Goal: Task Accomplishment & Management: Use online tool/utility

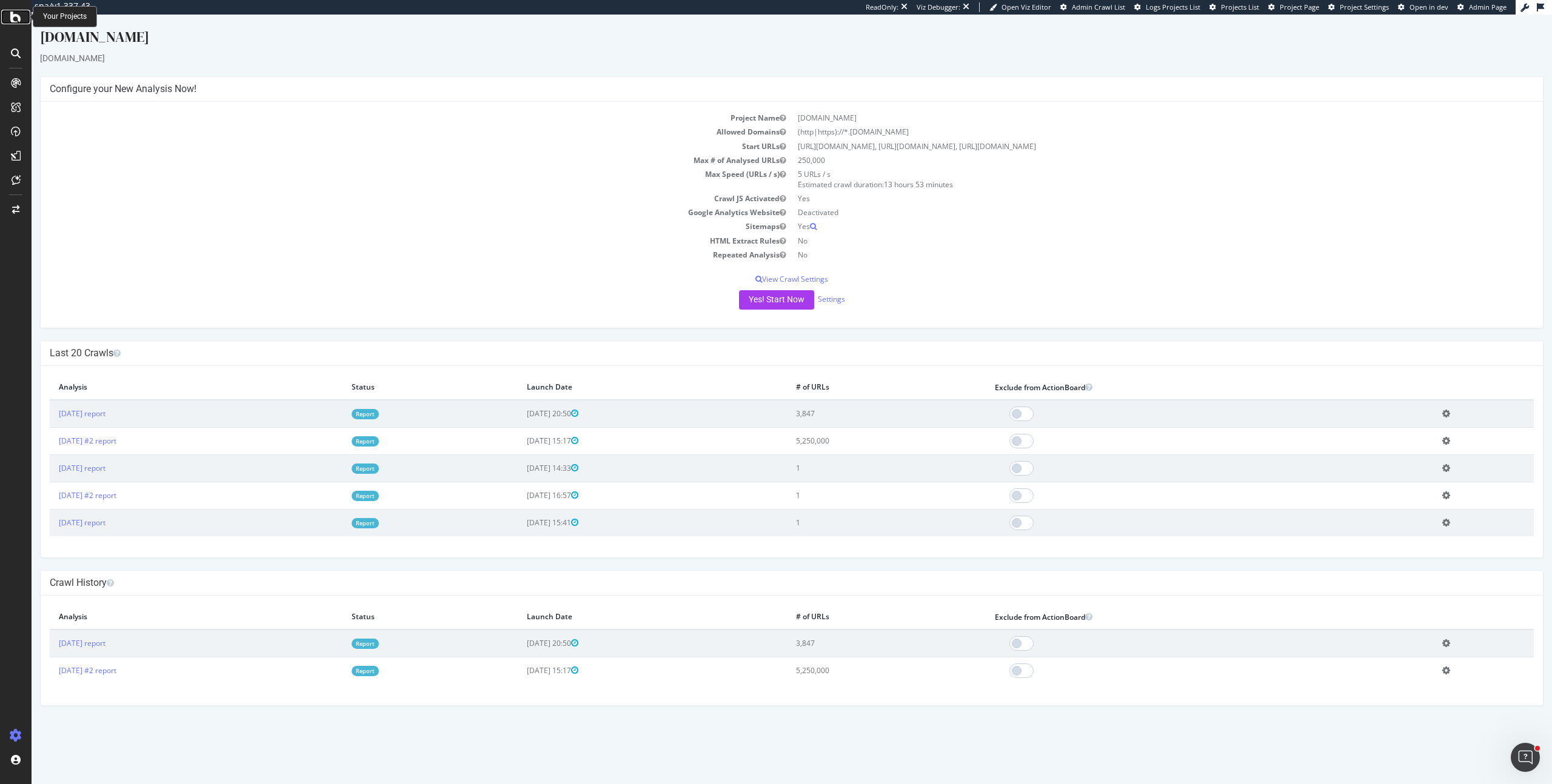
click at [16, 15] on icon at bounding box center [15, 17] width 11 height 15
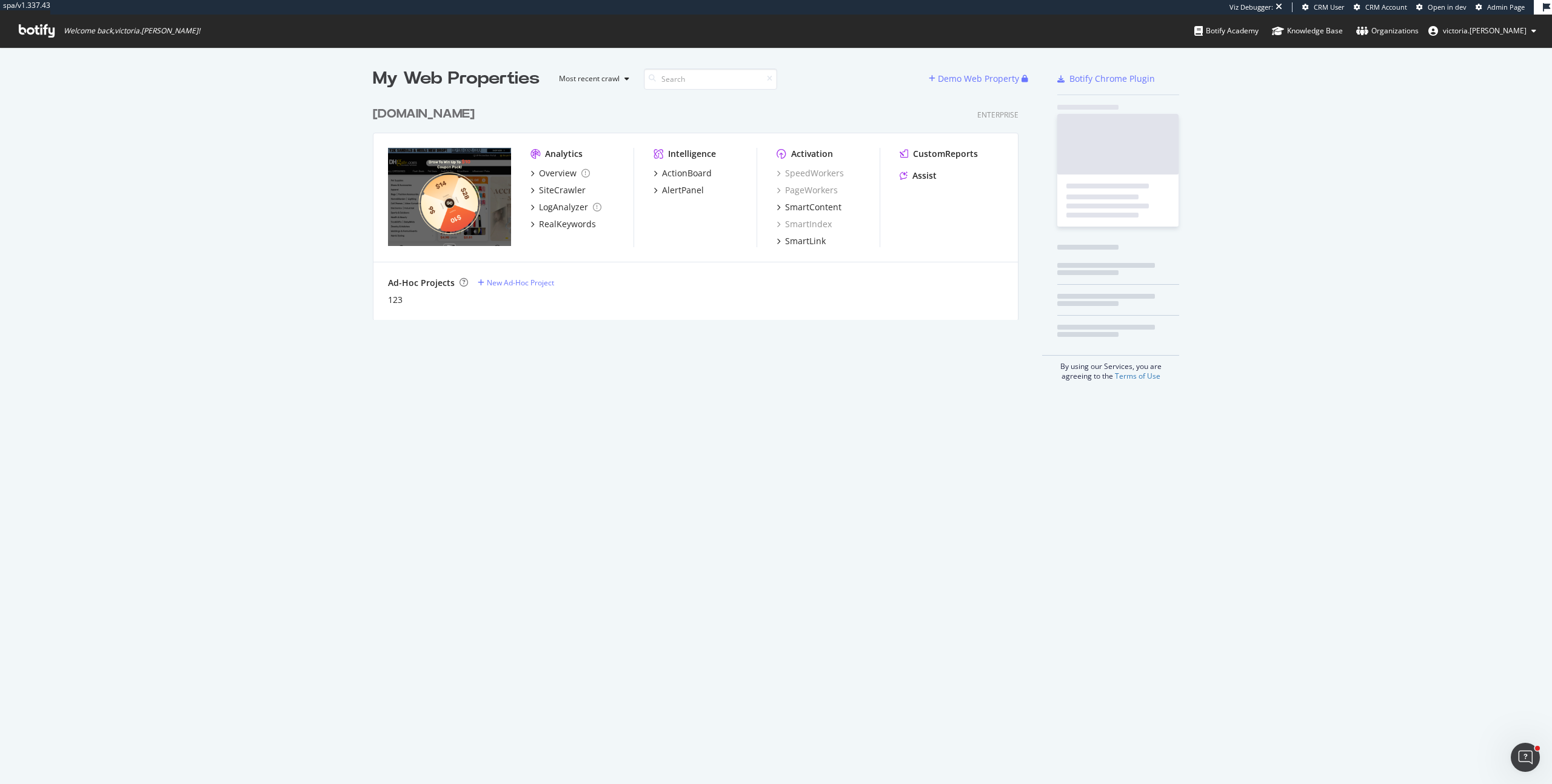
scroll to position [220, 646]
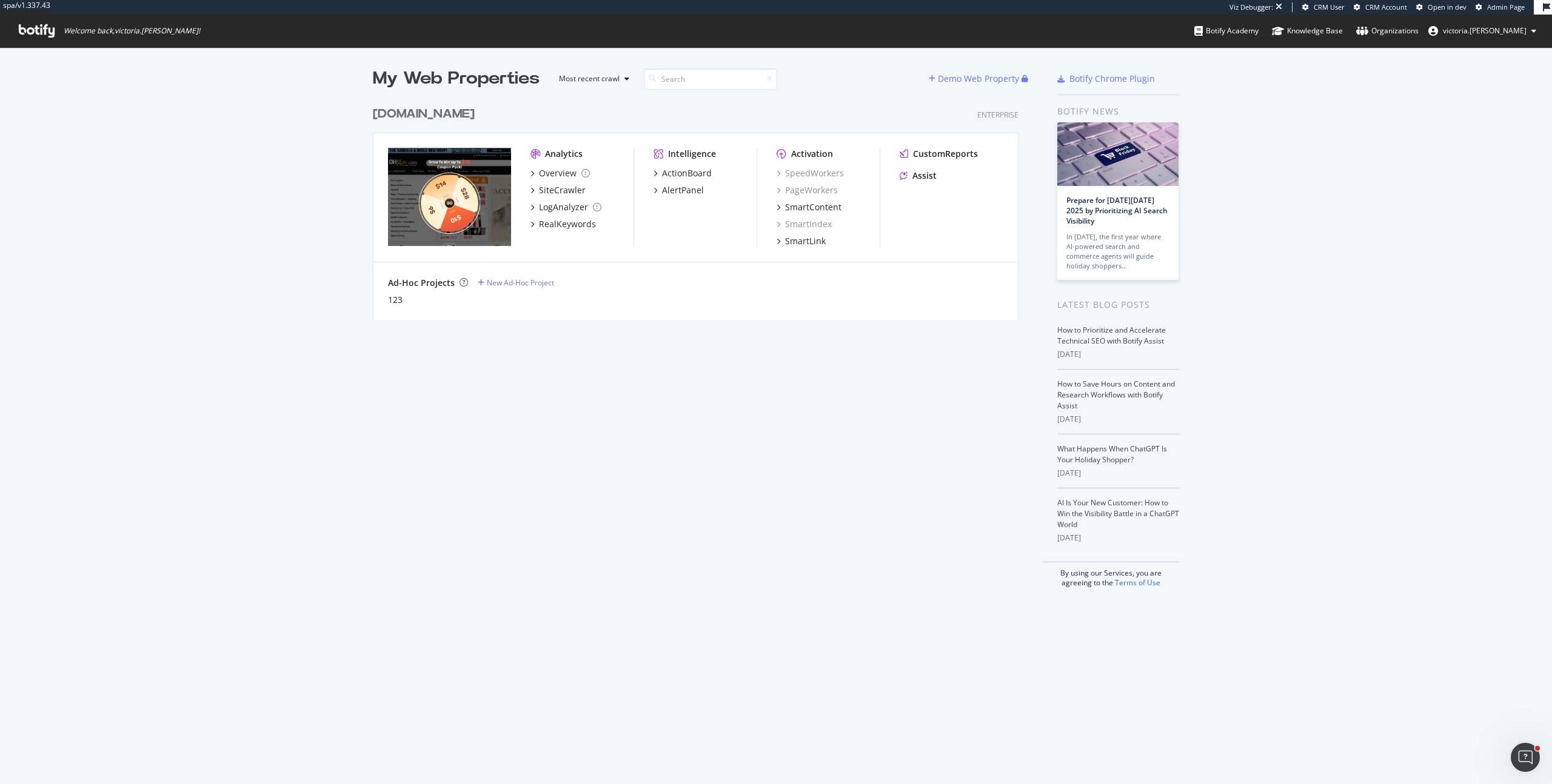
click at [411, 110] on div "[DOMAIN_NAME]" at bounding box center [423, 114] width 102 height 18
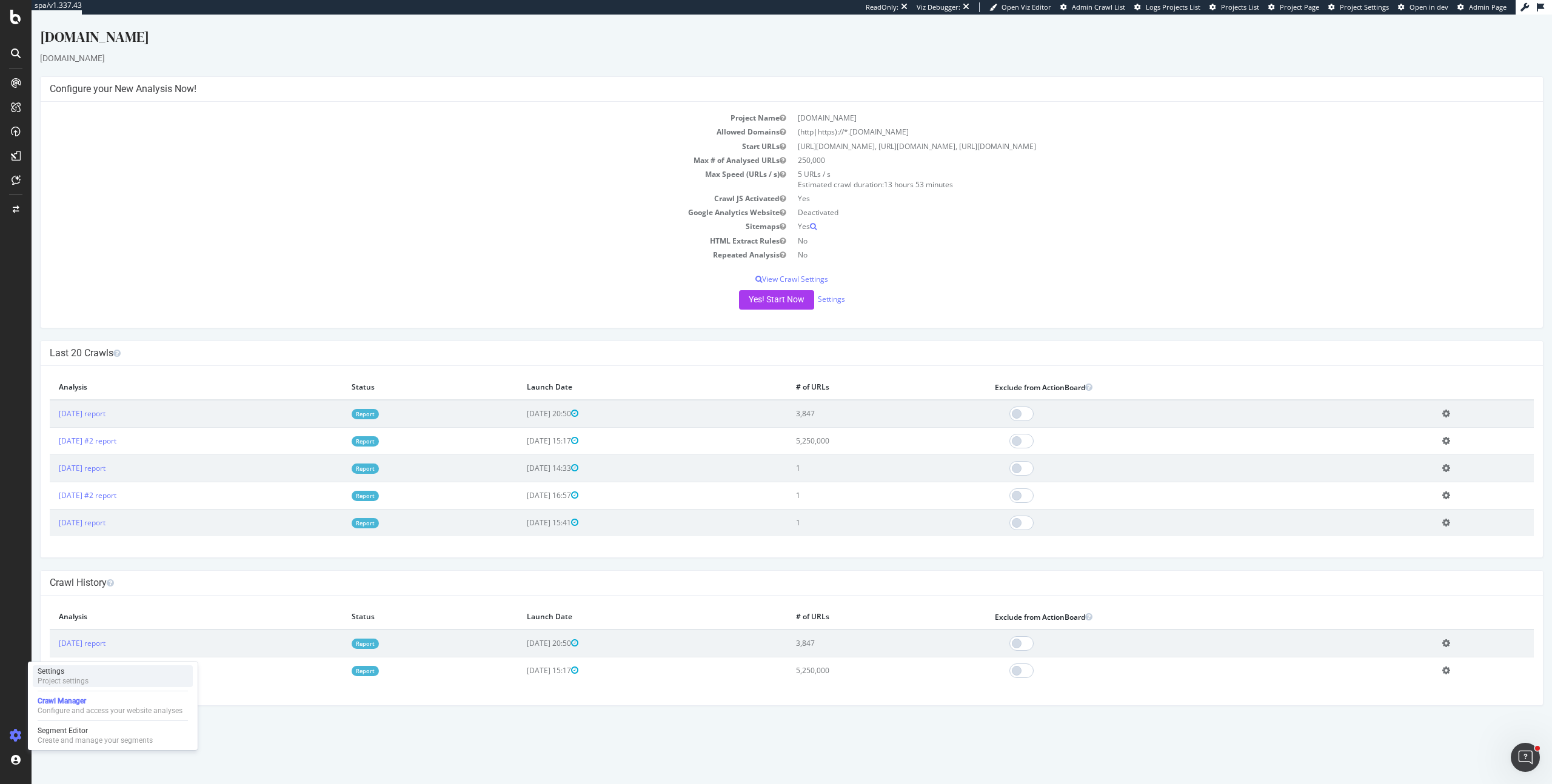
click at [56, 671] on div "Settings" at bounding box center [63, 671] width 51 height 10
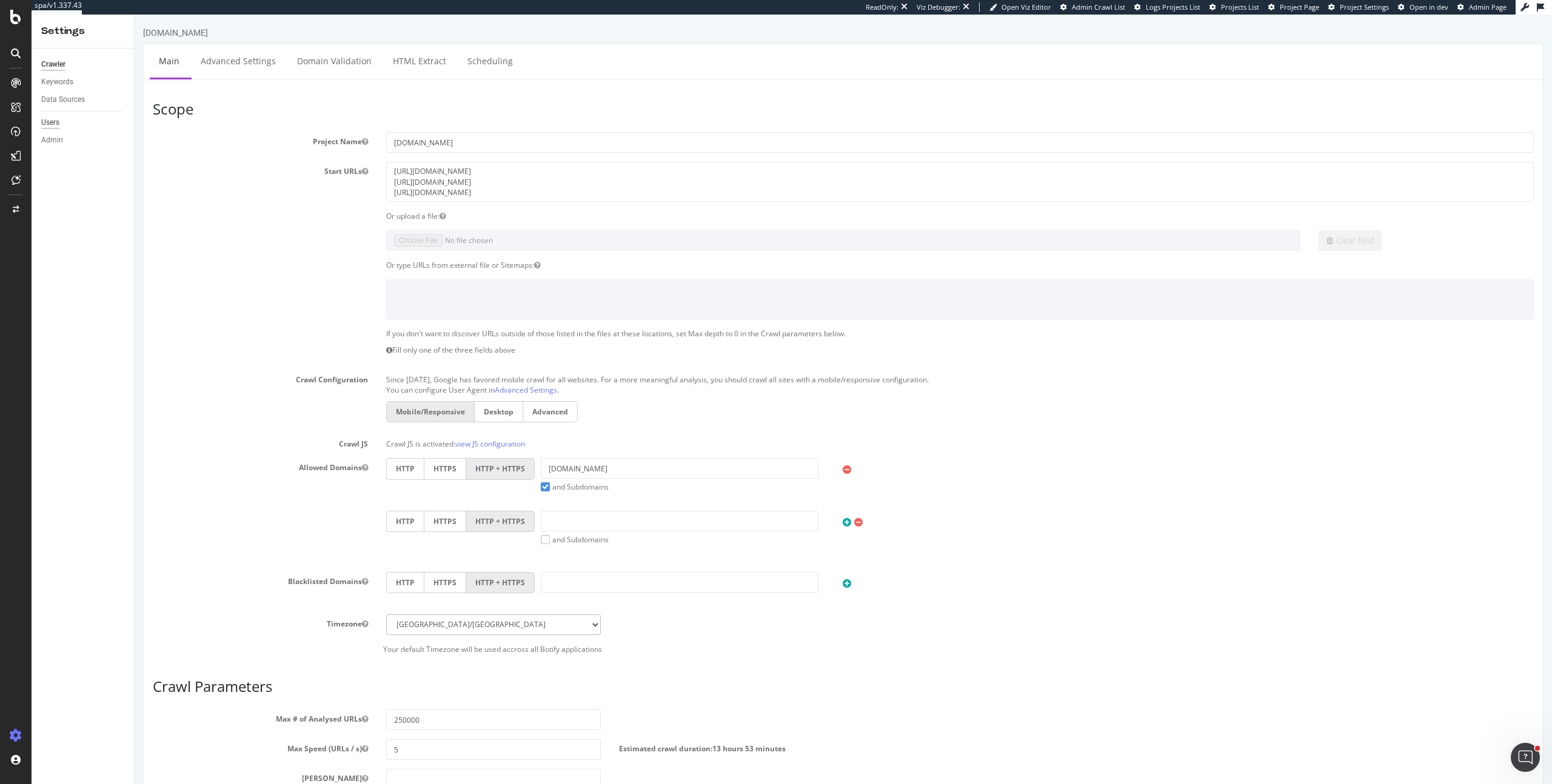
click at [50, 124] on div "Users" at bounding box center [50, 122] width 18 height 12
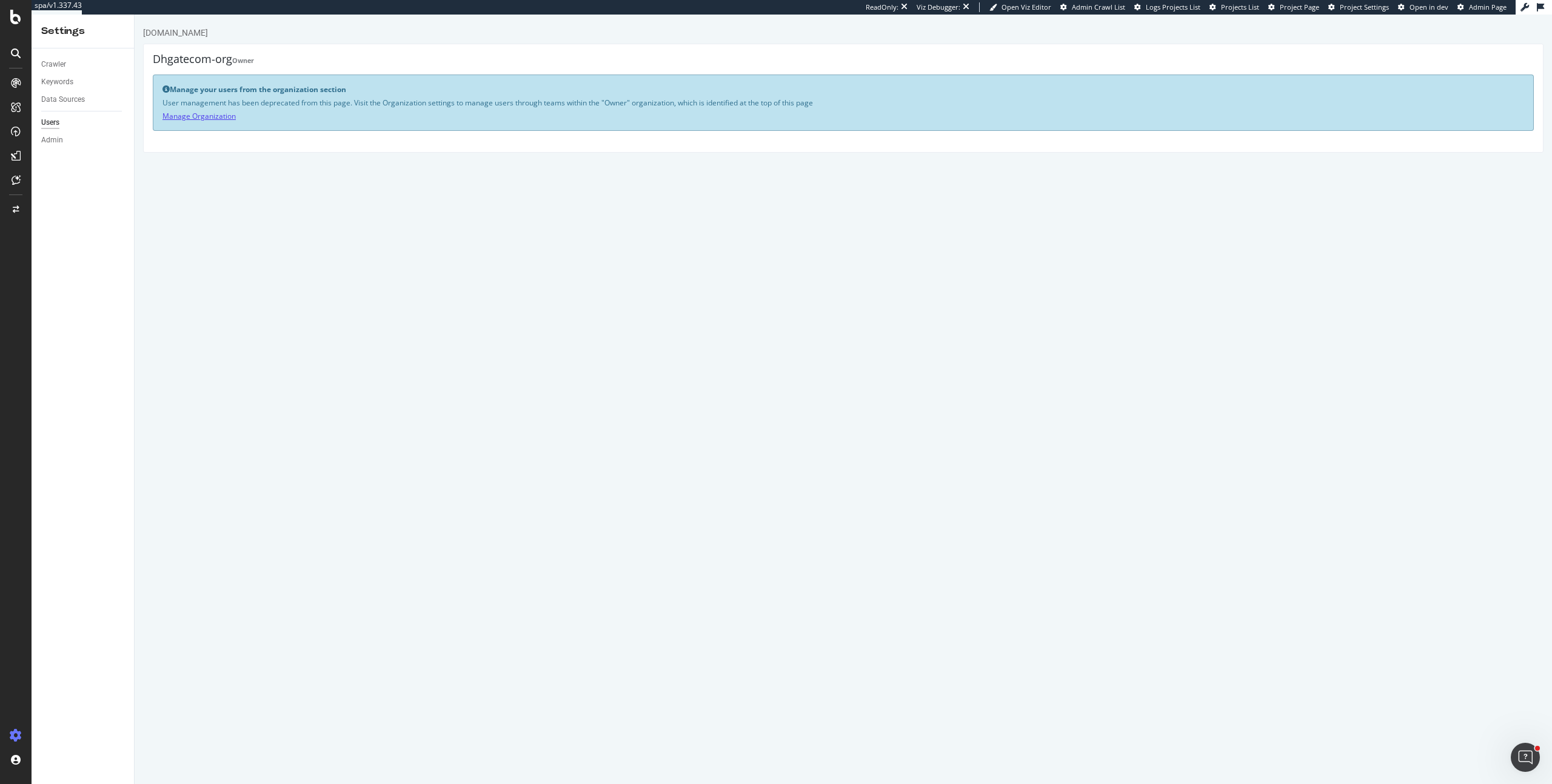
click at [219, 116] on link "Manage Organization" at bounding box center [199, 116] width 73 height 10
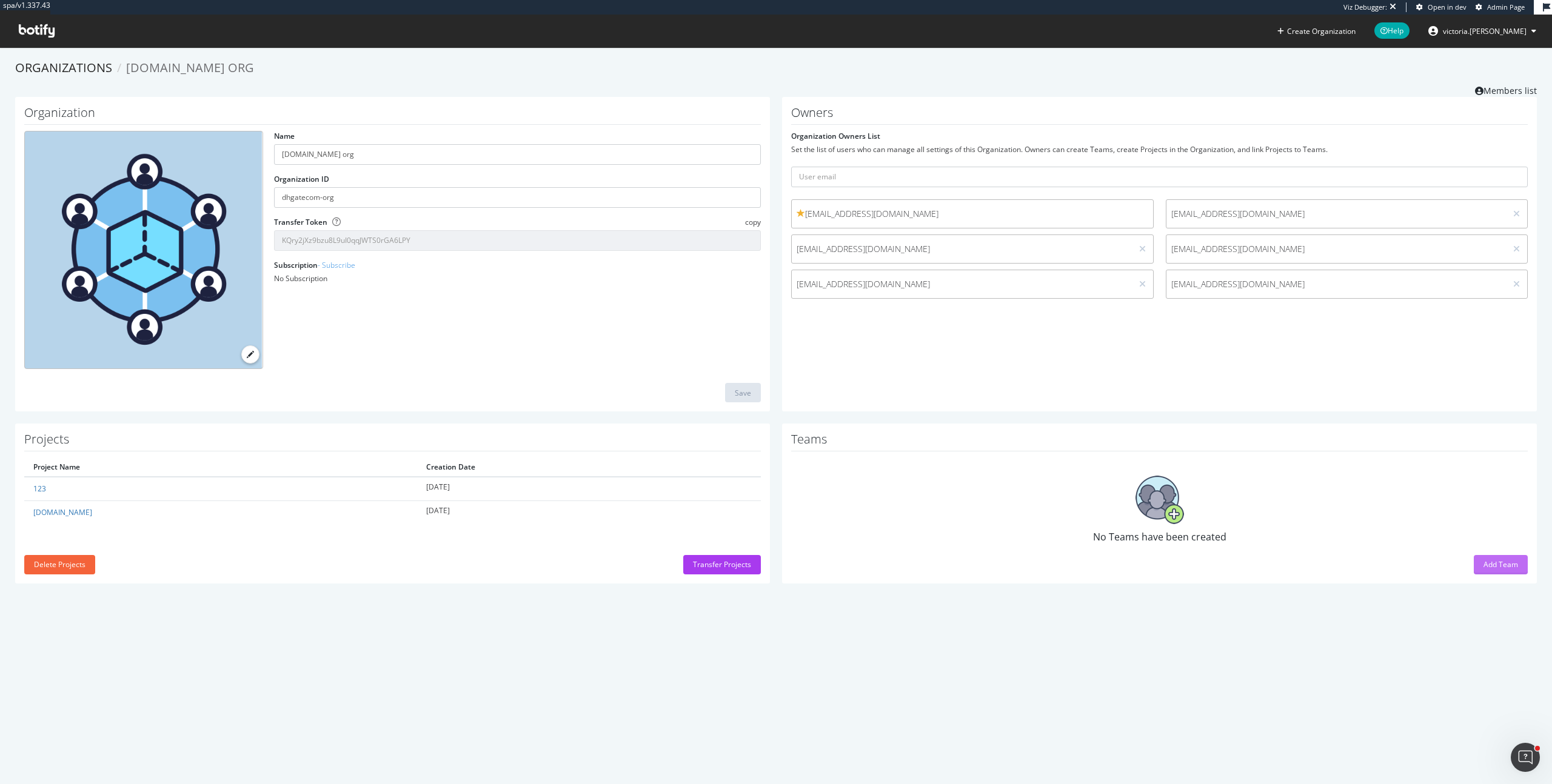
click at [1489, 559] on div "Add Team" at bounding box center [1500, 565] width 34 height 10
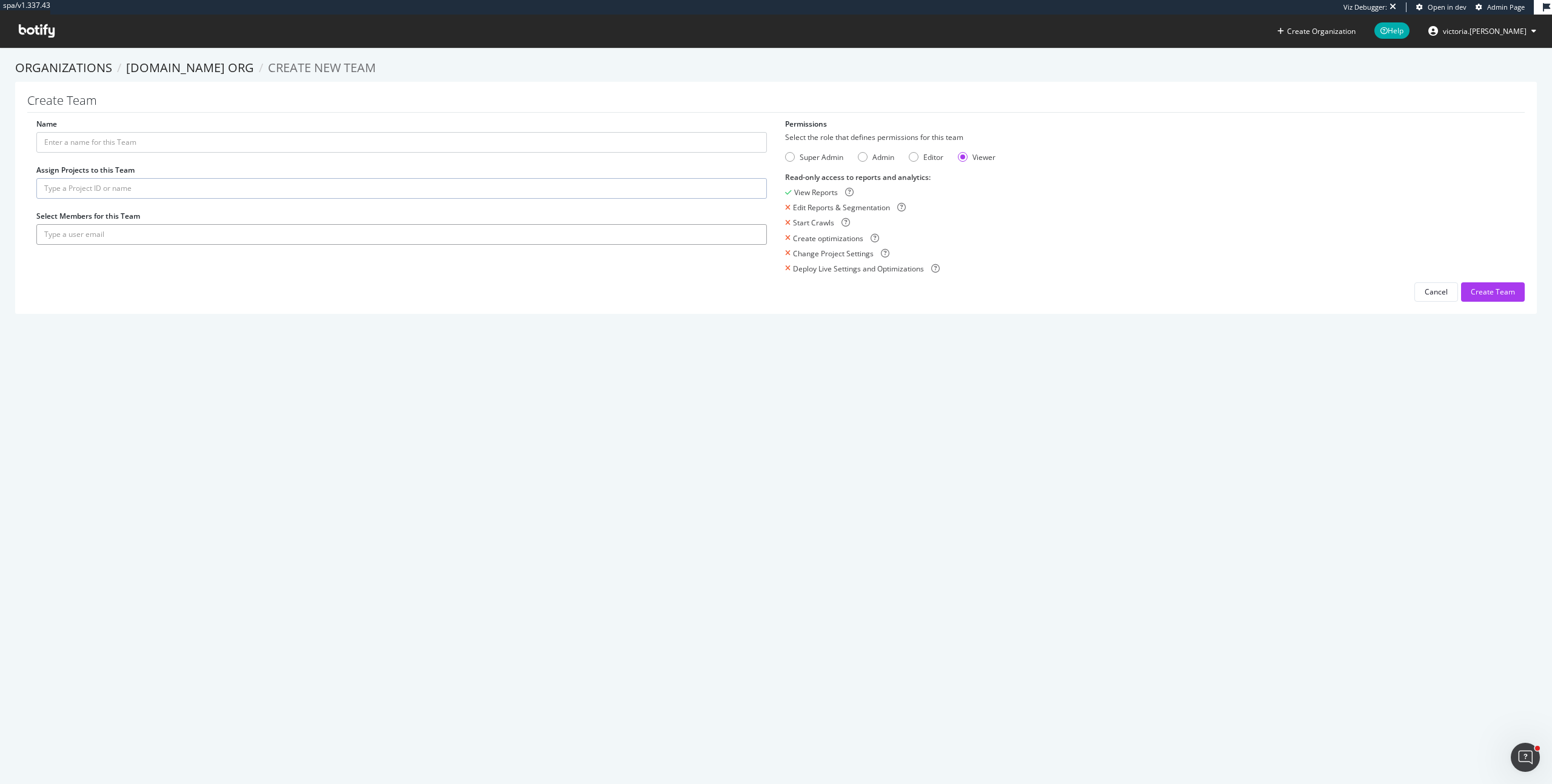
click at [161, 238] on input "text" at bounding box center [402, 234] width 730 height 20
click at [207, 61] on link "DHgate.com org" at bounding box center [190, 67] width 128 height 16
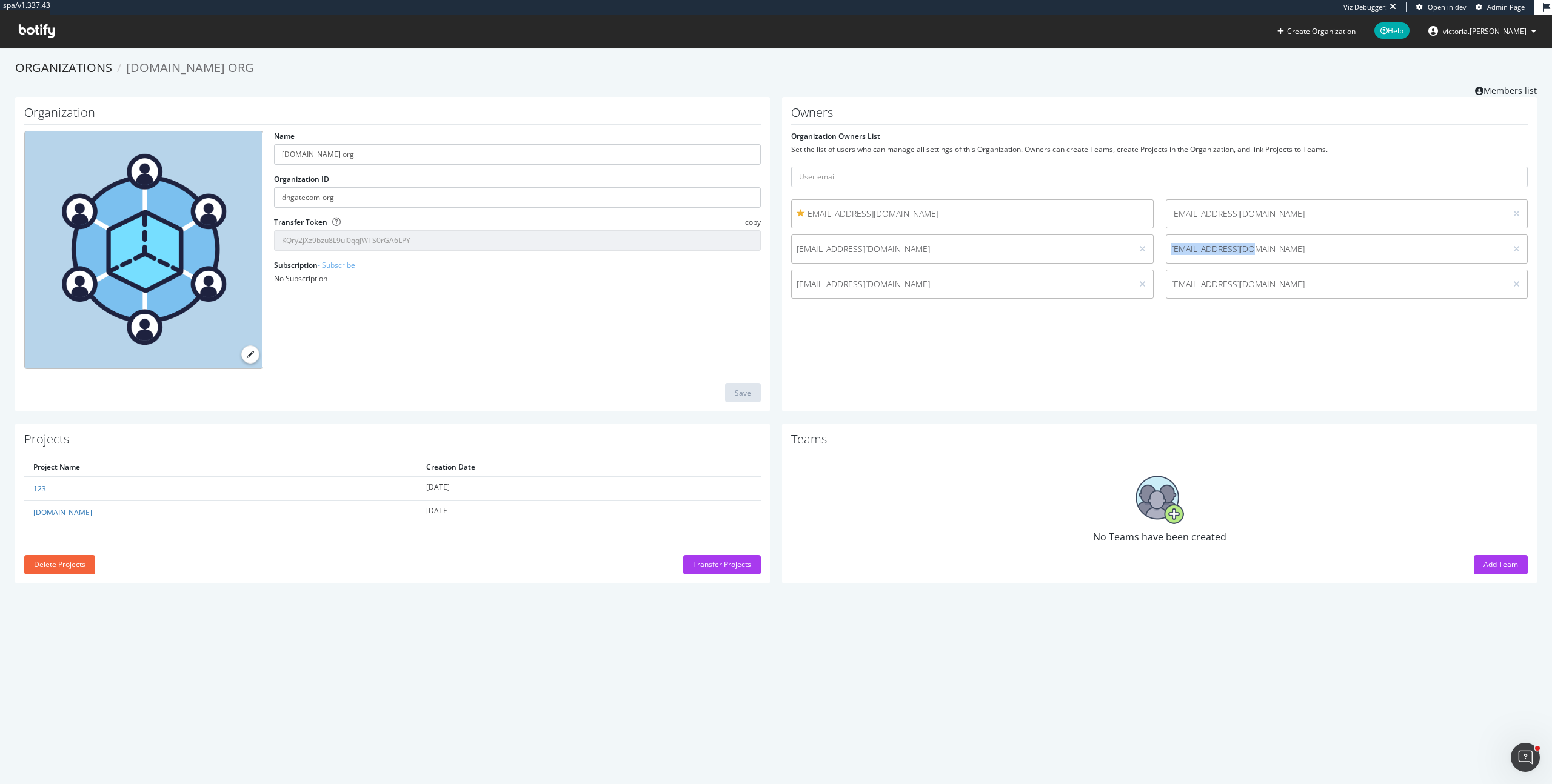
drag, startPoint x: 1243, startPoint y: 249, endPoint x: 1160, endPoint y: 249, distance: 83.0
click at [1166, 249] on span "lilisha@dhgate.com" at bounding box center [1336, 249] width 340 height 12
copy span "lilisha@dhgate.com"
click at [1512, 566] on button "Add Team" at bounding box center [1501, 565] width 54 height 20
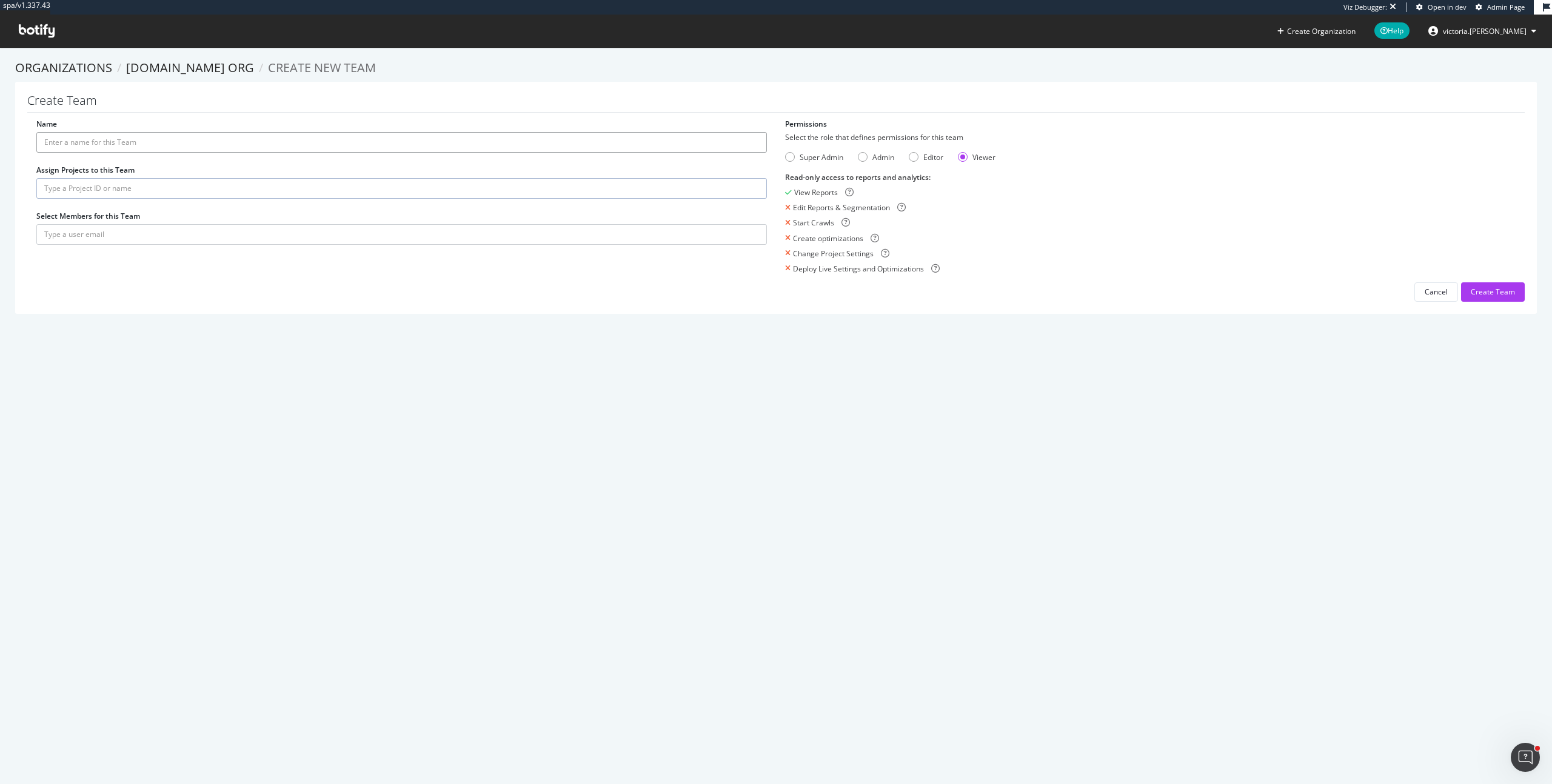
click at [91, 148] on input "Name" at bounding box center [402, 143] width 730 height 20
type input "DHgate Team"
click at [83, 185] on input "text" at bounding box center [402, 189] width 730 height 20
click at [110, 235] on span "Enterprise" at bounding box center [127, 234] width 34 height 7
click at [85, 270] on input "text" at bounding box center [402, 270] width 730 height 20
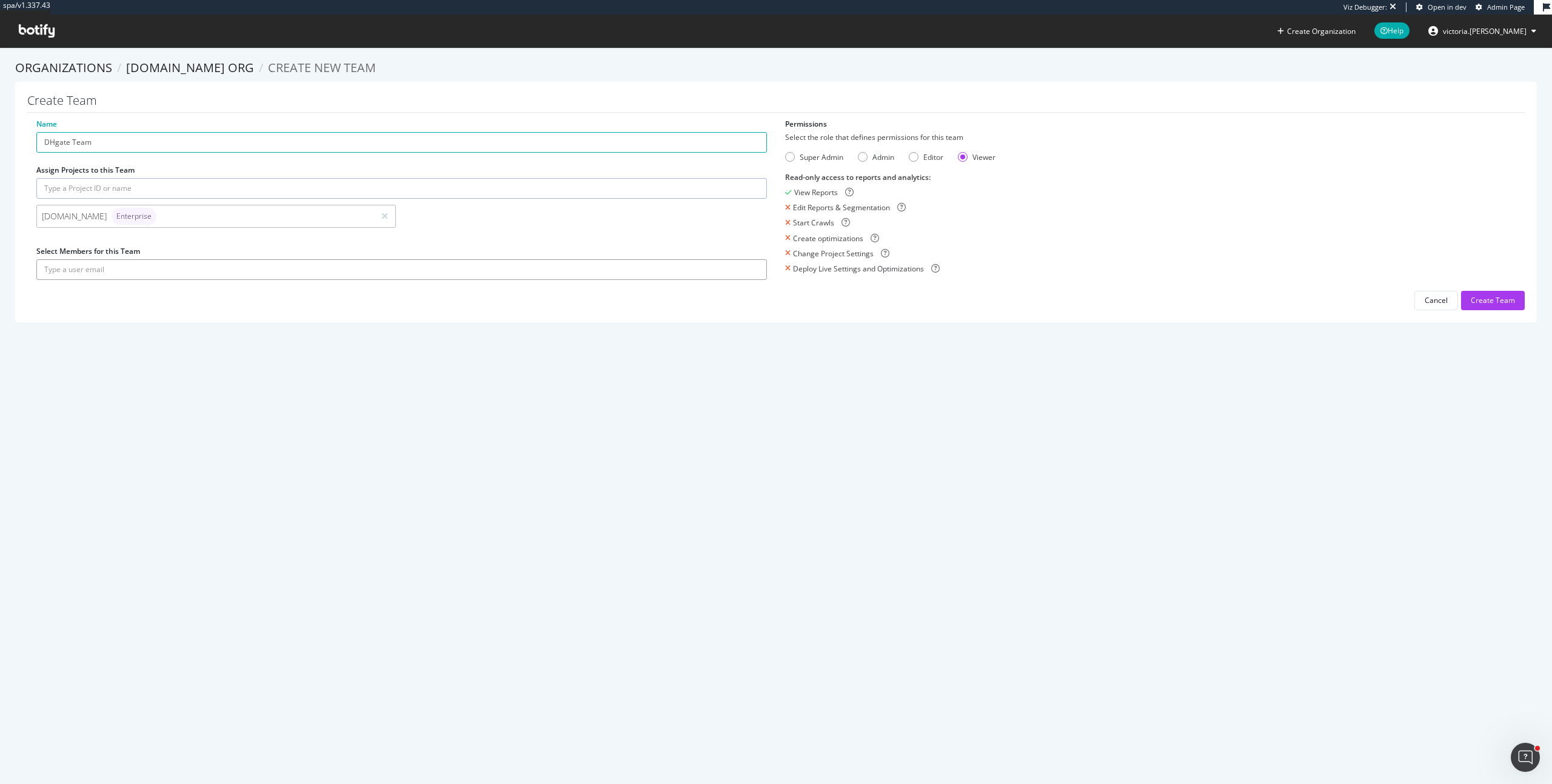
paste input "lilisha@dhgate.com"
type input "lilisha@dhgate.com"
click at [680, 324] on section "Organizations DHgate.com org Create new Team Create Team Name DHgate Team Assig…" at bounding box center [776, 197] width 1552 height 299
click at [755, 263] on button "submit" at bounding box center [757, 270] width 20 height 20
click at [754, 265] on button "submit" at bounding box center [757, 270] width 20 height 20
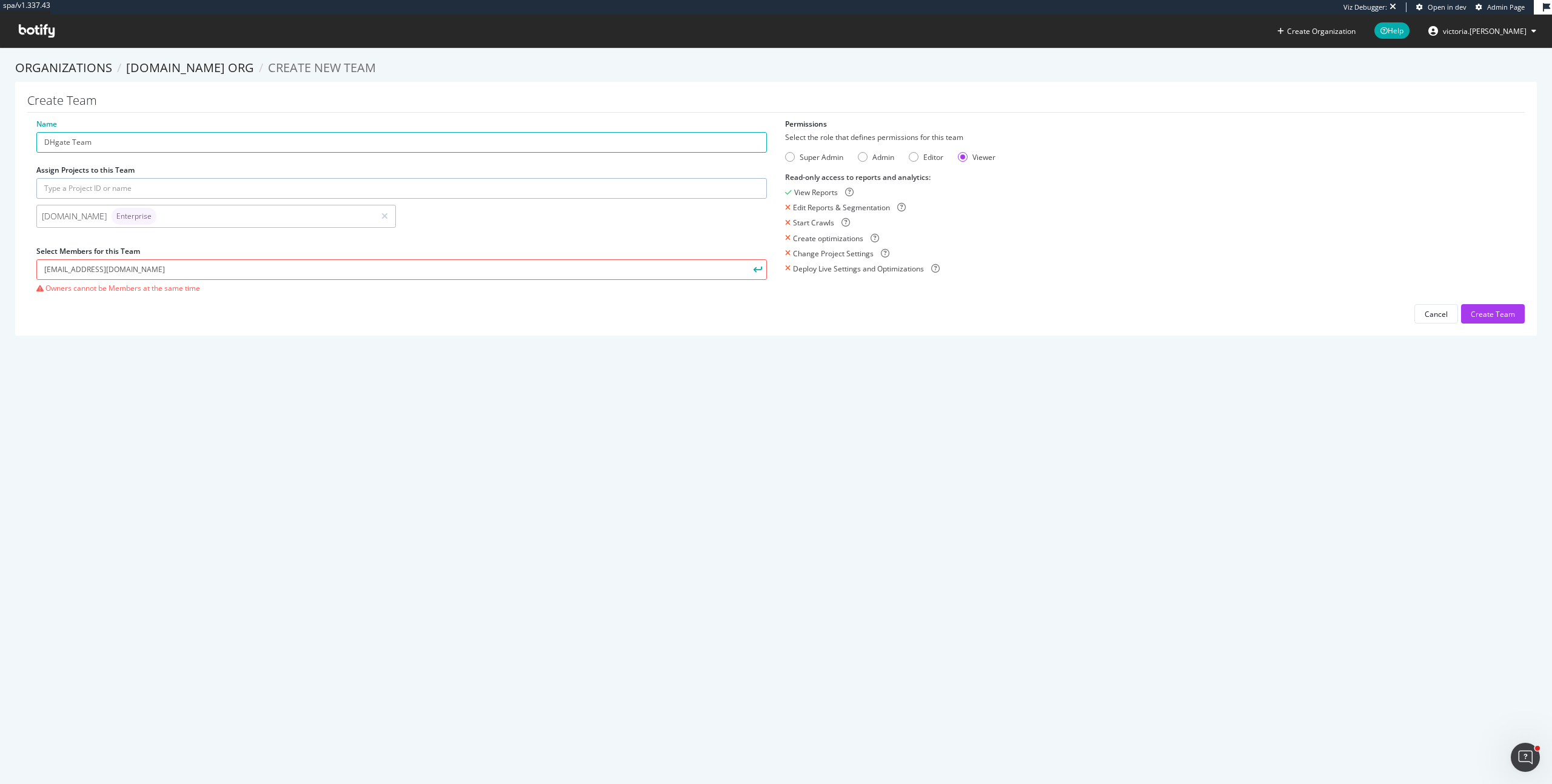
click at [205, 317] on div "Name DHgate Team Assign Projects to this Team dhgate.com Enterprise Select Memb…" at bounding box center [776, 221] width 1497 height 206
click at [42, 33] on icon at bounding box center [37, 31] width 36 height 13
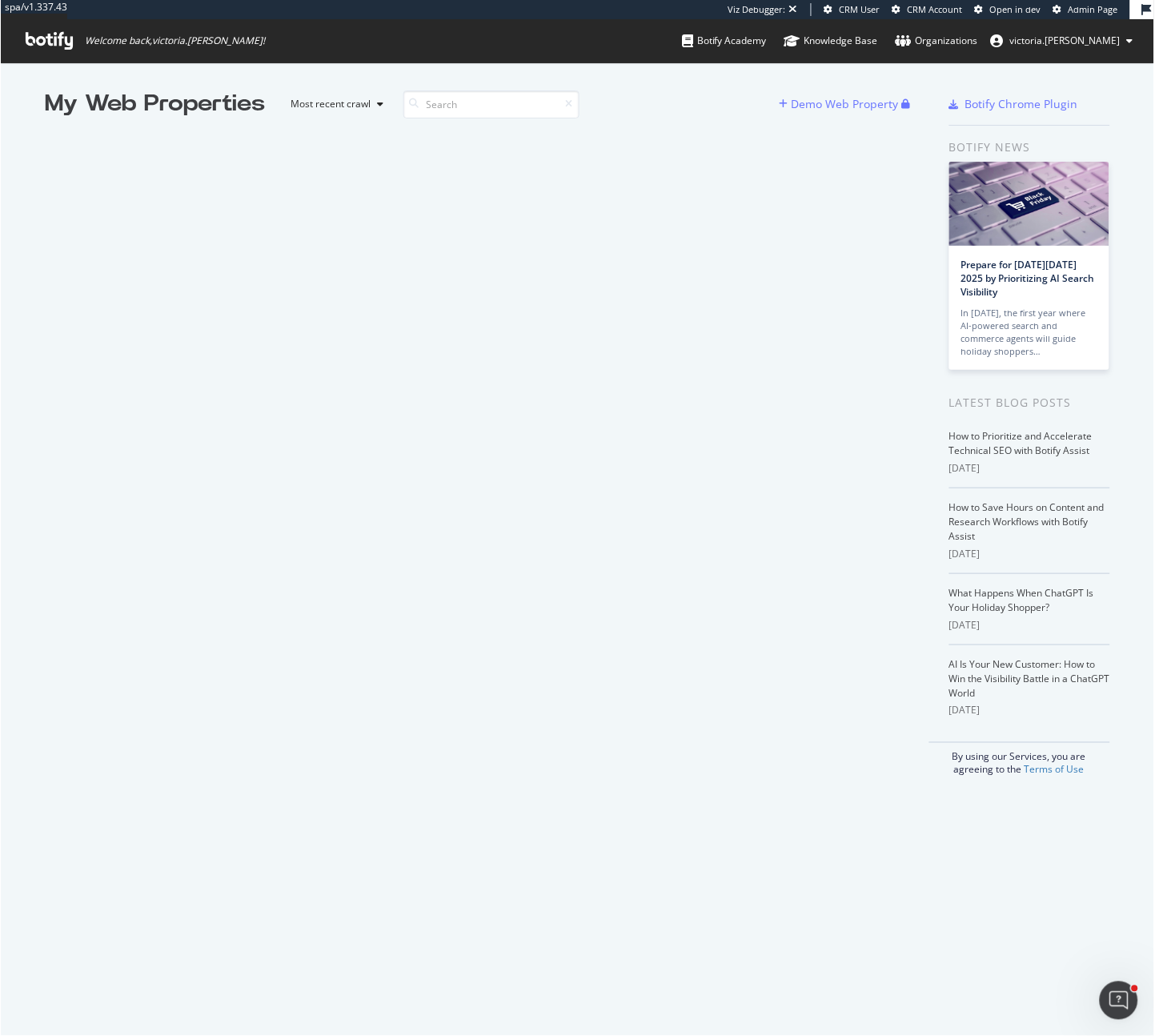
scroll to position [1023, 1131]
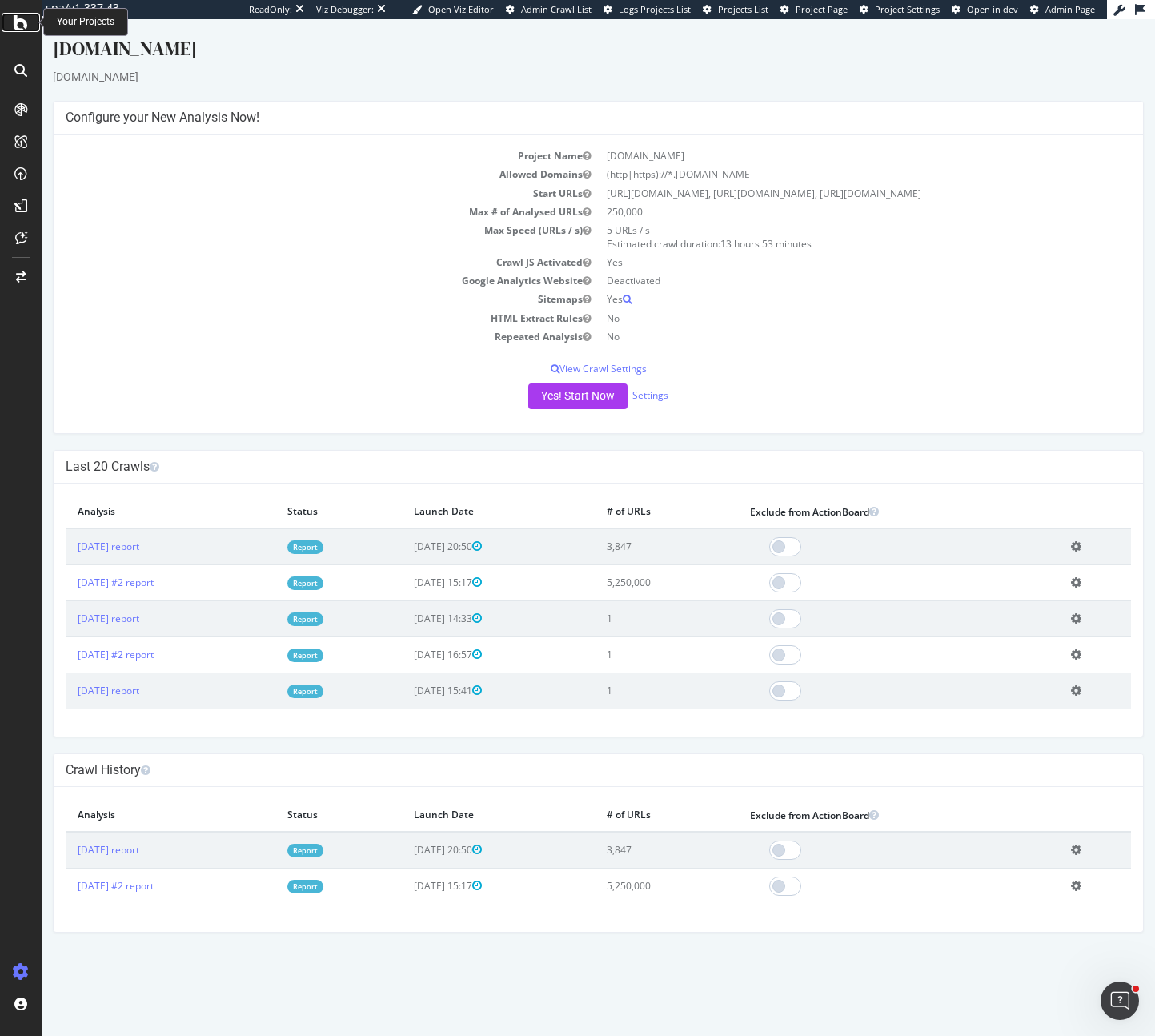
click at [23, 27] on icon at bounding box center [20, 22] width 14 height 19
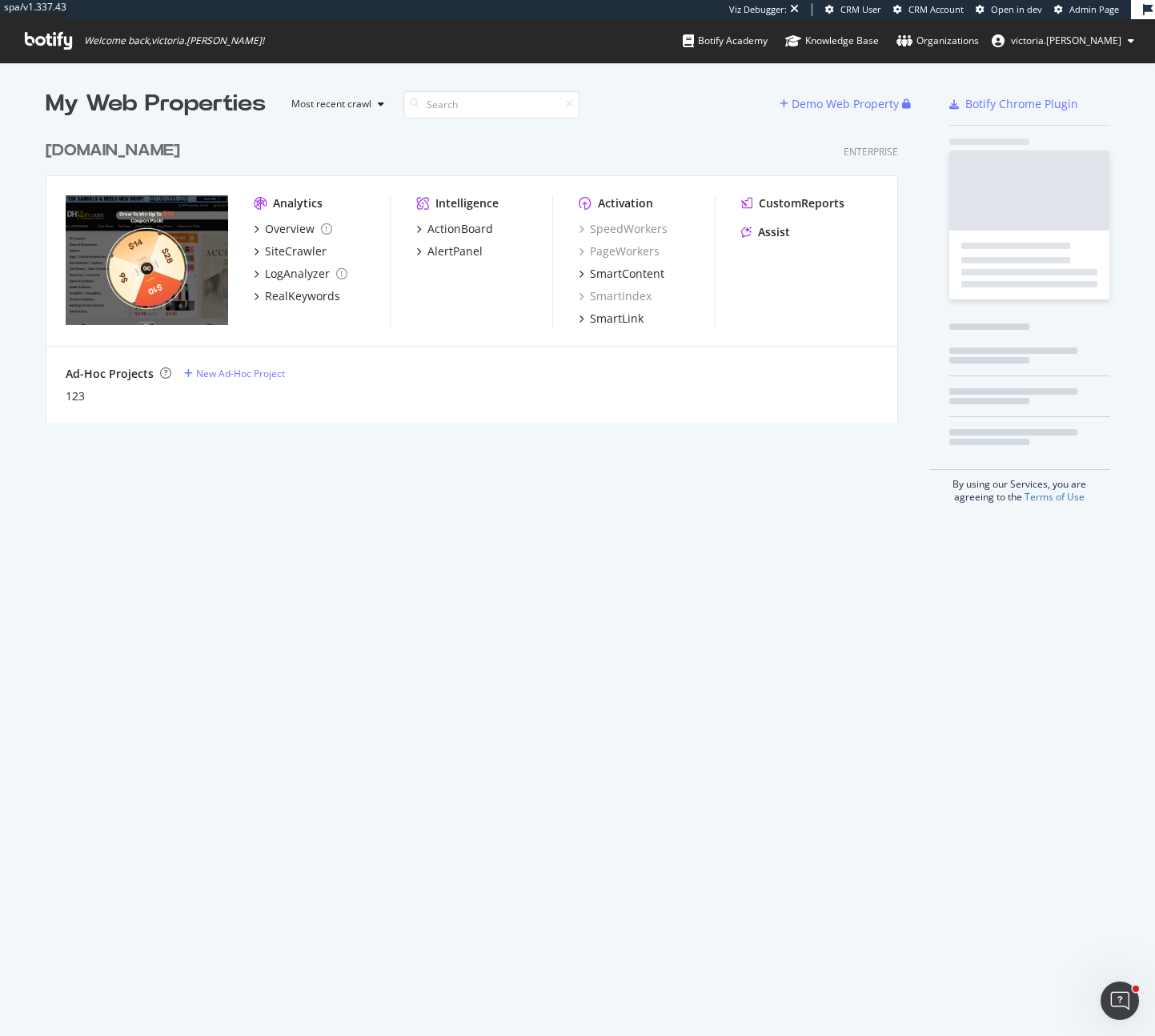
scroll to position [291, 853]
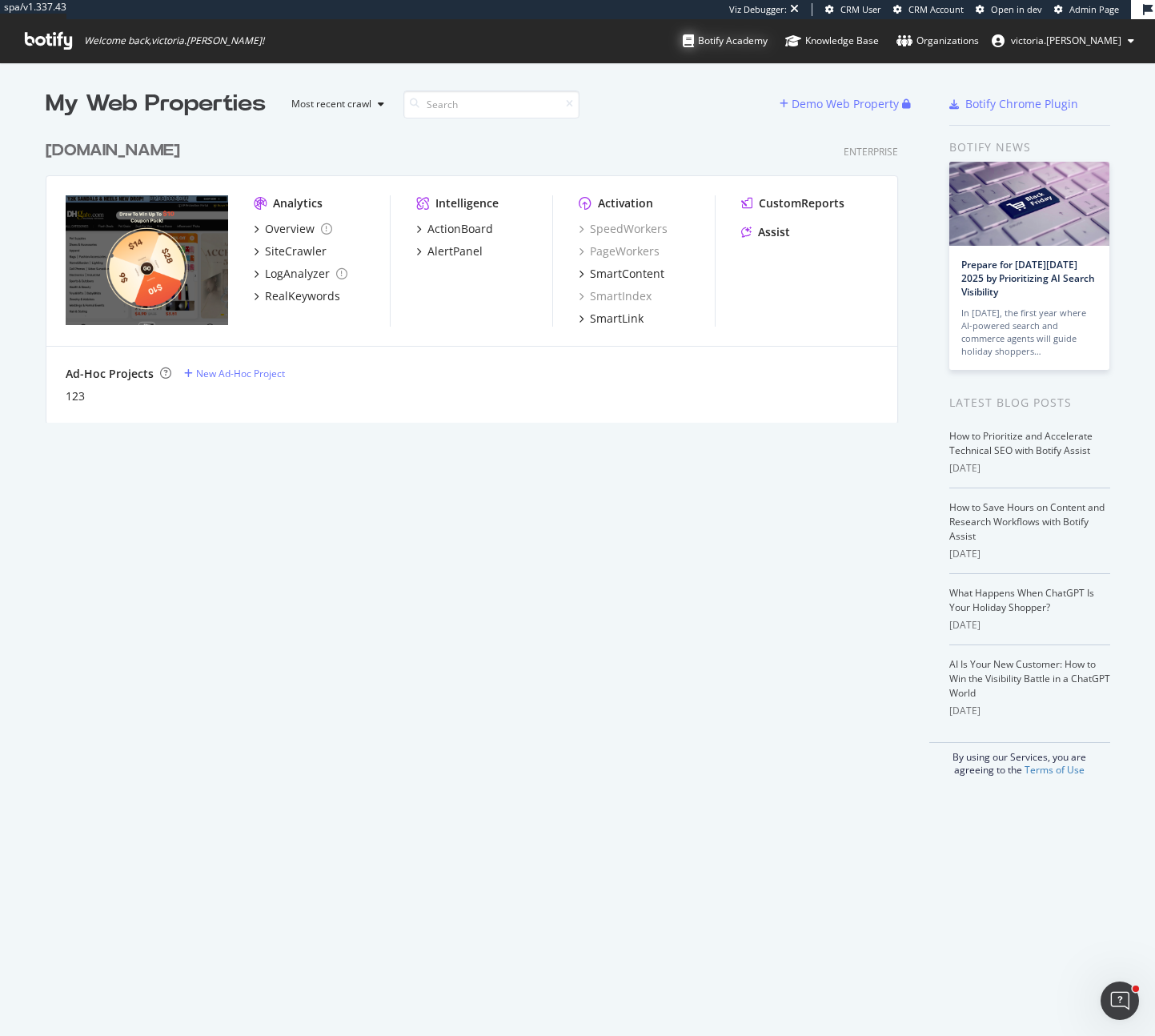
click at [767, 43] on div "Botify Academy" at bounding box center [726, 41] width 85 height 16
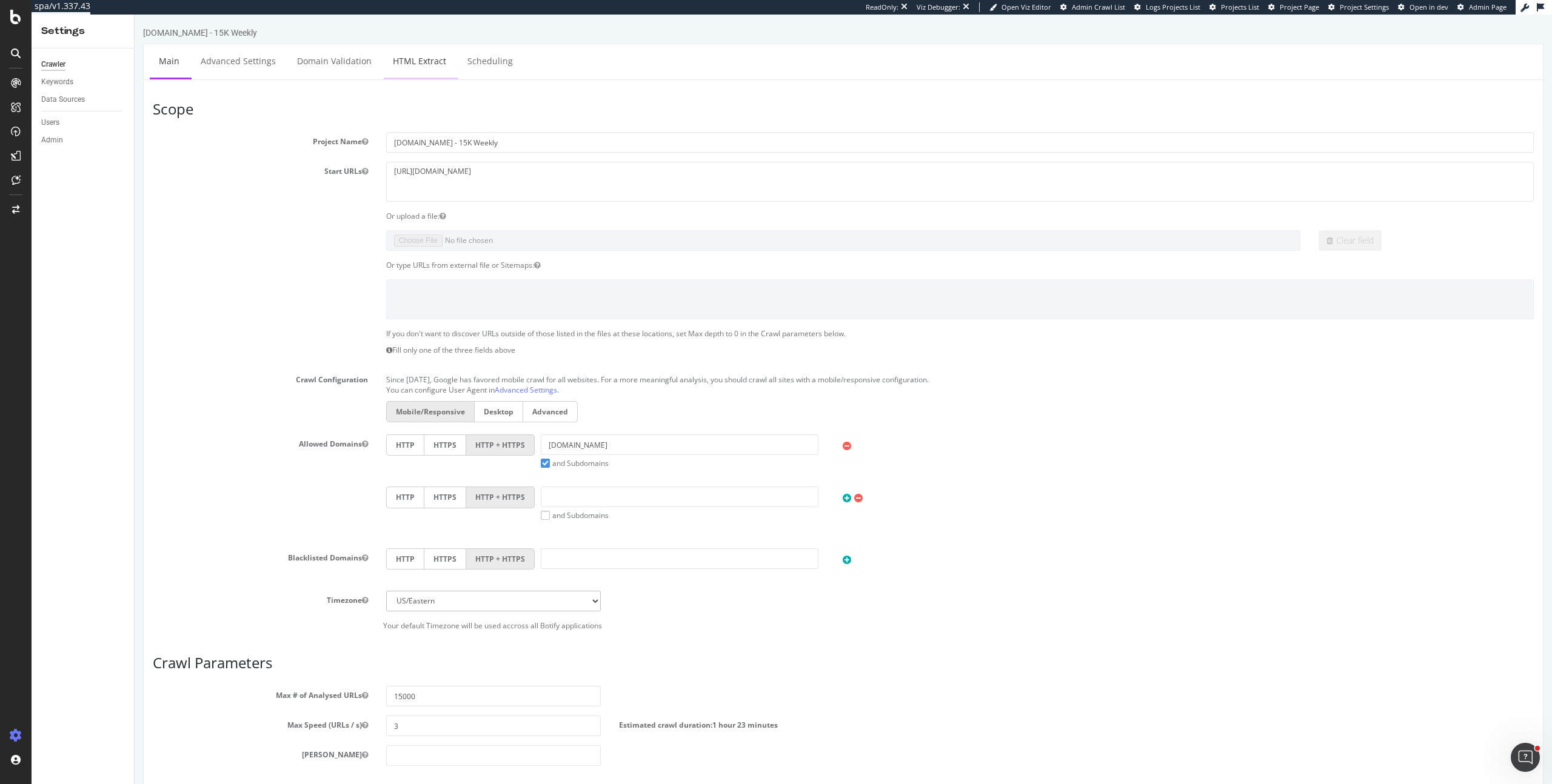
click at [435, 64] on link "HTML Extract" at bounding box center [419, 61] width 72 height 34
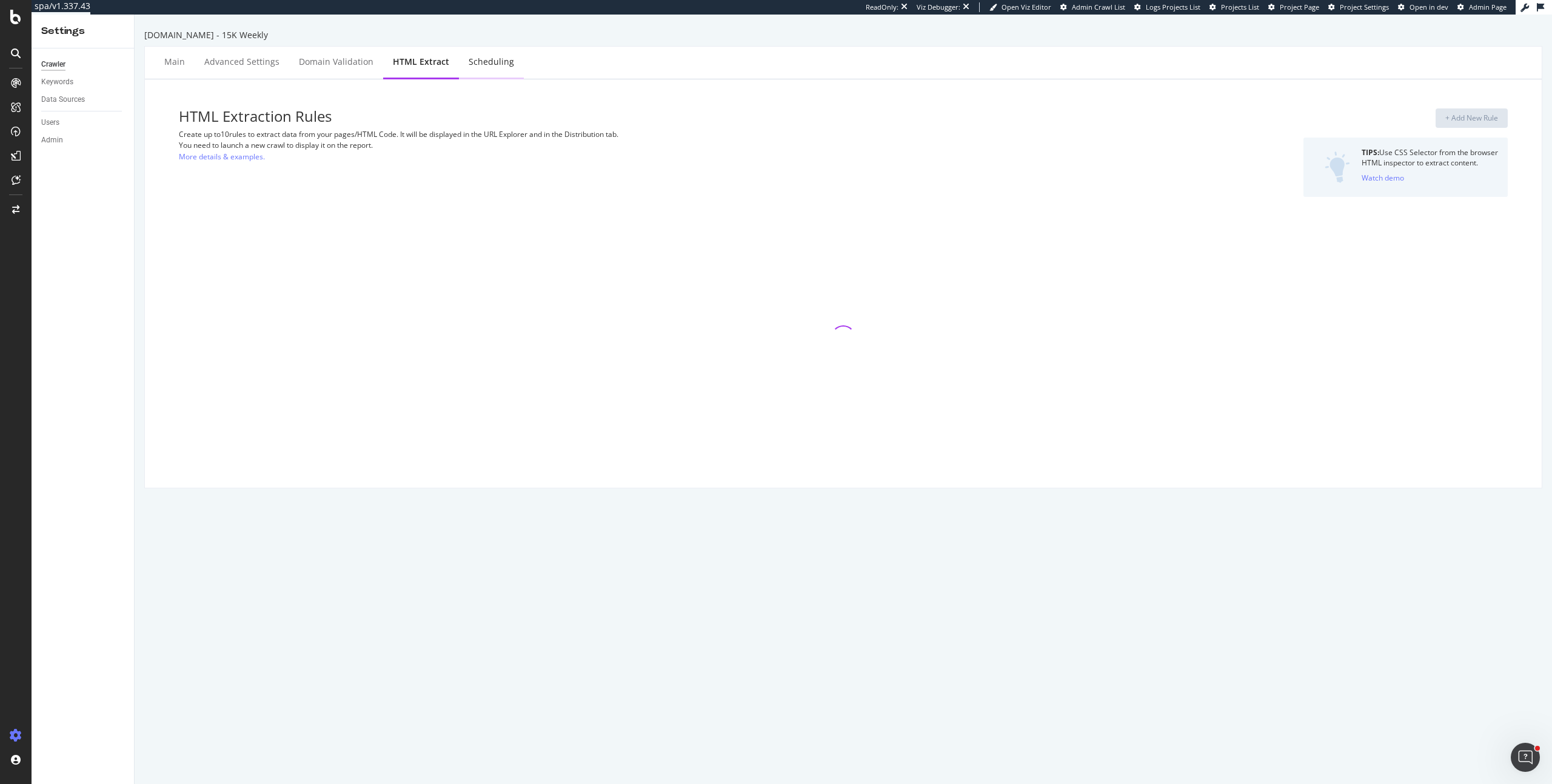
select select "exist"
select select "count"
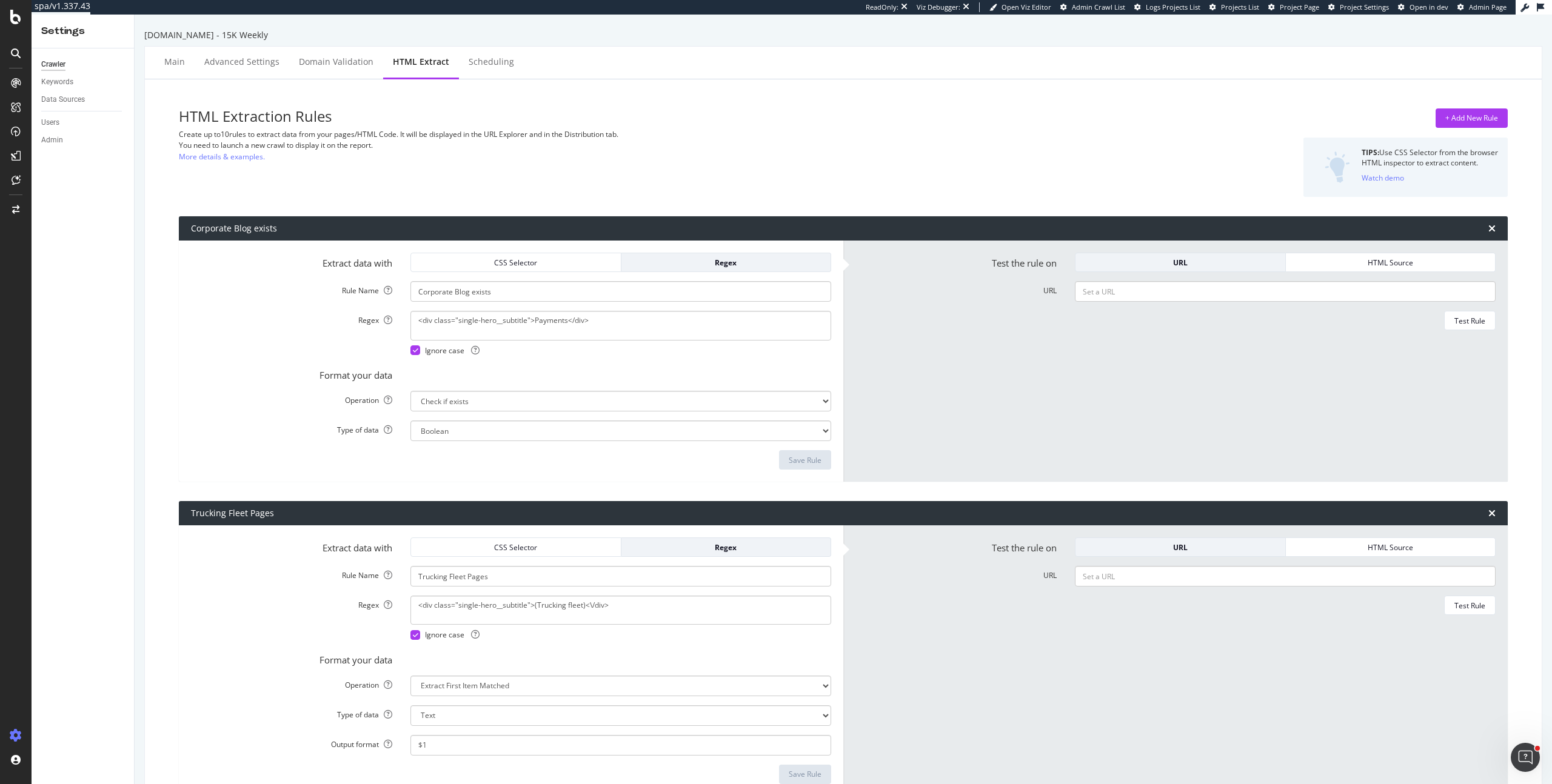
scroll to position [1009, 0]
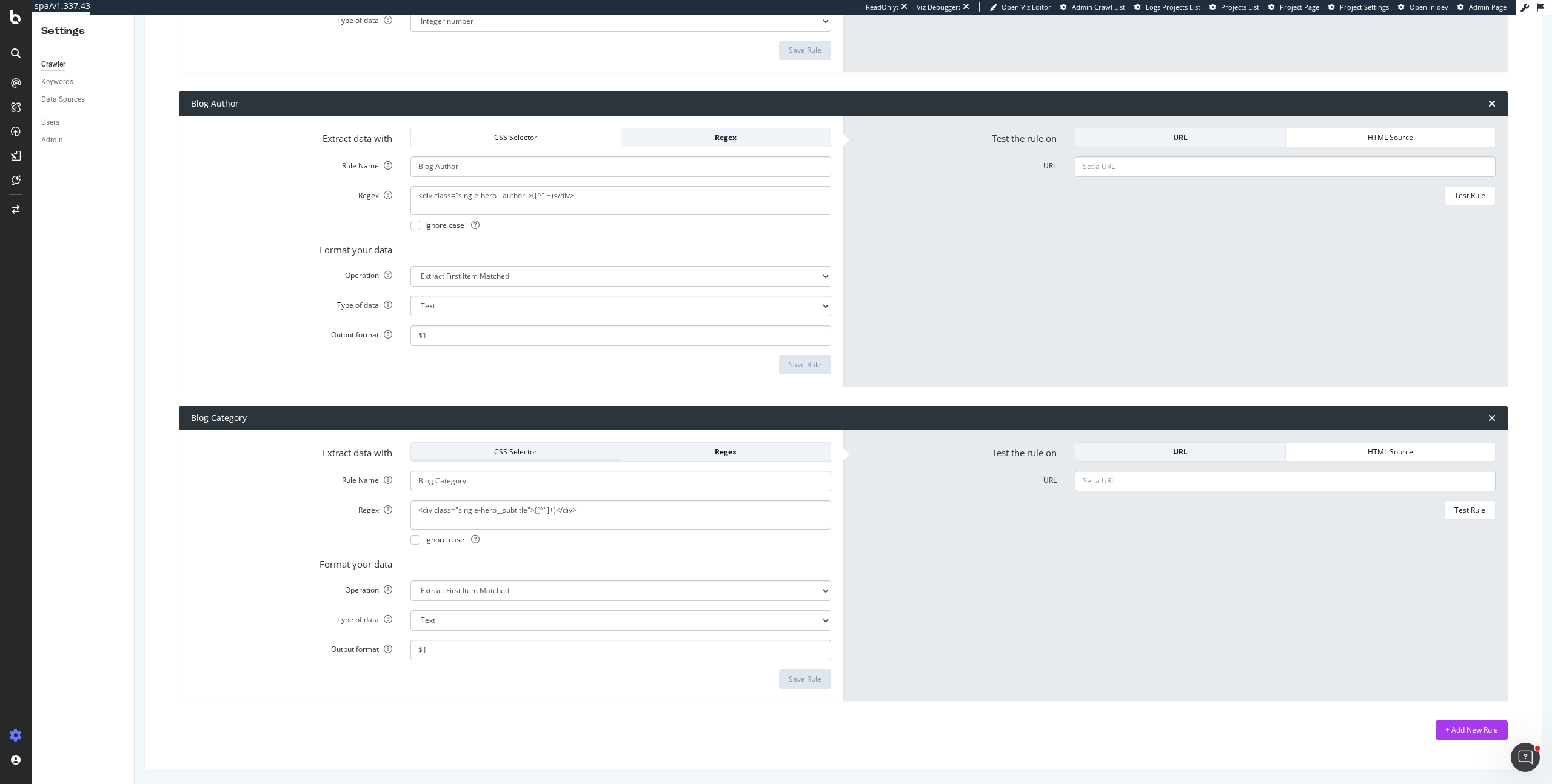
click at [556, 447] on div "CSS Selector" at bounding box center [516, 452] width 190 height 10
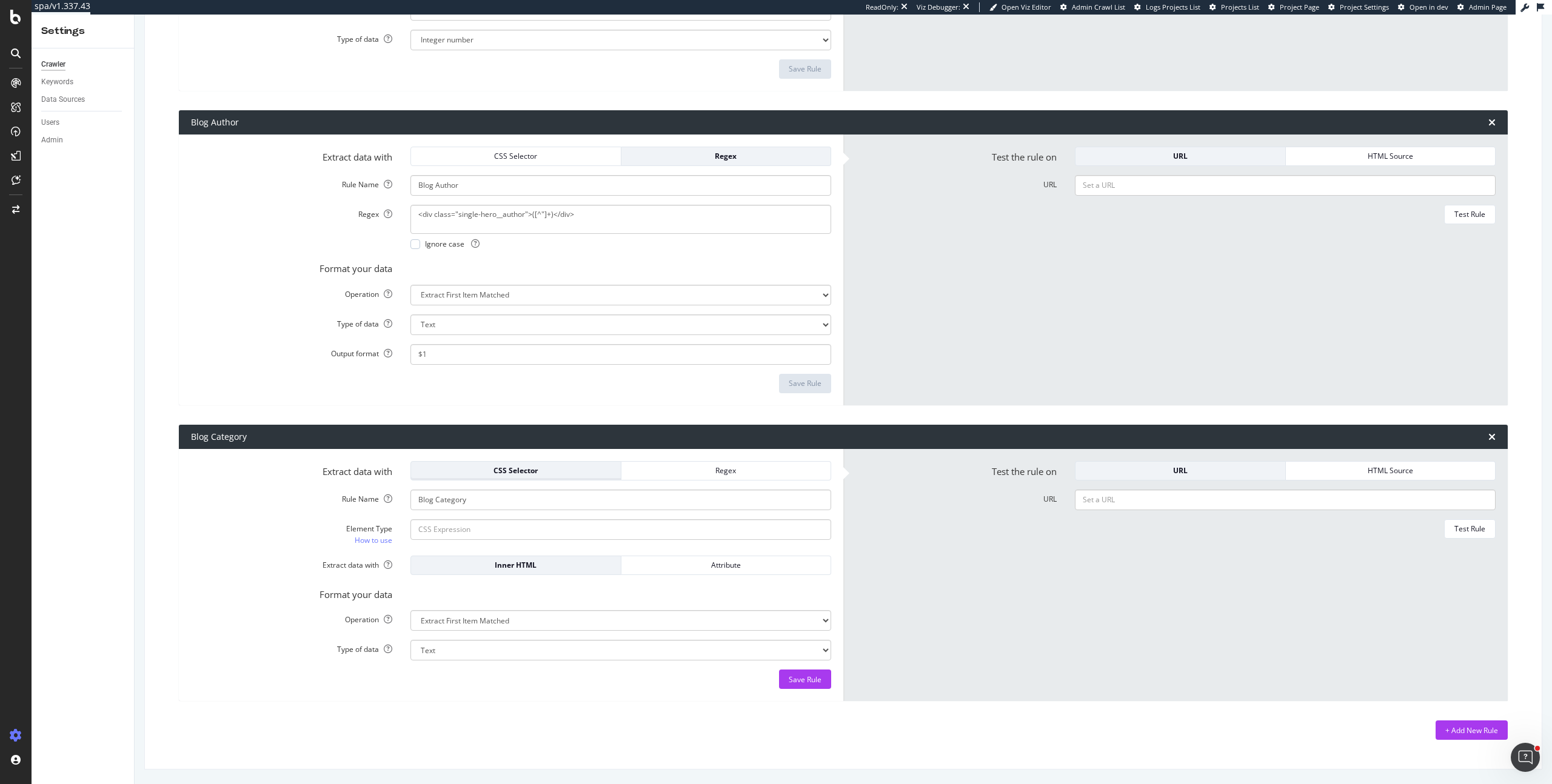
scroll to position [990, 0]
click at [535, 531] on input "Element Type How to use" at bounding box center [621, 529] width 421 height 20
paste input "single-hero__author"
drag, startPoint x: 484, startPoint y: 531, endPoint x: 252, endPoint y: 517, distance: 232.4
click at [252, 517] on form "Extract data with CSS Selector Regex Rule Name Blog Category Element Type How t…" at bounding box center [511, 575] width 640 height 228
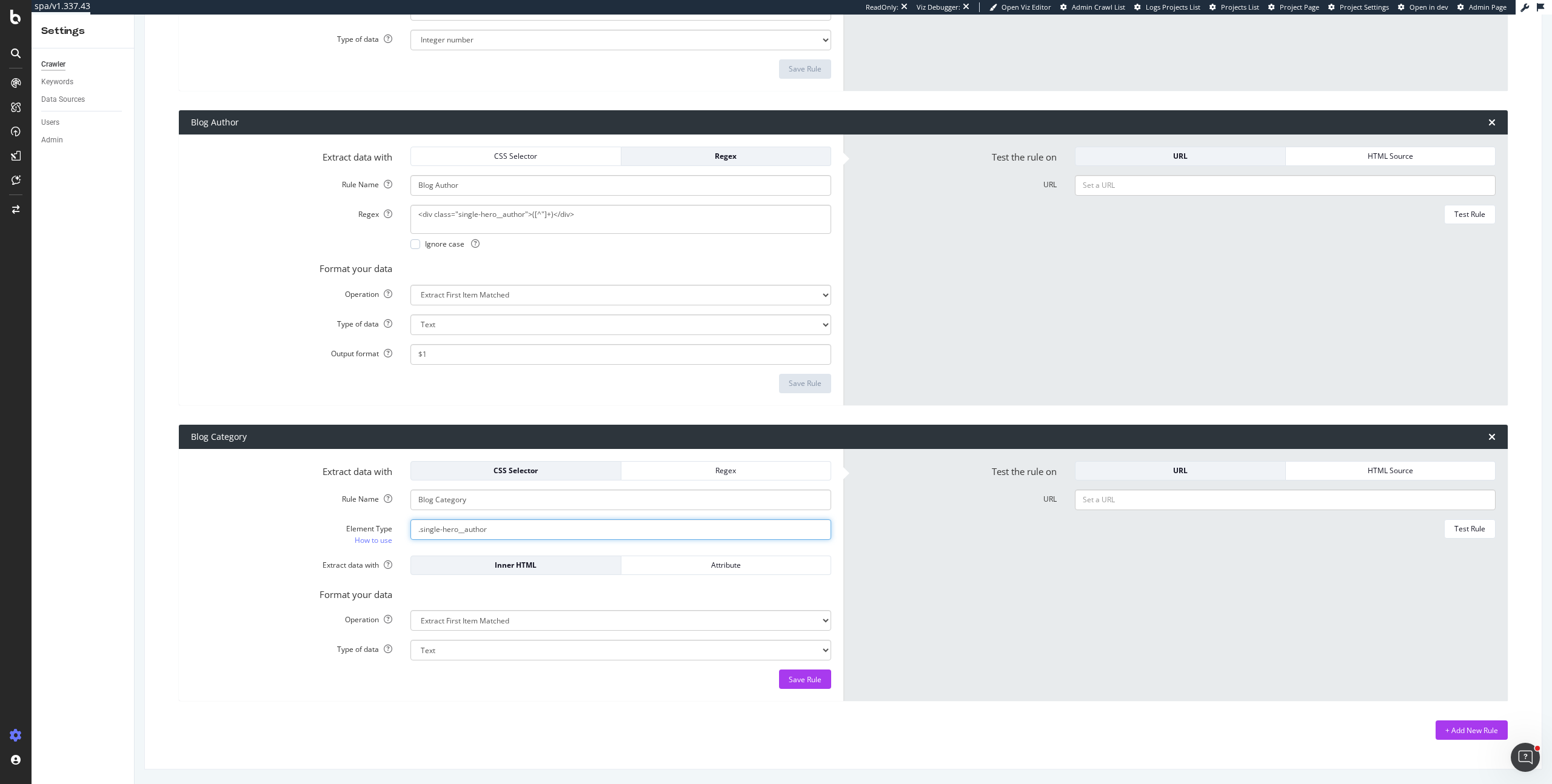
paste input "div.single-hero__author > a"
type input ".single-hero__author"
click at [648, 666] on form "Extract data with CSS Selector Regex Rule Name Blog Category Element Type How t…" at bounding box center [511, 575] width 640 height 228
click at [520, 218] on textarea "<div class="single-hero__author">([^"]+)</div>" at bounding box center [621, 219] width 421 height 29
click at [566, 161] on div "CSS Selector" at bounding box center [516, 156] width 190 height 10
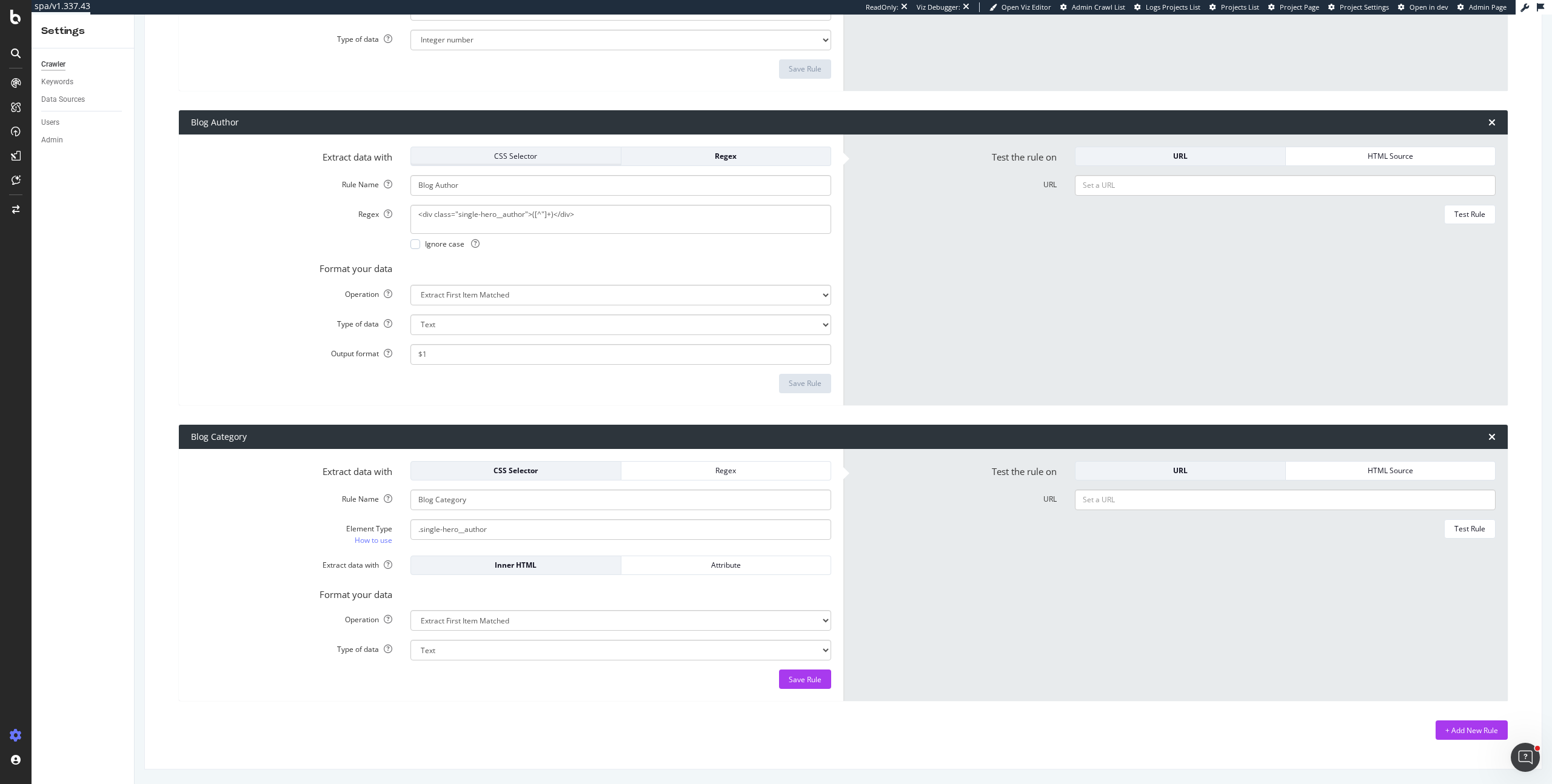
scroll to position [972, 0]
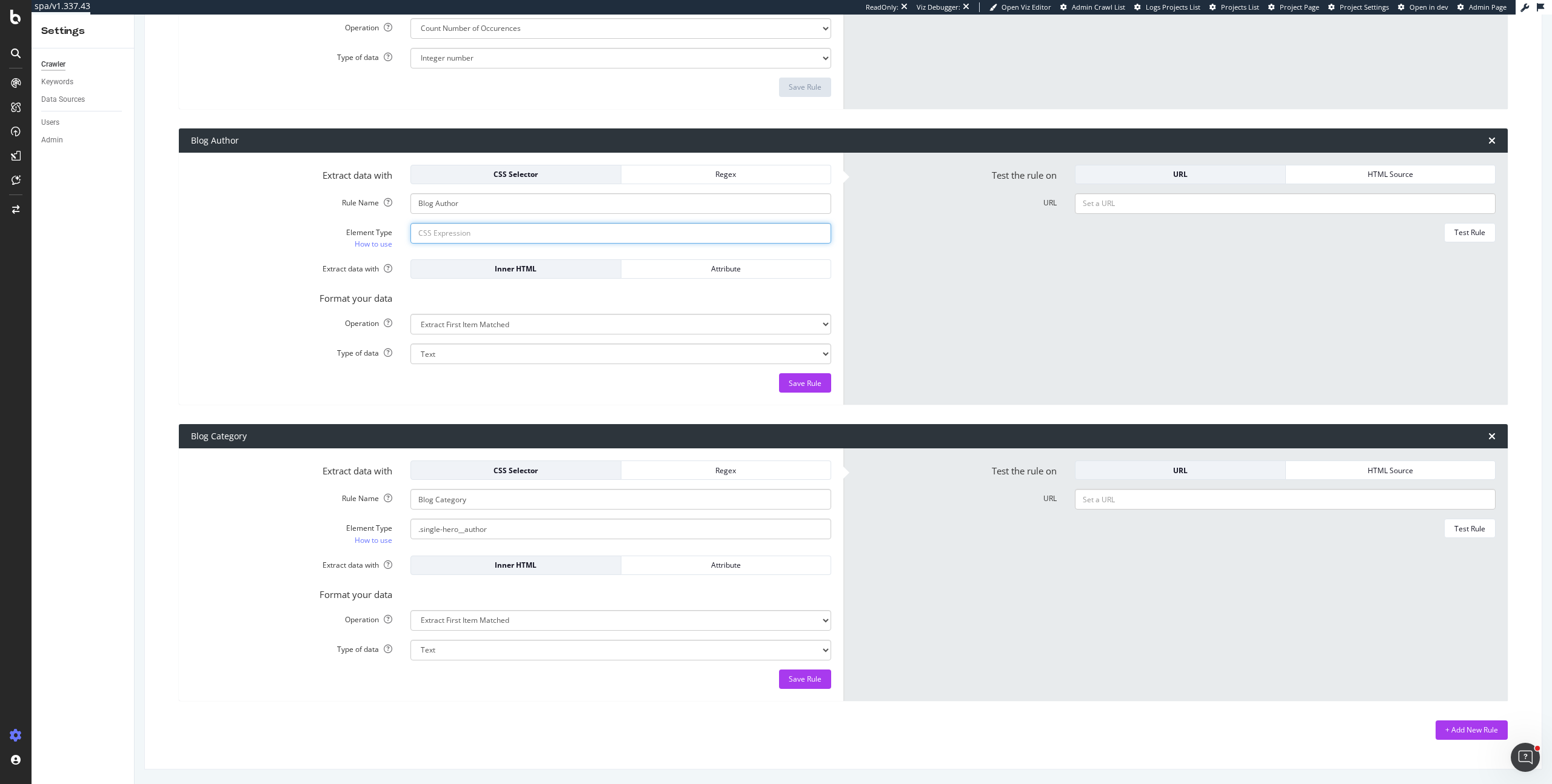
click at [484, 229] on input "Element Type How to use" at bounding box center [621, 233] width 421 height 20
paste input "div.single-hero__author > a"
drag, startPoint x: 430, startPoint y: 233, endPoint x: 370, endPoint y: 231, distance: 60.0
click at [370, 231] on div "Element Type How to use div.div.single-hero__author > a" at bounding box center [511, 236] width 659 height 27
type input "div.single-hero__author > a"
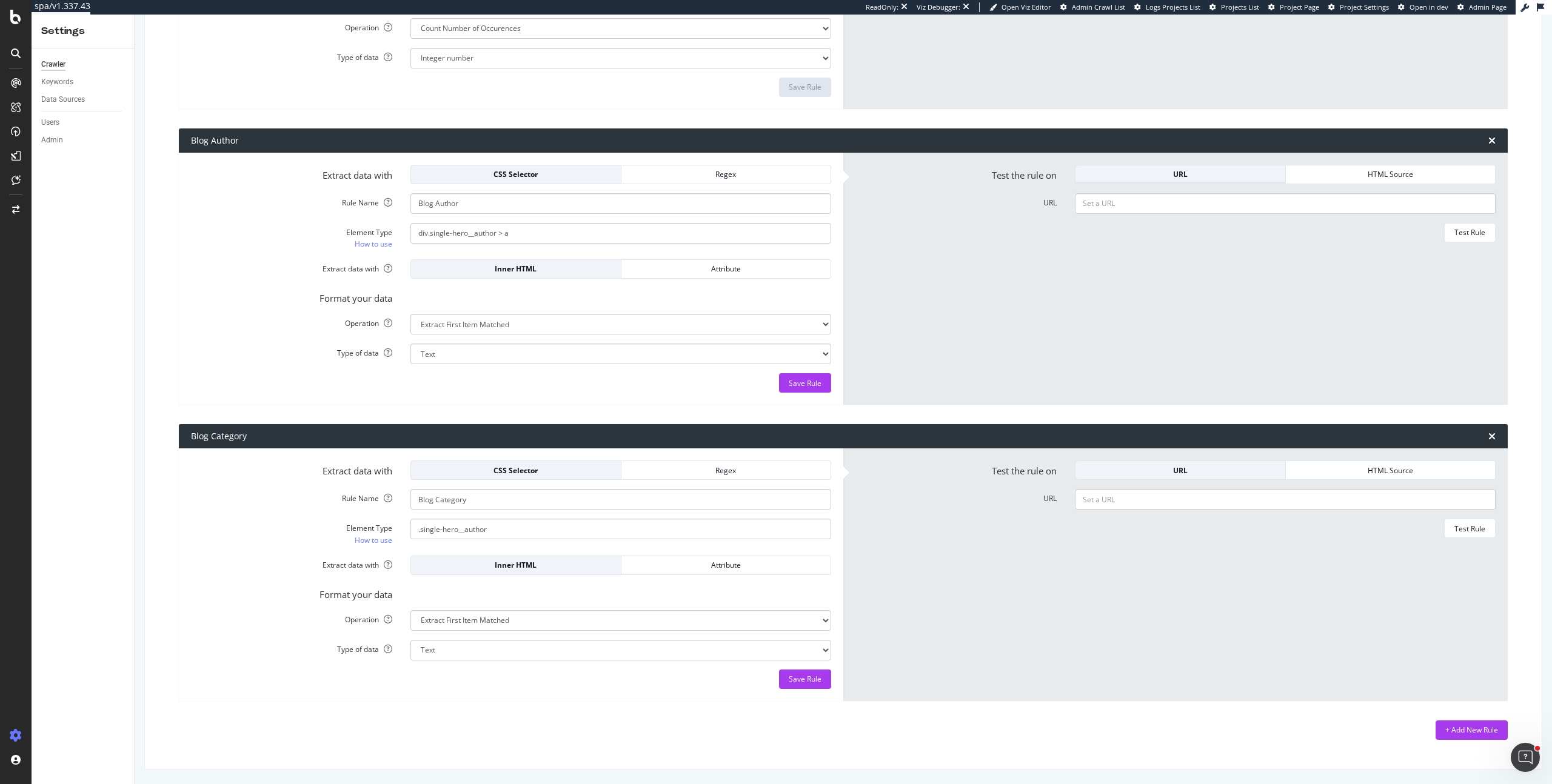
click at [1215, 176] on div "URL" at bounding box center [1180, 174] width 190 height 10
click at [1215, 198] on input "URL" at bounding box center [1285, 203] width 421 height 20
click at [1205, 182] on div "URL" at bounding box center [1180, 174] width 190 height 17
click at [1206, 202] on input "URL" at bounding box center [1285, 203] width 421 height 20
paste input "https://www.wexinc.com/resources/blog/paperless-pay-what-you-need-to-know-and-h…"
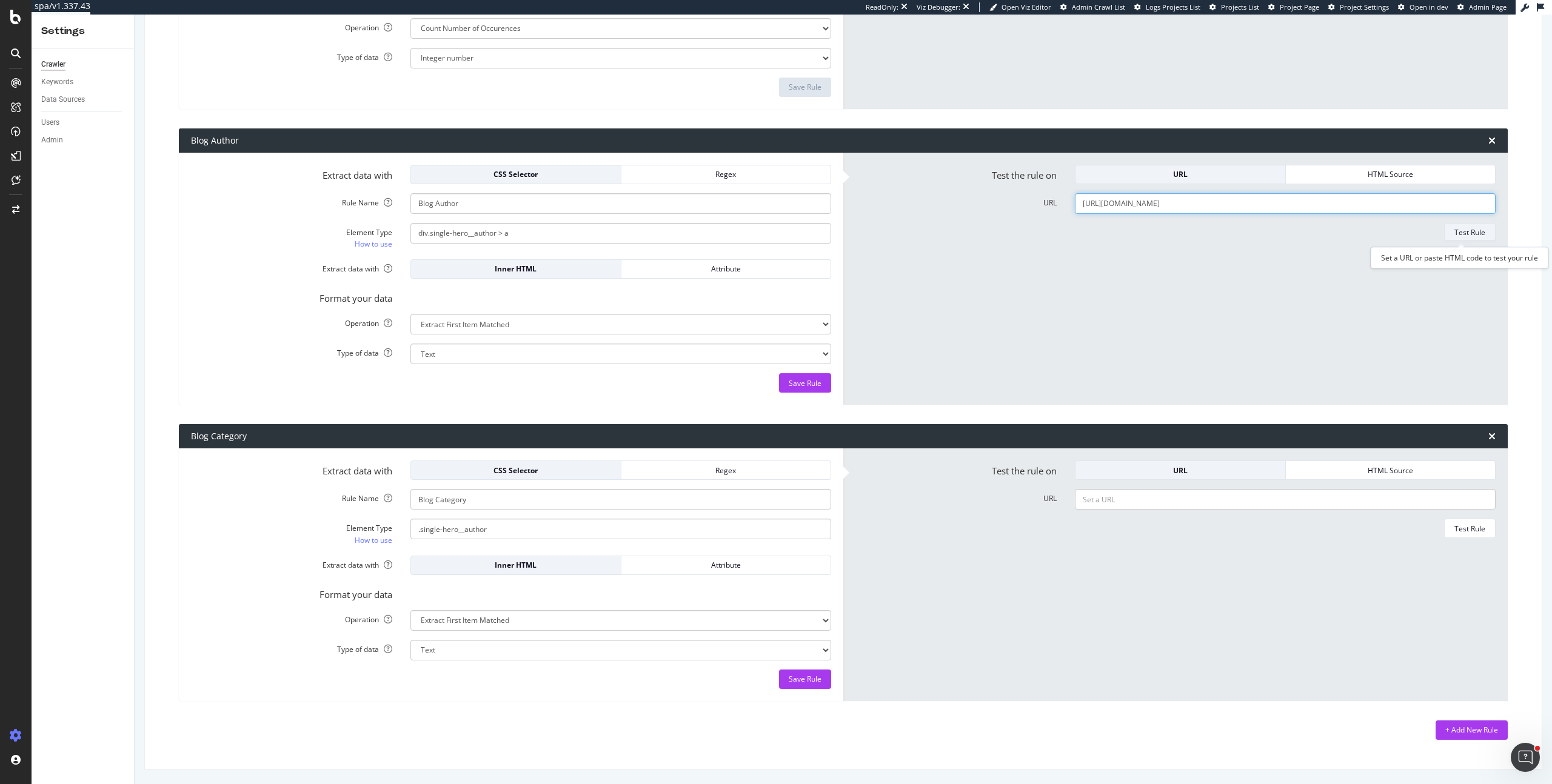
type input "https://www.wexinc.com/resources/blog/paperless-pay-what-you-need-to-know-and-h…"
click at [1465, 231] on div "Test Rule" at bounding box center [1469, 233] width 31 height 10
click at [809, 385] on div "Save Rule" at bounding box center [805, 383] width 33 height 10
click at [521, 242] on input "div.single-hero__author > a" at bounding box center [621, 233] width 421 height 20
paste input "<div class="single-hero__author">([^"]+)</div>"
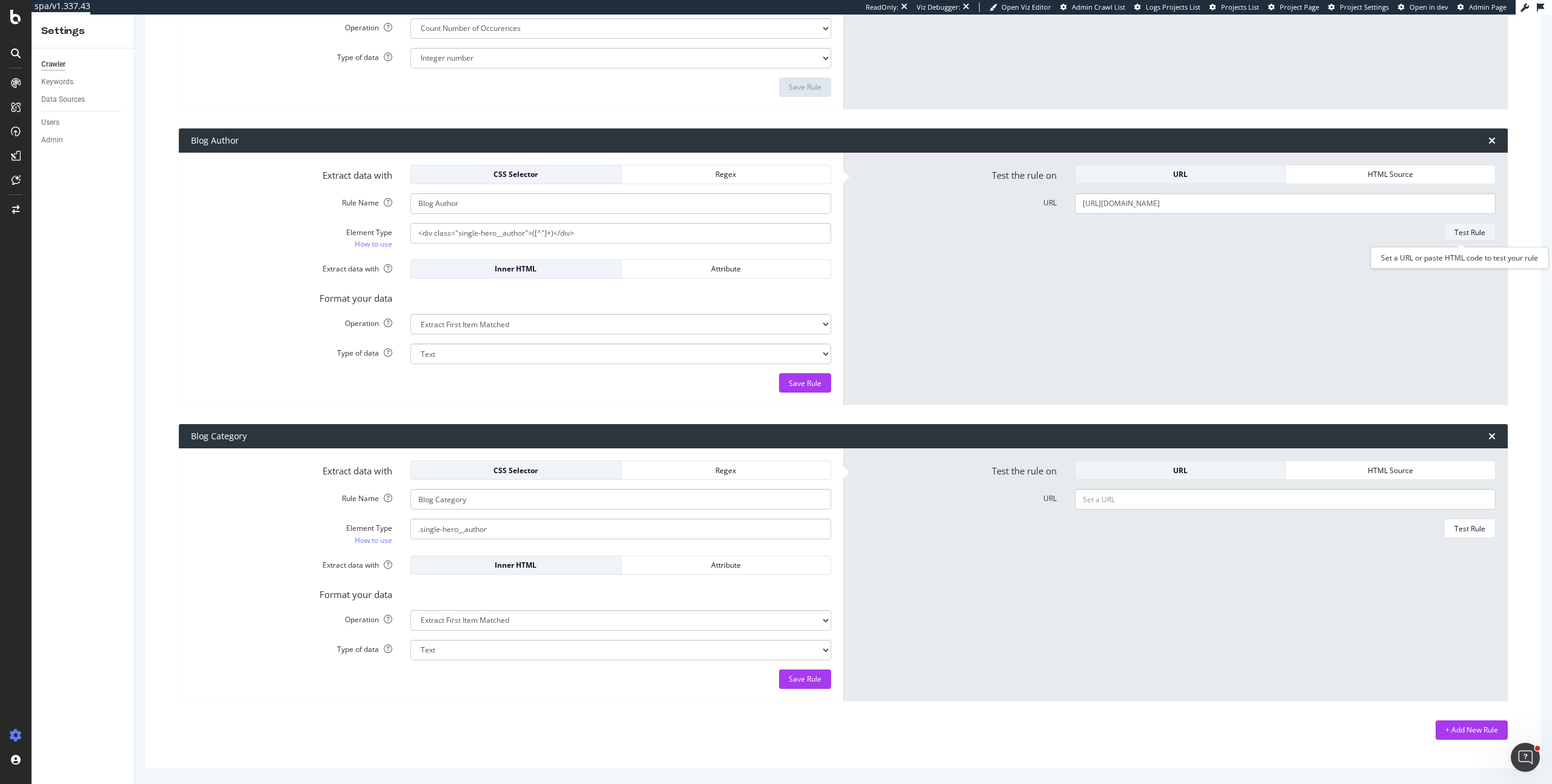
click at [1472, 227] on div "Test Rule" at bounding box center [1469, 233] width 31 height 10
drag, startPoint x: 593, startPoint y: 237, endPoint x: 301, endPoint y: 221, distance: 292.4
click at [301, 221] on form "Extract data with CSS Selector Regex Rule Name Blog Author Element Type How to …" at bounding box center [511, 279] width 640 height 228
paste input "single-hero_author > a"
type input "div.single-hero_author > a"
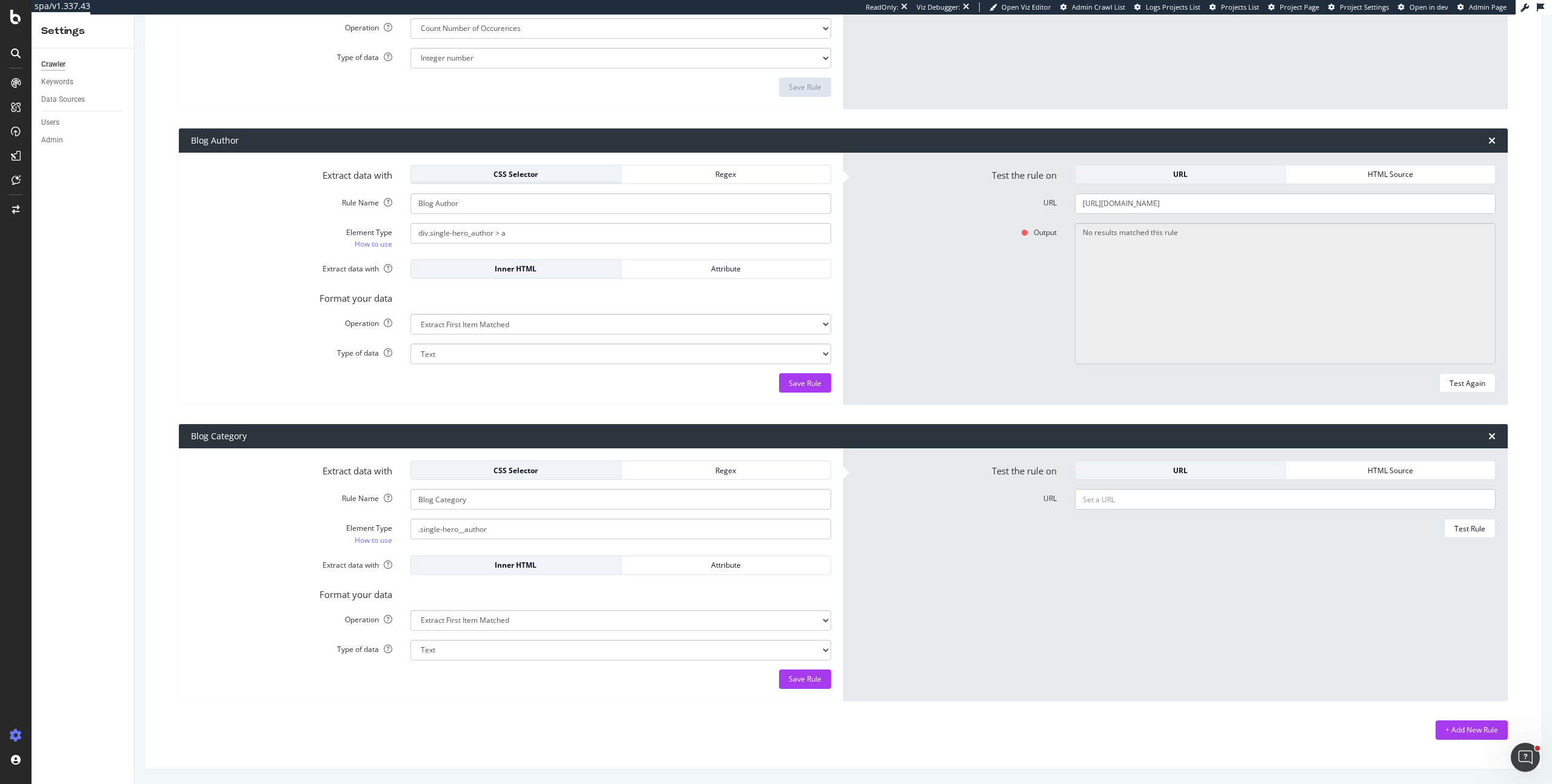
click at [588, 182] on button "CSS Selector" at bounding box center [516, 174] width 211 height 20
click at [579, 175] on div "CSS Selector" at bounding box center [516, 174] width 190 height 10
click at [732, 173] on div "Regex" at bounding box center [726, 174] width 190 height 10
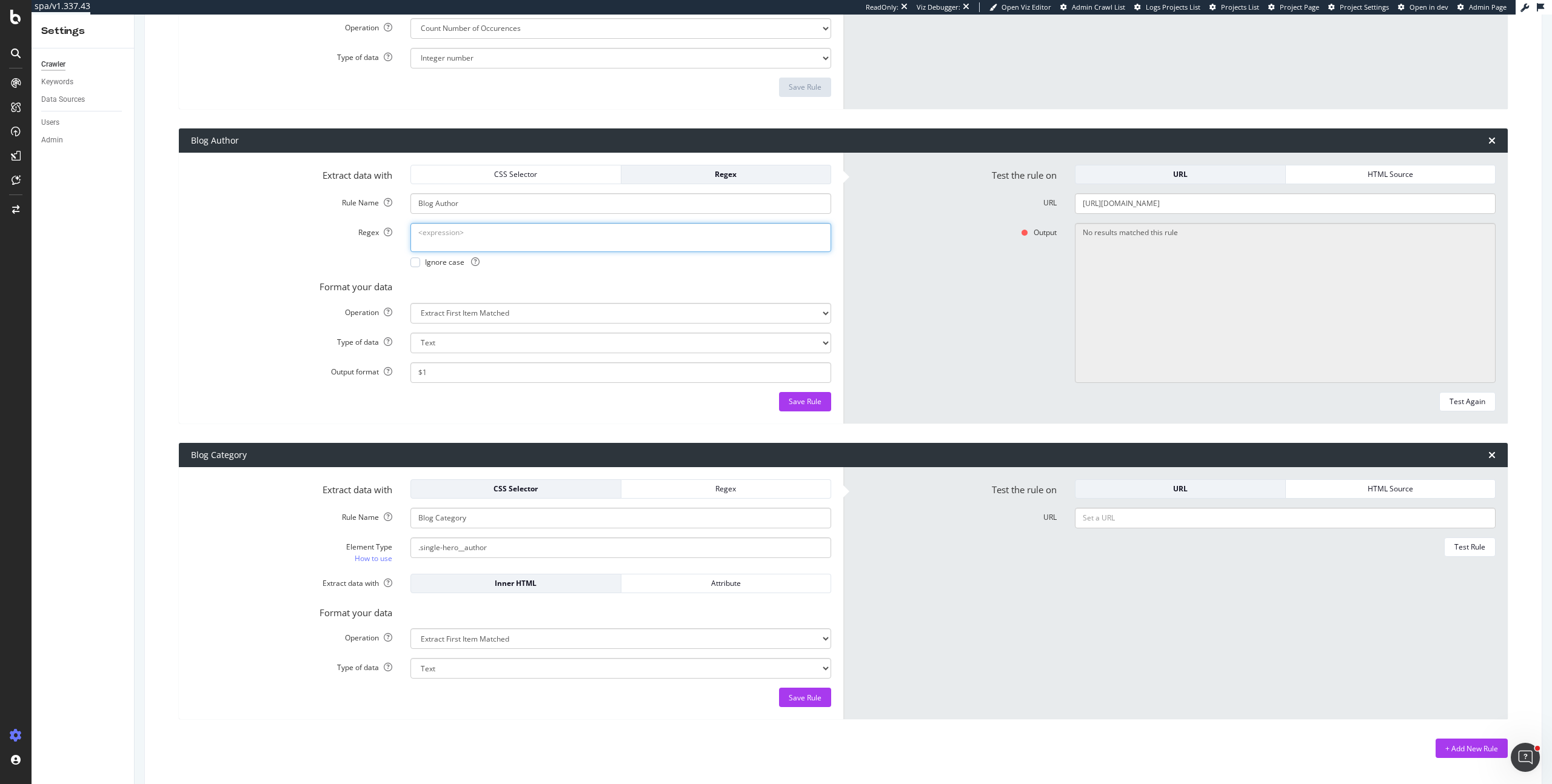
click at [475, 231] on textarea "Regex" at bounding box center [621, 238] width 421 height 29
paste textarea "<div class="single-hero__author">([^"]+)</div>"
click at [1470, 404] on div "Test Again" at bounding box center [1467, 402] width 36 height 10
drag, startPoint x: 606, startPoint y: 236, endPoint x: 364, endPoint y: 224, distance: 242.3
click at [364, 224] on div "Regex <div class="single-hero__author">([^"]+)</div> Ignore case" at bounding box center [511, 245] width 659 height 44
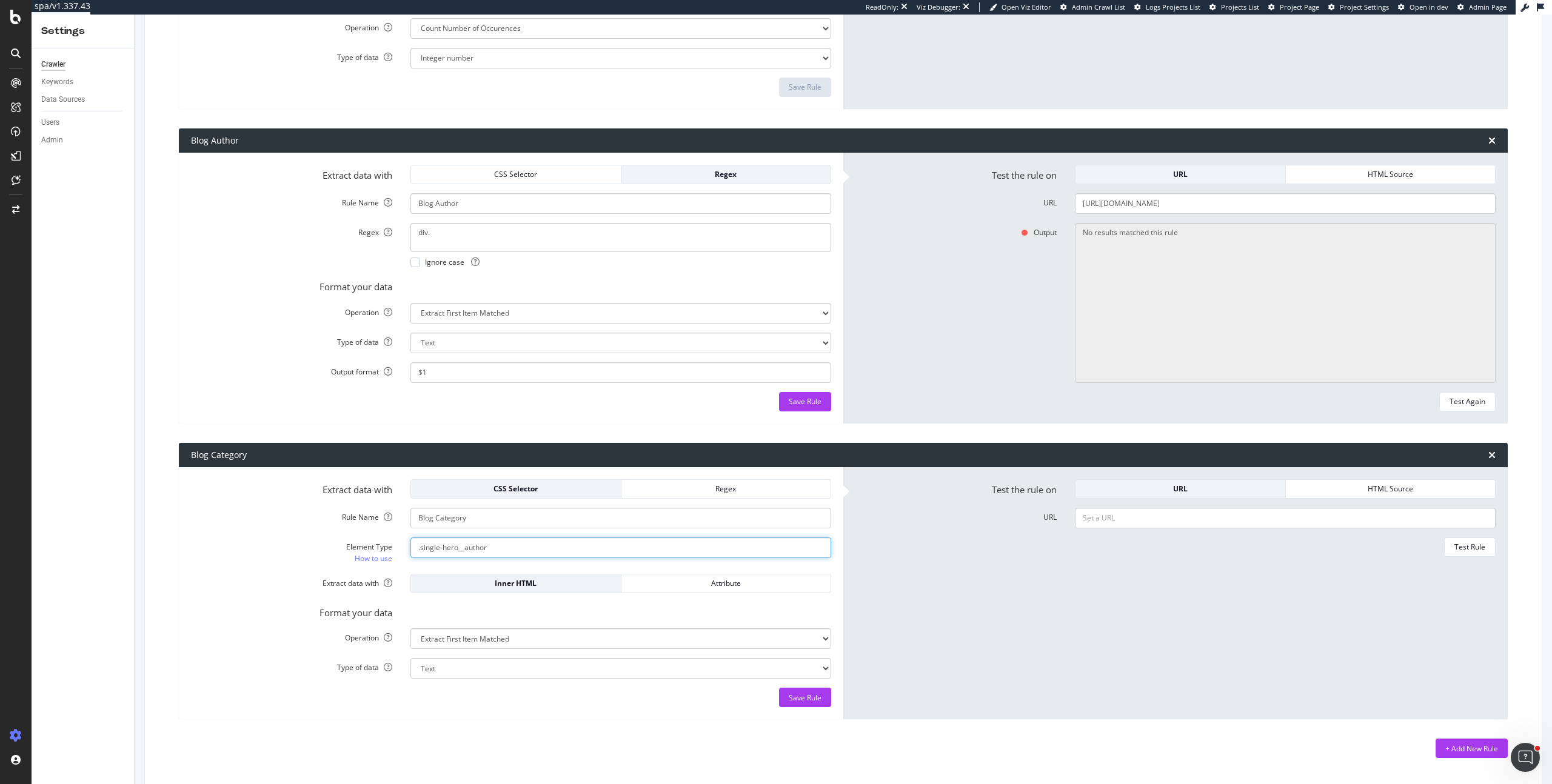
click at [515, 548] on input ".single-hero__author" at bounding box center [621, 548] width 421 height 20
click at [451, 235] on textarea "div." at bounding box center [621, 238] width 421 height 29
paste textarea ".single-hero__author"
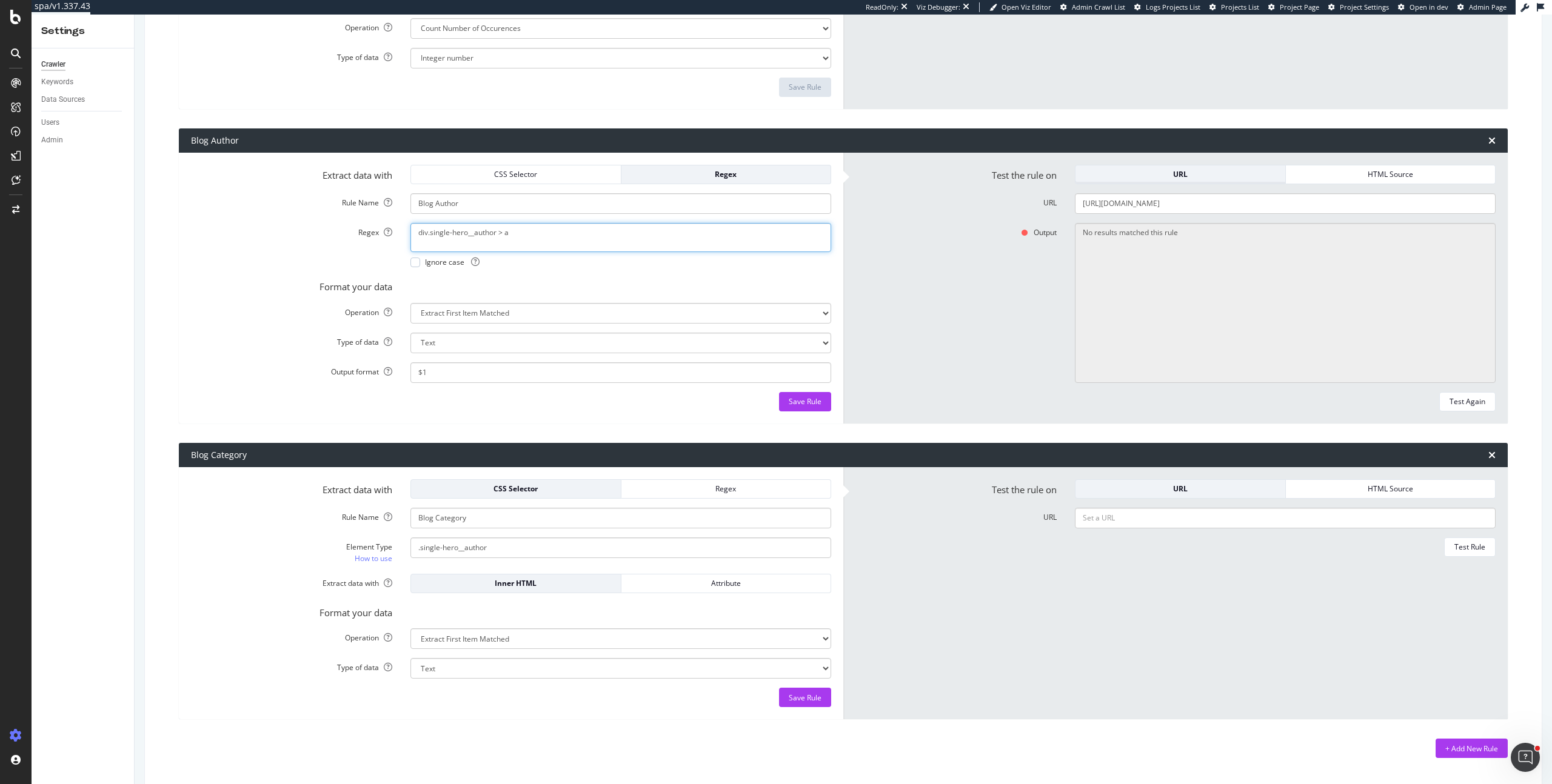
type textarea "div.single-hero__author > a"
click at [1215, 182] on div "URL" at bounding box center [1180, 174] width 190 height 17
click at [1466, 399] on div "Test Again" at bounding box center [1467, 402] width 36 height 10
click at [544, 173] on div "CSS Selector" at bounding box center [516, 174] width 190 height 10
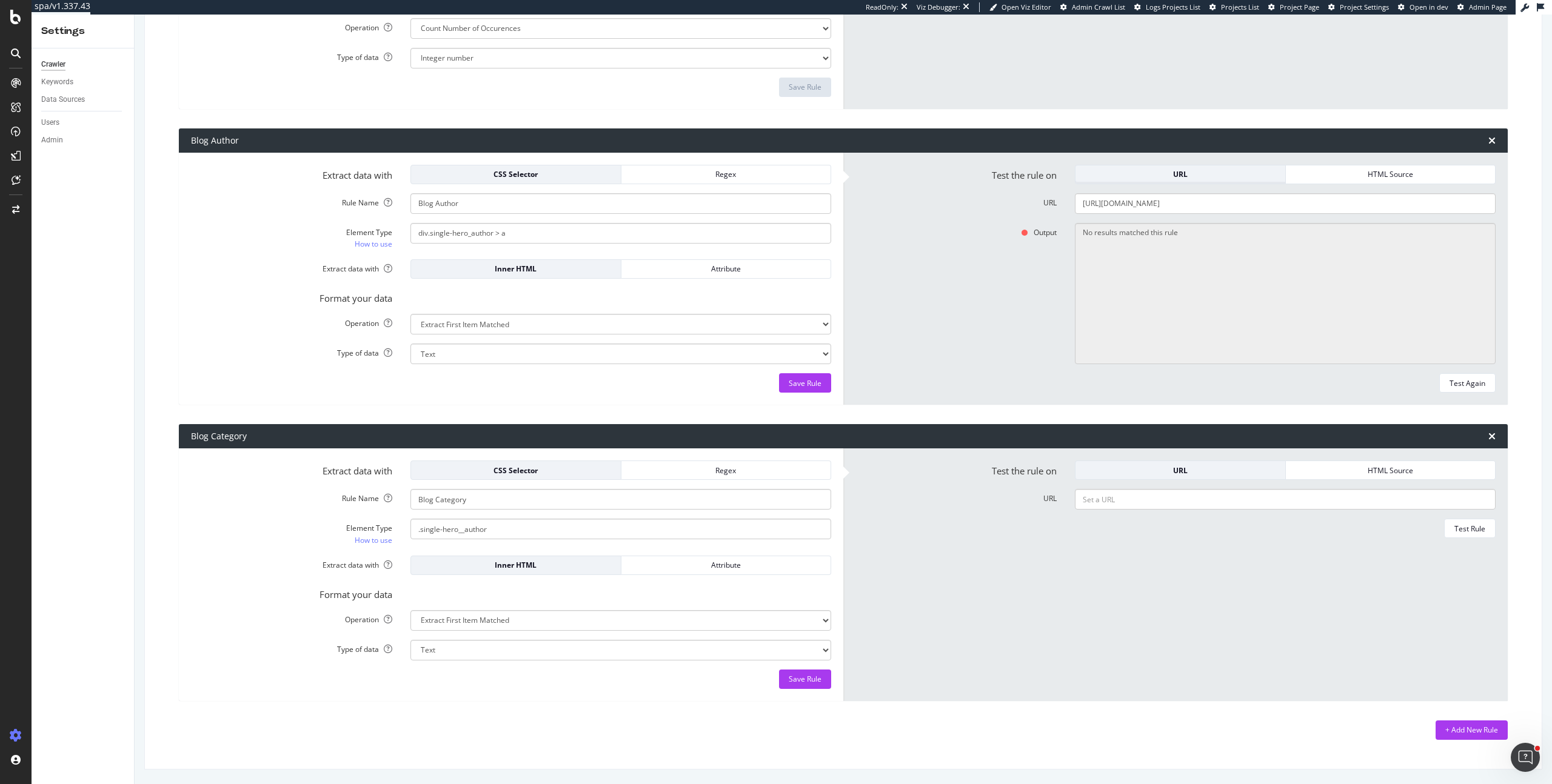
click at [1187, 172] on div "URL" at bounding box center [1180, 174] width 190 height 10
click at [1227, 168] on div "URL" at bounding box center [1180, 174] width 190 height 17
click at [1470, 379] on div "Test Again" at bounding box center [1467, 383] width 36 height 10
click at [697, 175] on div "Regex" at bounding box center [726, 174] width 190 height 10
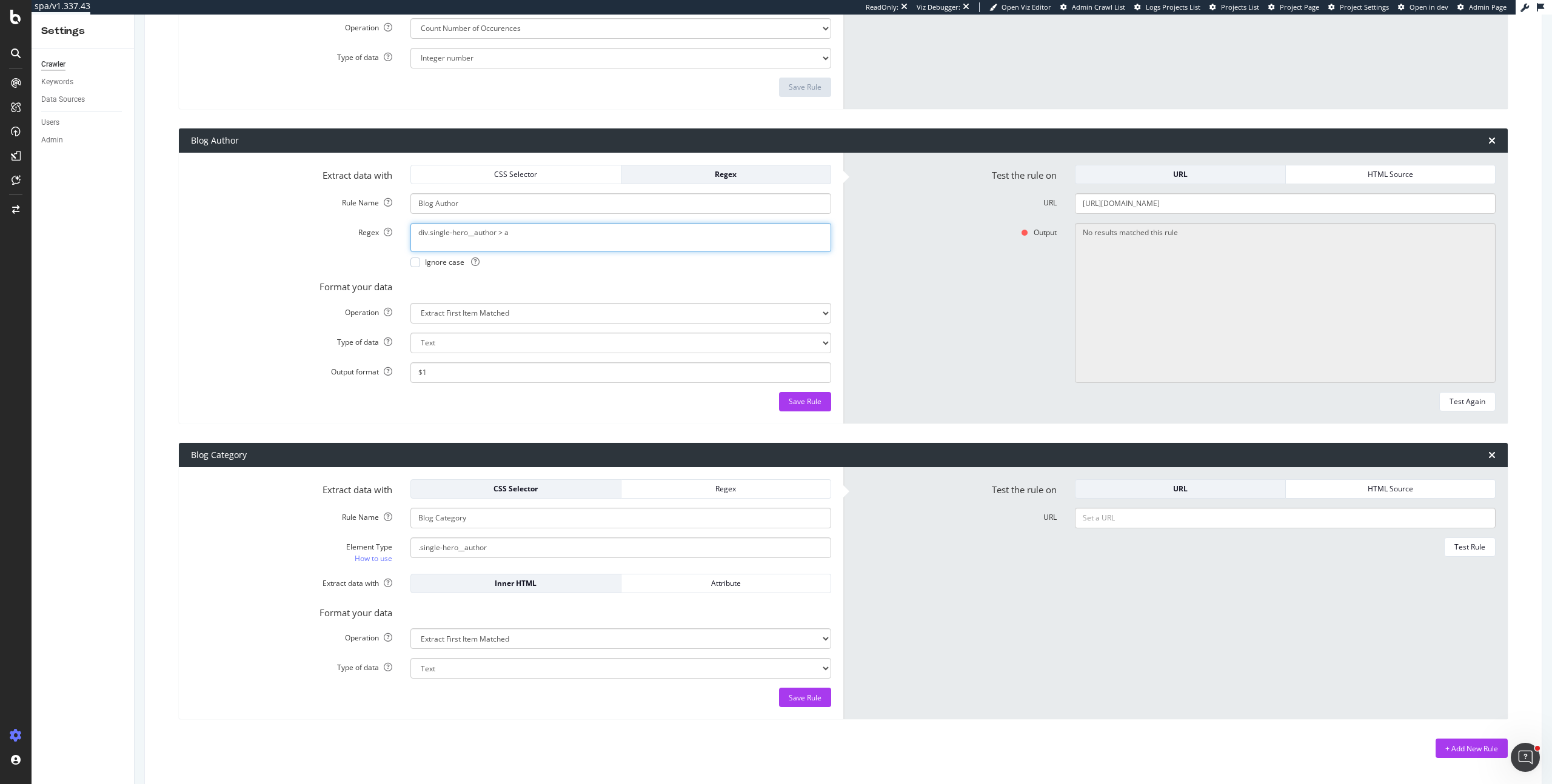
drag, startPoint x: 565, startPoint y: 235, endPoint x: 314, endPoint y: 235, distance: 251.0
click at [314, 235] on div "Regex div.single-hero__author > a Ignore case" at bounding box center [511, 245] width 659 height 44
paste textarea "<div class="single-hero__author">(.*?)</div>"
click at [811, 396] on div "Save Rule" at bounding box center [805, 402] width 33 height 10
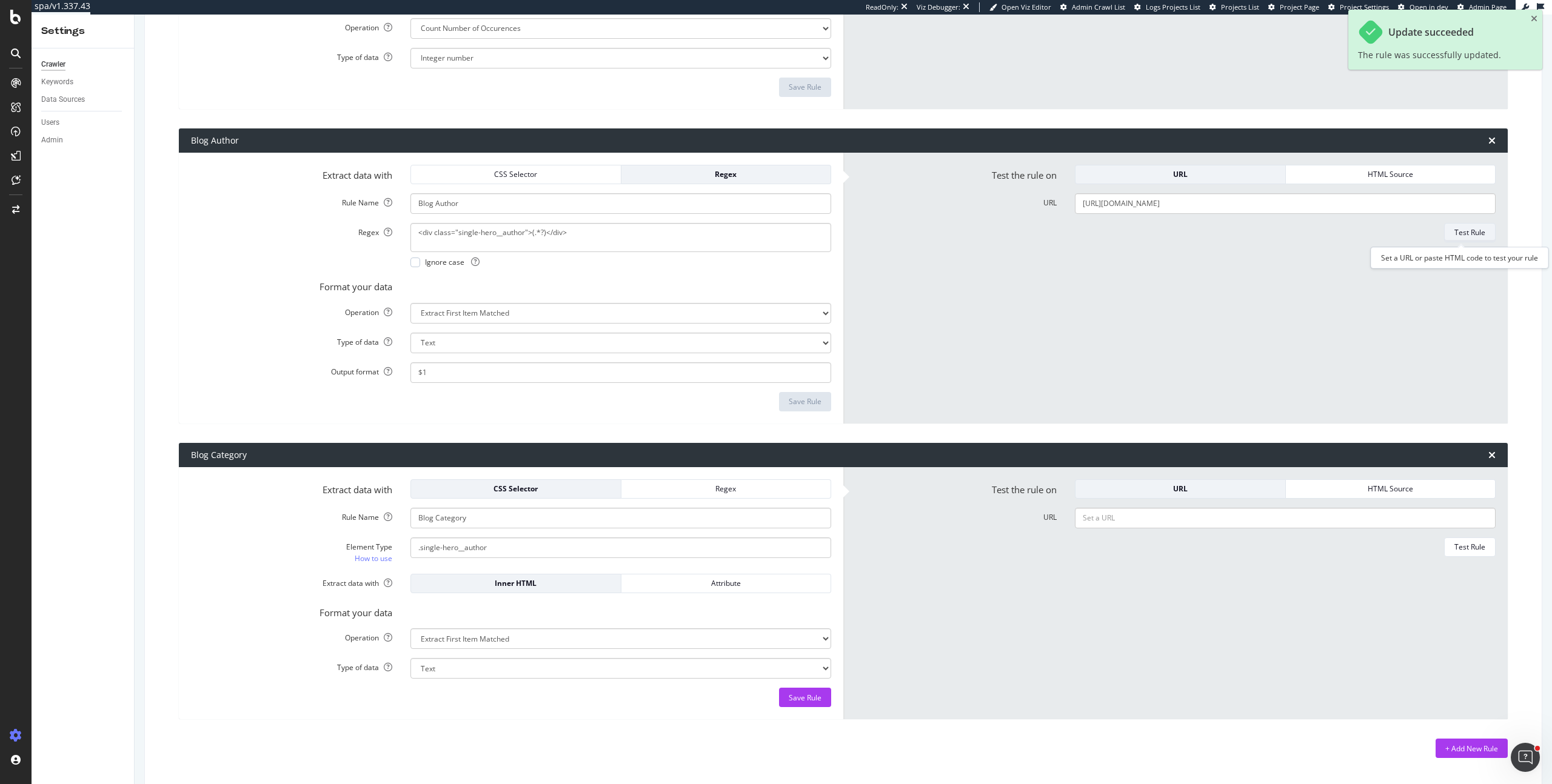
click at [1458, 228] on div "Test Rule" at bounding box center [1469, 233] width 31 height 10
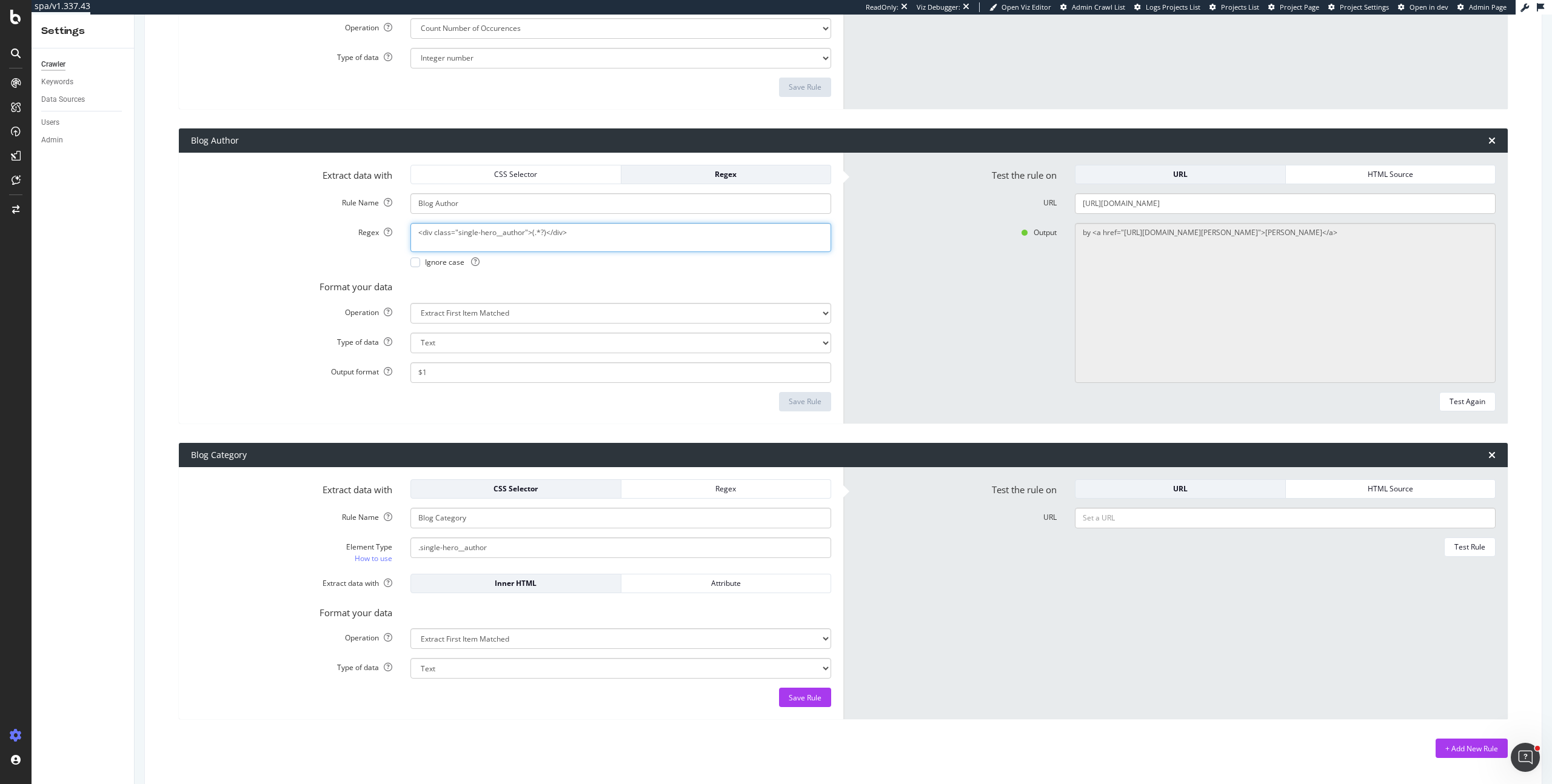
click at [547, 228] on textarea "<div class="single-hero__author">(.*?)</div>" at bounding box center [621, 238] width 421 height 29
paste textarea "?:by\s*)?<a [^>]+>(.*?)</a></div>"
type textarea "<div class="single-hero__author">(?:by\s*)?<a [^>]+>(.*?)</a></div>"
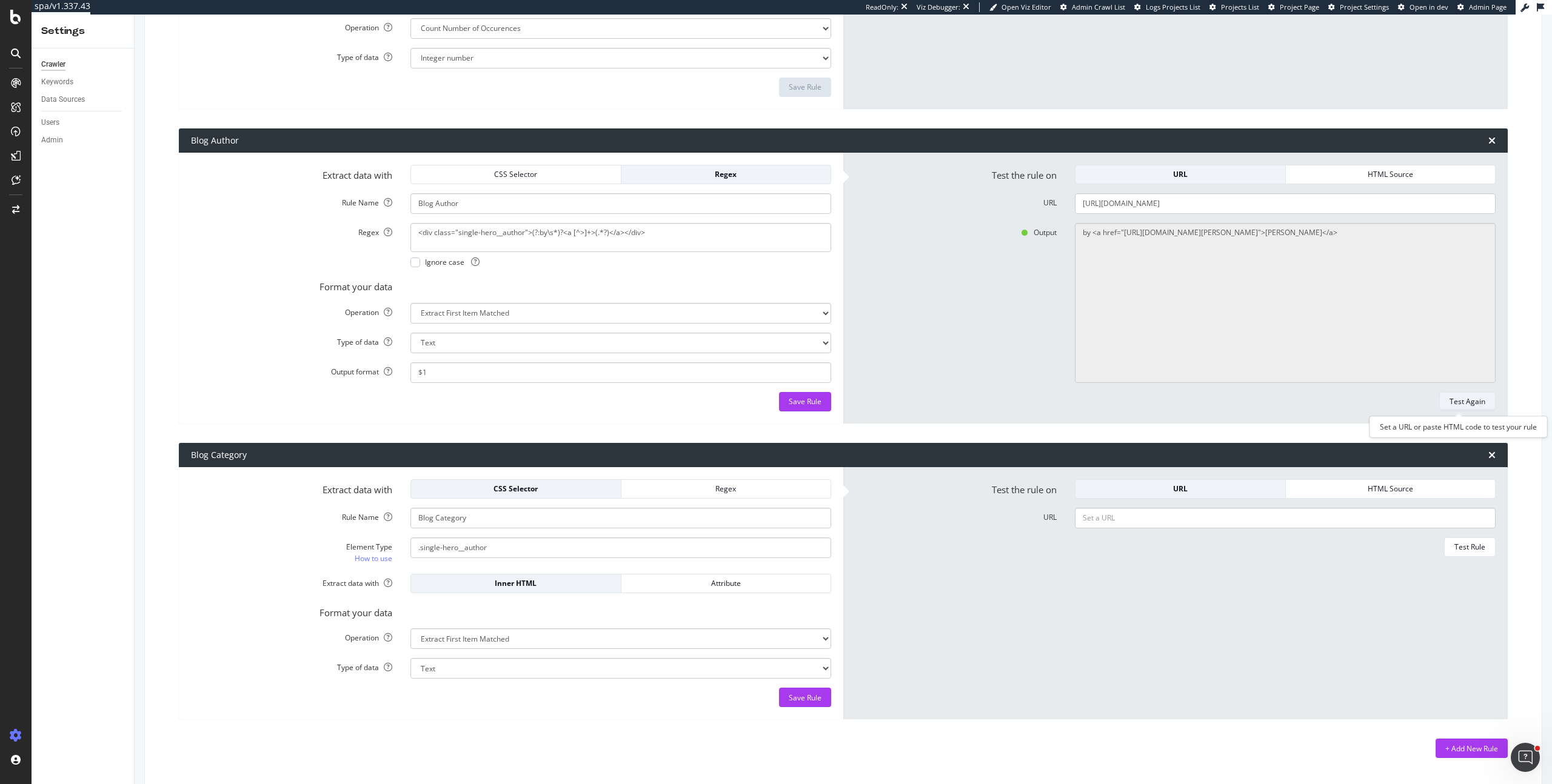
click at [1463, 400] on div "Test Again" at bounding box center [1467, 402] width 36 height 10
type textarea "Isabella Hirsch"
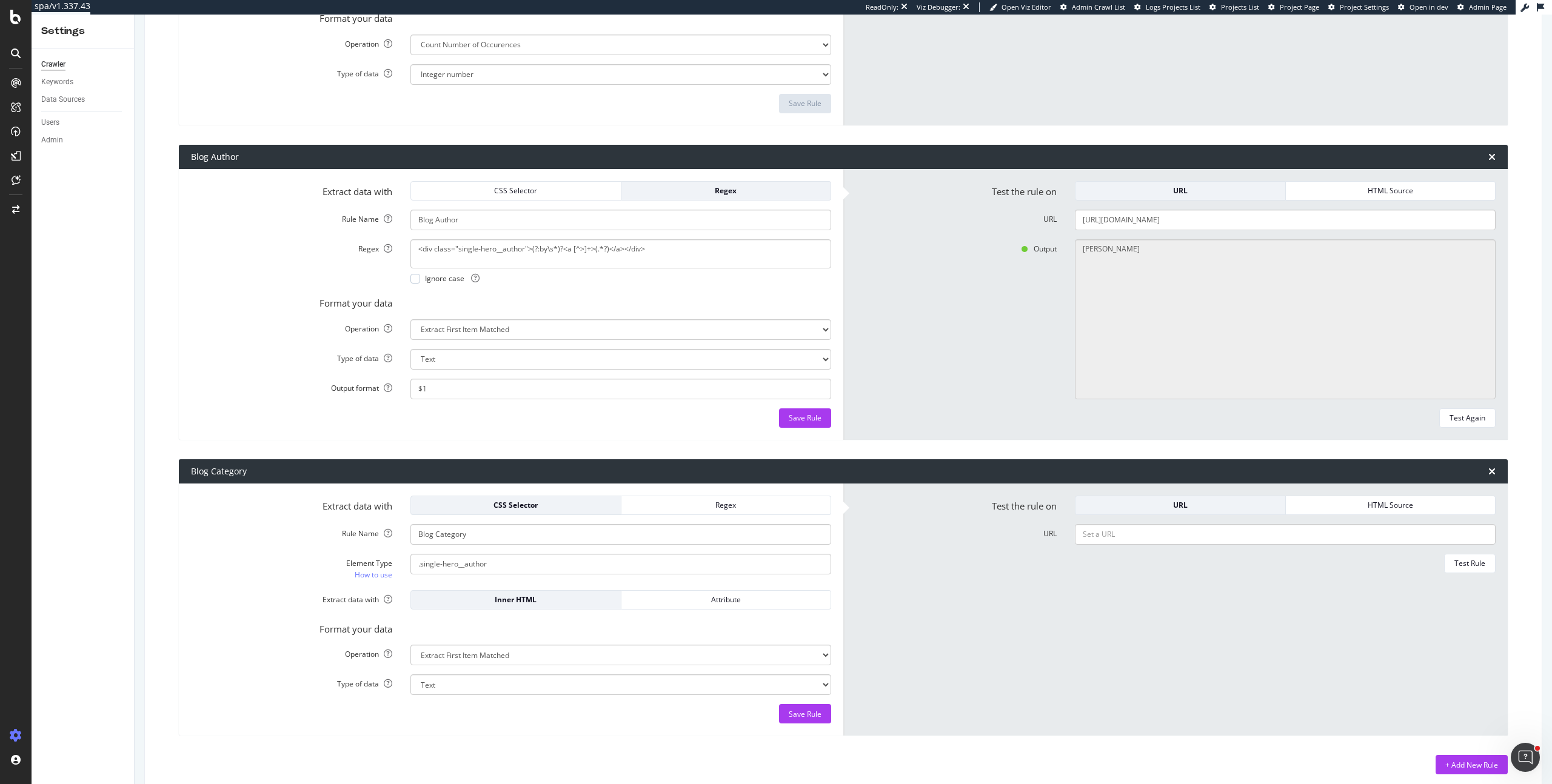
scroll to position [943, 0]
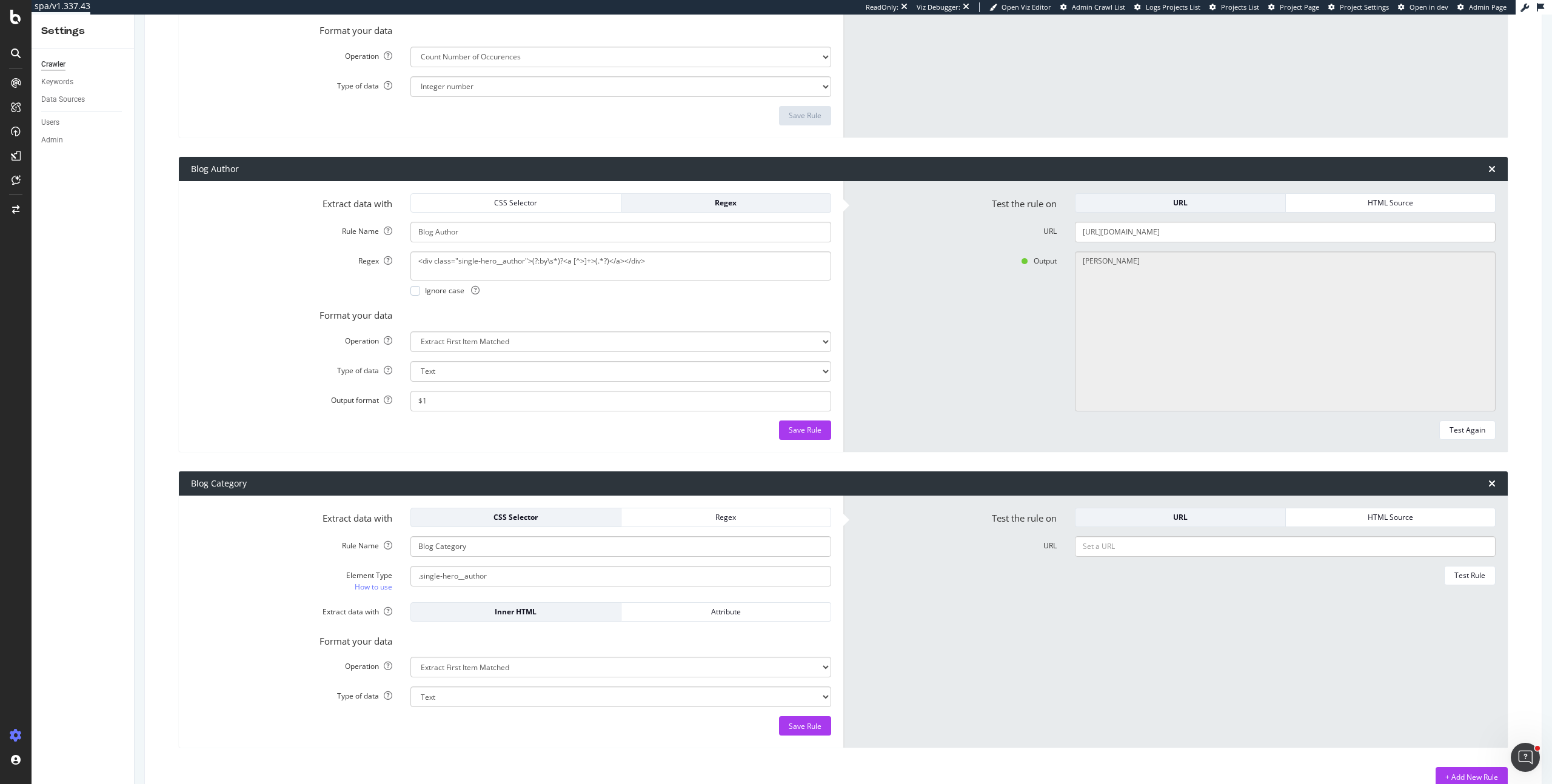
click at [501, 577] on input ".single-hero__author" at bounding box center [621, 576] width 421 height 20
drag, startPoint x: 659, startPoint y: 256, endPoint x: 266, endPoint y: 232, distance: 393.7
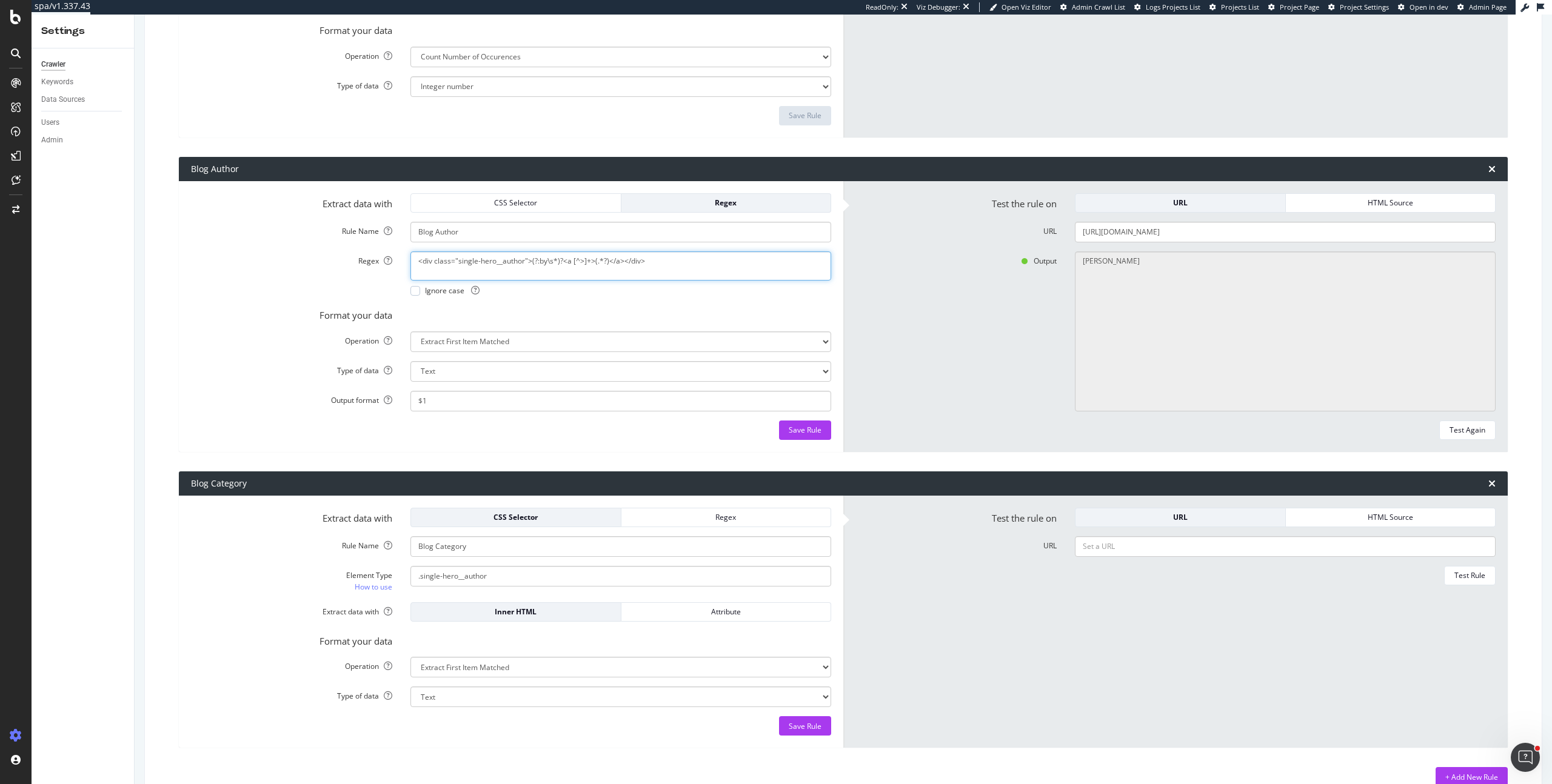
click at [266, 232] on form "Extract data with CSS Selector Regex Rule Name Blog Author Regex <div class="si…" at bounding box center [511, 316] width 640 height 246
paste textarea ".single-hero__author"
type textarea "div.single-hero__author > a"
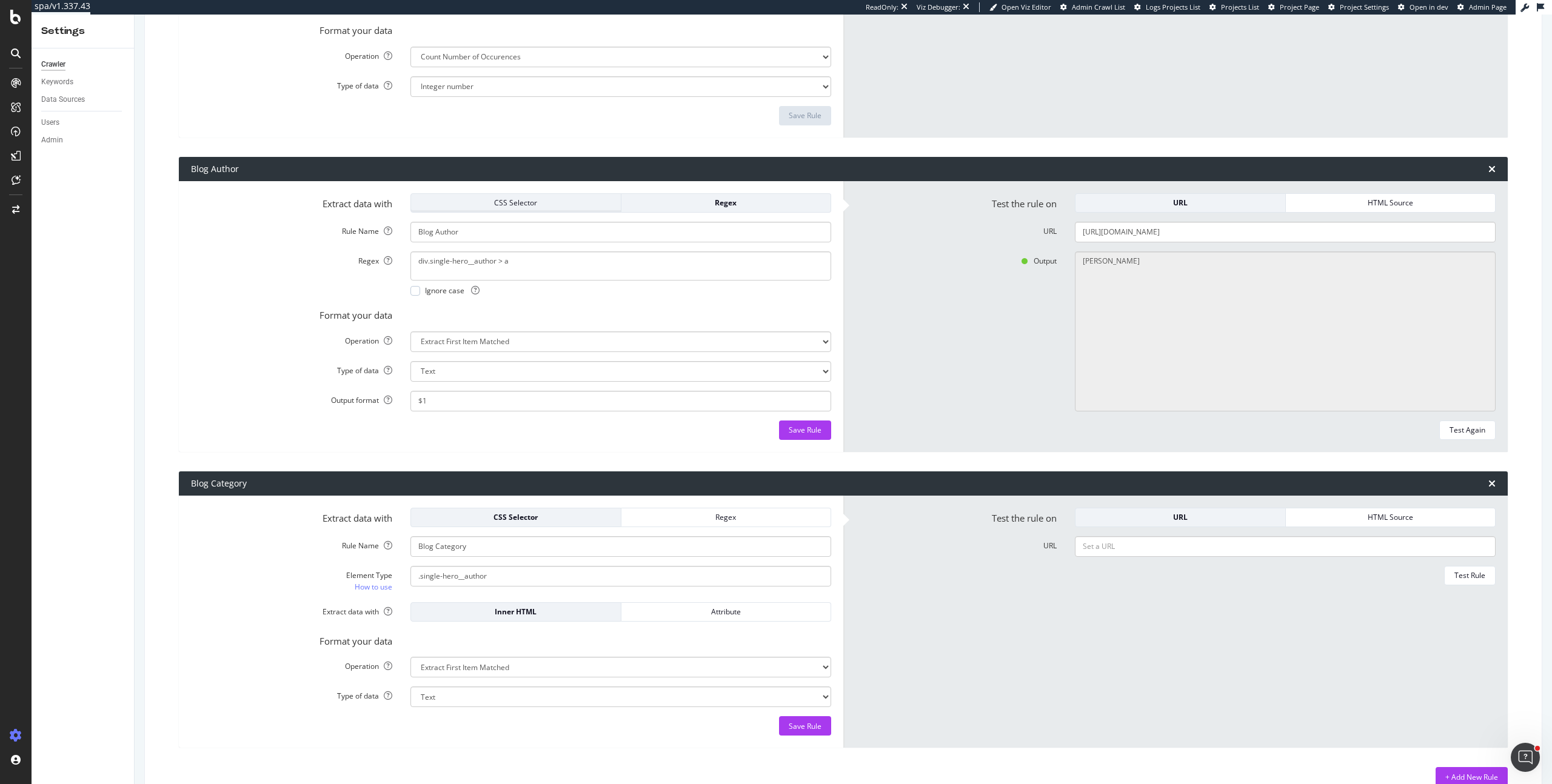
click at [511, 200] on div "CSS Selector" at bounding box center [516, 203] width 190 height 10
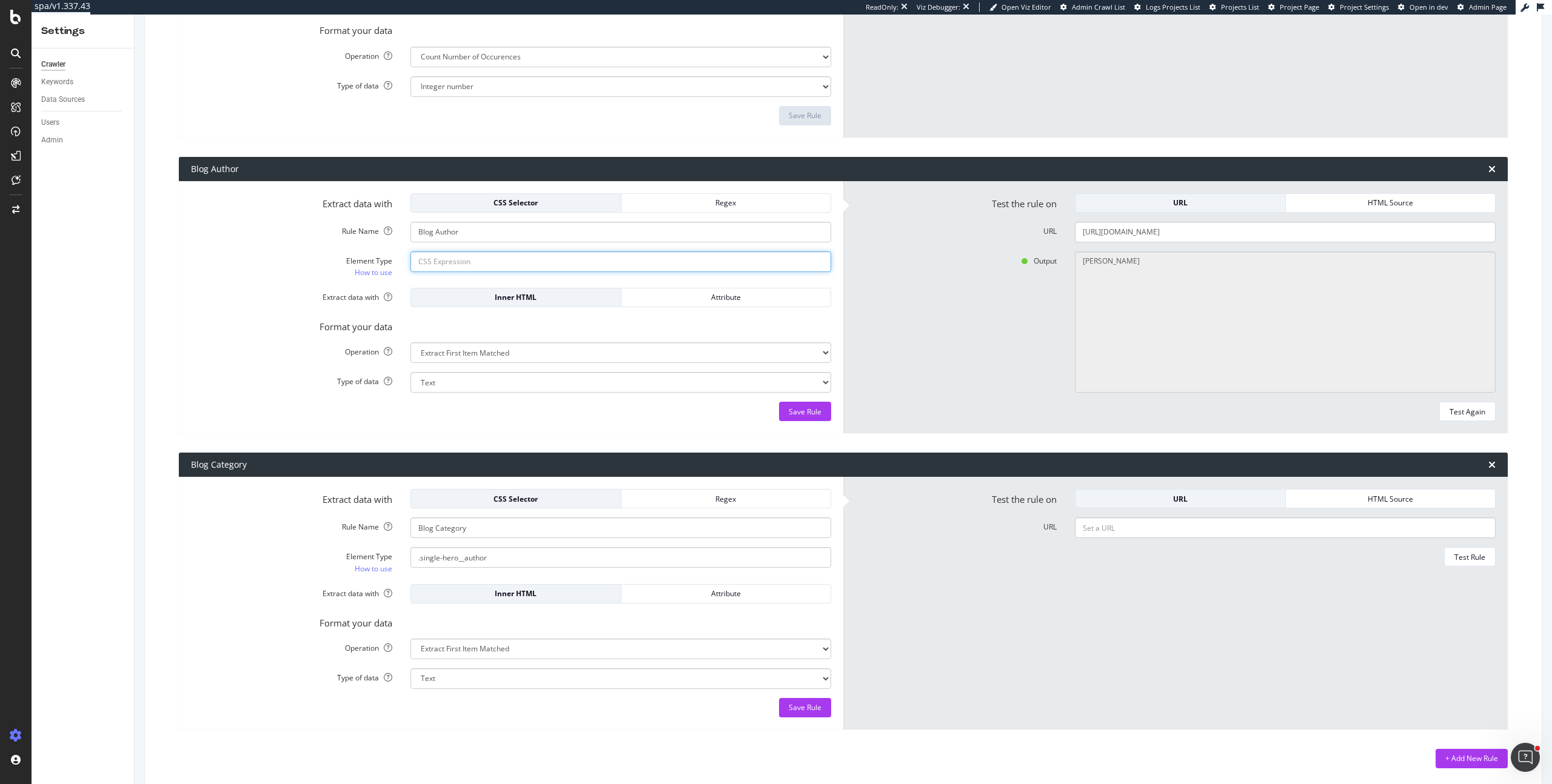
click at [602, 265] on input "Element Type How to use" at bounding box center [621, 262] width 421 height 20
paste input ".single-hero__author"
type input "div.single-hero__author > a"
click at [1460, 410] on div "Test Again" at bounding box center [1467, 412] width 36 height 10
click at [797, 402] on div "Save Rule" at bounding box center [805, 411] width 33 height 18
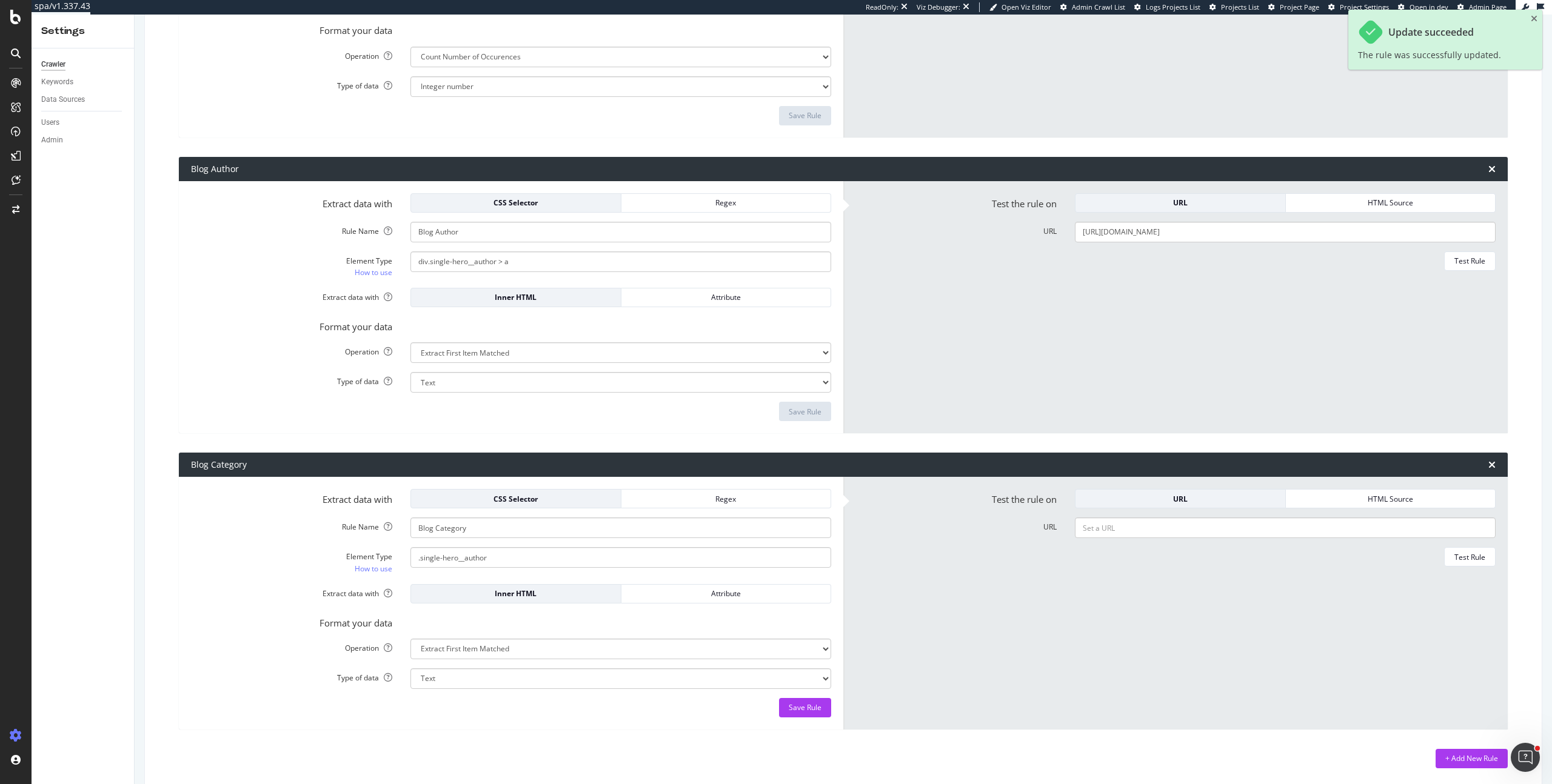
click at [1454, 262] on div "Test Rule" at bounding box center [1469, 261] width 31 height 10
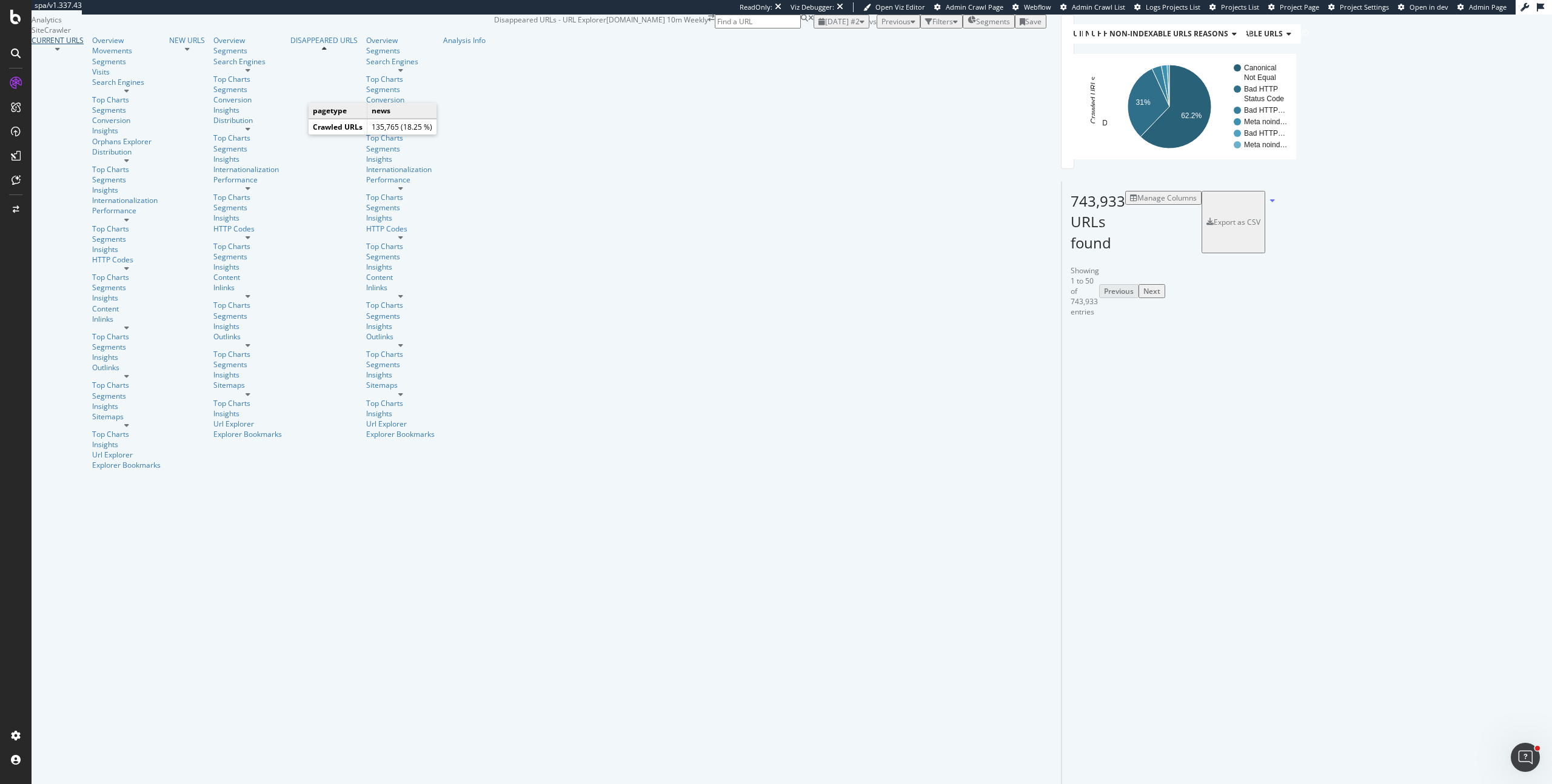
click at [68, 45] on div "CURRENT URLS" at bounding box center [57, 40] width 52 height 10
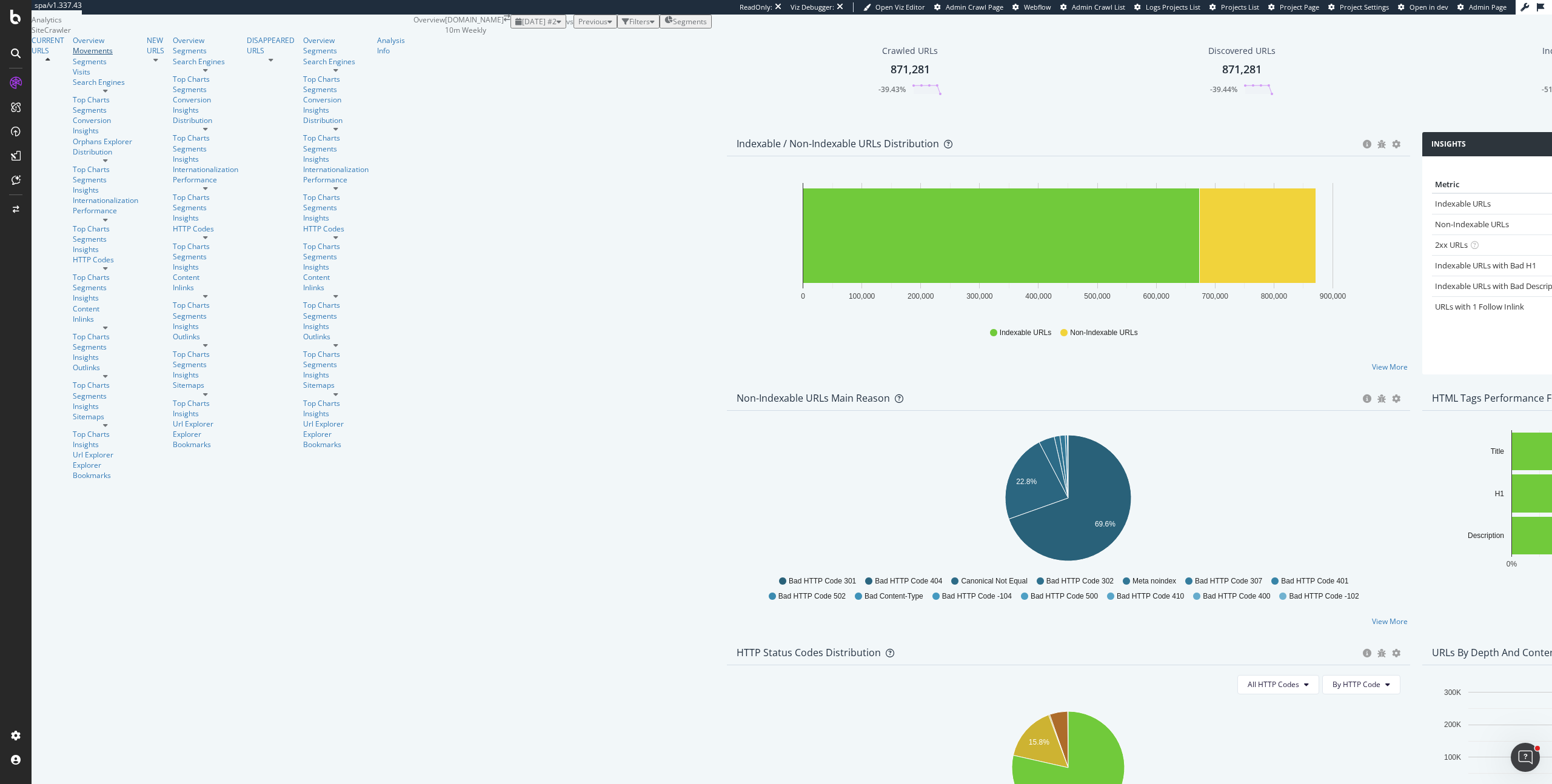
click at [72, 56] on div "Movements" at bounding box center [105, 50] width 65 height 10
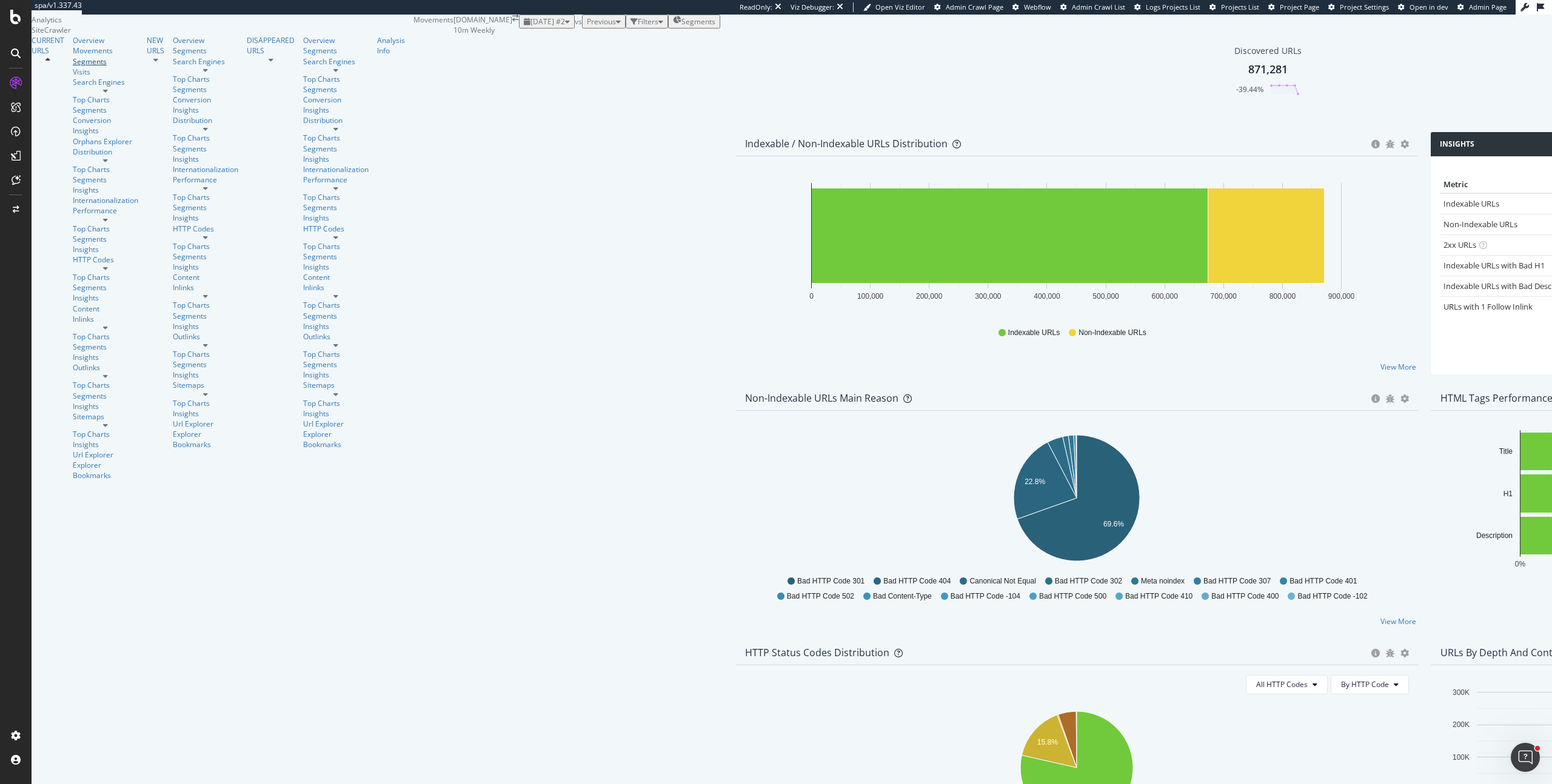
click at [72, 67] on div "Segments" at bounding box center [105, 61] width 65 height 10
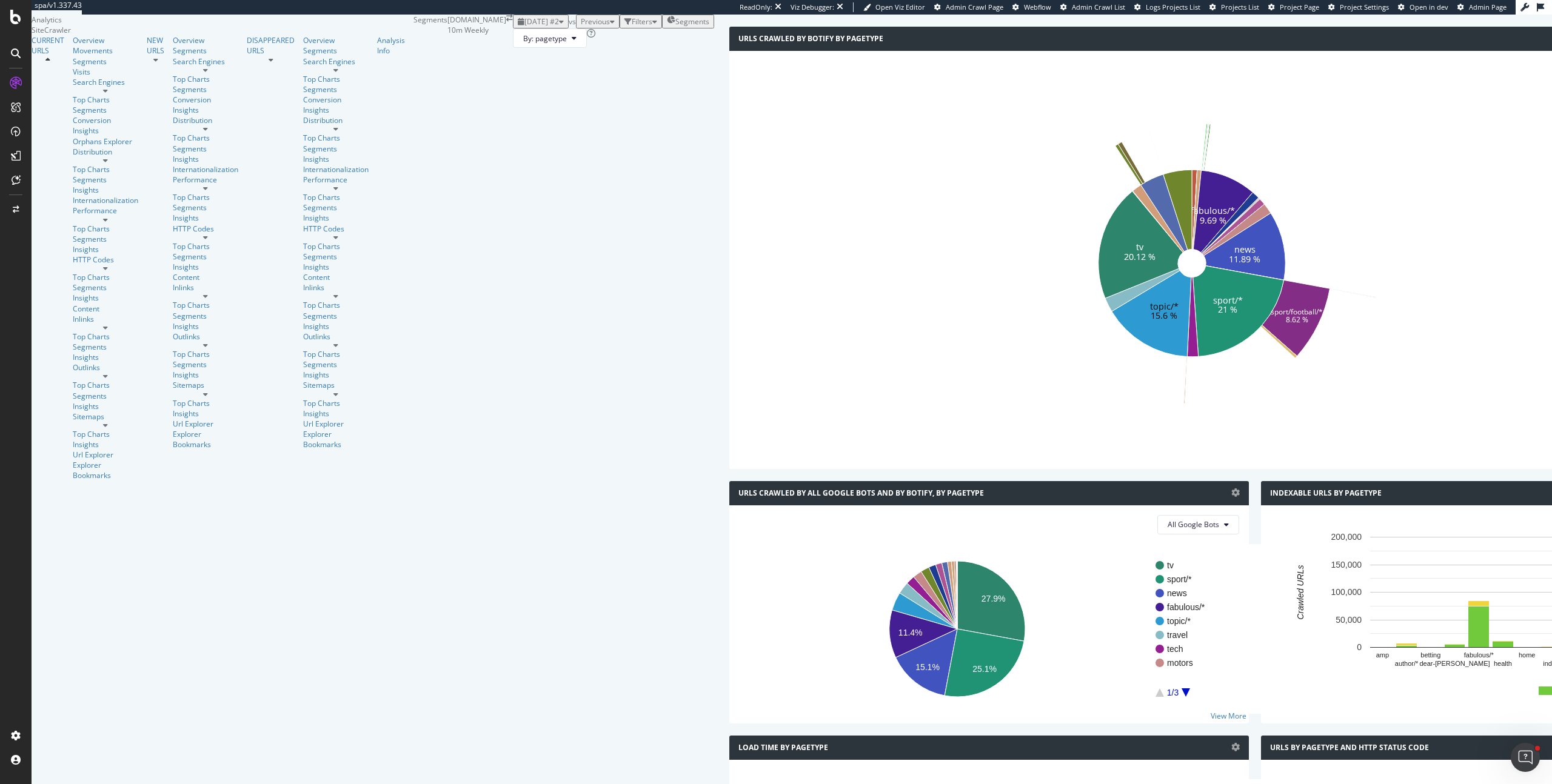
click at [40, 94] on div "CURRENT URLS Overview Movements Segments Visits Search Engines Top Charts Segme…" at bounding box center [222, 257] width 382 height 445
click at [72, 45] on div "Overview" at bounding box center [105, 40] width 65 height 10
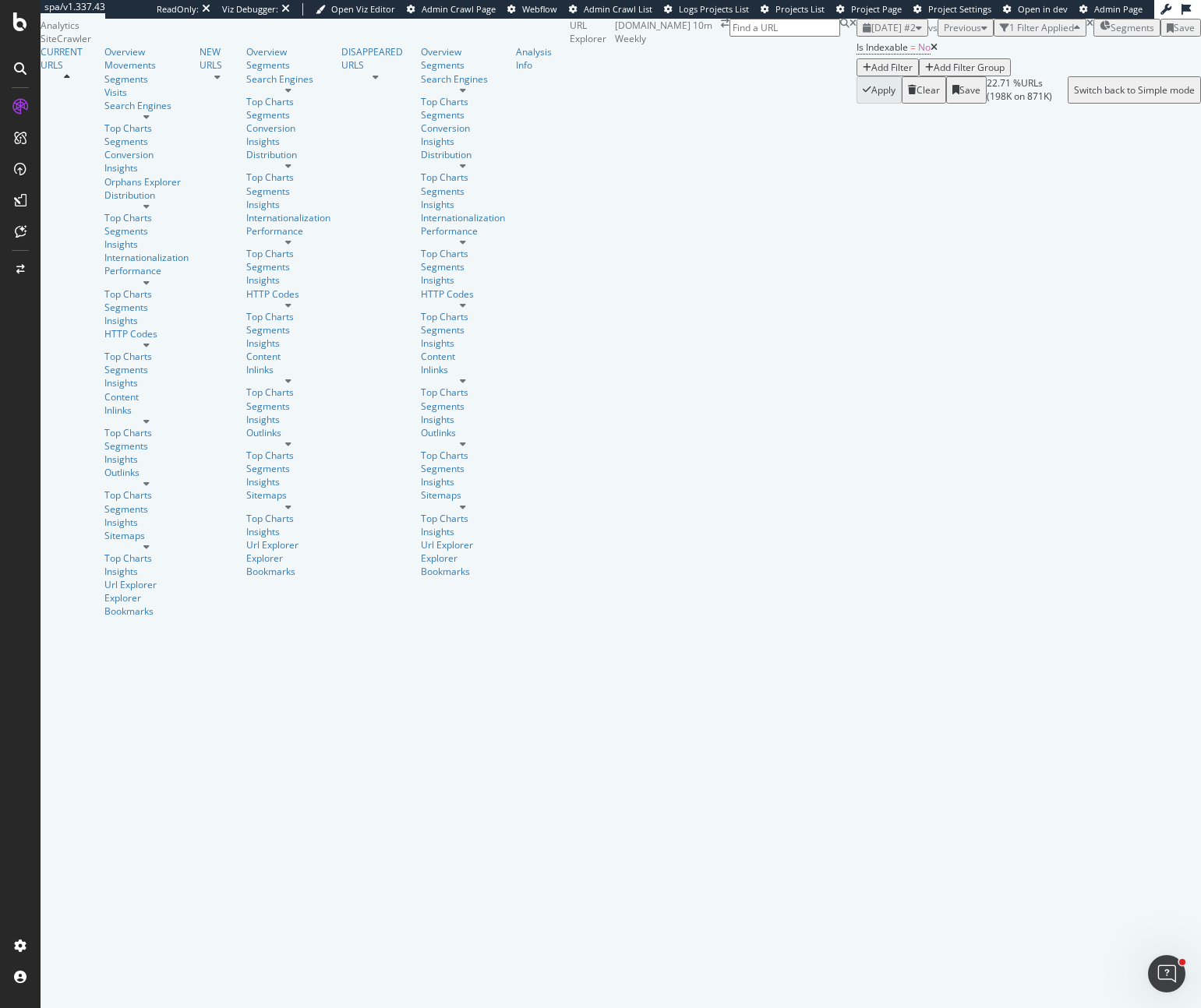
click at [871, 74] on div "Add Filter" at bounding box center [892, 68] width 41 height 13
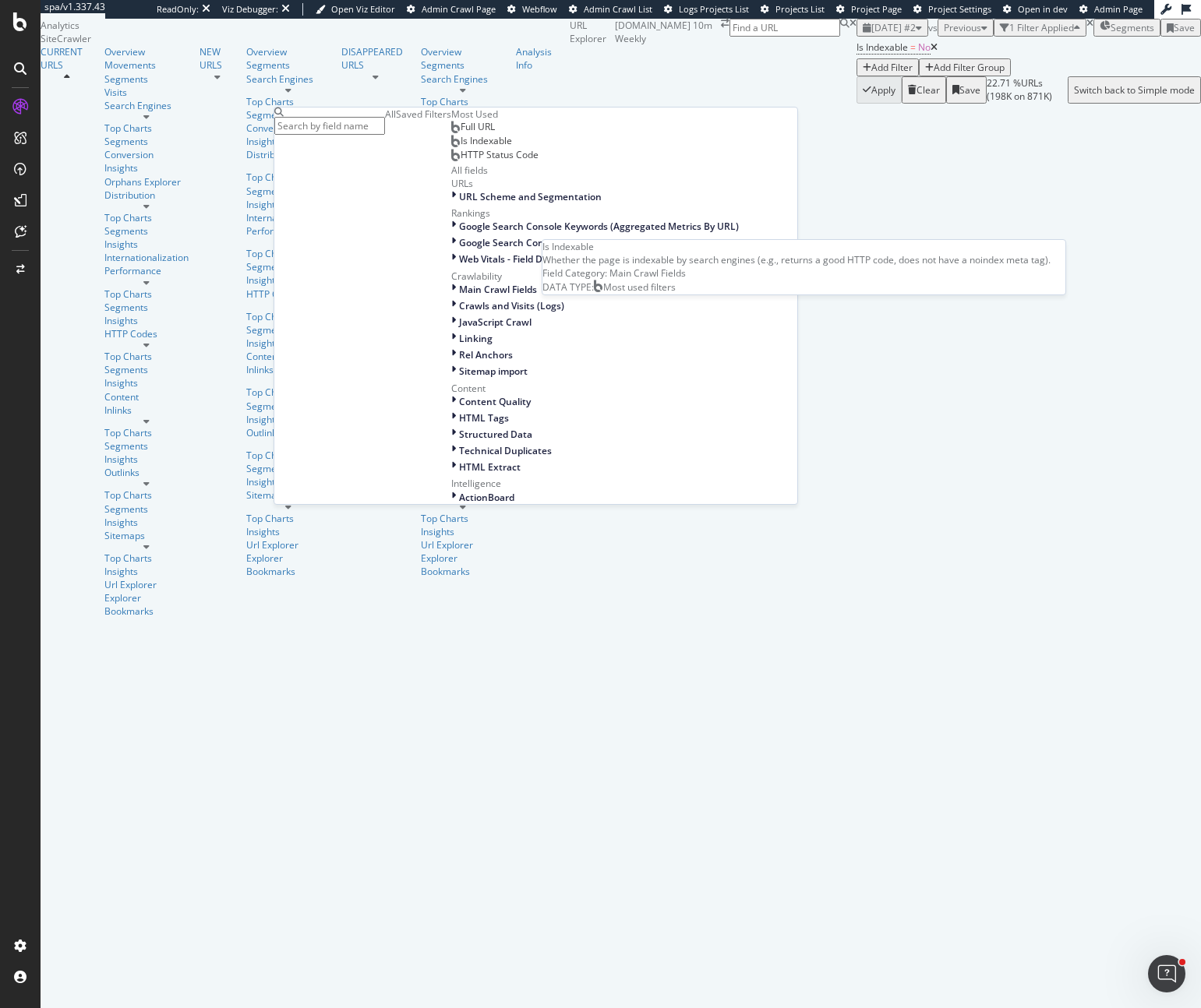
click at [461, 148] on span "Is Indexable" at bounding box center [486, 140] width 52 height 13
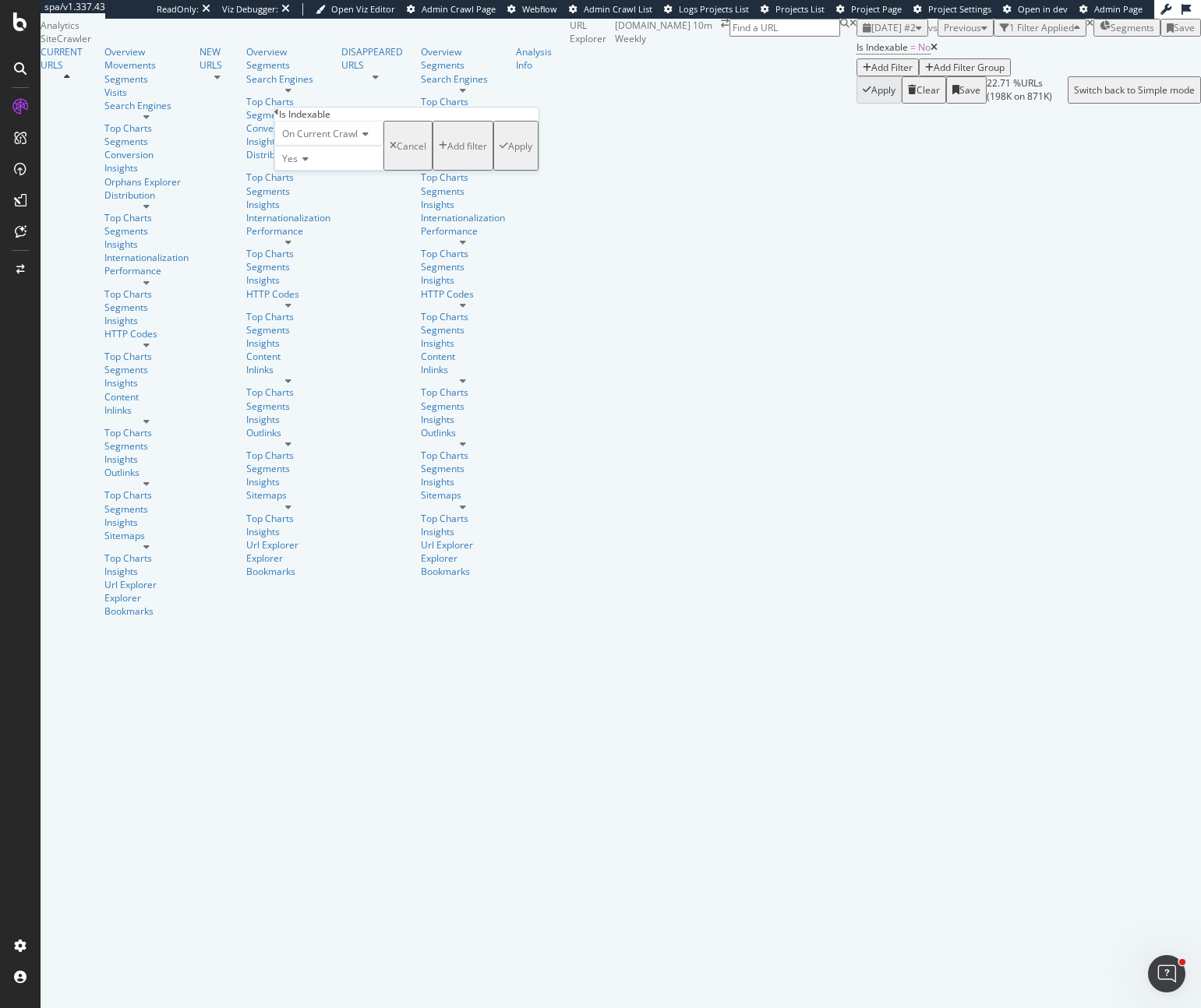
click at [327, 140] on span "On Current Crawl" at bounding box center [320, 134] width 75 height 13
click at [333, 177] on span "On Compared Crawl" at bounding box center [324, 170] width 88 height 13
click at [520, 152] on div "Apply" at bounding box center [532, 146] width 24 height 13
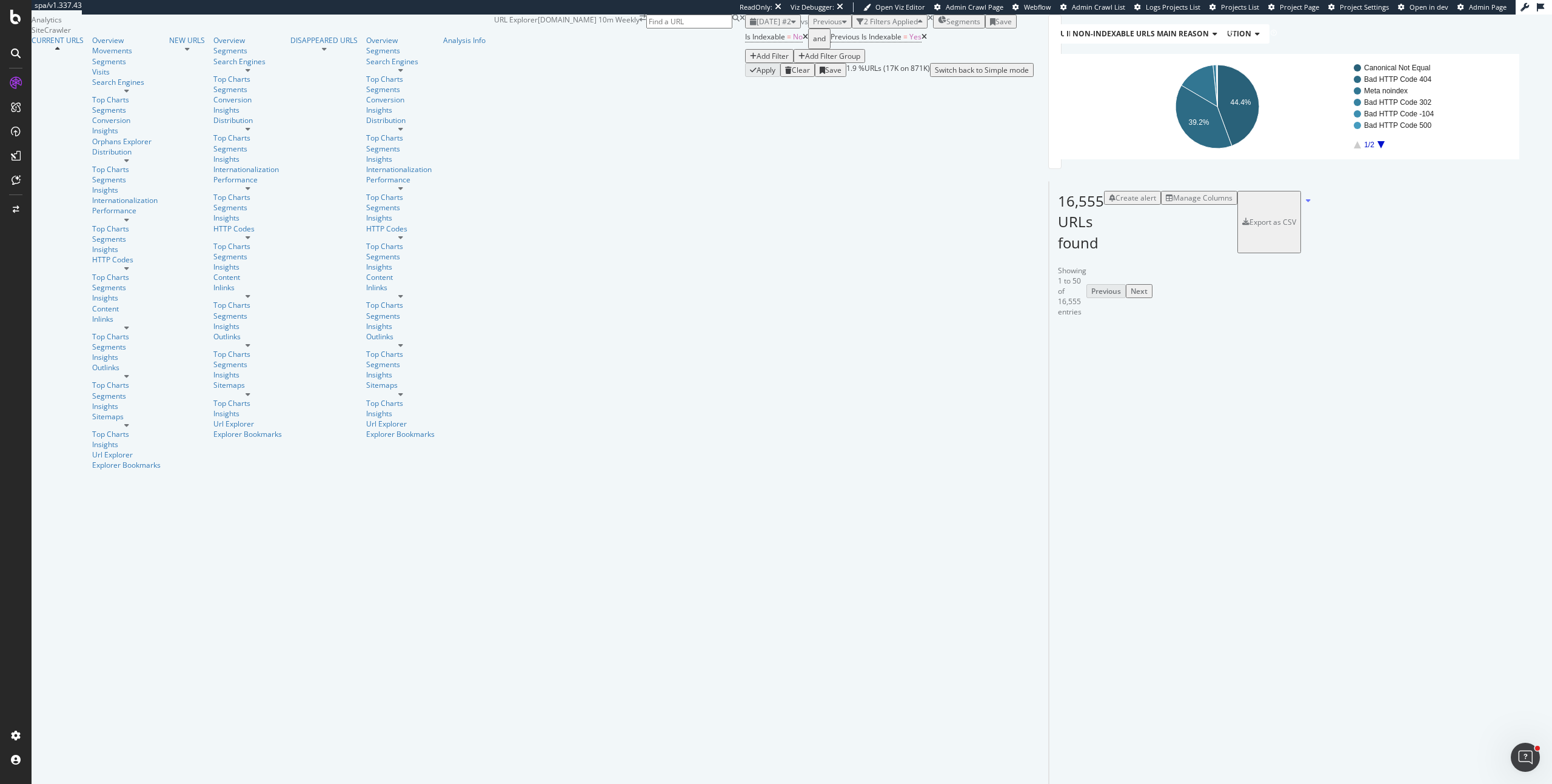
click at [1232, 203] on div "Manage Columns" at bounding box center [1202, 197] width 59 height 10
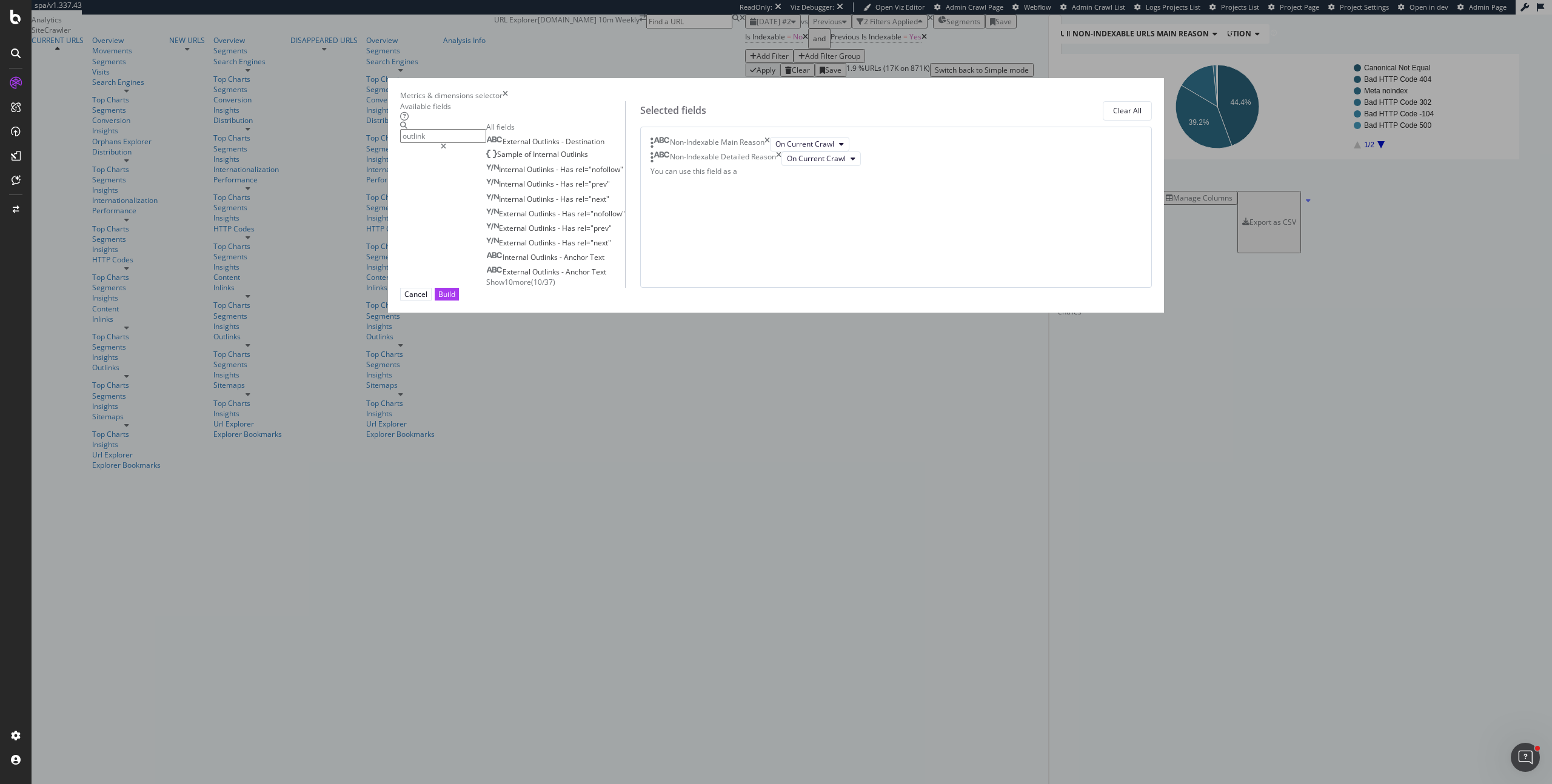
type input "outlink"
click at [531, 287] on span "Show 10 more" at bounding box center [508, 282] width 45 height 10
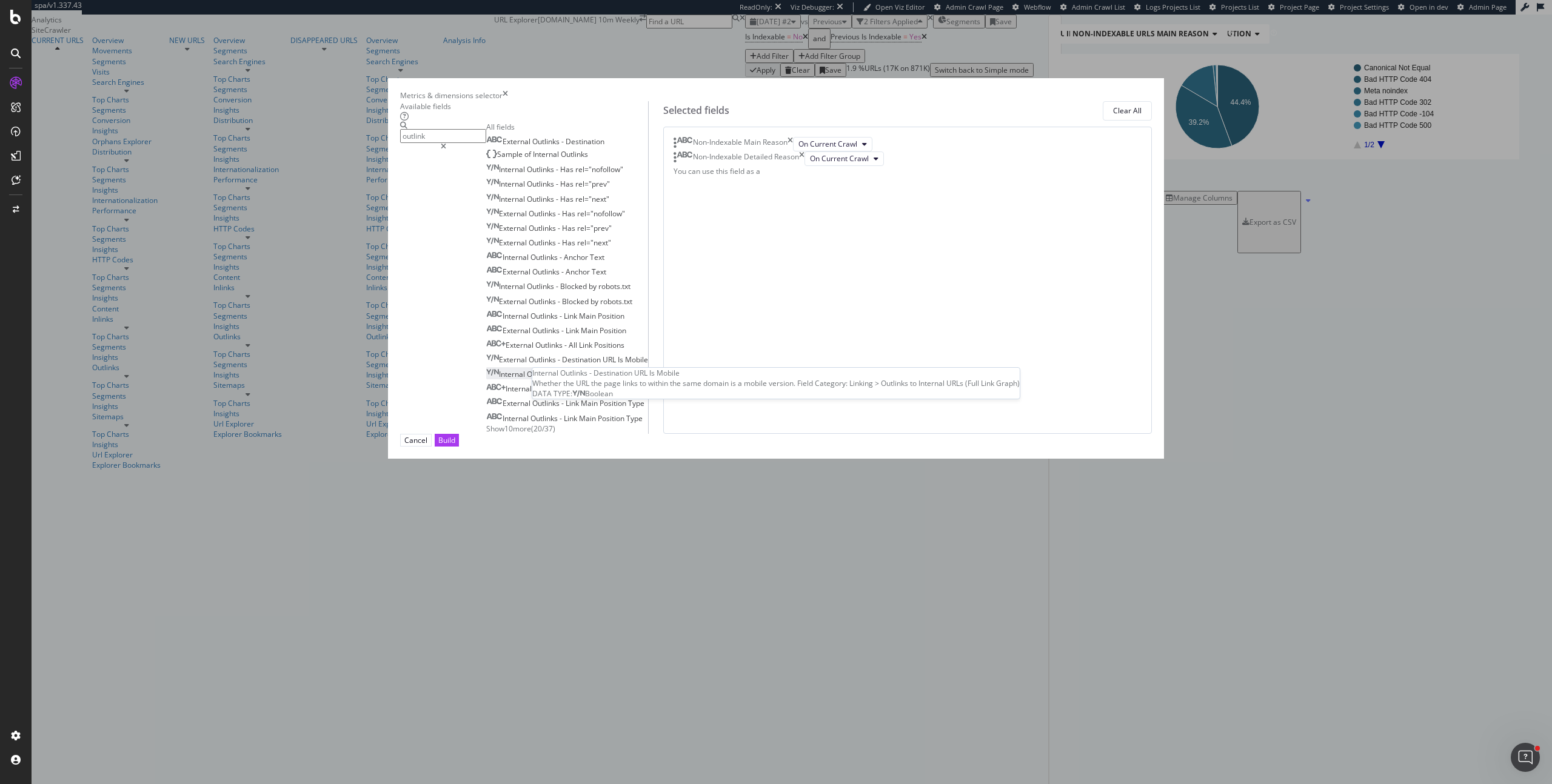
scroll to position [20, 0]
click at [531, 434] on span "Show 10 more" at bounding box center [508, 429] width 45 height 10
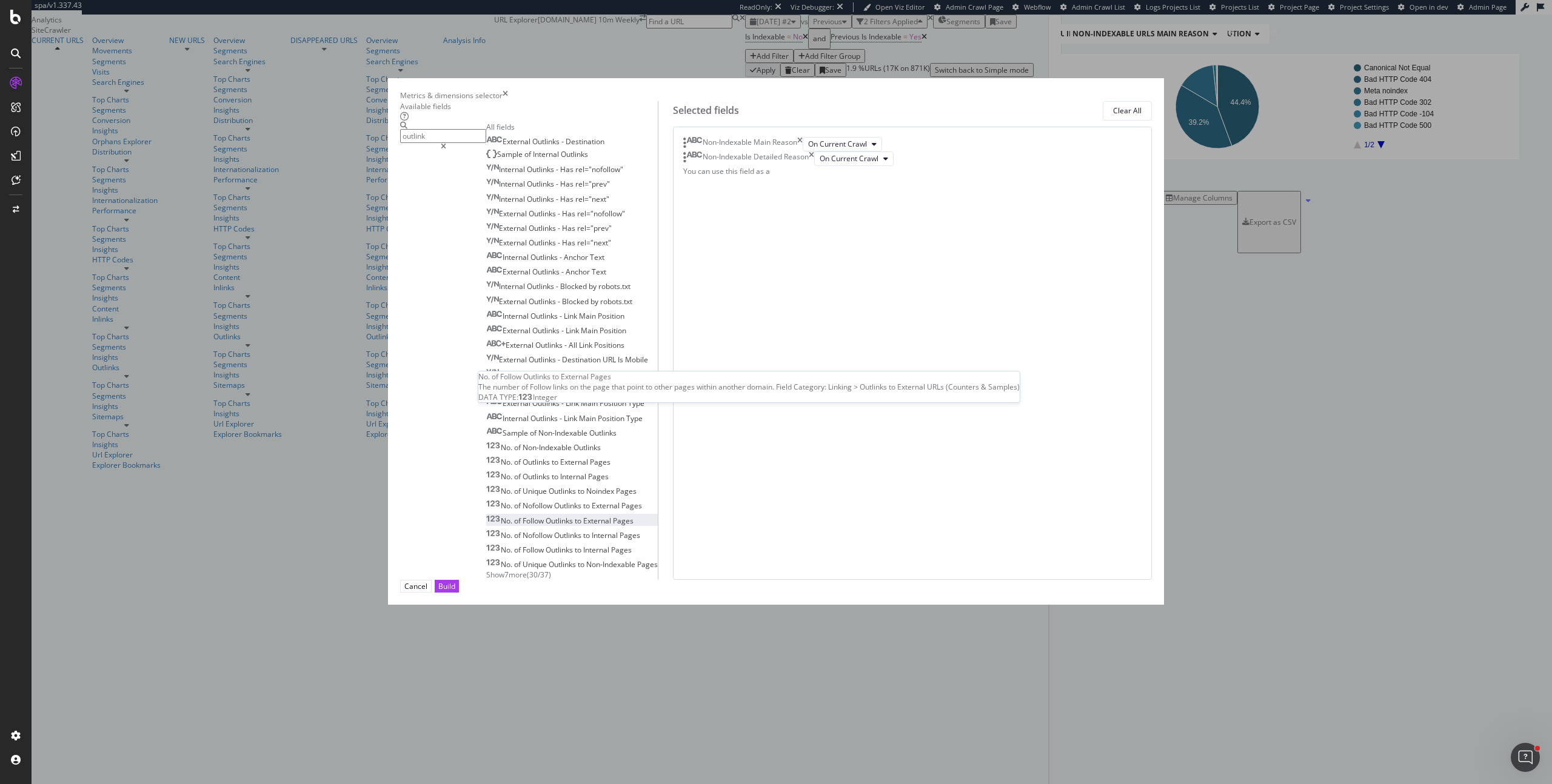
scroll to position [165, 0]
click at [611, 545] on span "Internal" at bounding box center [597, 550] width 28 height 10
click at [906, 177] on icon "modal" at bounding box center [908, 173] width 5 height 7
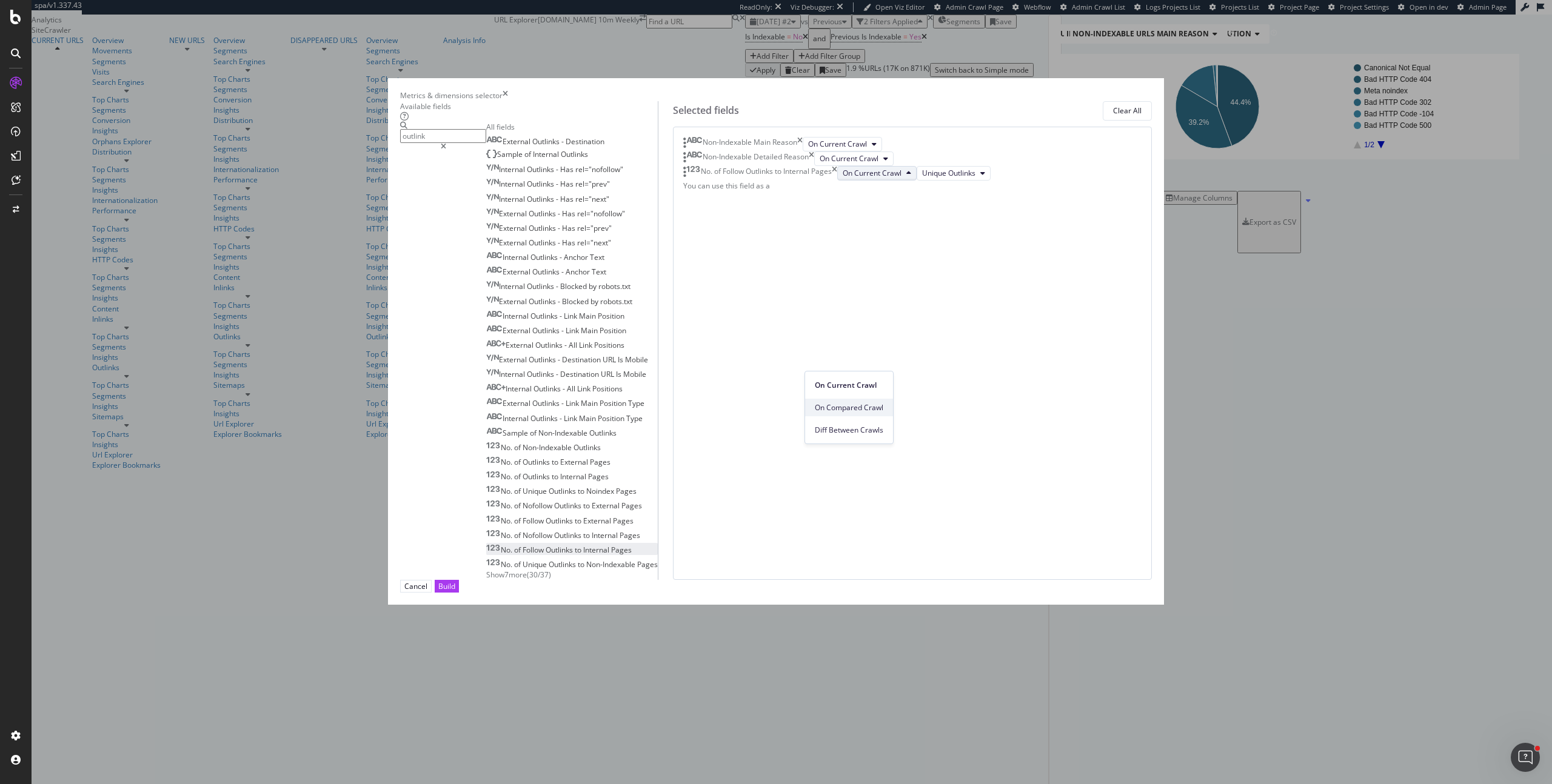
click at [862, 410] on span "On Compared Crawl" at bounding box center [849, 407] width 69 height 11
click at [455, 591] on div "Build" at bounding box center [446, 586] width 17 height 10
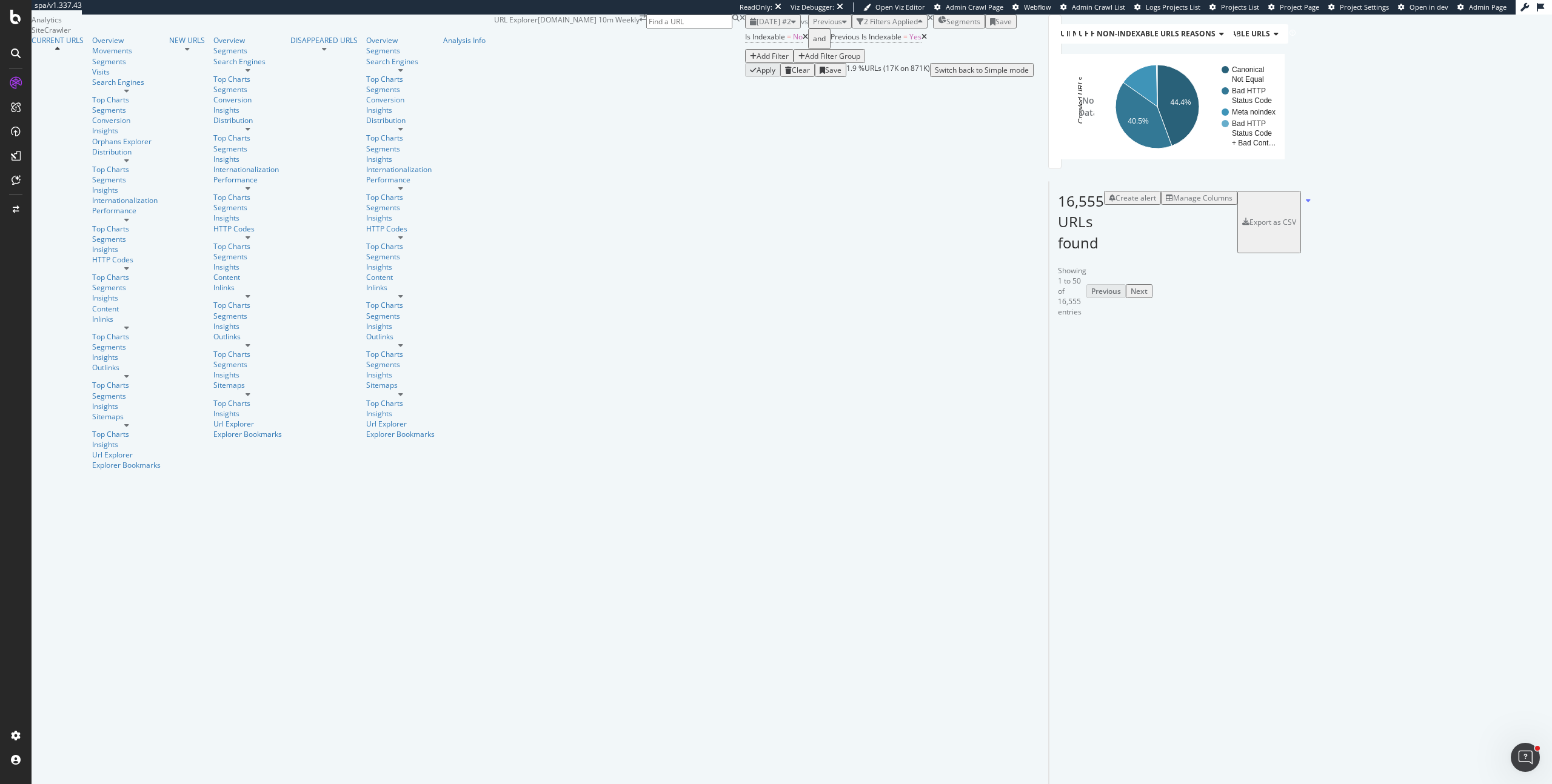
click at [757, 61] on div "Add Filter" at bounding box center [773, 56] width 32 height 10
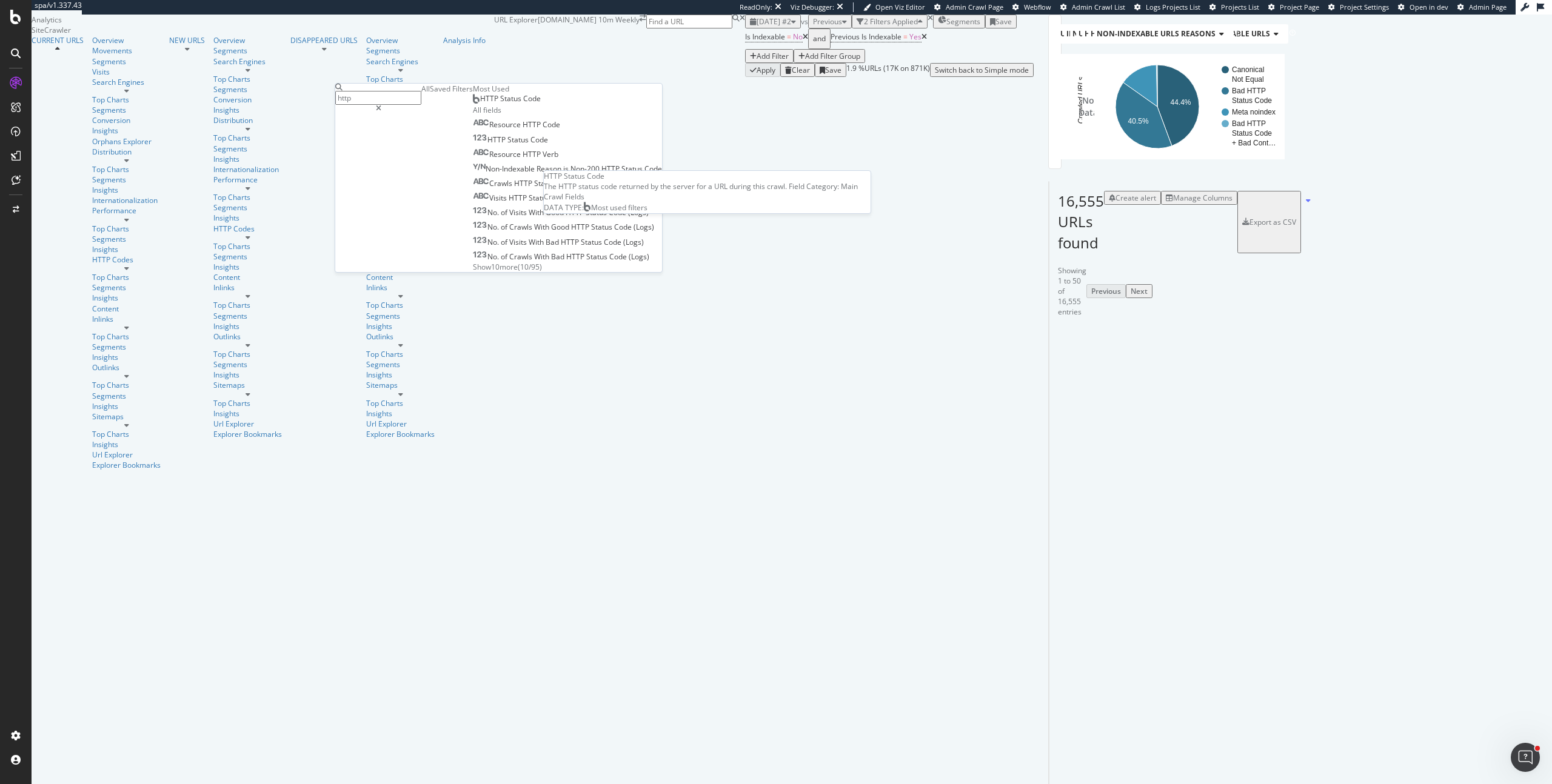
type input "http"
click at [480, 104] on span "HTTP Status Code" at bounding box center [510, 99] width 61 height 10
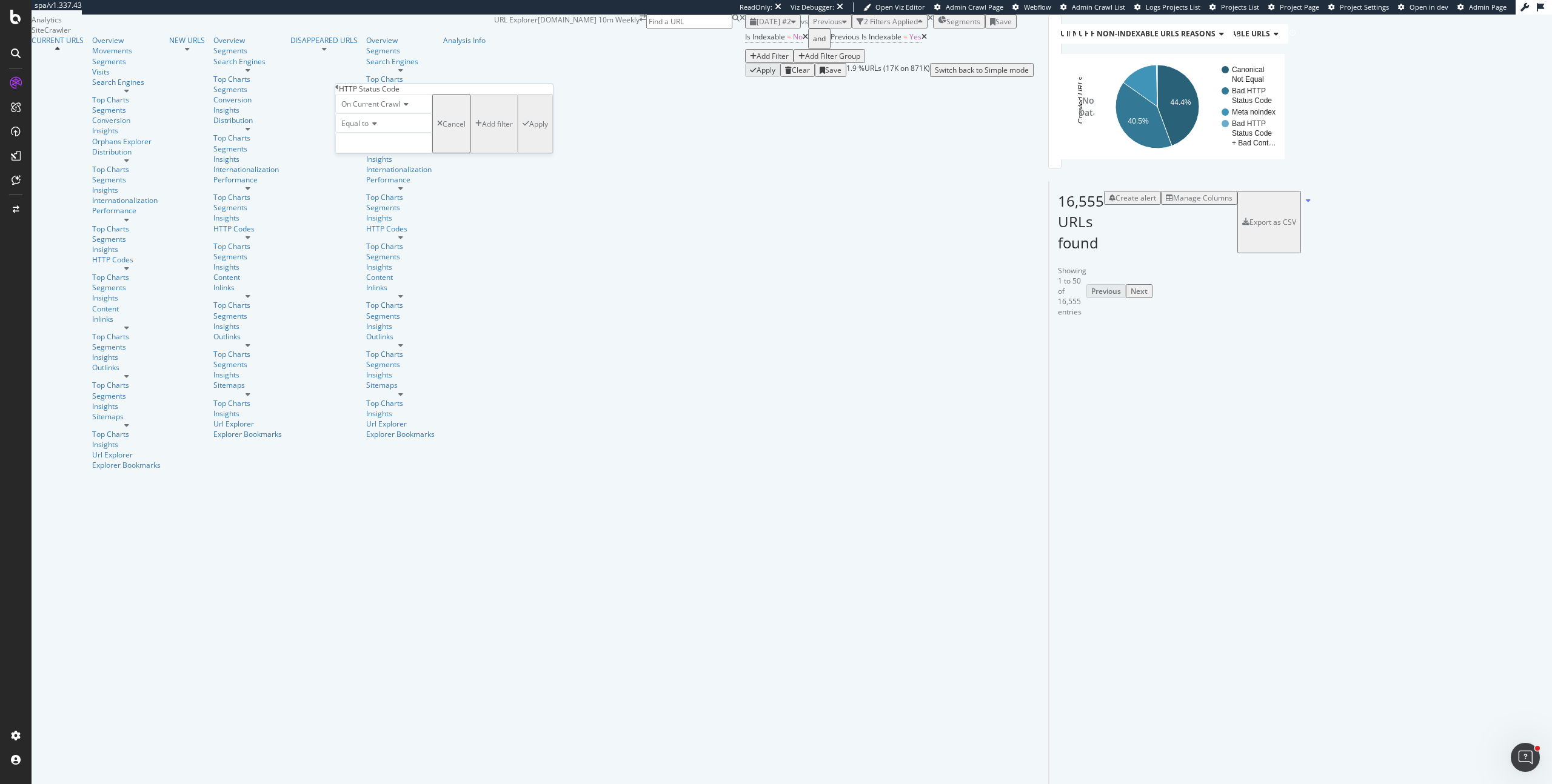
click at [369, 129] on span "Equal to" at bounding box center [354, 124] width 27 height 10
click at [379, 157] on span "Not Equal to" at bounding box center [359, 151] width 41 height 10
click at [378, 154] on input "number" at bounding box center [383, 143] width 97 height 20
drag, startPoint x: 401, startPoint y: 184, endPoint x: 408, endPoint y: 187, distance: 7.6
click at [380, 165] on span "200" at bounding box center [359, 159] width 42 height 10
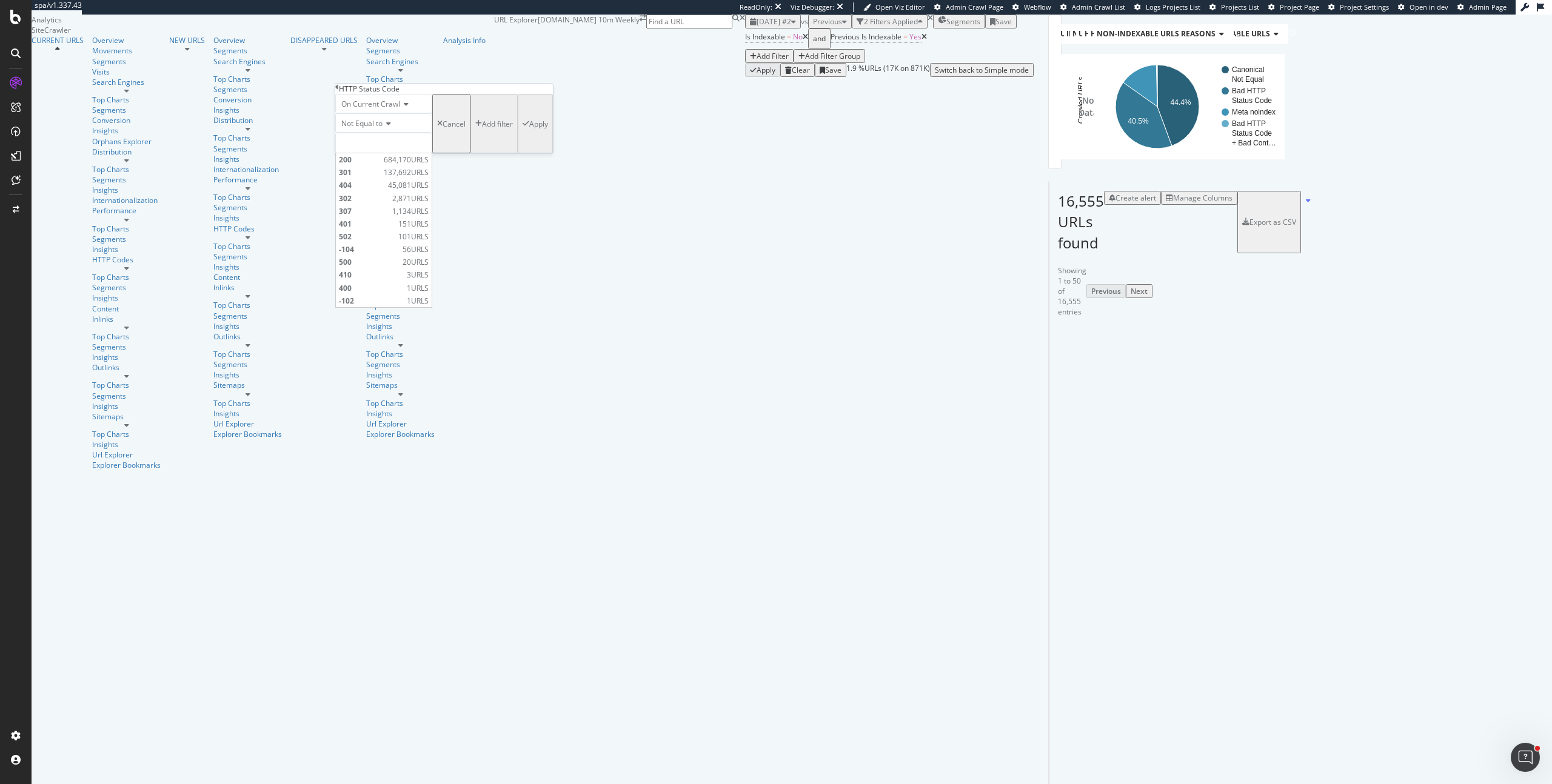
type input "200"
click at [517, 154] on button "Apply" at bounding box center [535, 123] width 35 height 59
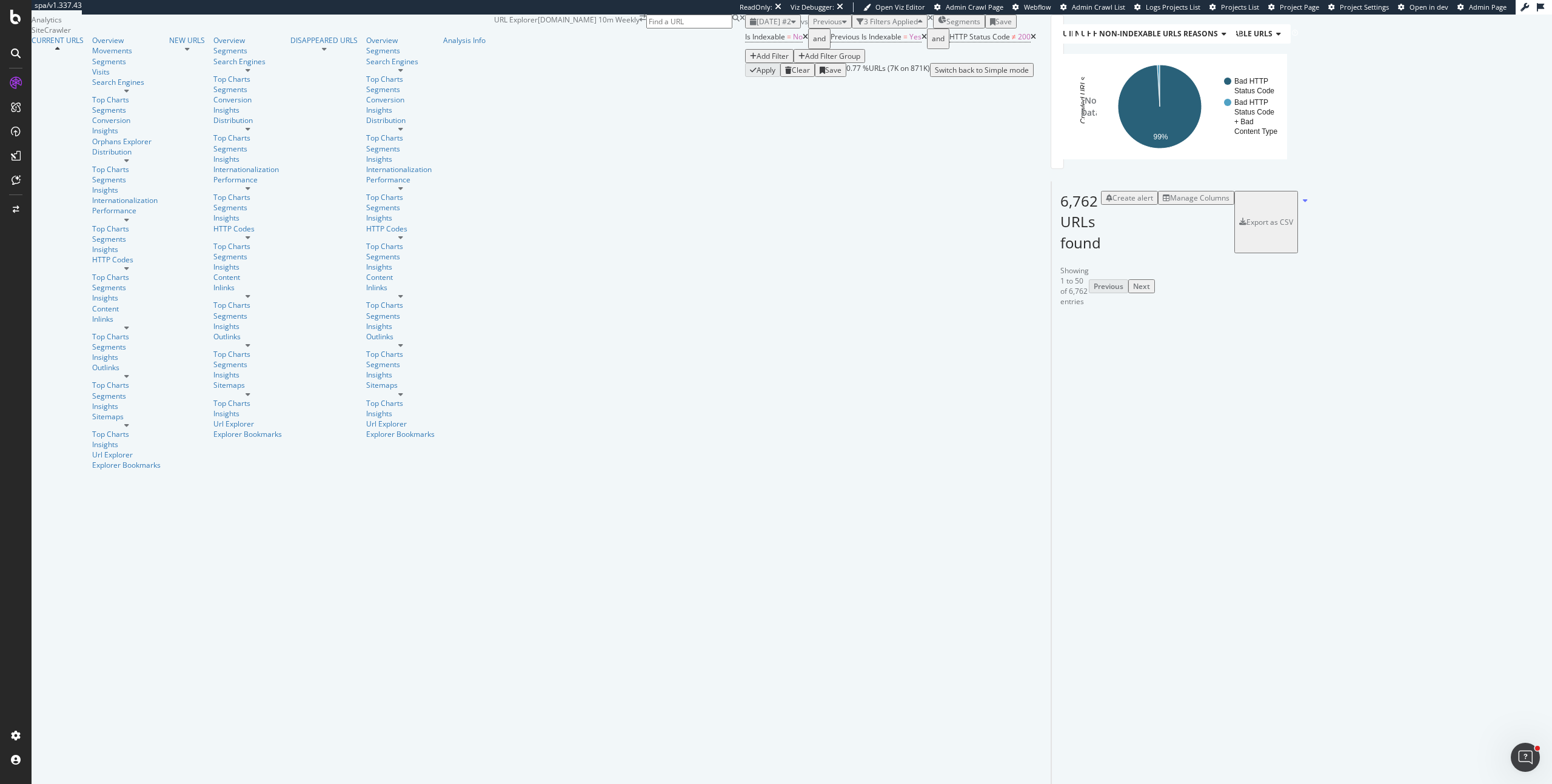
click at [1510, 332] on div at bounding box center [1512, 331] width 6 height 3
click at [757, 61] on div "Add Filter" at bounding box center [773, 56] width 32 height 10
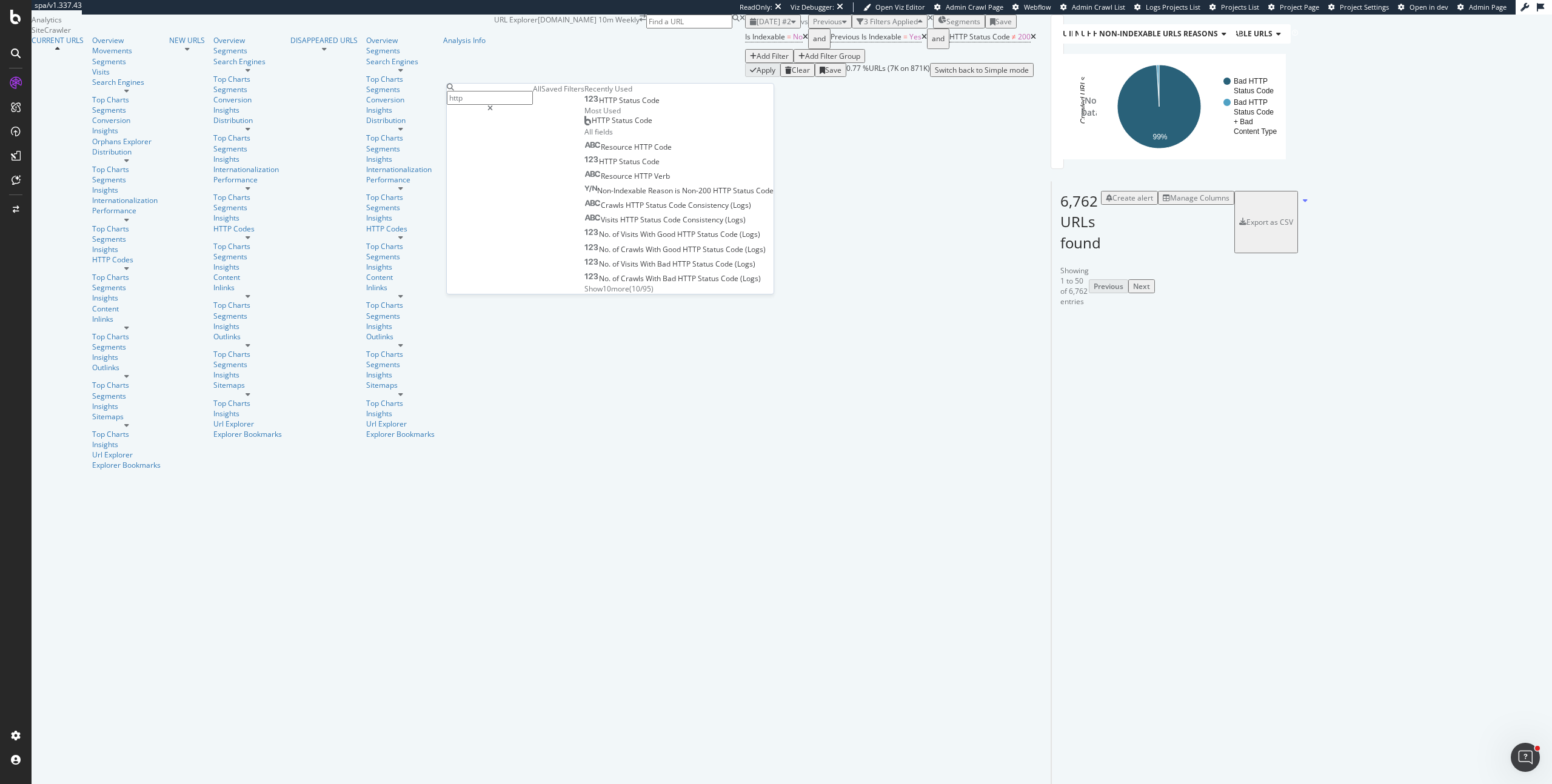
click at [745, 63] on div "Is Indexable = No and Previous Is Indexable = Yes and HTTP Status Code ≠ 200 Ad…" at bounding box center [891, 45] width 291 height 34
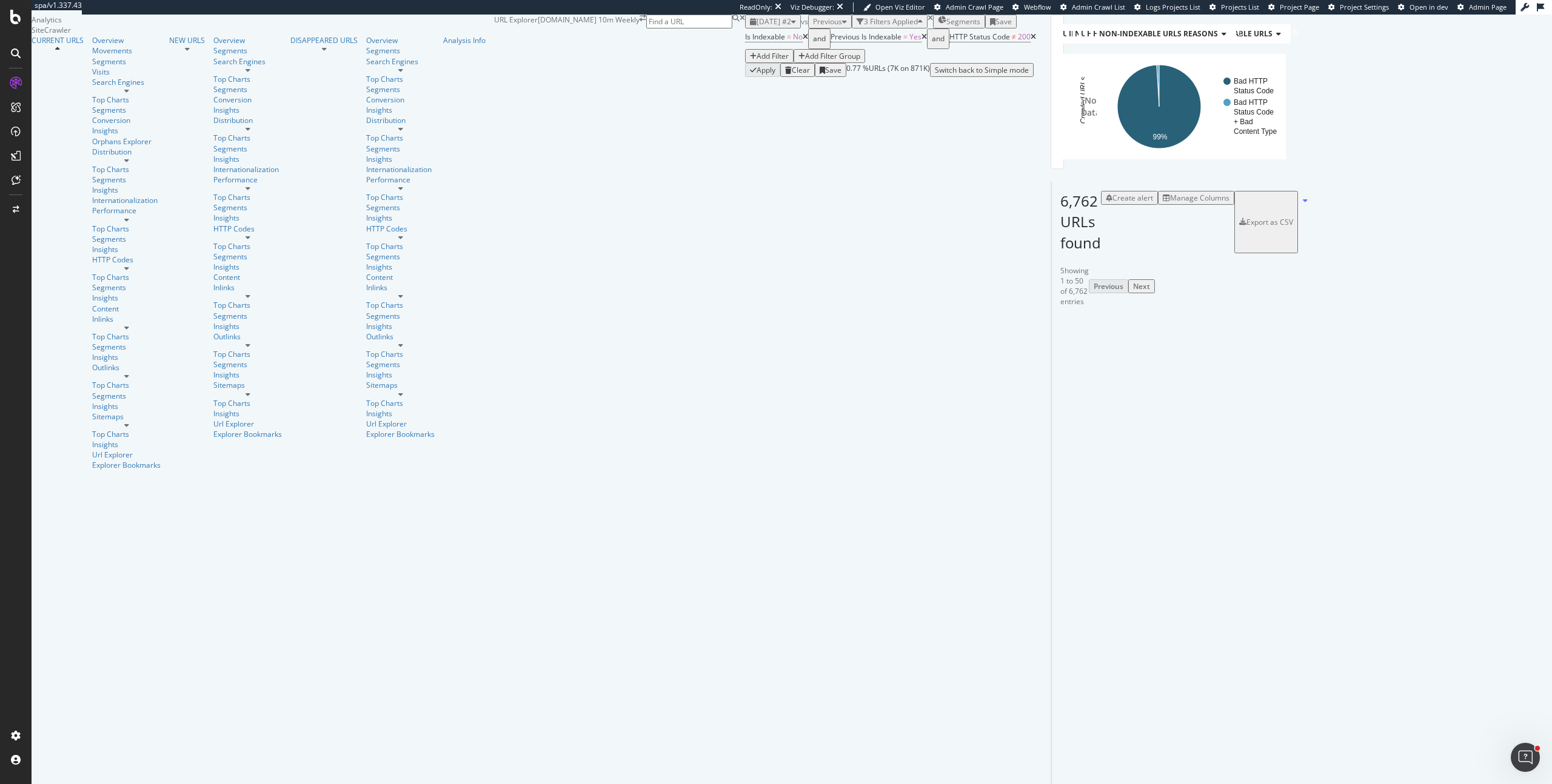
click at [757, 61] on div "Add Filter" at bounding box center [773, 56] width 32 height 10
click at [750, 60] on div "button" at bounding box center [753, 56] width 7 height 7
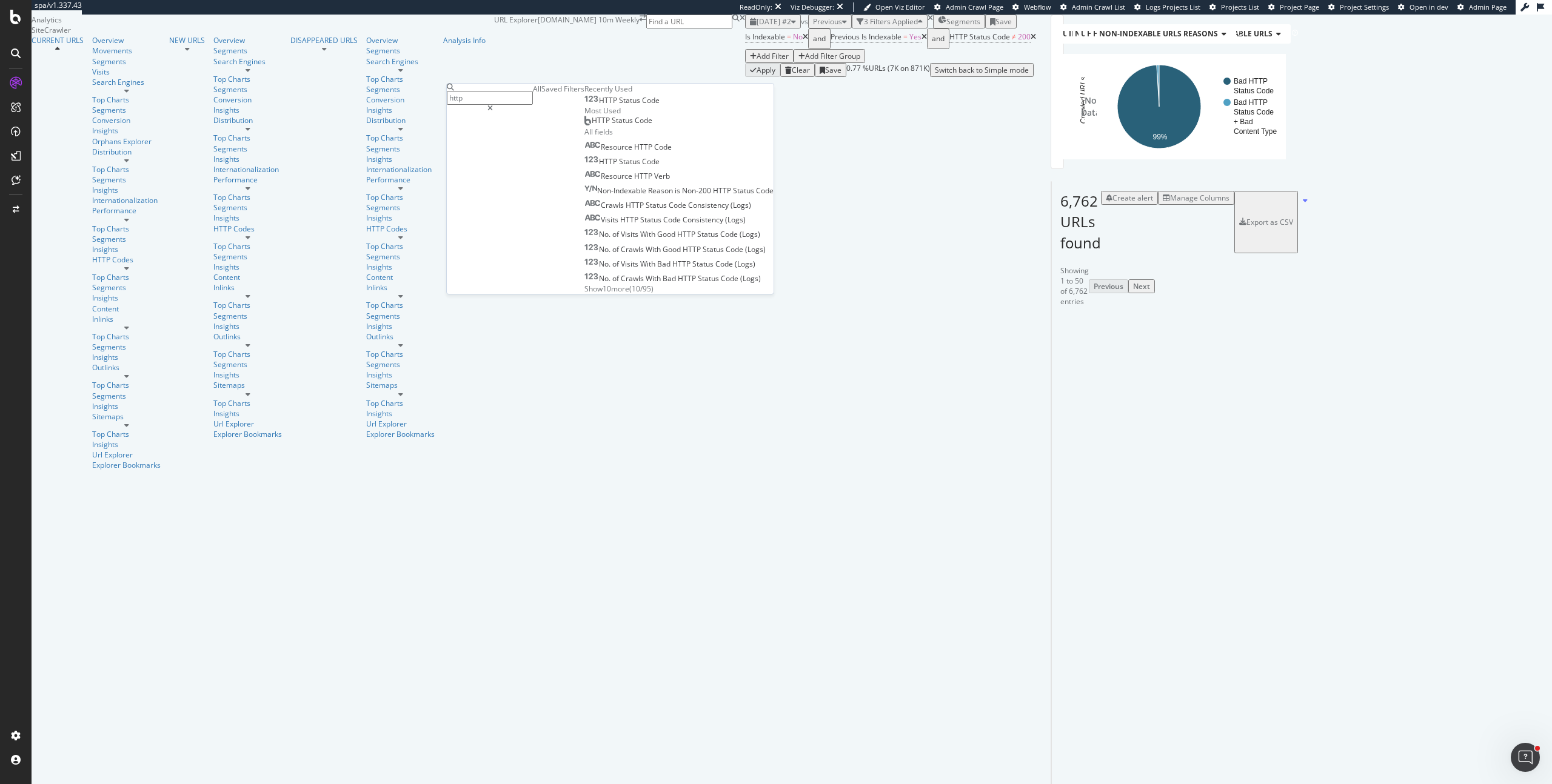
click at [1030, 41] on icon at bounding box center [1032, 37] width 5 height 7
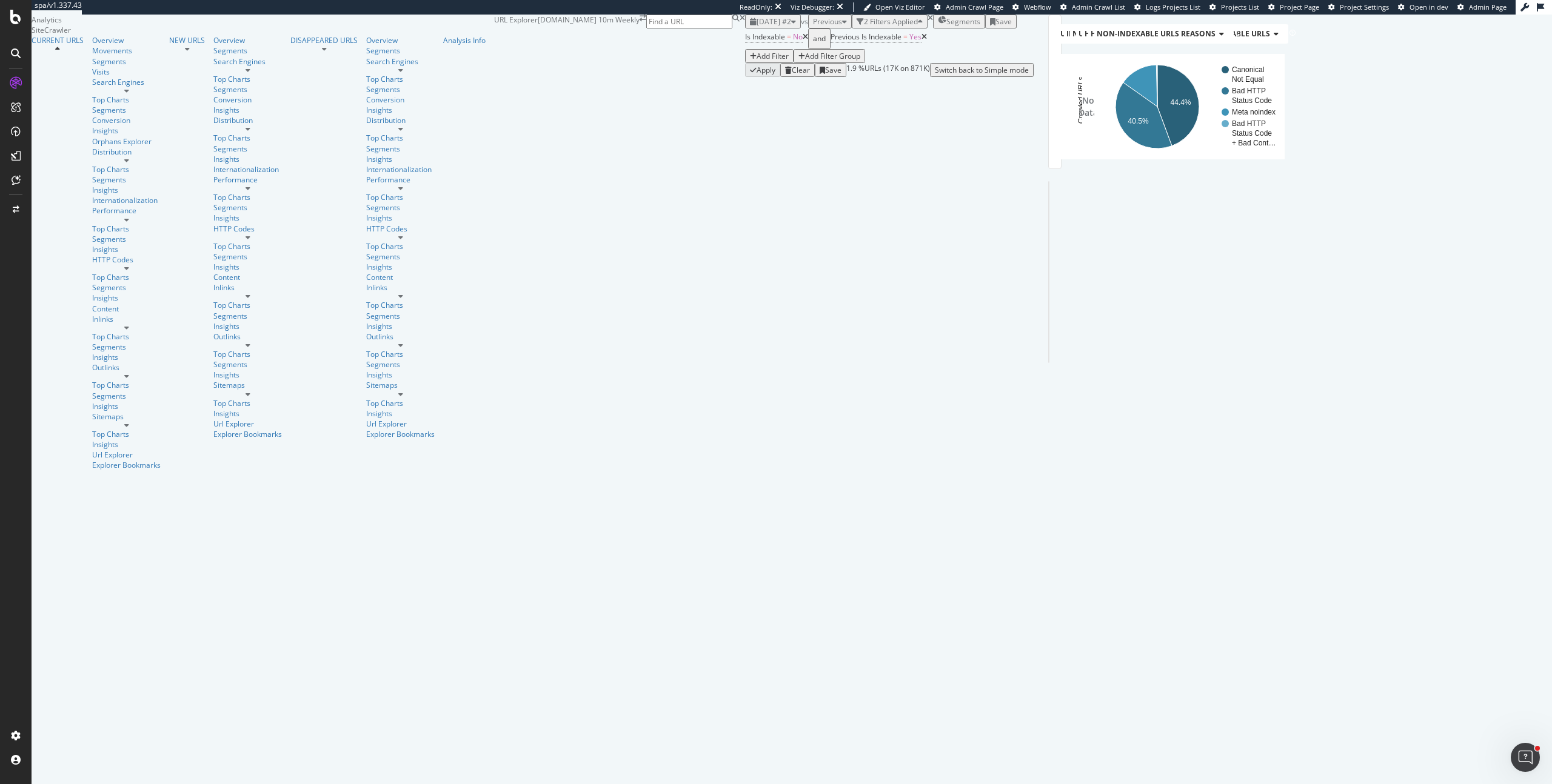
click at [757, 61] on div "Add Filter" at bounding box center [773, 56] width 32 height 10
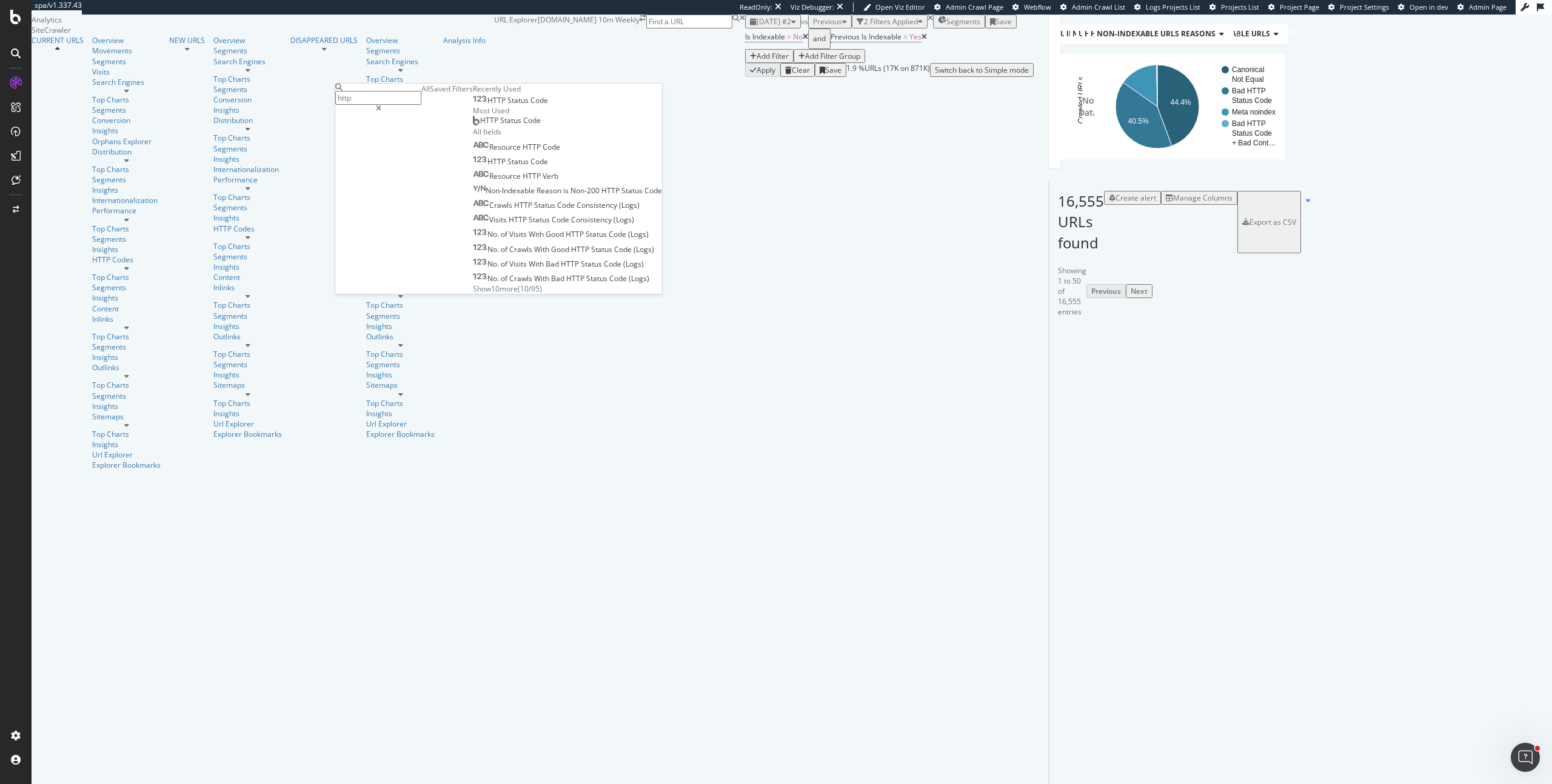
click at [507, 105] on span "Status" at bounding box center [518, 100] width 23 height 10
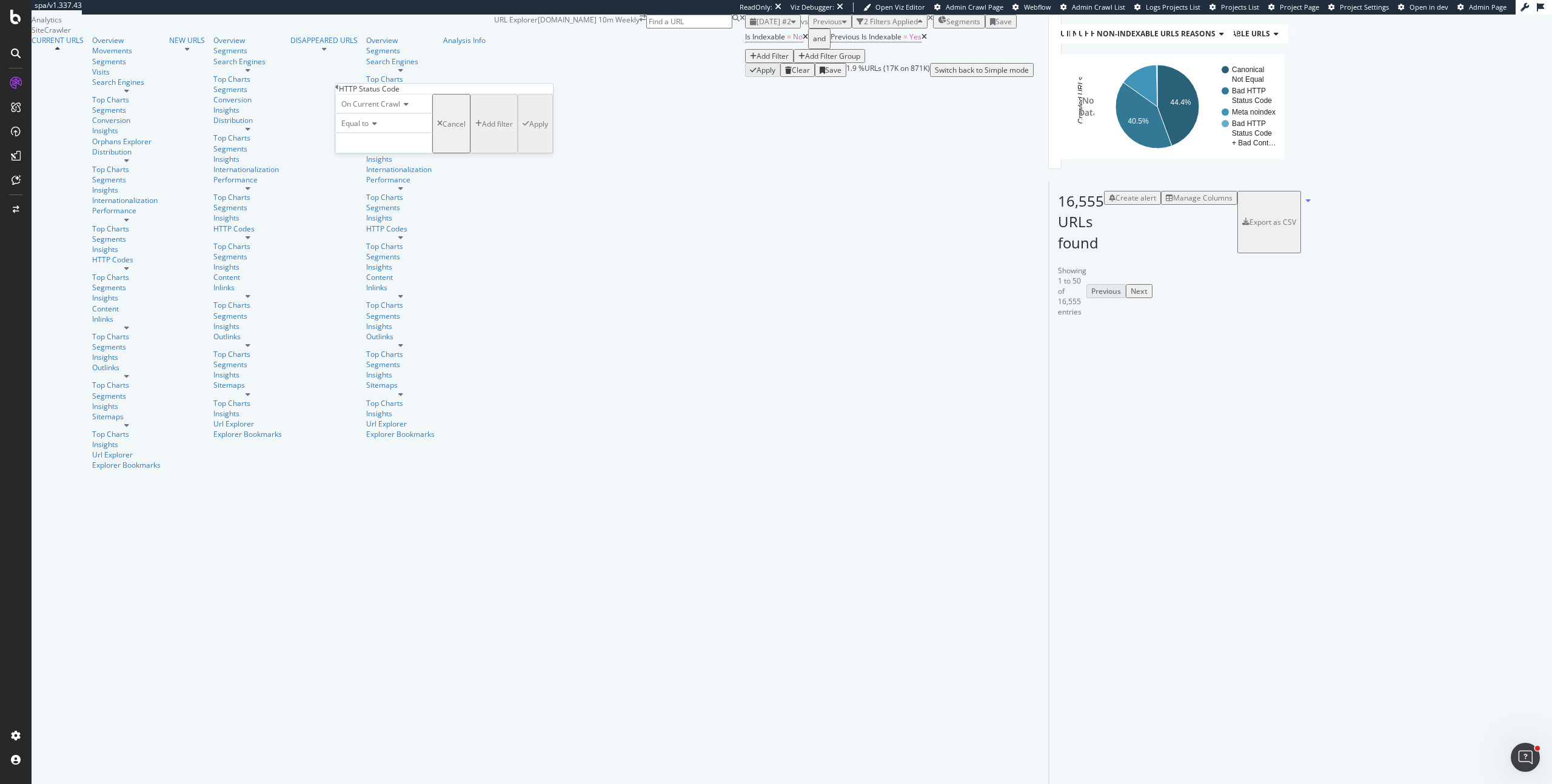
click at [376, 127] on icon at bounding box center [373, 124] width 9 height 7
click at [380, 158] on div "Not Equal to" at bounding box center [383, 151] width 96 height 12
click at [380, 154] on input "number" at bounding box center [383, 143] width 97 height 20
click at [380, 165] on span "200" at bounding box center [359, 159] width 42 height 10
type input "200"
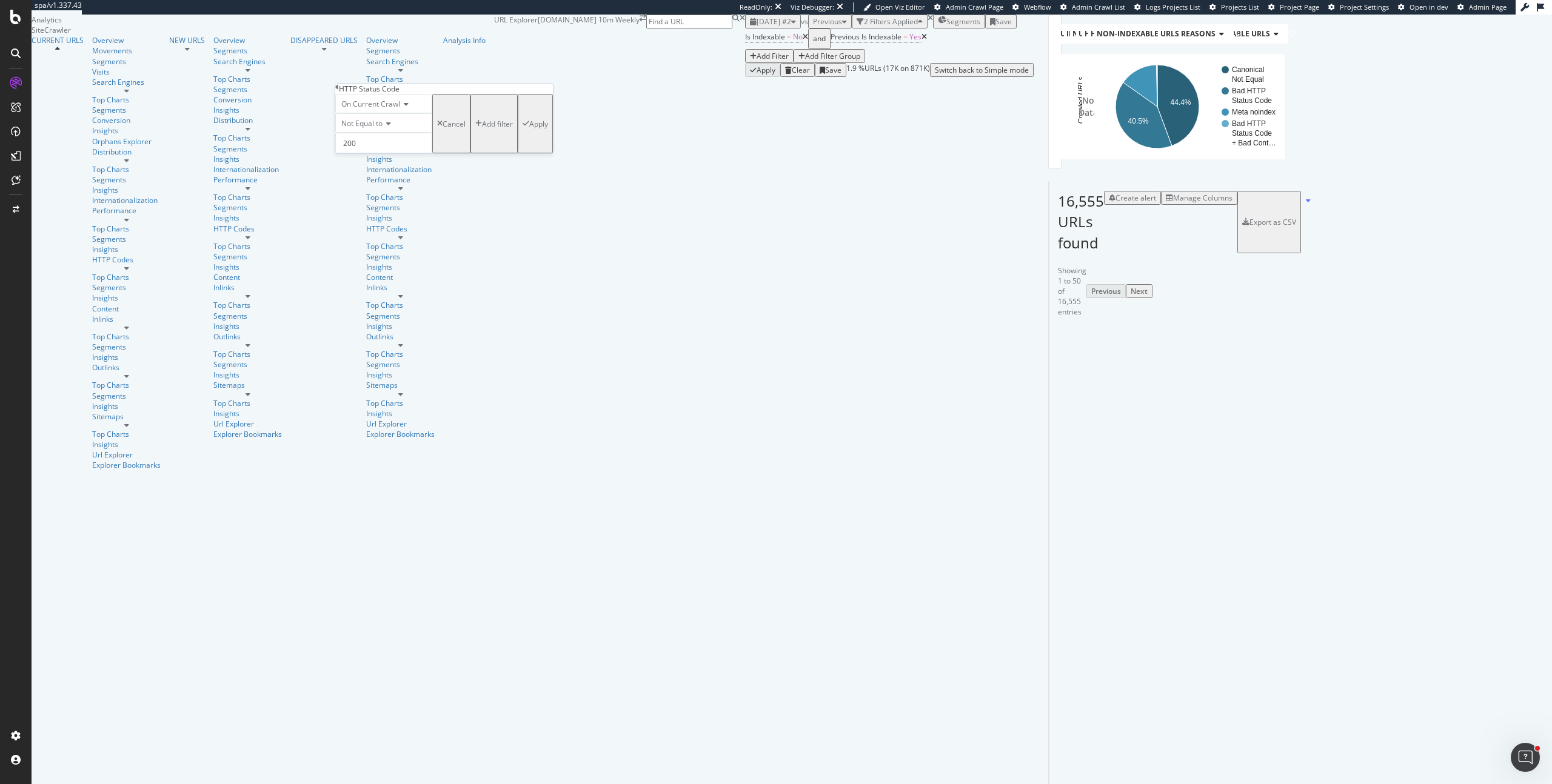
click at [482, 129] on div "Add filter" at bounding box center [498, 124] width 31 height 10
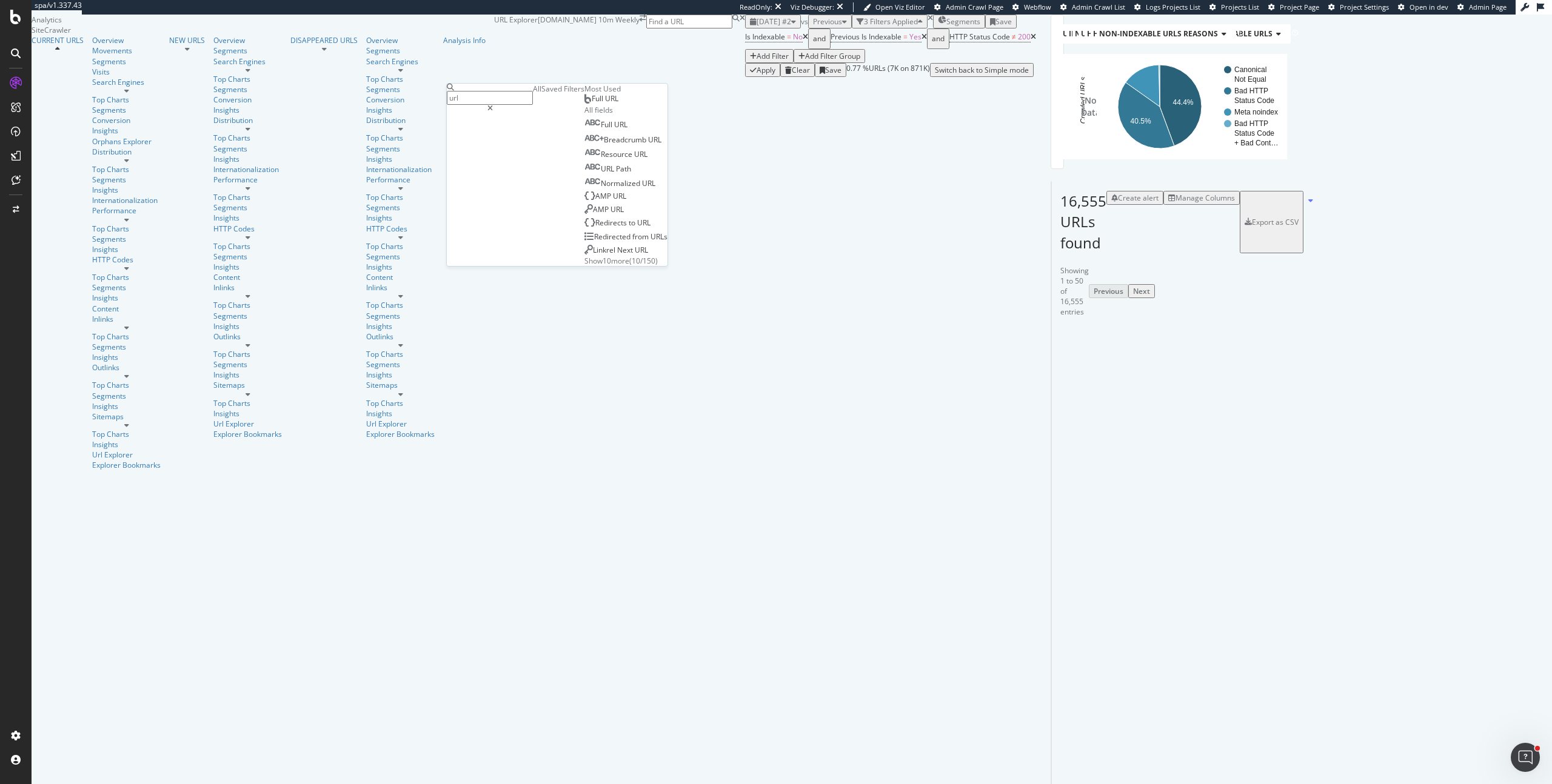
type input "url"
click at [590, 104] on div "Full URL" at bounding box center [601, 98] width 34 height 10
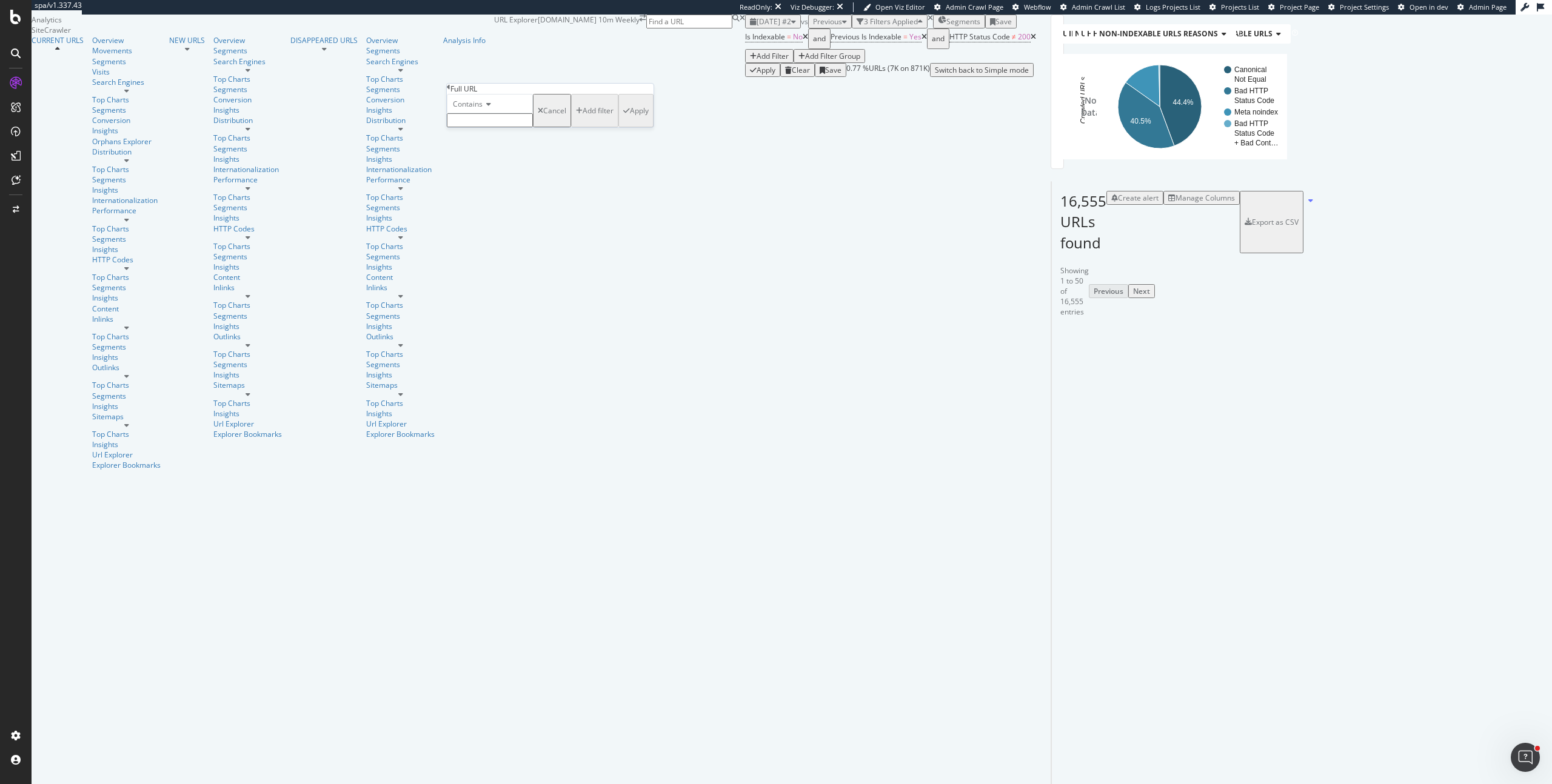
click at [459, 109] on span "Contains" at bounding box center [468, 104] width 30 height 10
click at [502, 214] on span "Doesn't contain" at bounding box center [476, 209] width 53 height 10
click at [489, 127] on input "text" at bounding box center [490, 120] width 86 height 14
type input "/page/"
click at [630, 119] on div "Apply" at bounding box center [640, 114] width 19 height 10
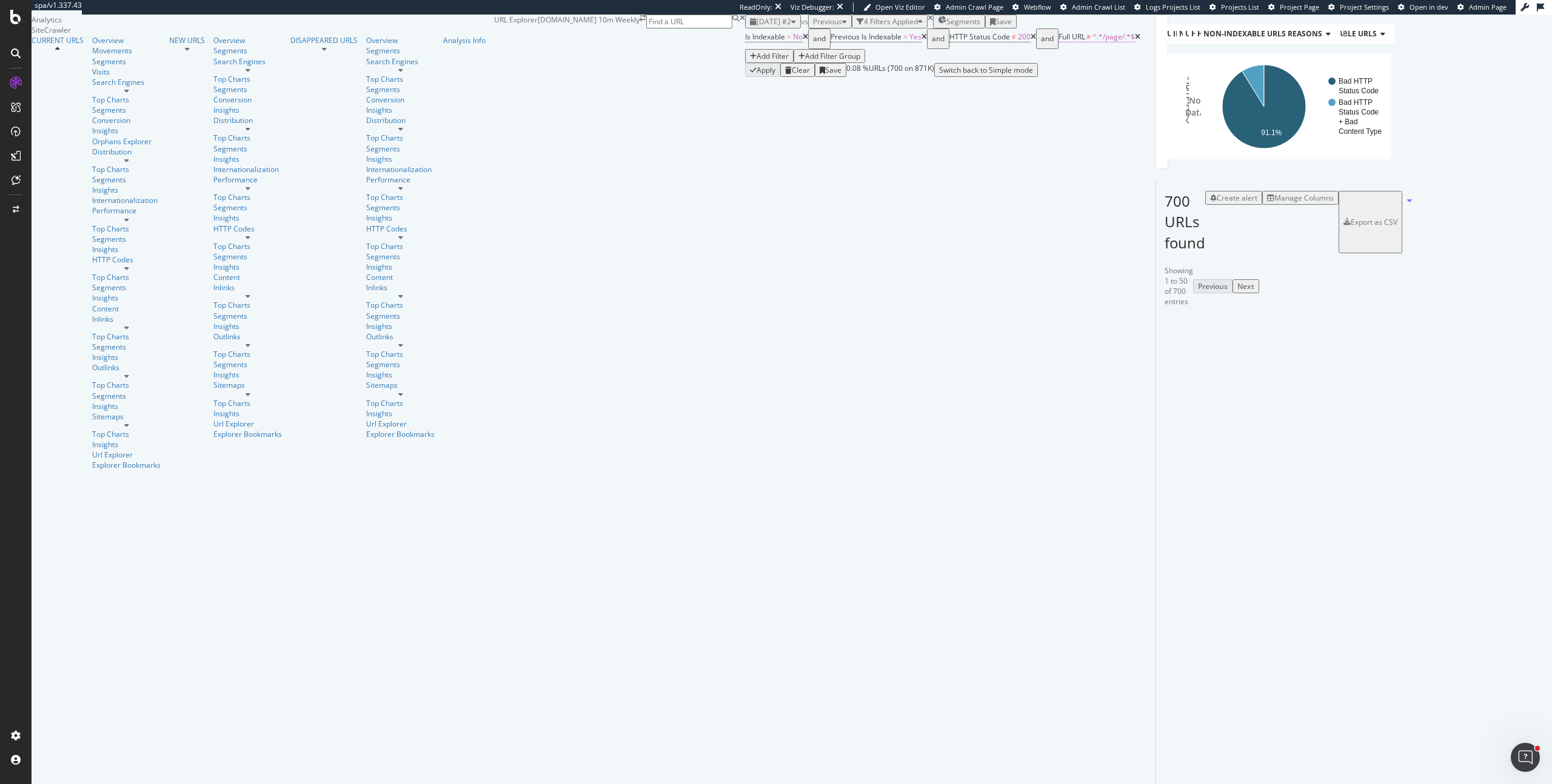
click at [1092, 42] on span "^.*/page/.*$" at bounding box center [1114, 37] width 42 height 10
click at [504, 108] on span "Doesn't contain" at bounding box center [499, 102] width 53 height 10
click at [500, 200] on span "Contains" at bounding box center [485, 195] width 30 height 10
click at [650, 118] on div "Apply" at bounding box center [659, 113] width 19 height 10
click at [1196, 660] on icon at bounding box center [1199, 663] width 7 height 7
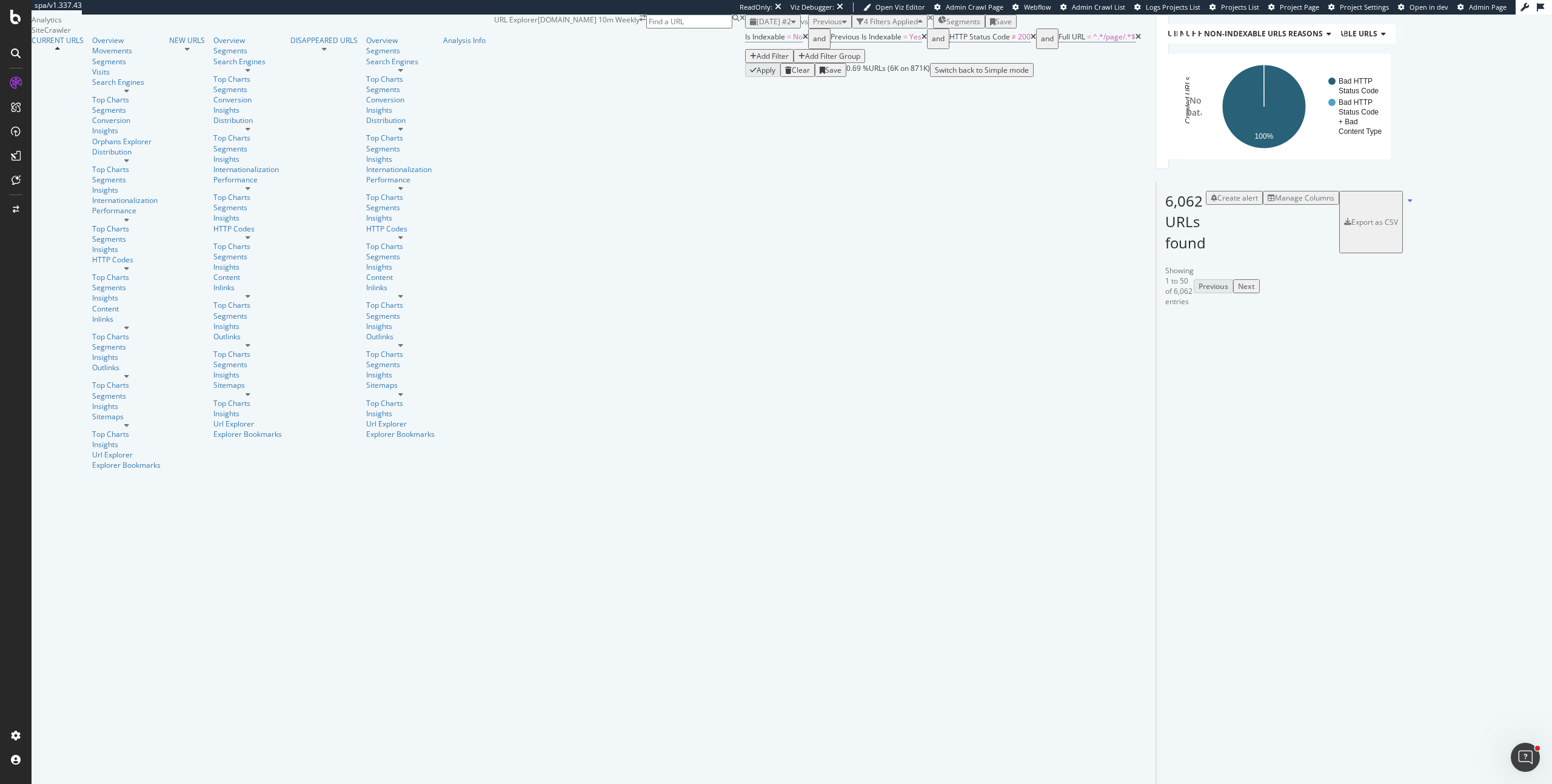
click at [1196, 611] on icon at bounding box center [1199, 614] width 7 height 7
click at [827, 29] on div "2025 Sep. 24th #2 vs Previous 4 Filters Applied Segments Save" at bounding box center [942, 21] width 396 height 14
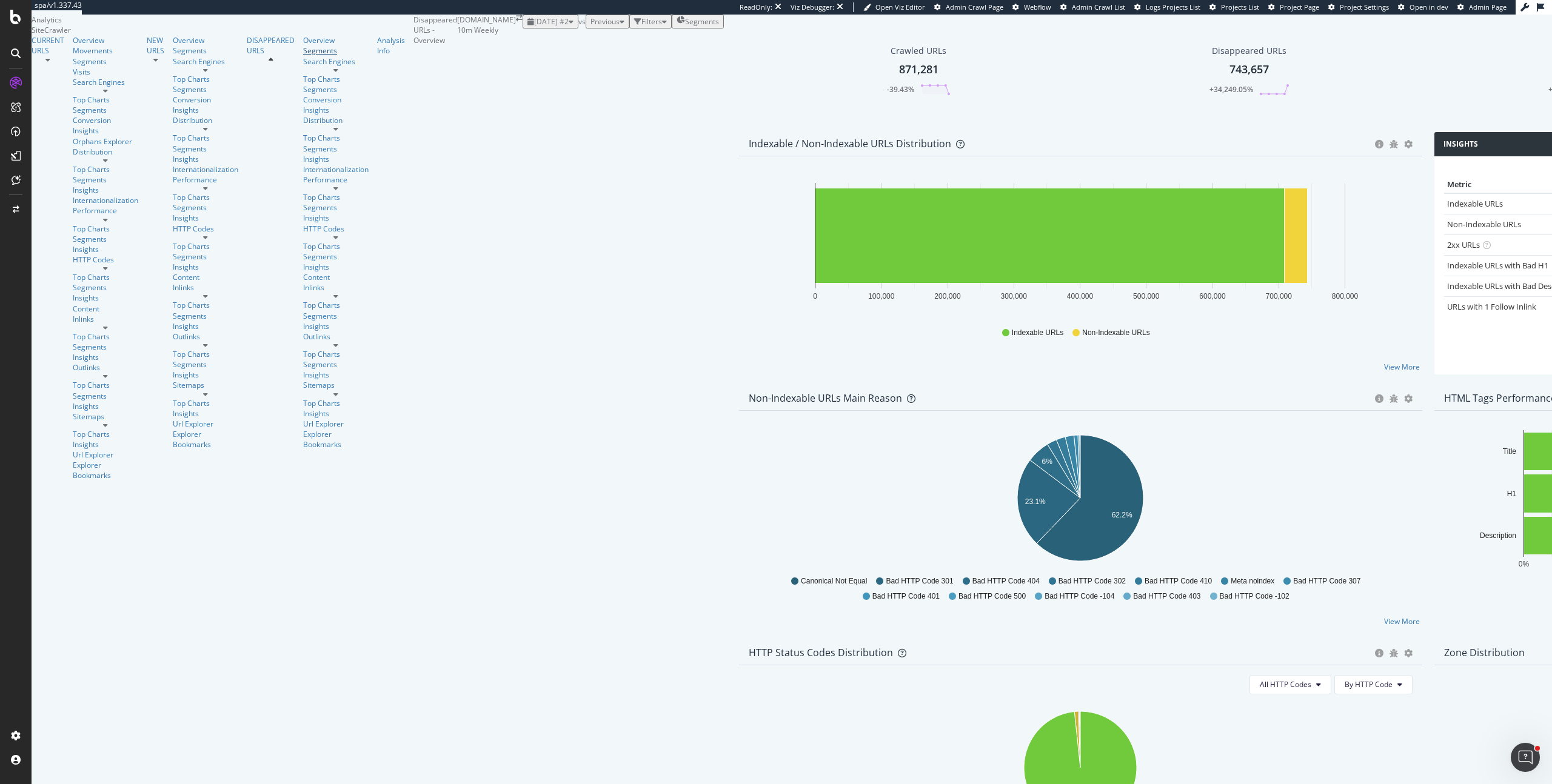
click at [303, 56] on div "Segments" at bounding box center [335, 50] width 65 height 10
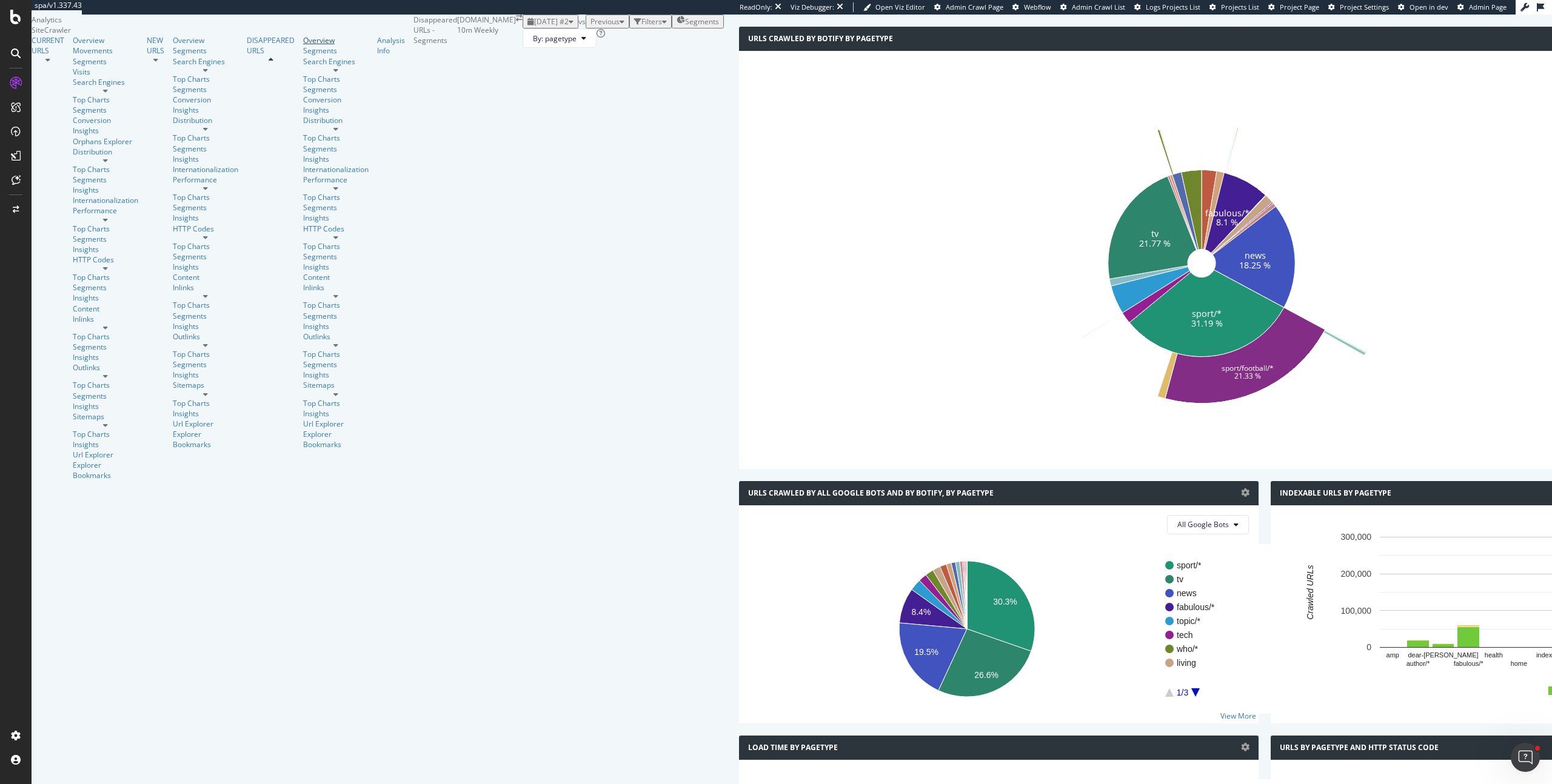
click at [303, 45] on div "Overview" at bounding box center [335, 40] width 65 height 10
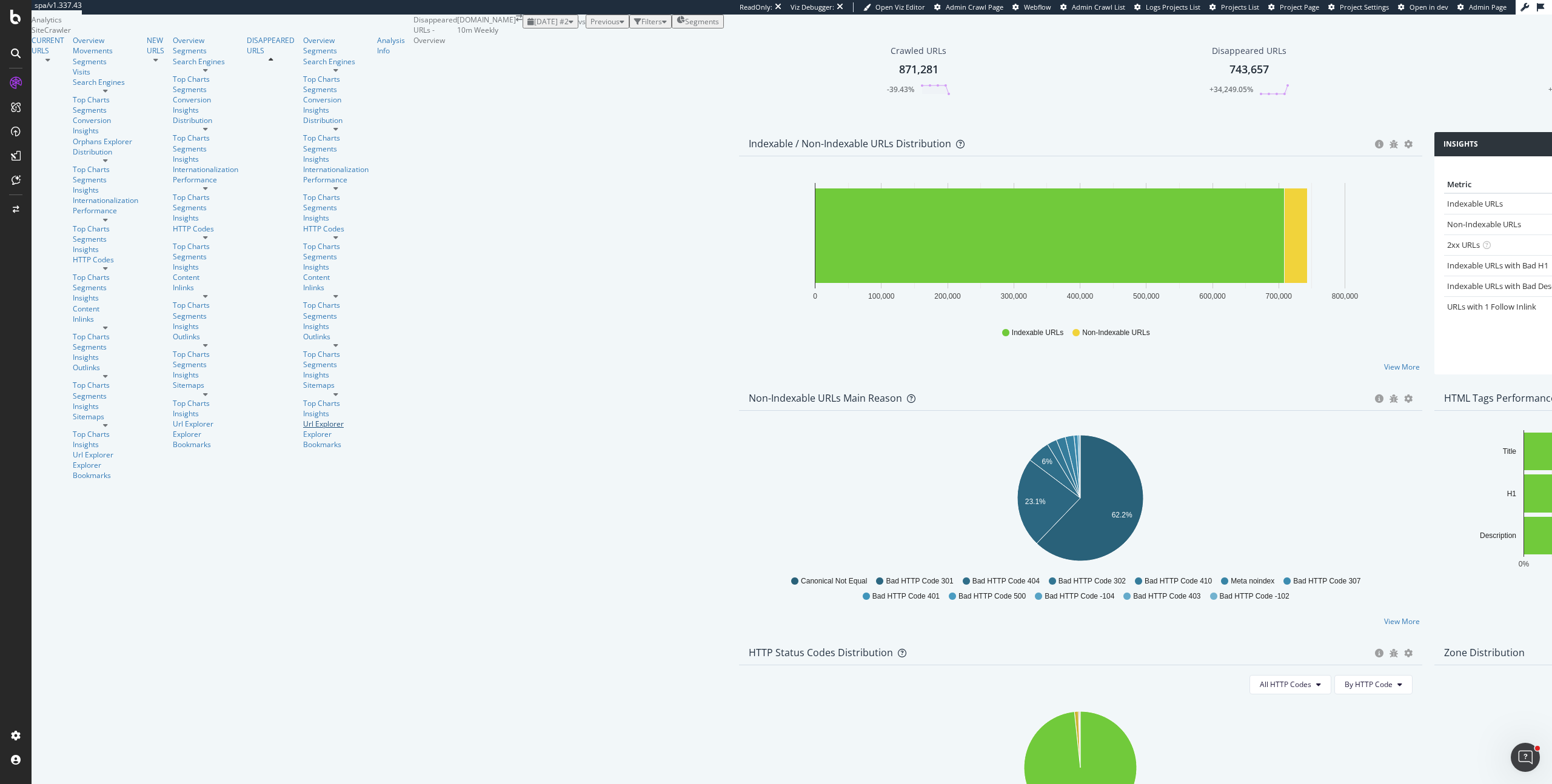
click at [303, 418] on div "Url Explorer" at bounding box center [335, 423] width 65 height 10
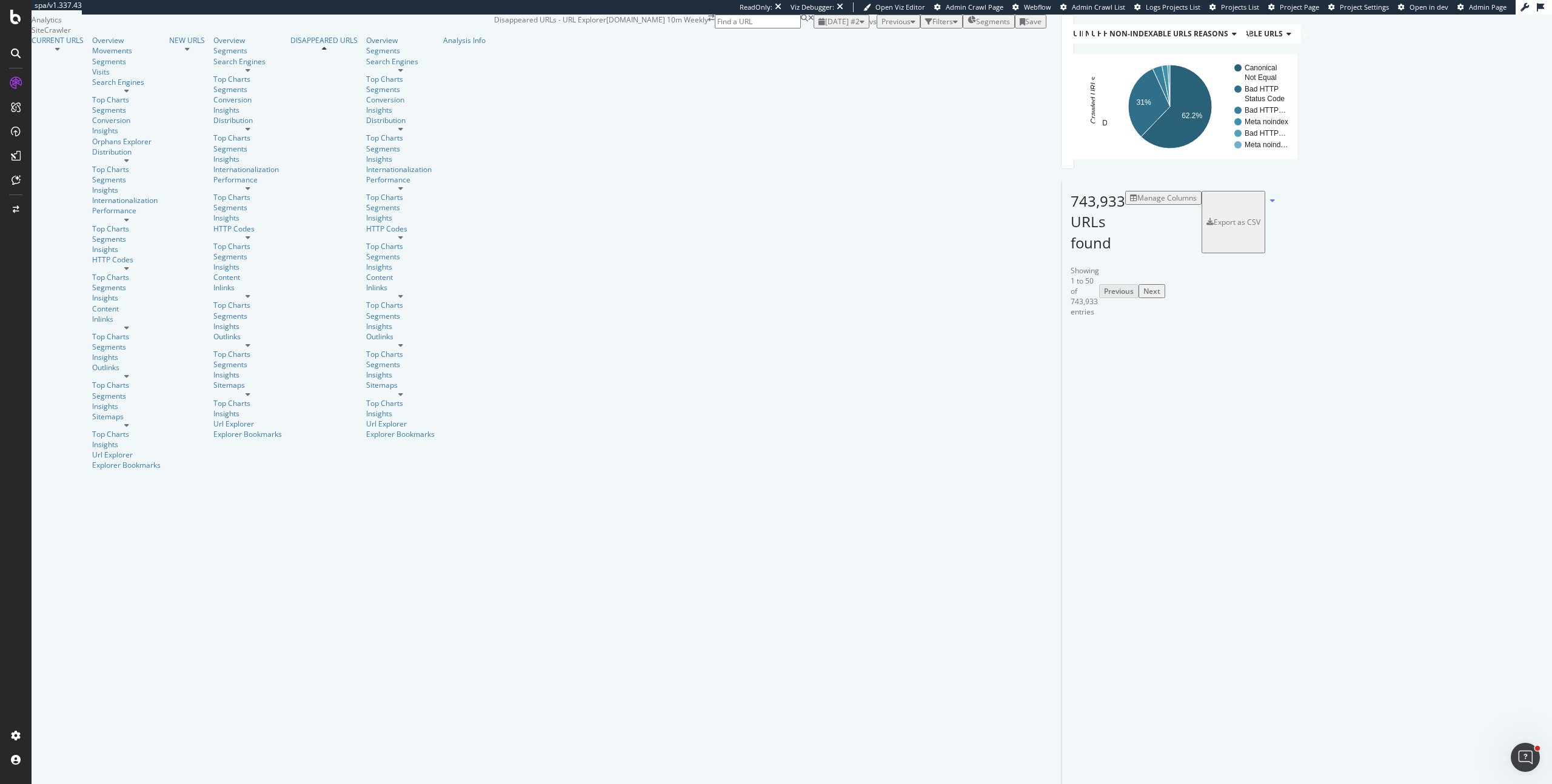
click at [1196, 203] on div "Manage Columns" at bounding box center [1166, 197] width 59 height 10
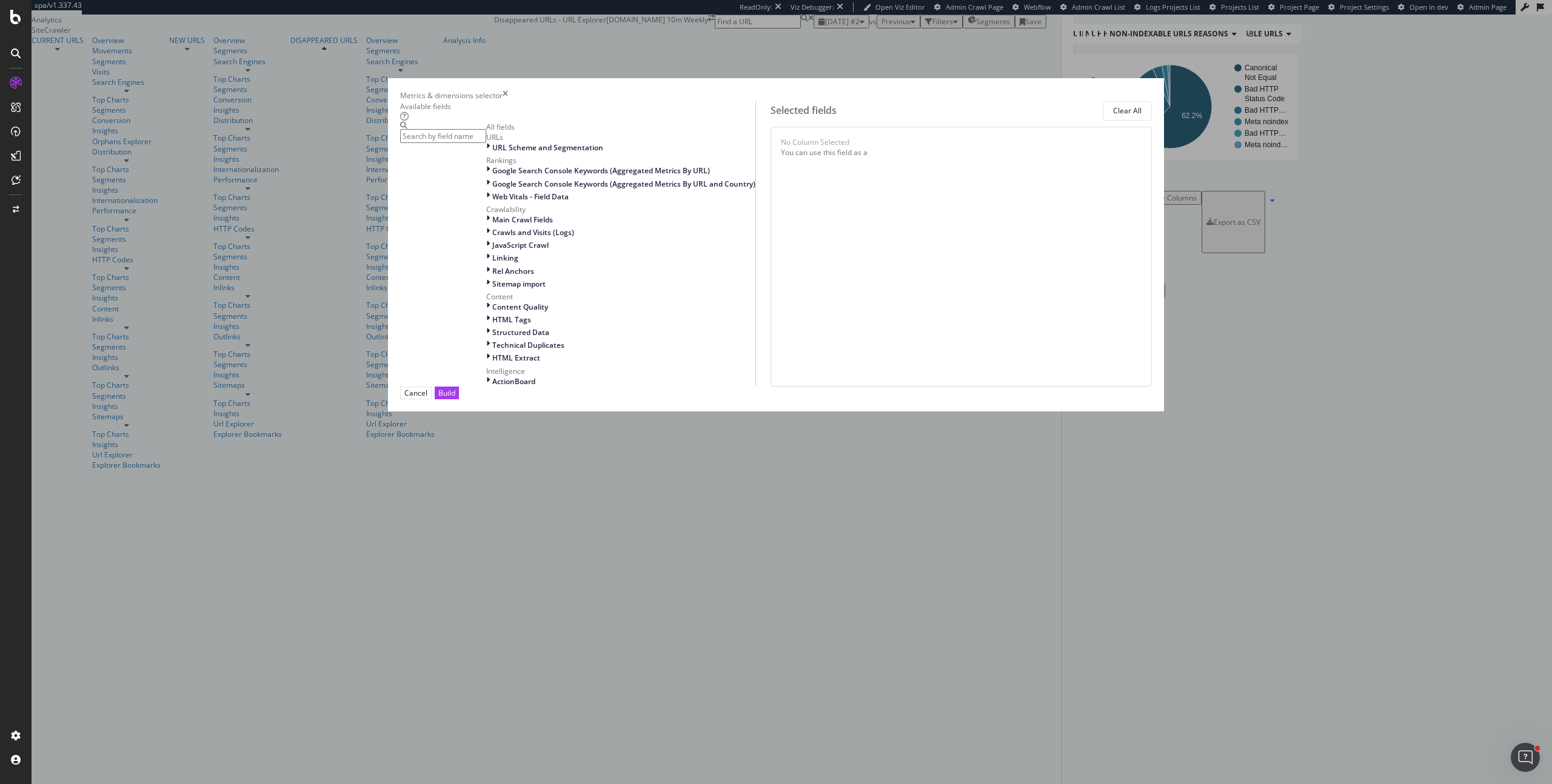
click at [486, 143] on input "modal" at bounding box center [443, 135] width 86 height 14
click at [508, 101] on icon "times" at bounding box center [505, 95] width 5 height 10
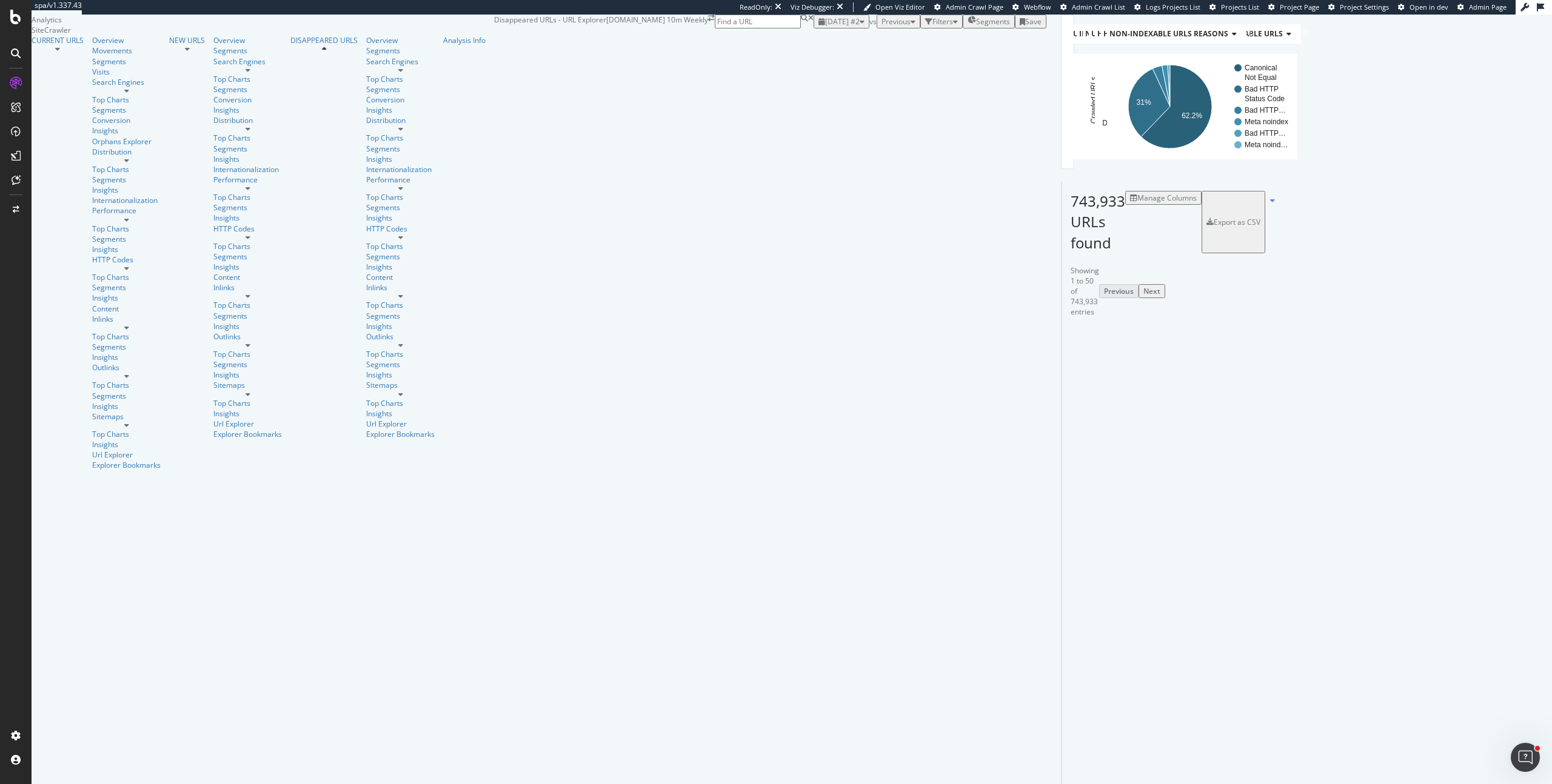
click at [1196, 203] on div "Manage Columns" at bounding box center [1166, 197] width 59 height 10
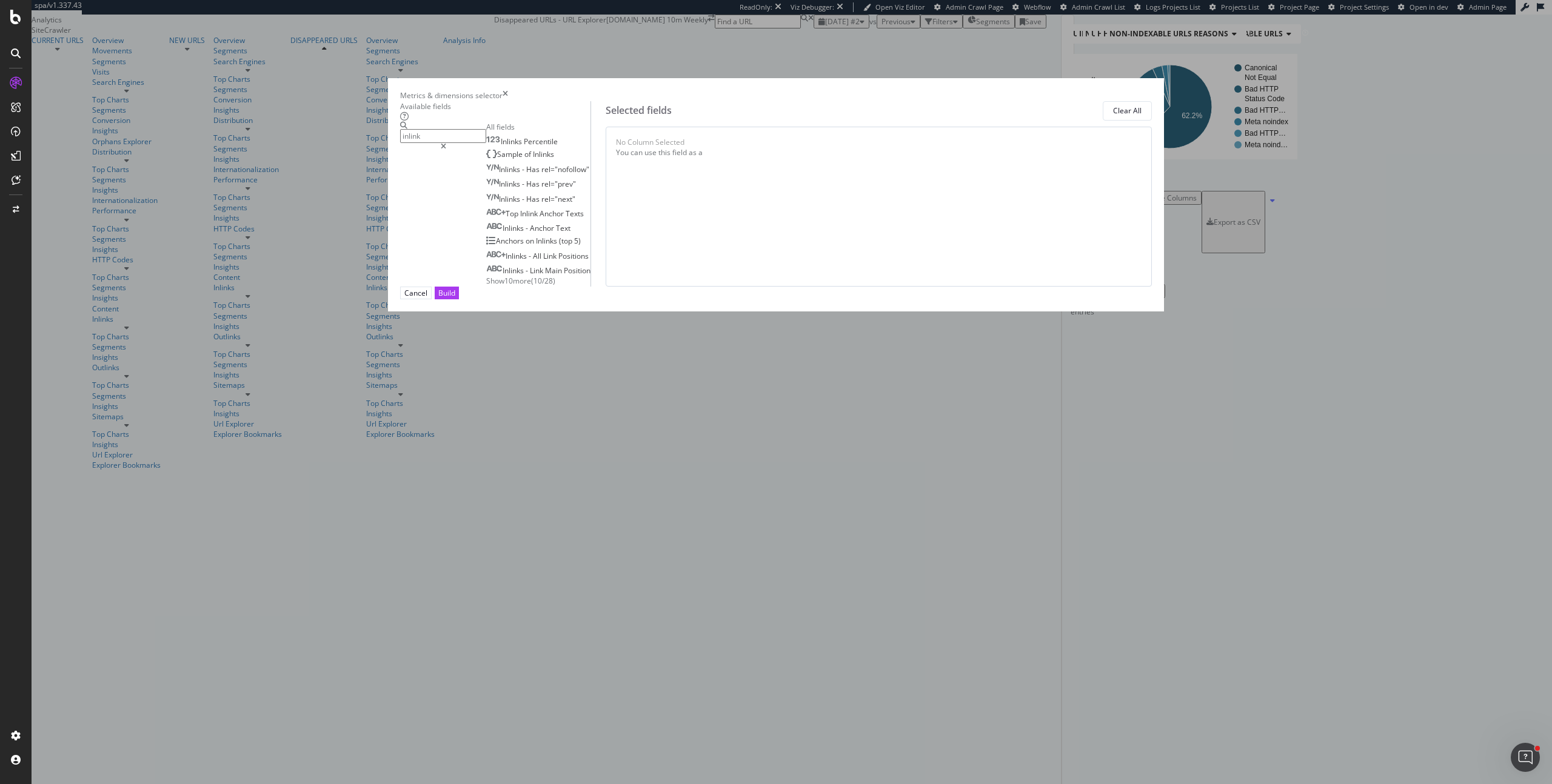
type input "inlink"
click at [531, 286] on span "Show 10 more" at bounding box center [508, 281] width 45 height 10
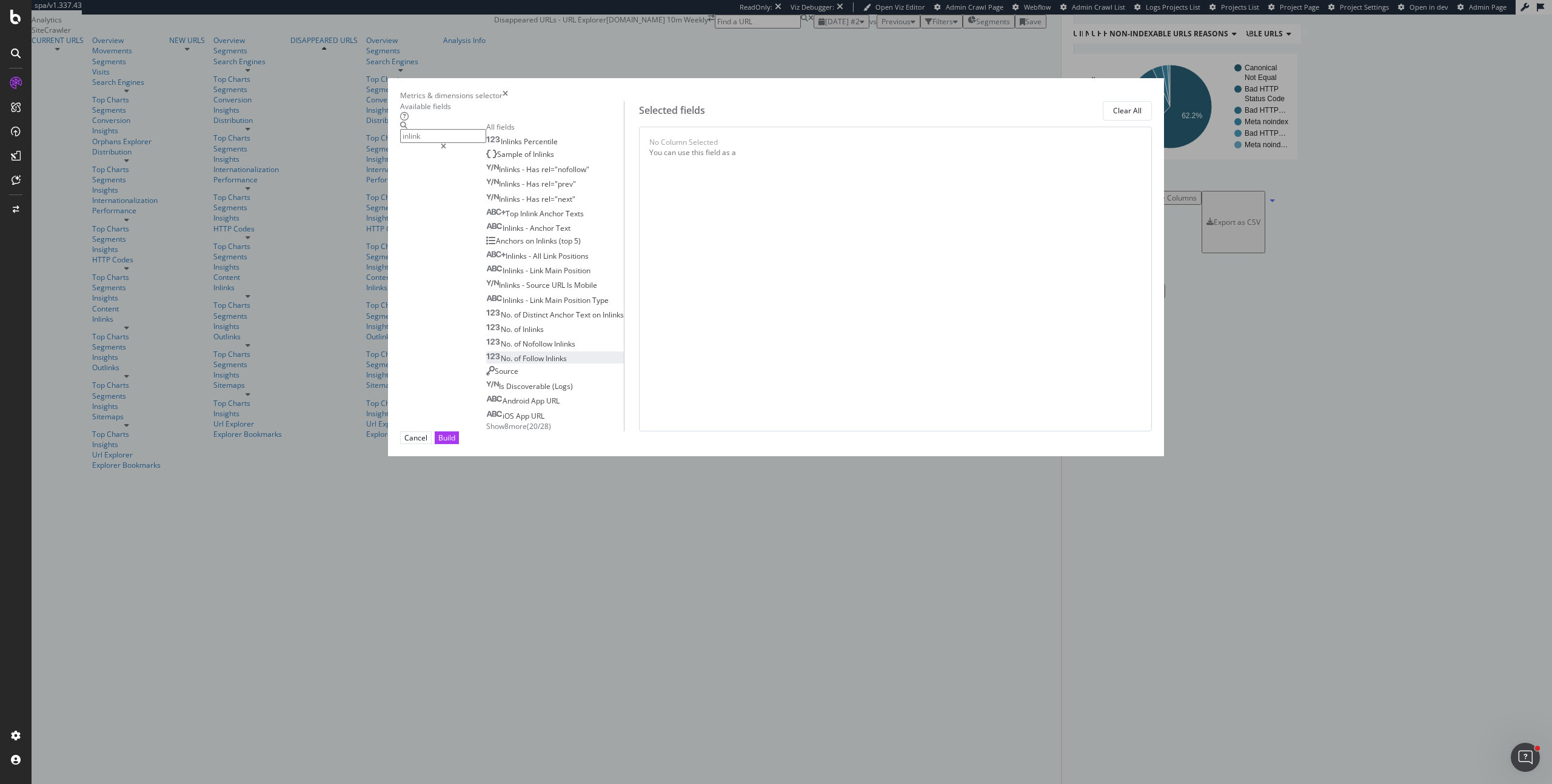
click at [546, 363] on span "Follow" at bounding box center [533, 358] width 23 height 10
click at [554, 159] on span "Inlinks" at bounding box center [543, 154] width 21 height 10
click at [455, 443] on div "Build" at bounding box center [446, 437] width 17 height 10
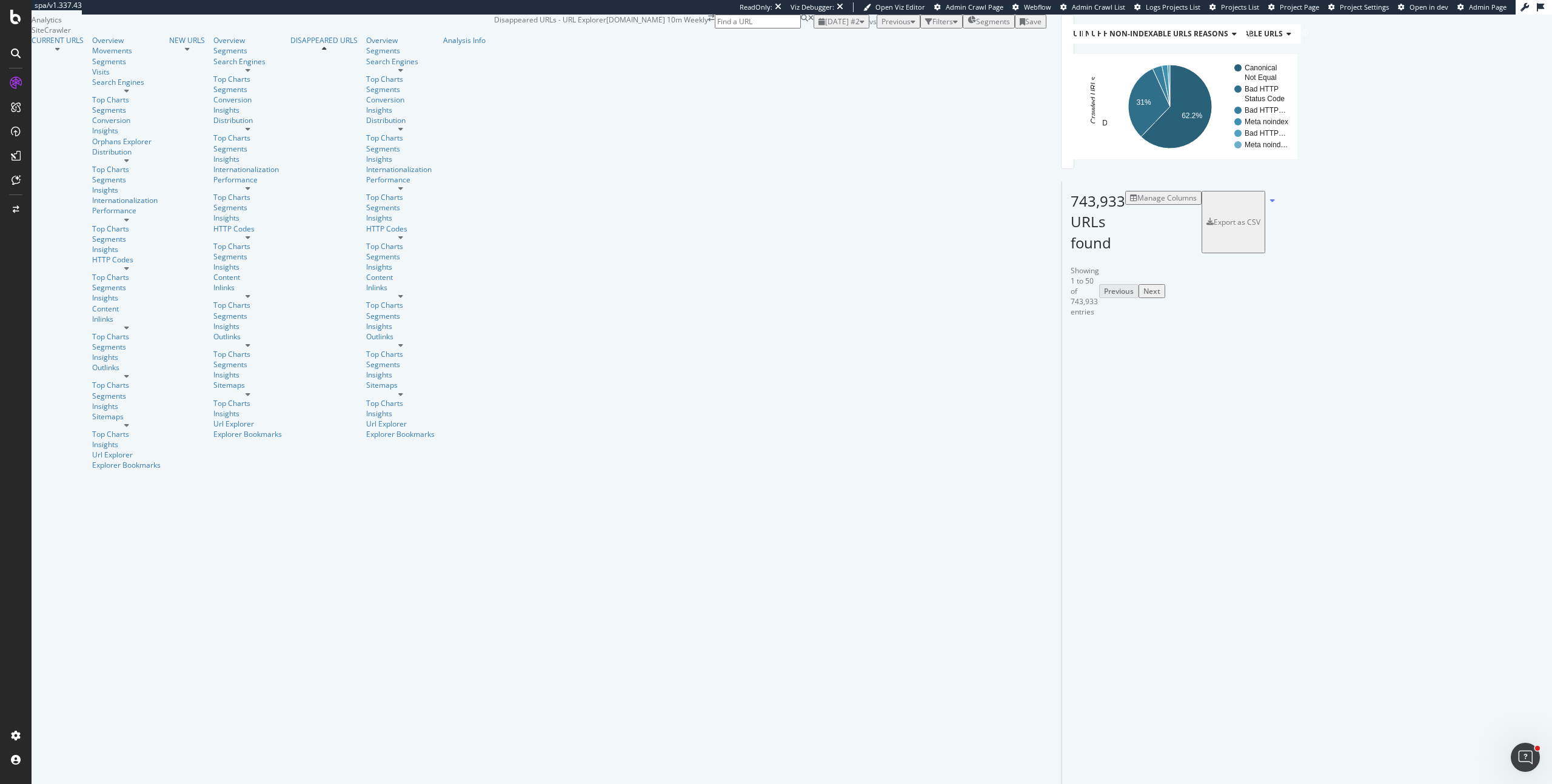
click at [932, 26] on div "Filters" at bounding box center [942, 21] width 20 height 10
click at [825, 41] on div "Add Filter" at bounding box center [841, 35] width 32 height 10
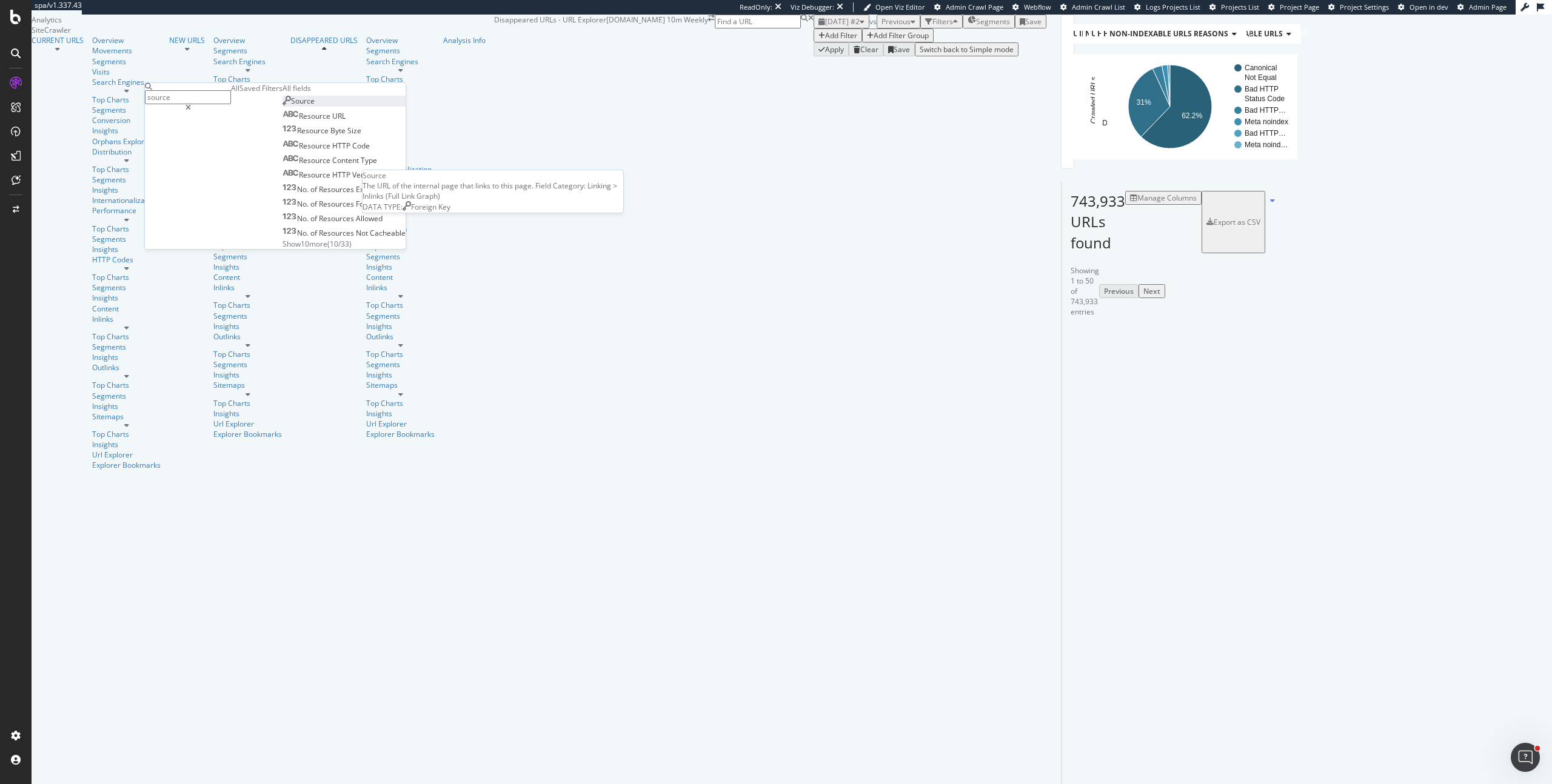
type input "source"
click at [282, 106] on div "Source" at bounding box center [299, 101] width 32 height 10
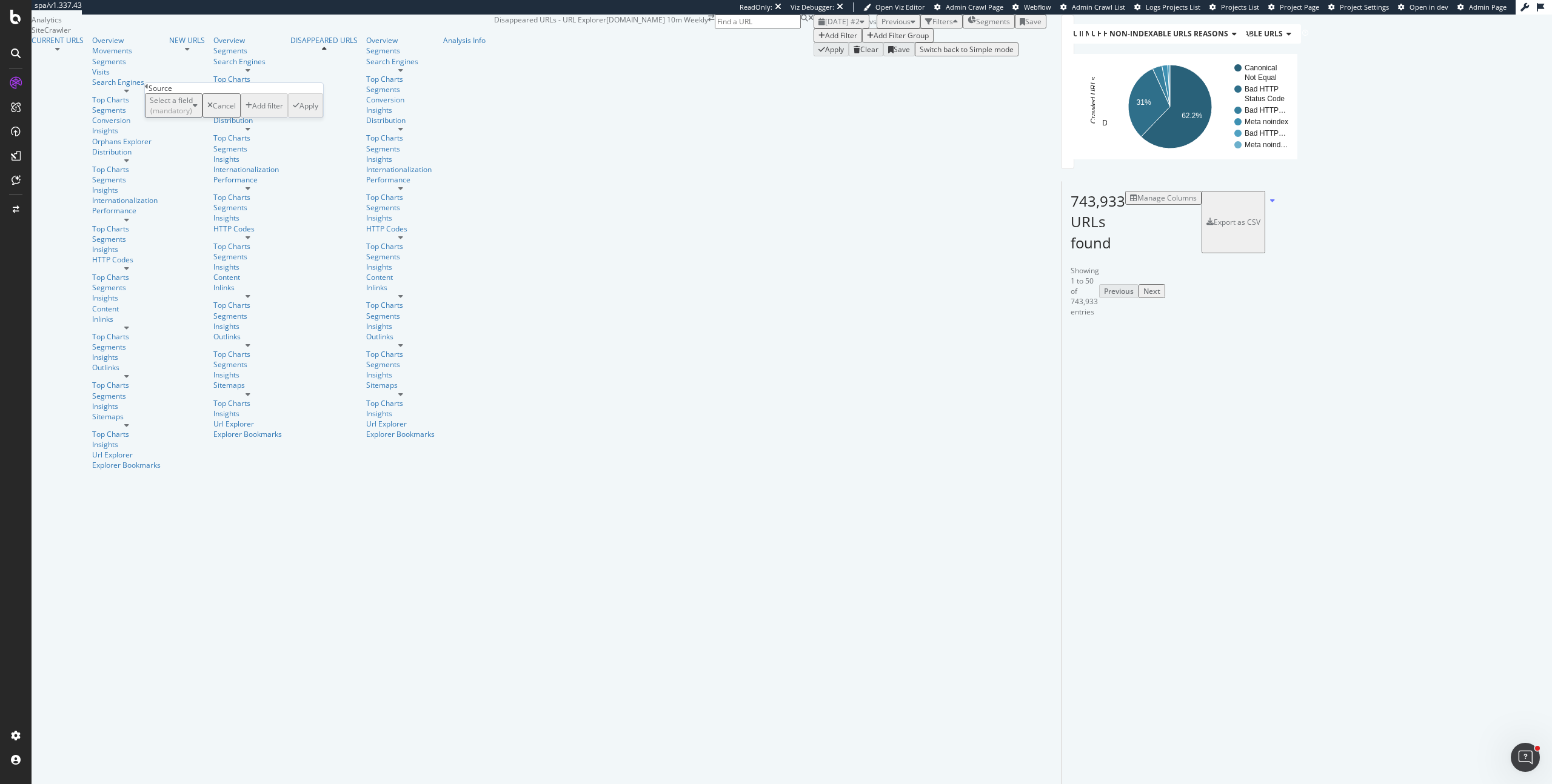
click at [191, 116] on div "Select a field (mandatory)" at bounding box center [171, 105] width 43 height 20
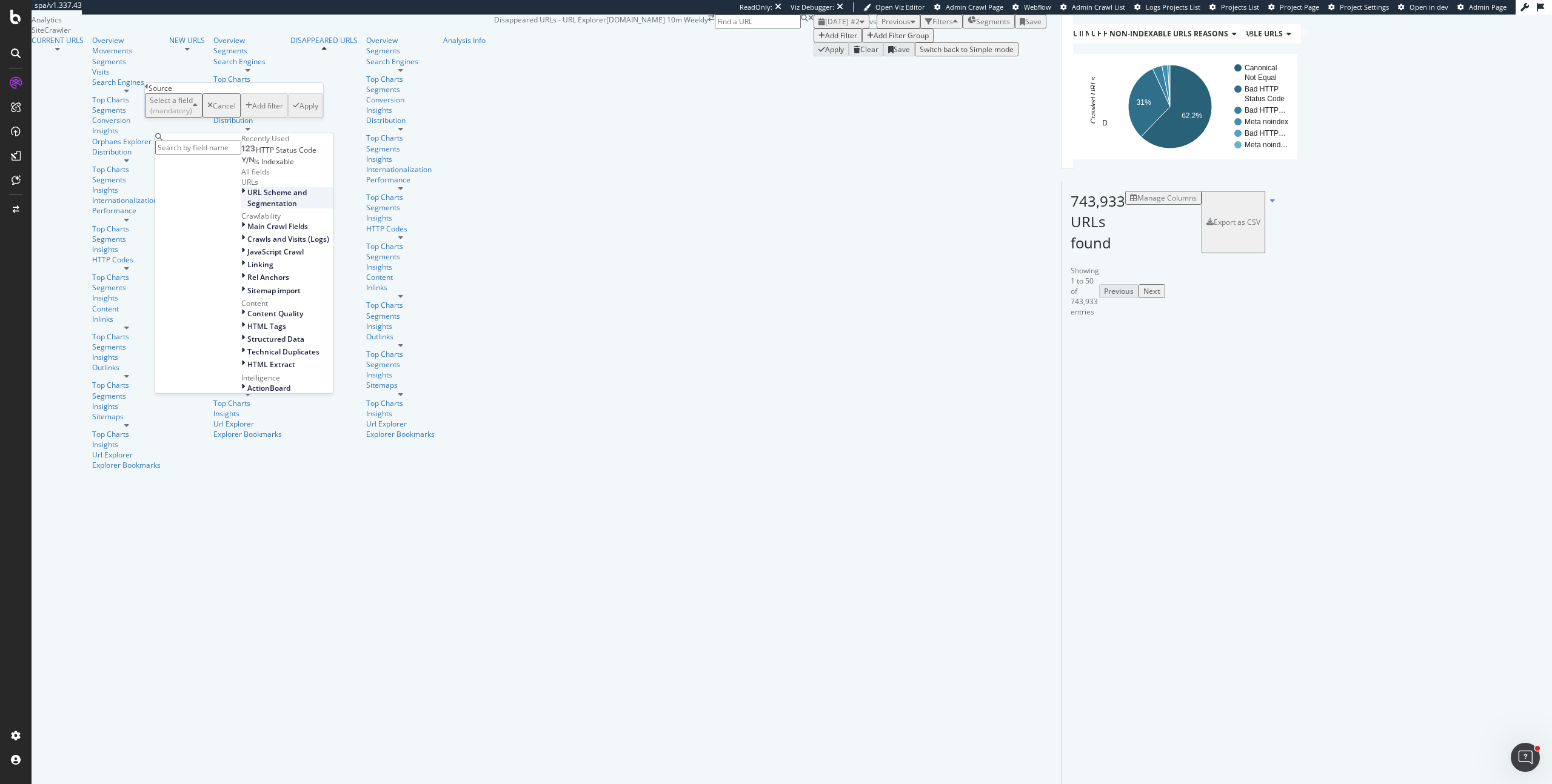
click at [247, 208] on span "URL Scheme and Segmentation" at bounding box center [277, 197] width 59 height 20
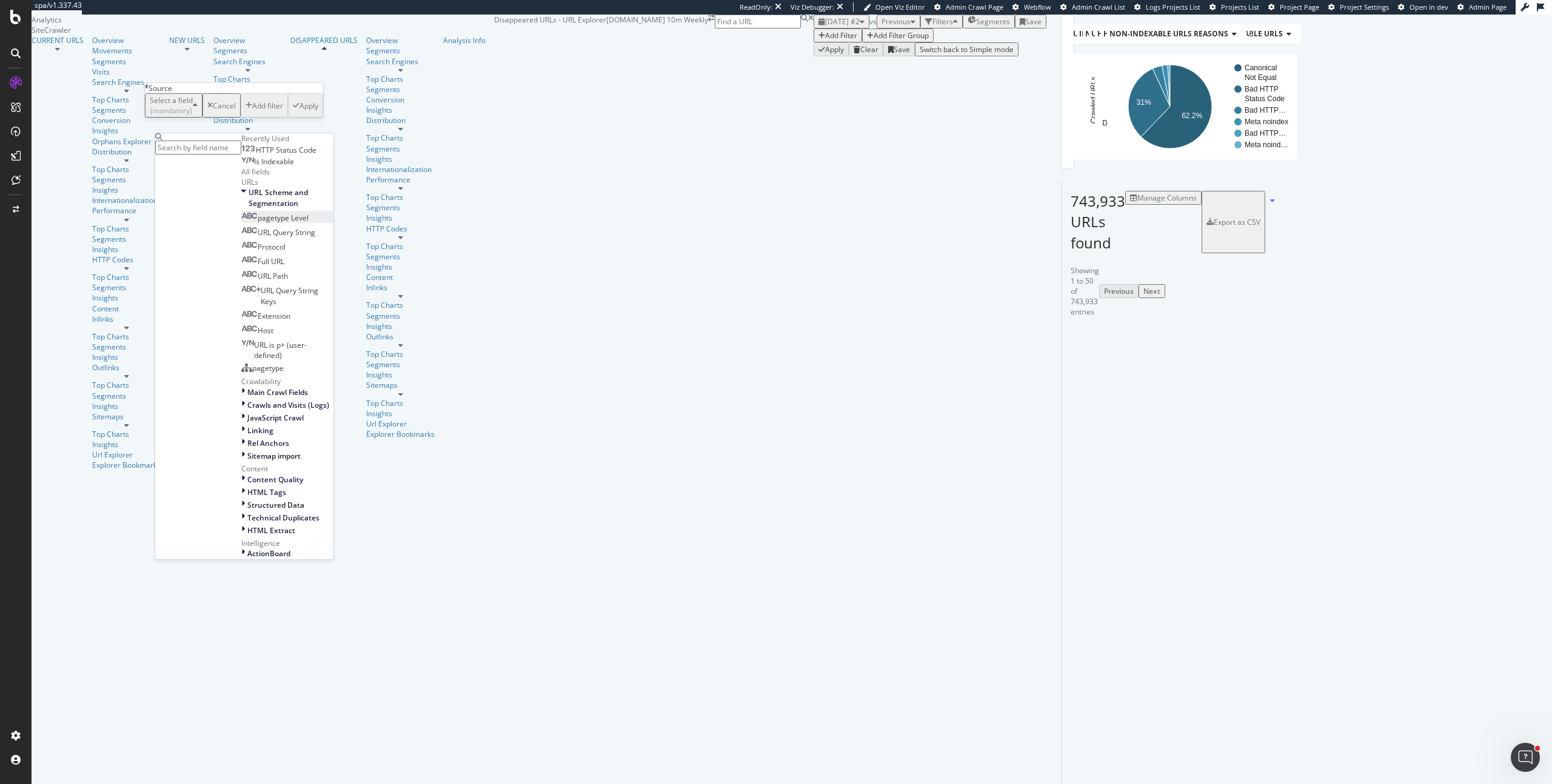
click at [258, 223] on span "pagetype Level" at bounding box center [283, 218] width 51 height 10
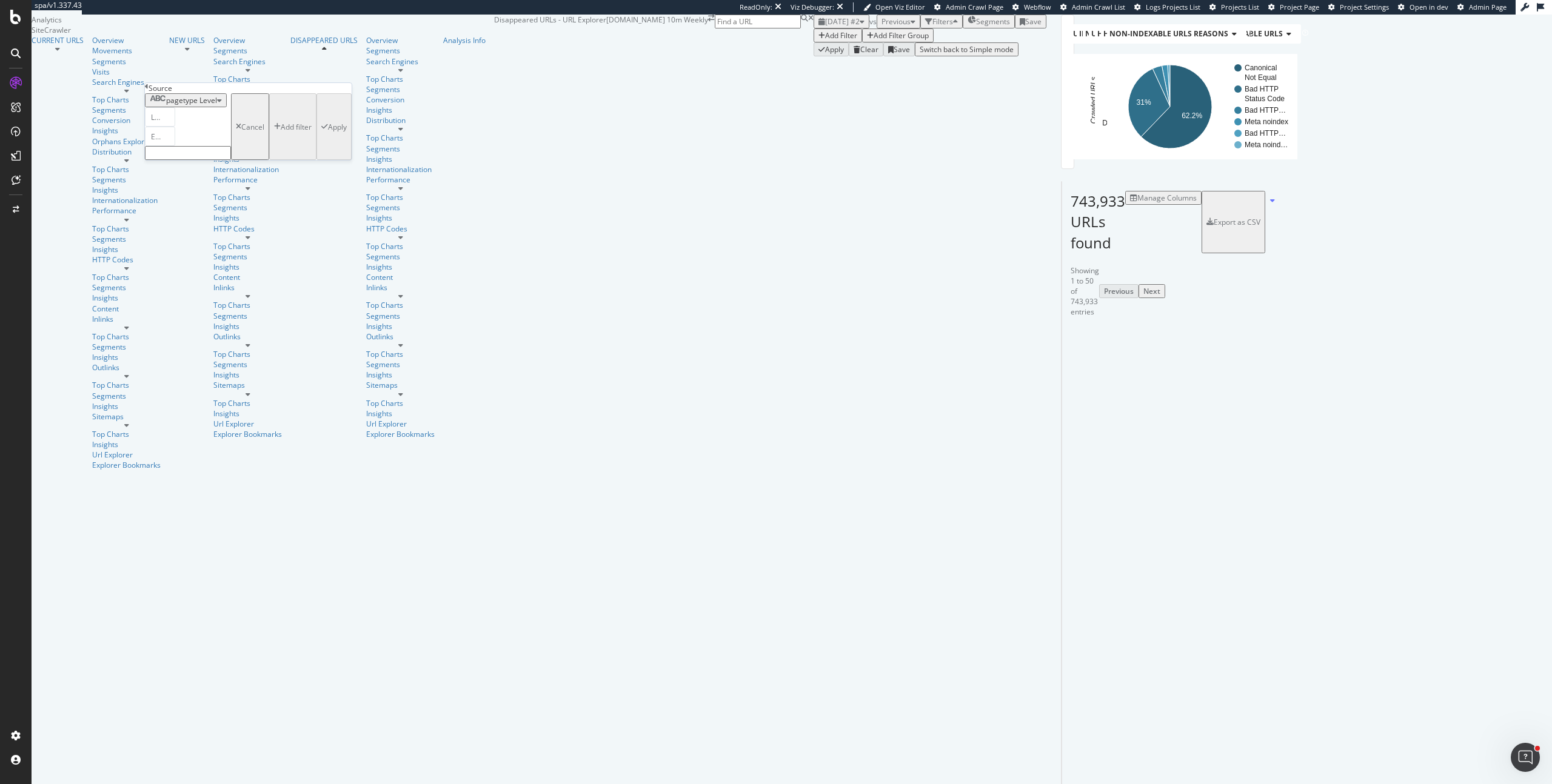
click at [205, 160] on input "text" at bounding box center [188, 153] width 86 height 14
click at [181, 223] on span "topic" at bounding box center [166, 218] width 35 height 10
type input "topic"
click at [328, 136] on div "Apply" at bounding box center [337, 130] width 19 height 10
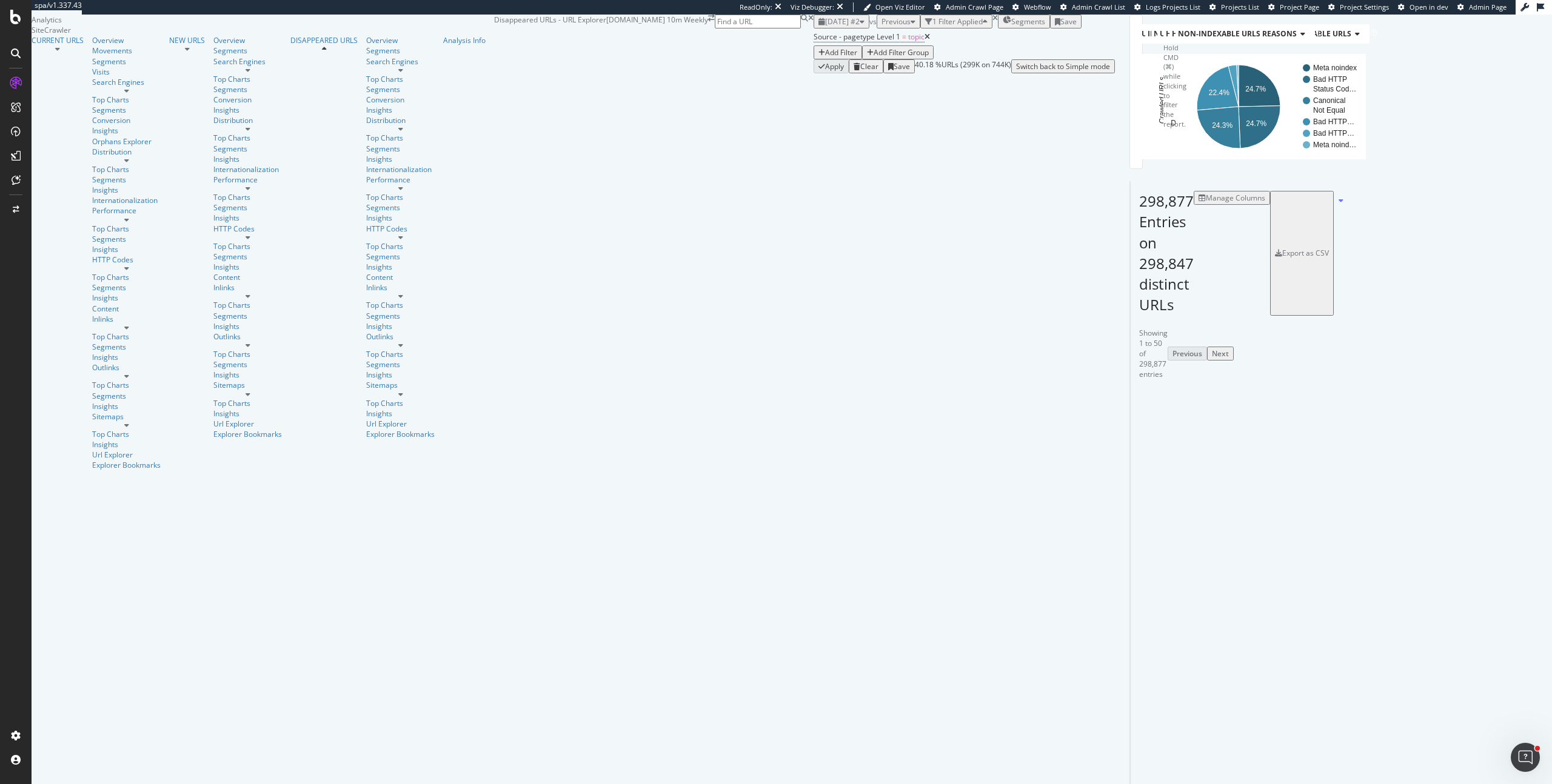
scroll to position [5429, 0]
click at [924, 41] on icon at bounding box center [926, 37] width 5 height 7
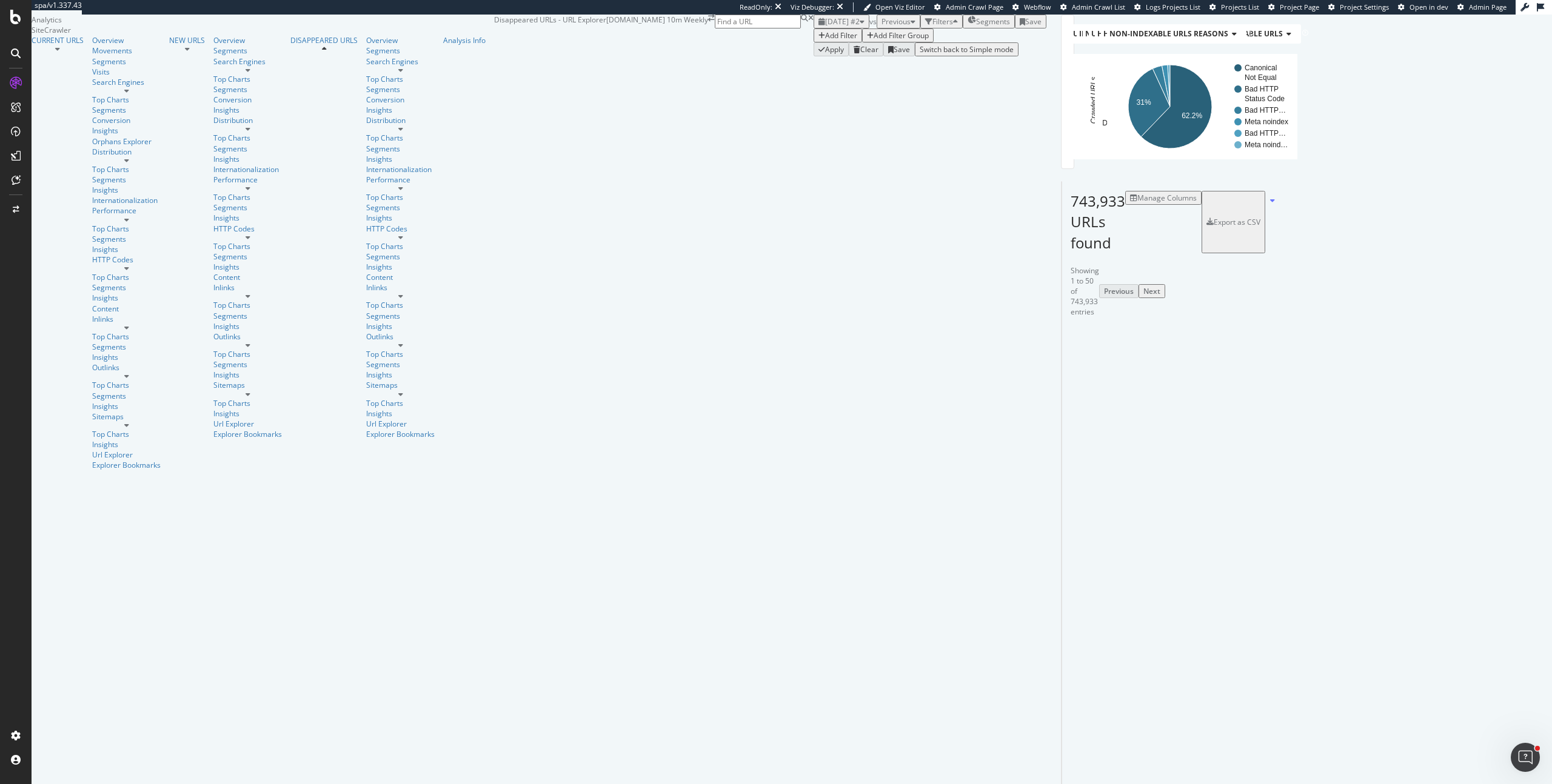
click at [1196, 203] on div "Manage Columns" at bounding box center [1166, 197] width 59 height 10
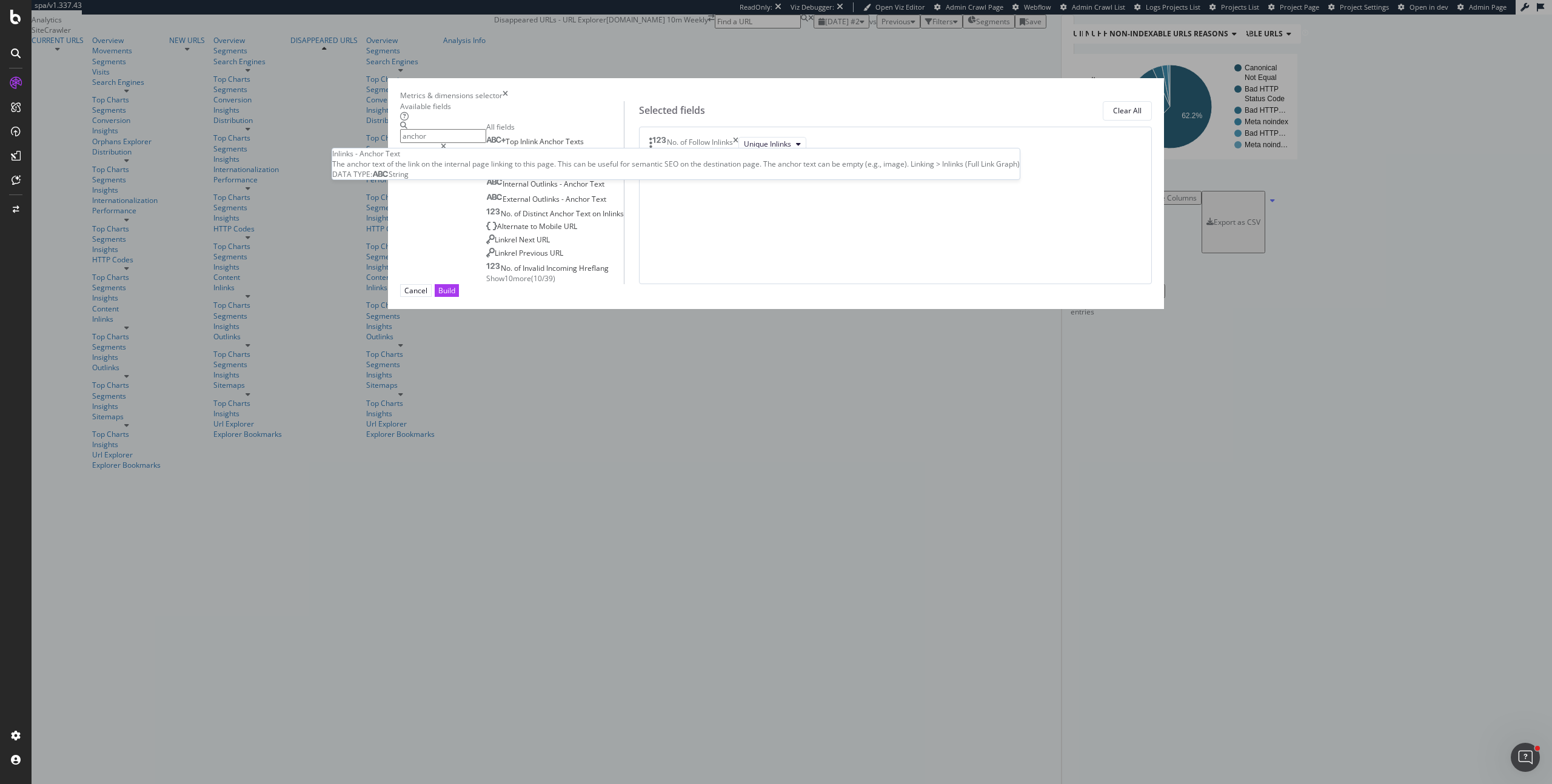
type input "anchor"
click at [570, 161] on span "Text" at bounding box center [563, 156] width 15 height 10
click at [742, 176] on icon "times" at bounding box center [738, 170] width 5 height 12
click at [584, 146] on div "Top Inlink Anchor Texts" at bounding box center [534, 141] width 97 height 10
drag, startPoint x: 809, startPoint y: 323, endPoint x: 810, endPoint y: 298, distance: 25.0
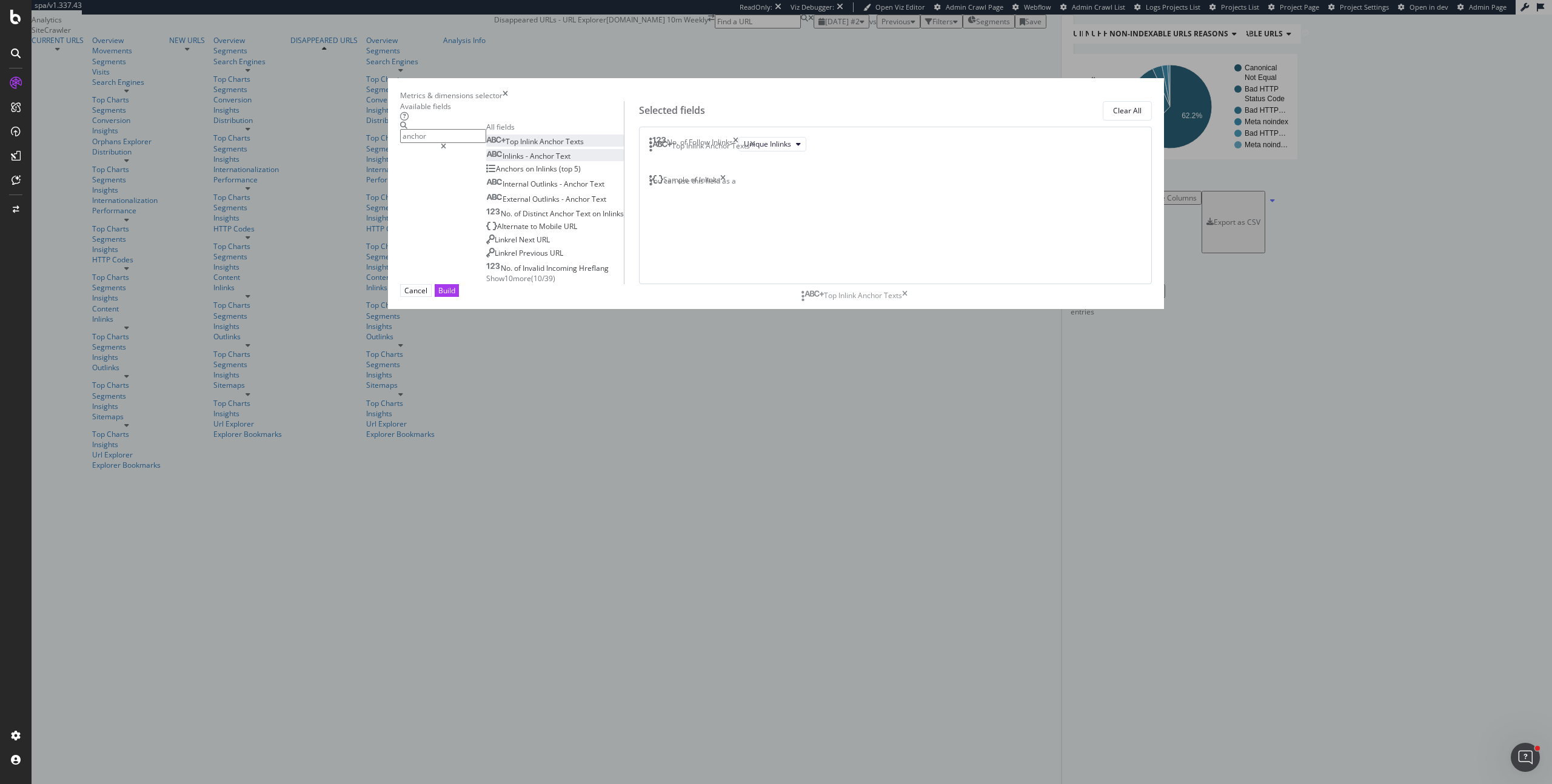
click at [810, 298] on body "spa/v1.337.43 ReadOnly: Viz Debugger: Open Viz Editor Admin Crawl Page Webflow …" at bounding box center [776, 392] width 1552 height 784
click at [455, 295] on div "Build" at bounding box center [446, 290] width 17 height 10
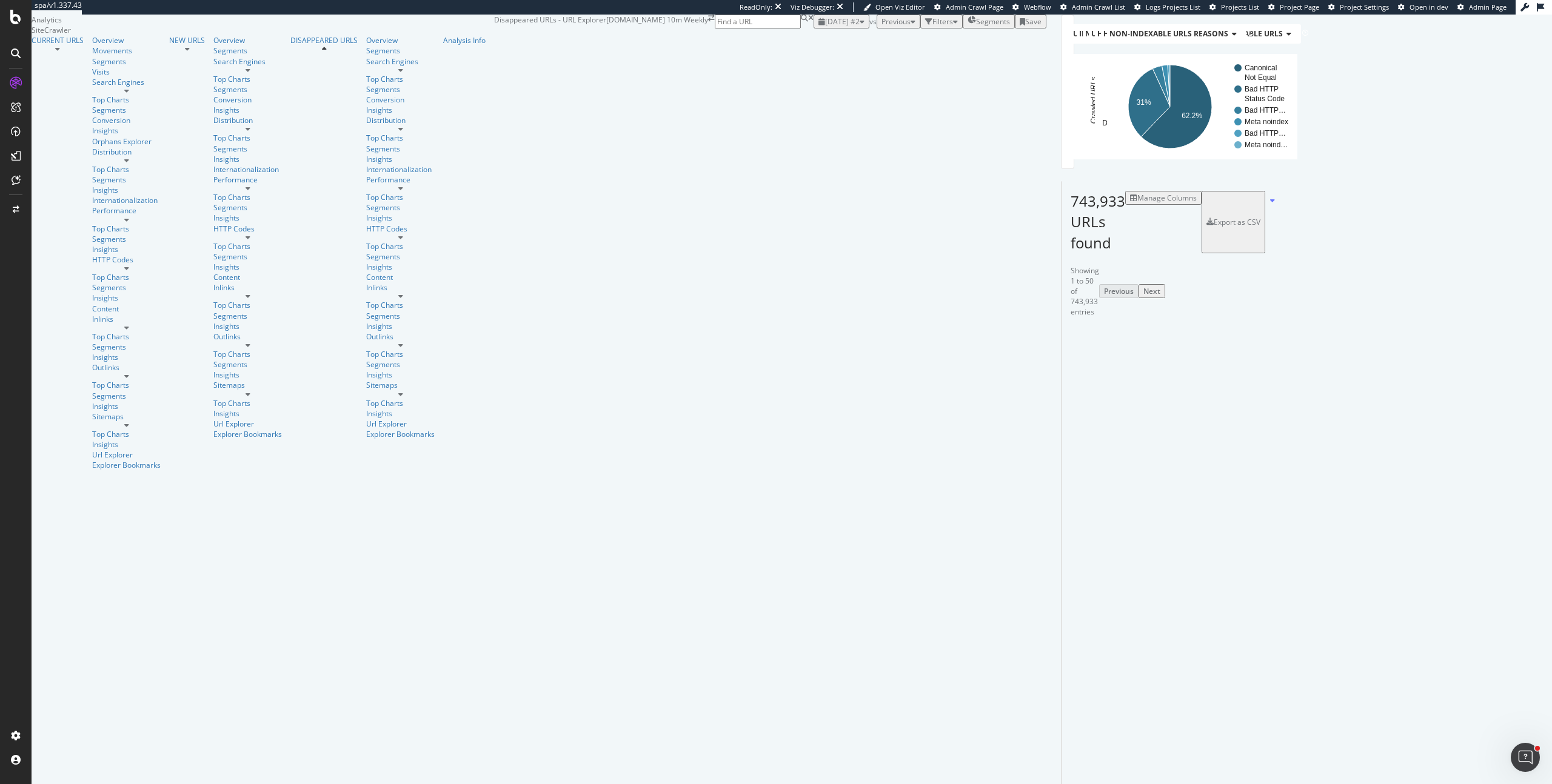
click at [932, 26] on div "Filters" at bounding box center [942, 21] width 20 height 10
click at [818, 41] on div "Add Filter" at bounding box center [837, 35] width 39 height 10
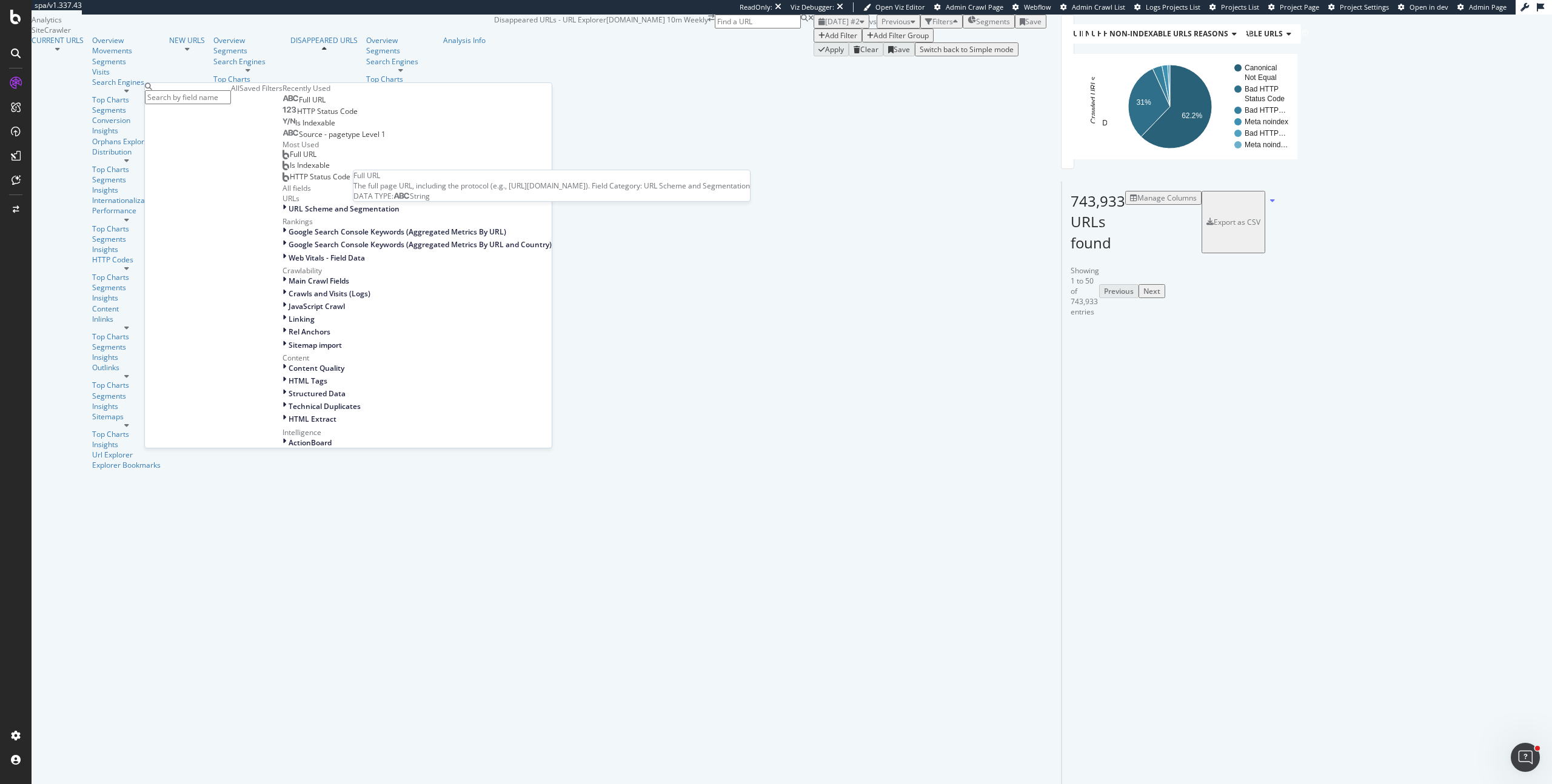
click at [299, 105] on span "Full URL" at bounding box center [312, 99] width 26 height 10
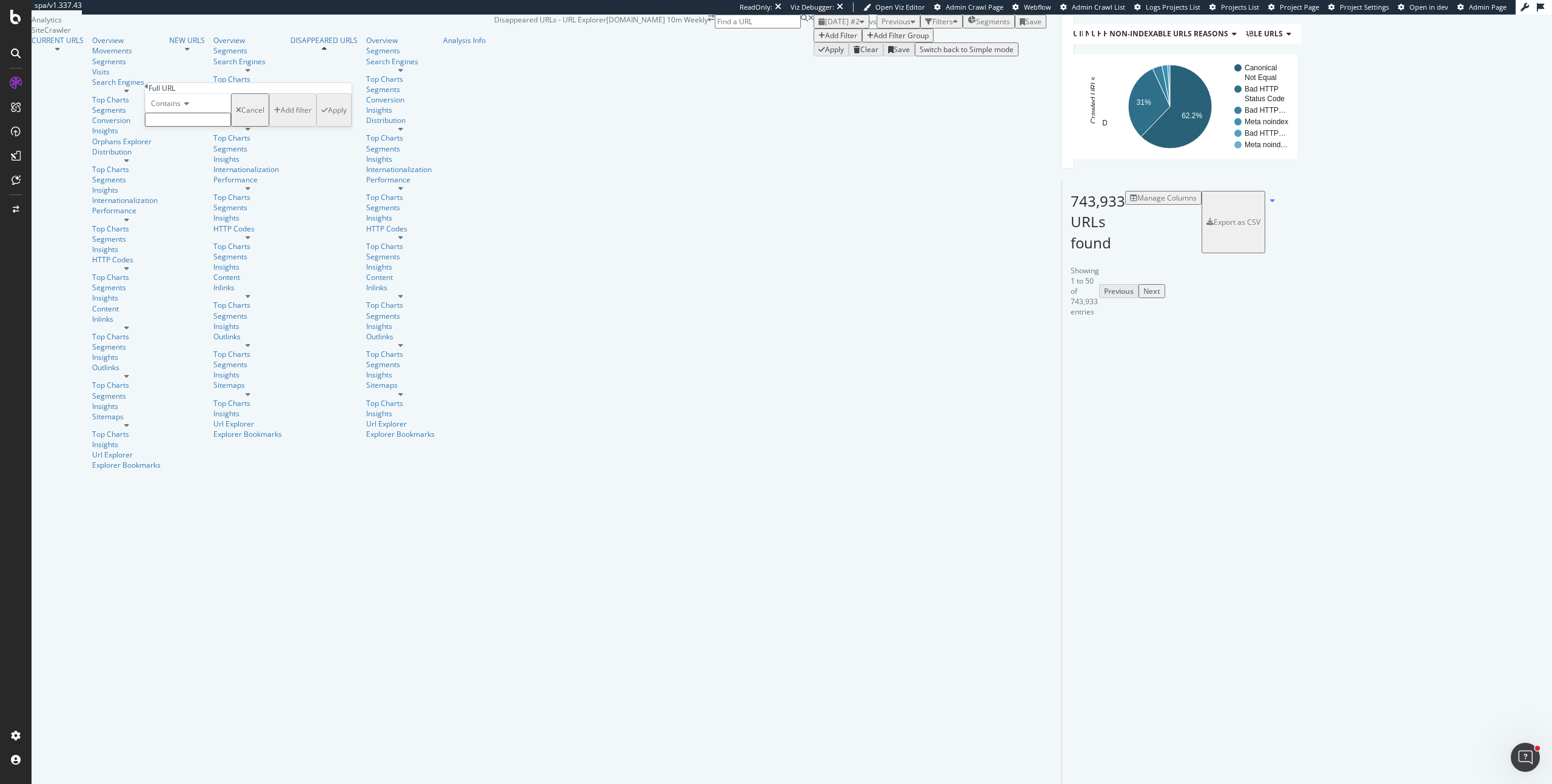
click at [187, 108] on icon at bounding box center [185, 104] width 9 height 7
click at [231, 113] on div "Contains" at bounding box center [188, 103] width 86 height 20
click at [245, 127] on div "Contains Cancel Add filter Apply" at bounding box center [248, 110] width 206 height 34
click at [230, 127] on input "text" at bounding box center [188, 119] width 86 height 14
type input "/page/"
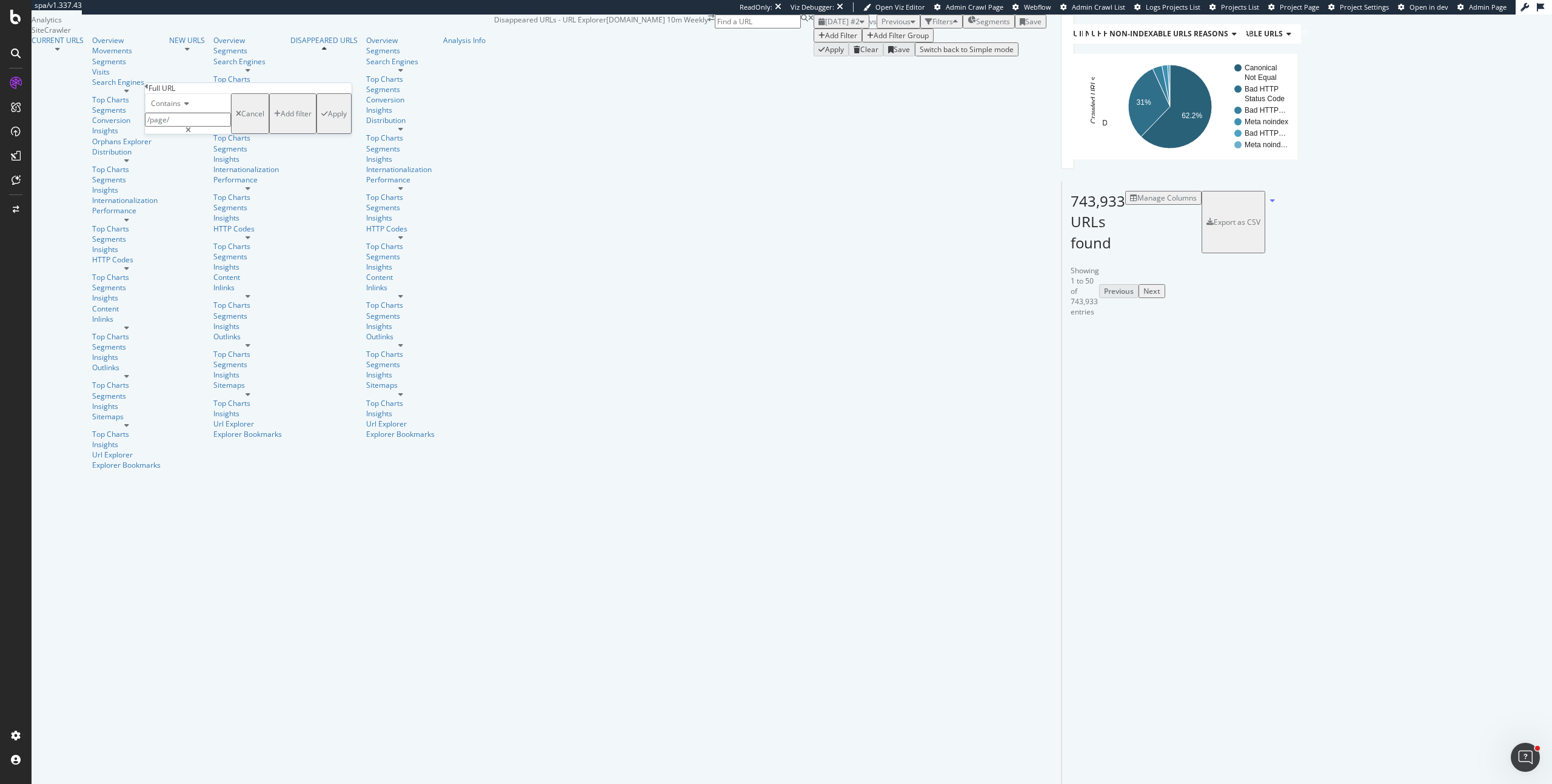
click at [328, 118] on div "Apply" at bounding box center [337, 113] width 19 height 10
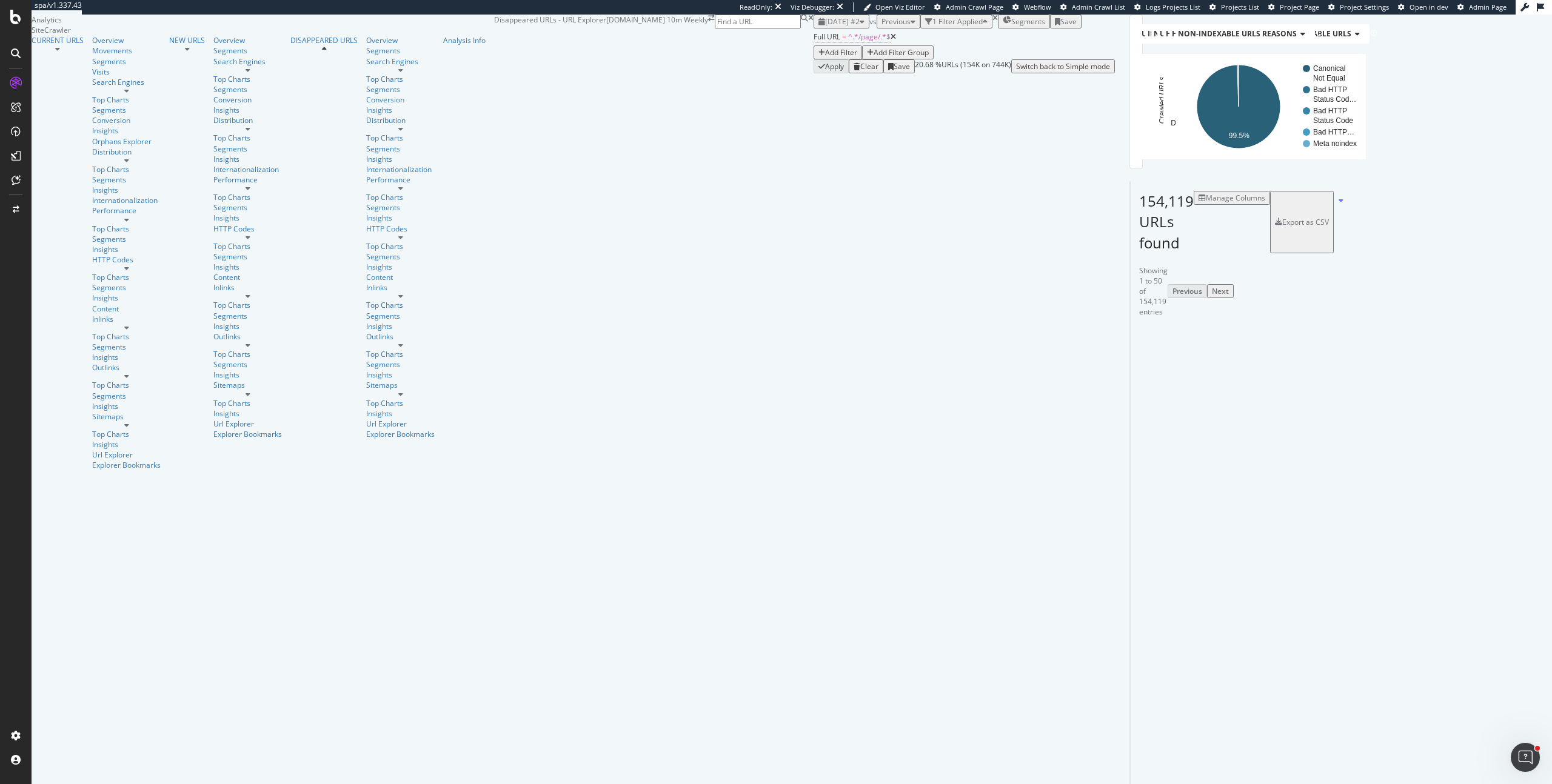
click at [848, 42] on span "^.*/page/.*$" at bounding box center [869, 37] width 42 height 10
click at [166, 108] on span "Contains" at bounding box center [165, 102] width 30 height 10
click at [198, 213] on span "Doesn't contain" at bounding box center [175, 208] width 53 height 10
click at [328, 118] on div "Apply" at bounding box center [337, 113] width 19 height 10
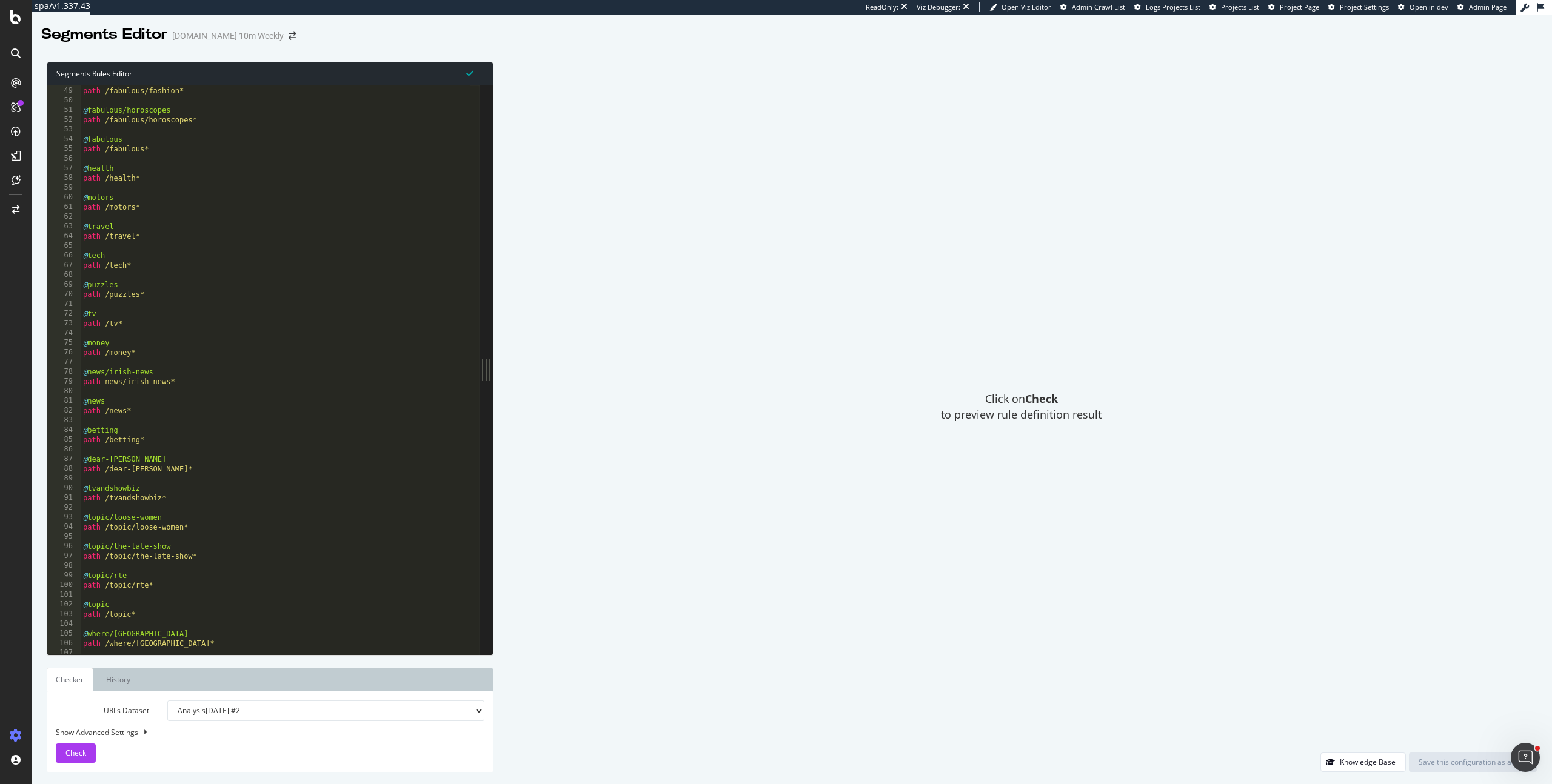
scroll to position [529, 0]
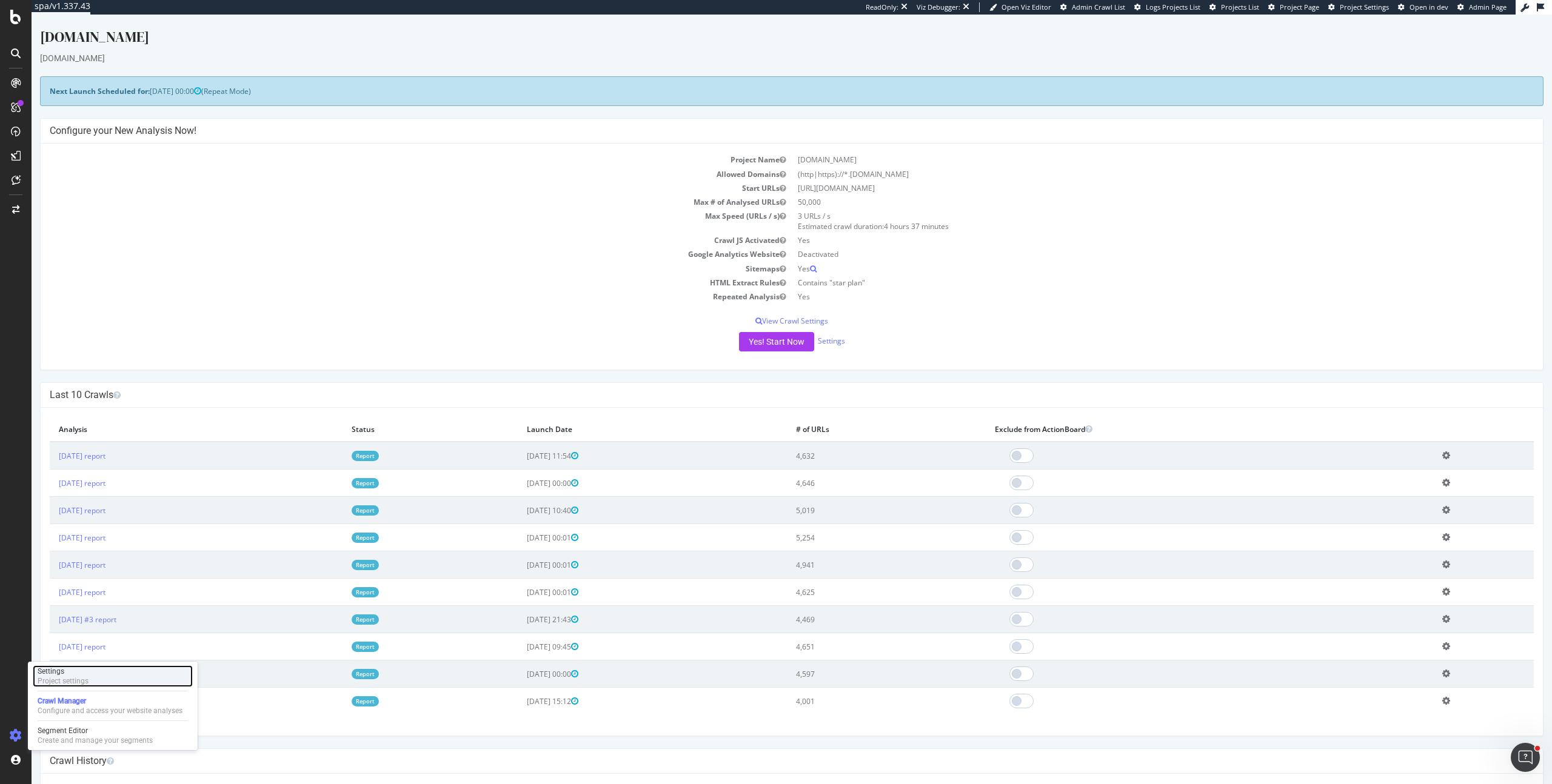
click at [91, 672] on div "Settings Project settings" at bounding box center [113, 676] width 160 height 22
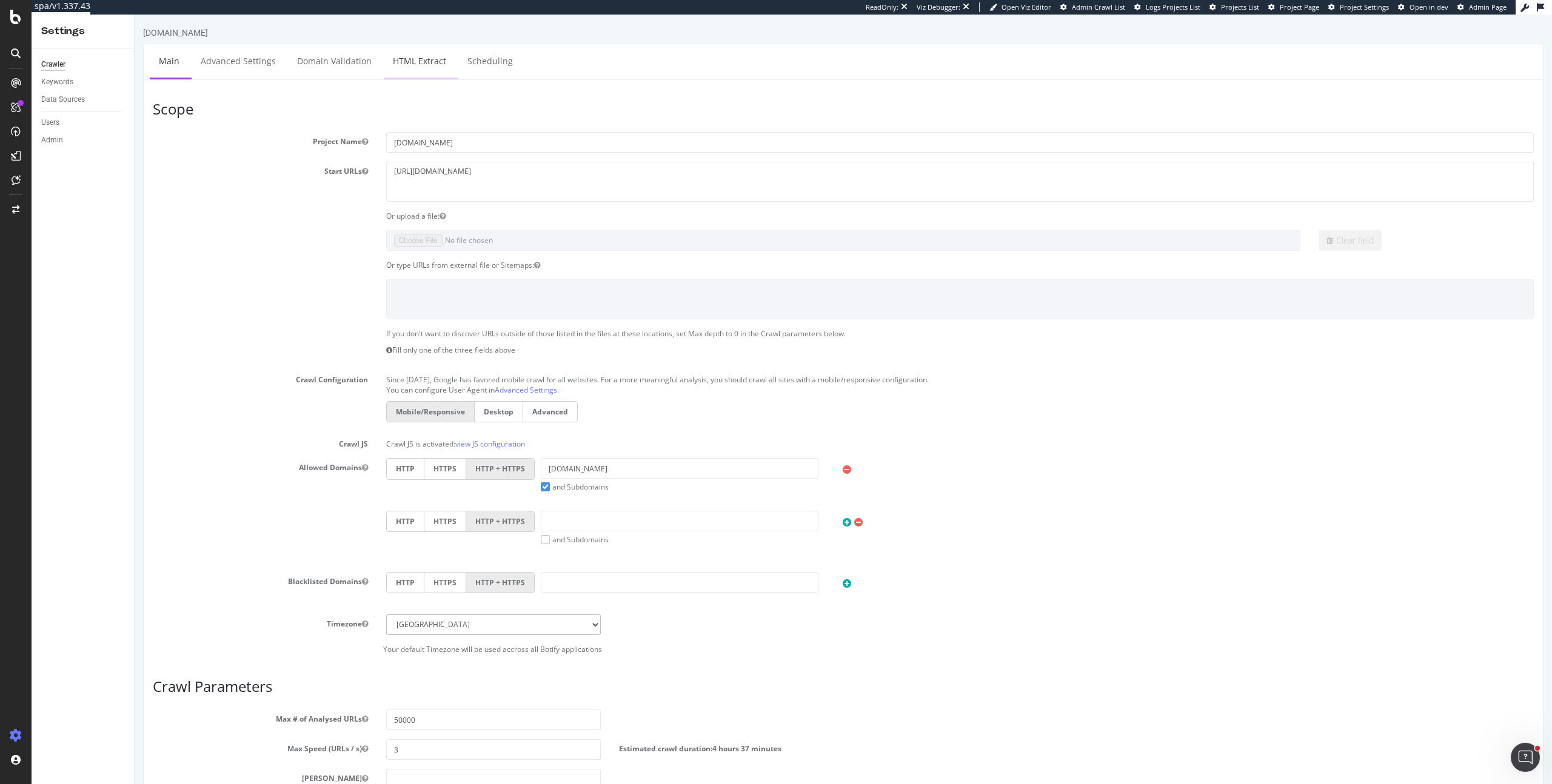
click at [411, 63] on link "HTML Extract" at bounding box center [419, 61] width 72 height 34
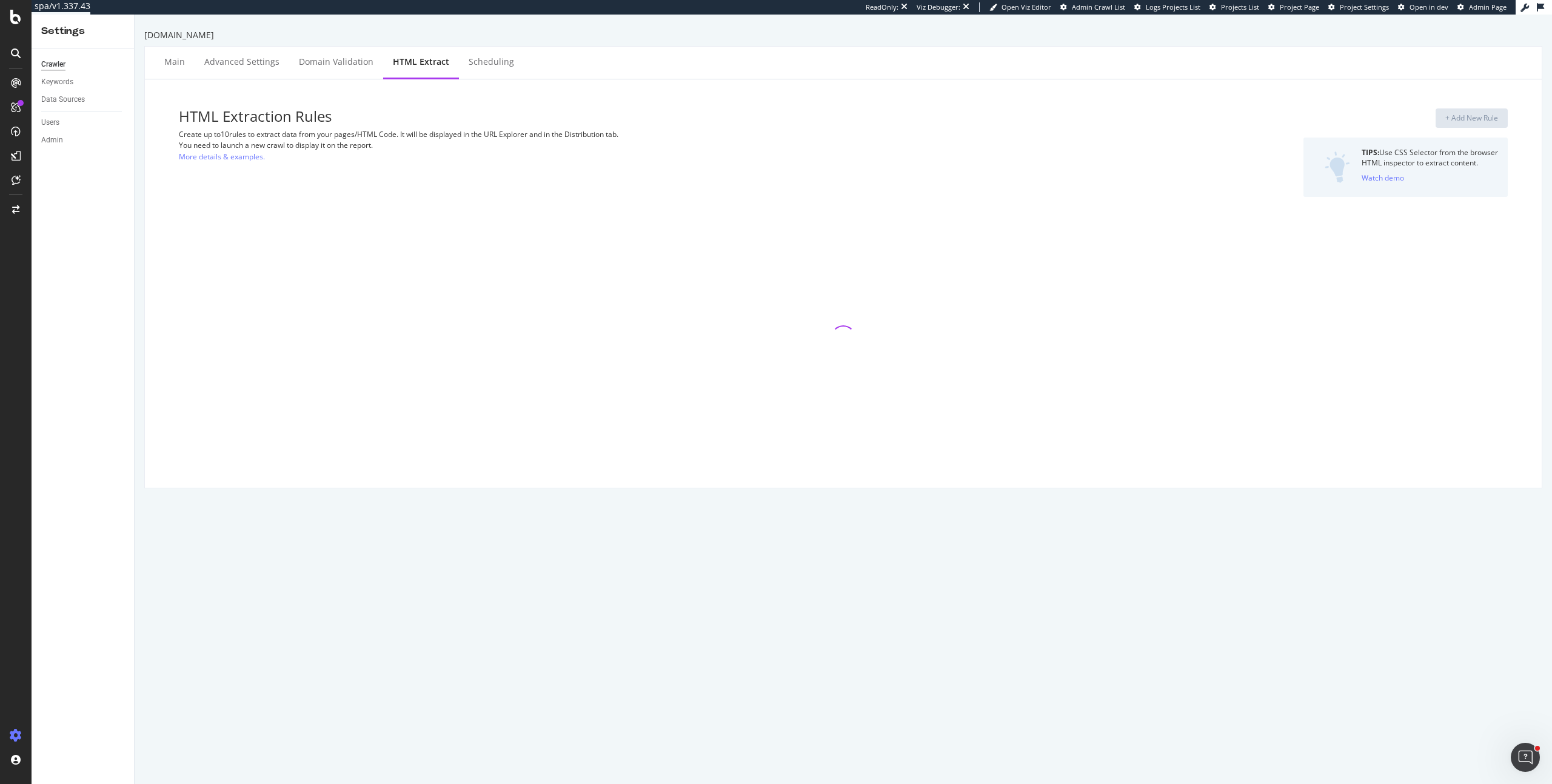
select select "exist"
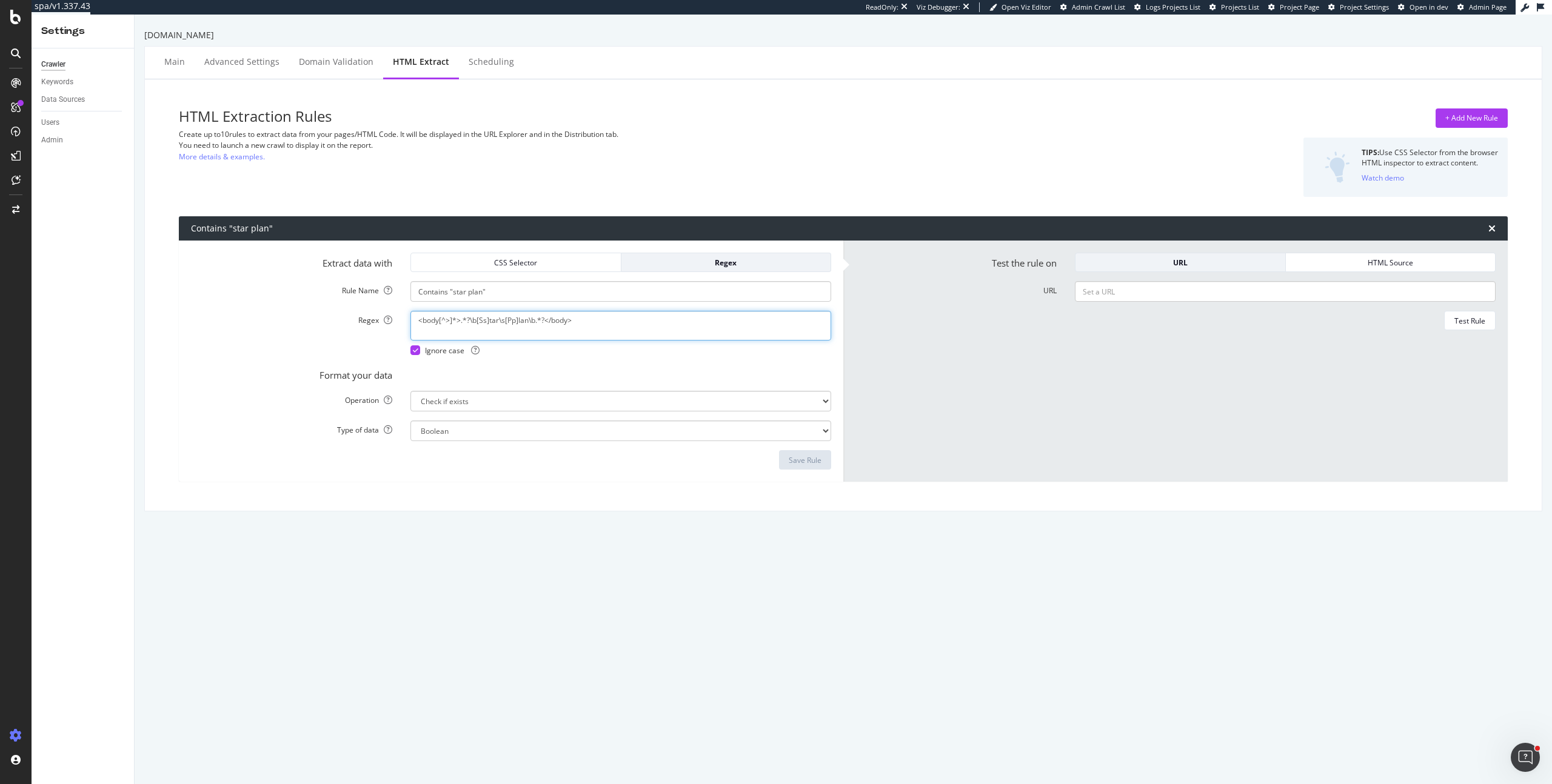
click at [602, 327] on textarea "<body[^>]*>.*?\b[Ss]tar\s[Pp]lan\b.*?</body>" at bounding box center [621, 325] width 421 height 29
drag, startPoint x: 618, startPoint y: 325, endPoint x: 175, endPoint y: 280, distance: 445.3
click at [175, 280] on div "HTML Extraction Rules Create up to 10 rules to extract data from your pages/HTM…" at bounding box center [843, 295] width 1377 height 412
paste textarea "(?s)(?<!<nav[\s\S]{0,1000})\bStar [MEDICAL_DATA](?![\s\S]{0,1000}<\/nav>)"
type textarea "(?s)(?<!<nav[\s\S]{0,1000})\bStar [MEDICAL_DATA](?![\s\S]{0,1000}<\/nav>)"
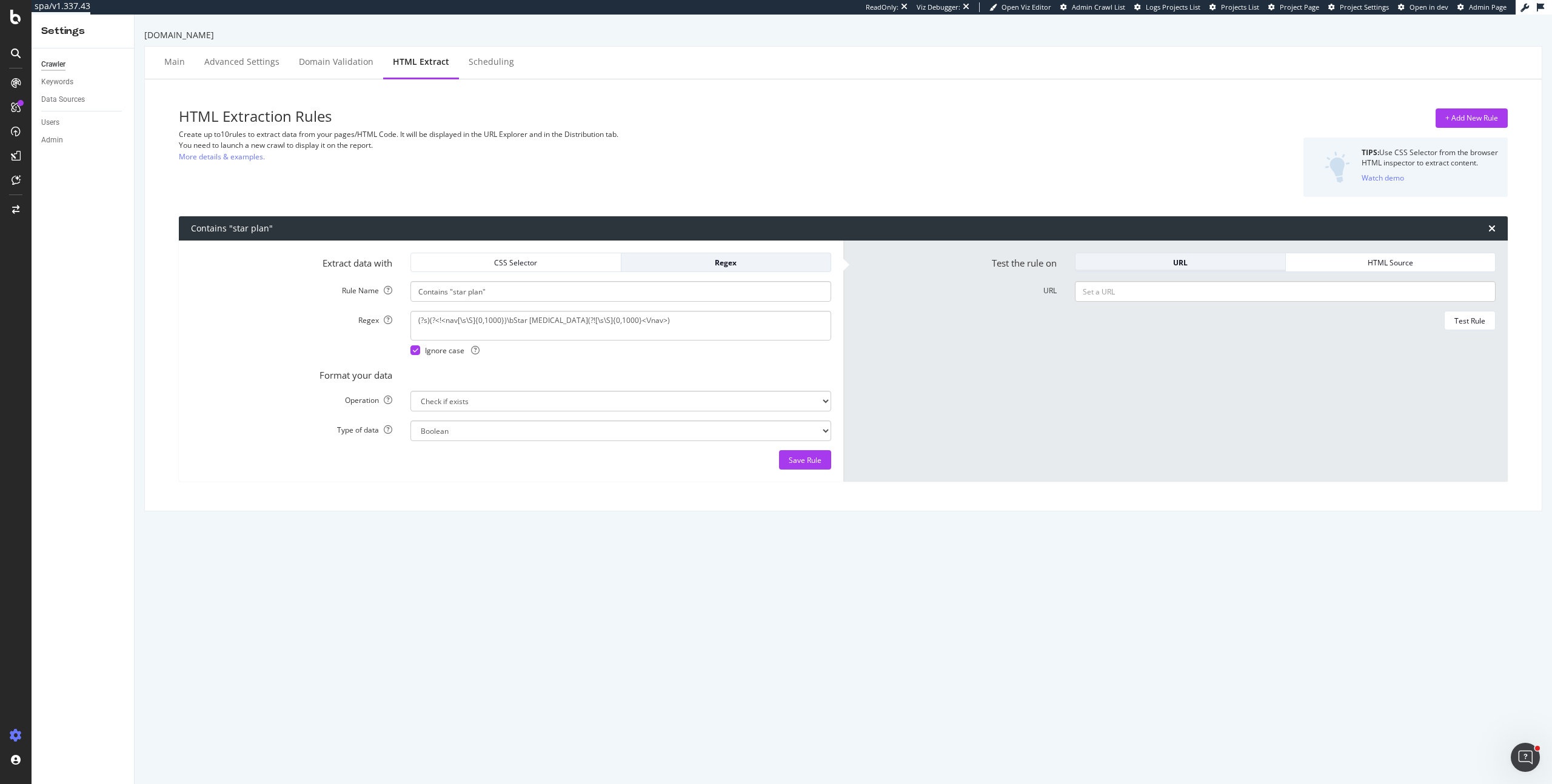
click at [1242, 271] on button "URL" at bounding box center [1180, 262] width 211 height 20
click at [1245, 295] on input "URL" at bounding box center [1285, 291] width 421 height 20
paste input "[URL][DOMAIN_NAME]"
type input "[URL][DOMAIN_NAME]"
click at [1454, 320] on div "Test Rule" at bounding box center [1469, 321] width 31 height 10
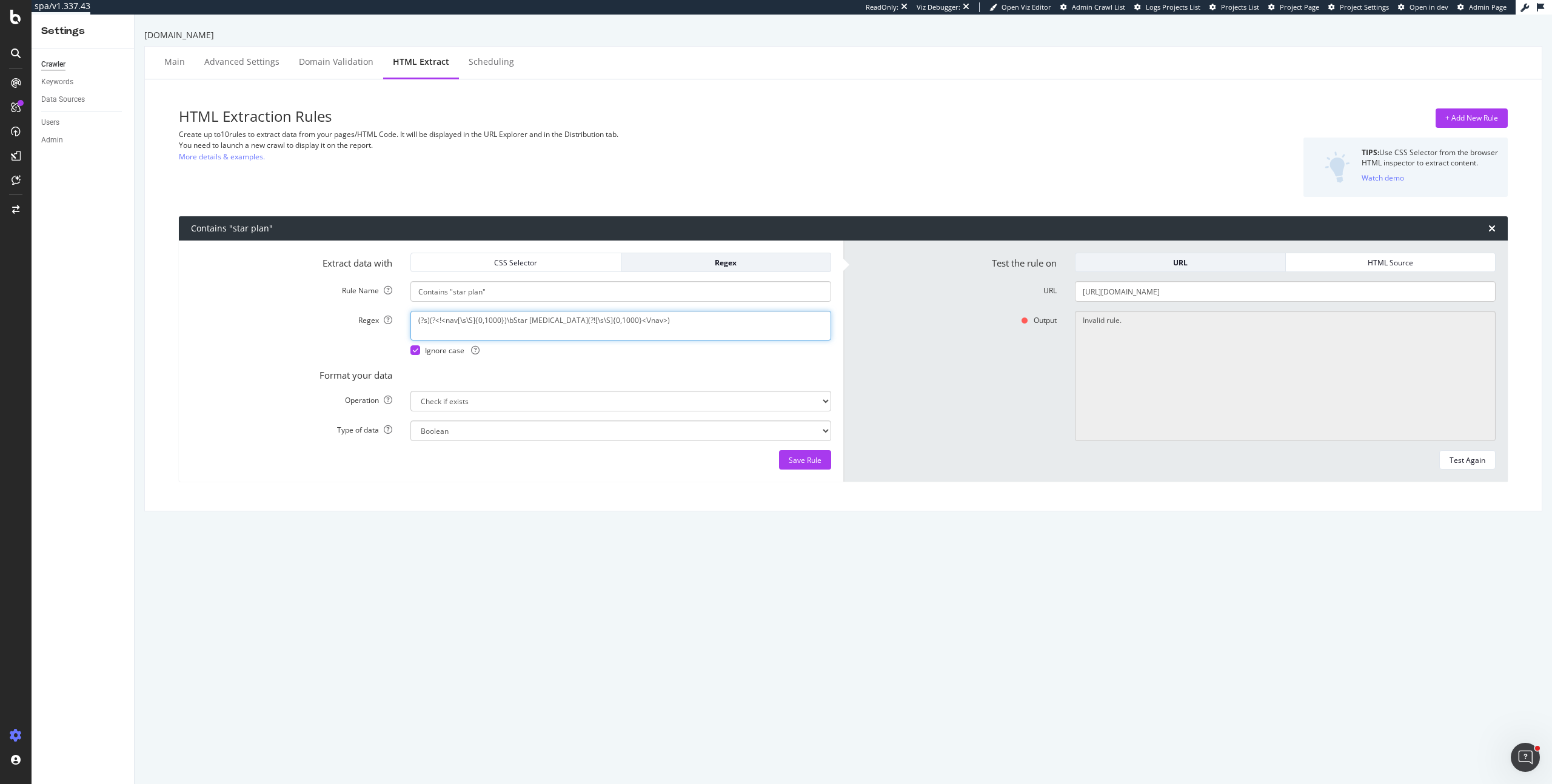
drag, startPoint x: 665, startPoint y: 319, endPoint x: 240, endPoint y: 290, distance: 426.0
click at [240, 292] on form "Extract data with CSS Selector Regex Rule Name Contains "star plan" Regex (?s)(…" at bounding box center [511, 361] width 640 height 217
paste textarea "(?s)(?:(?!<div class="mainnavigation_v1 section">.*?</div>).)*?(foo)"
click at [630, 319] on textarea "(?s)(?:(?!<div class="mainnavigation_v1 section">.*?</div>).)*?(foo)" at bounding box center [621, 325] width 421 height 29
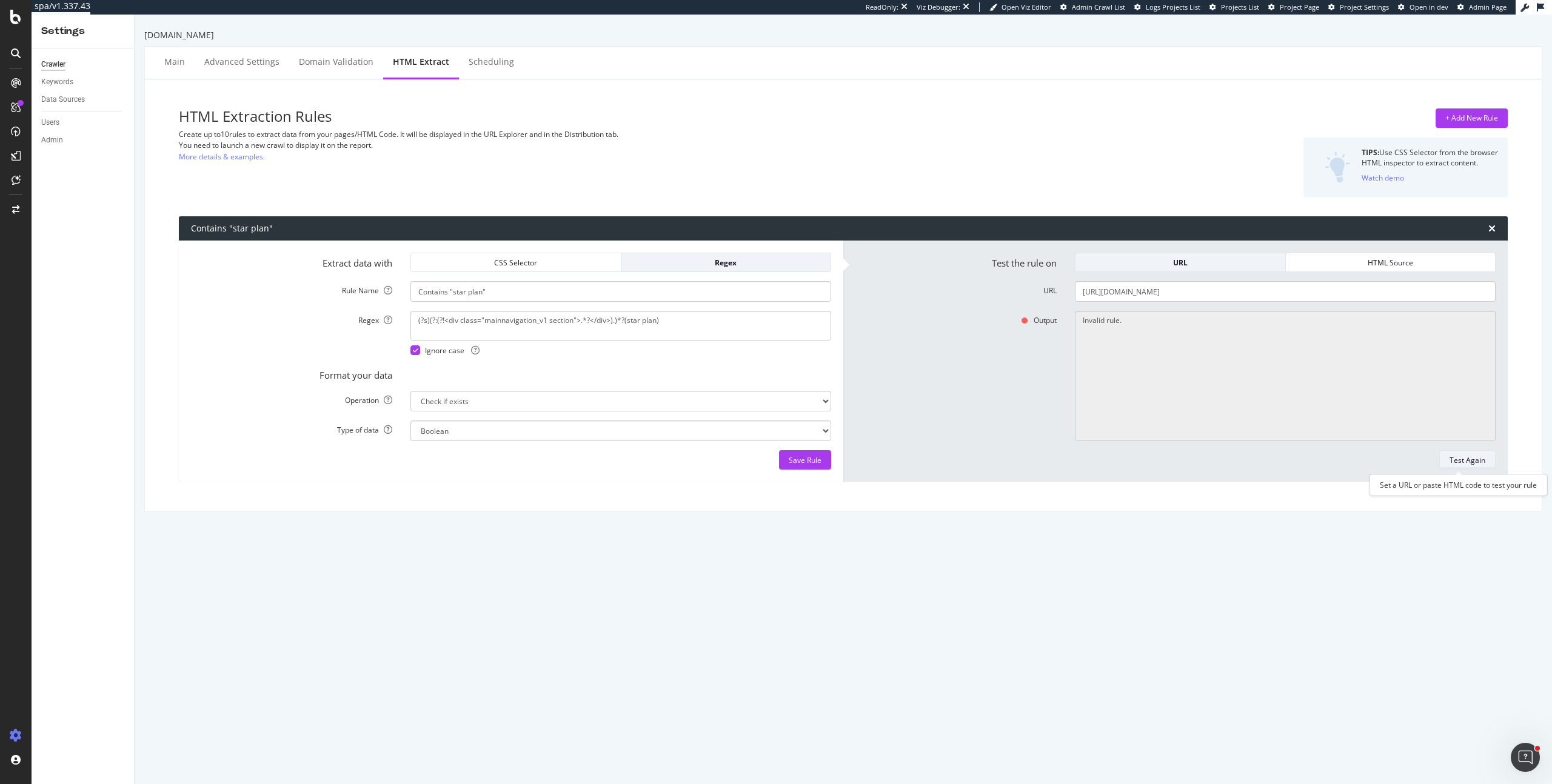
click at [1456, 459] on div "Test Again" at bounding box center [1467, 460] width 36 height 10
click at [255, 158] on link "More details & examples." at bounding box center [222, 156] width 86 height 12
click at [726, 259] on div "Regex" at bounding box center [726, 263] width 190 height 10
drag, startPoint x: 708, startPoint y: 323, endPoint x: 200, endPoint y: 300, distance: 508.5
click at [200, 300] on form "Extract data with CSS Selector Regex Rule Name Contains "star plan" Regex (?s)(…" at bounding box center [511, 361] width 640 height 217
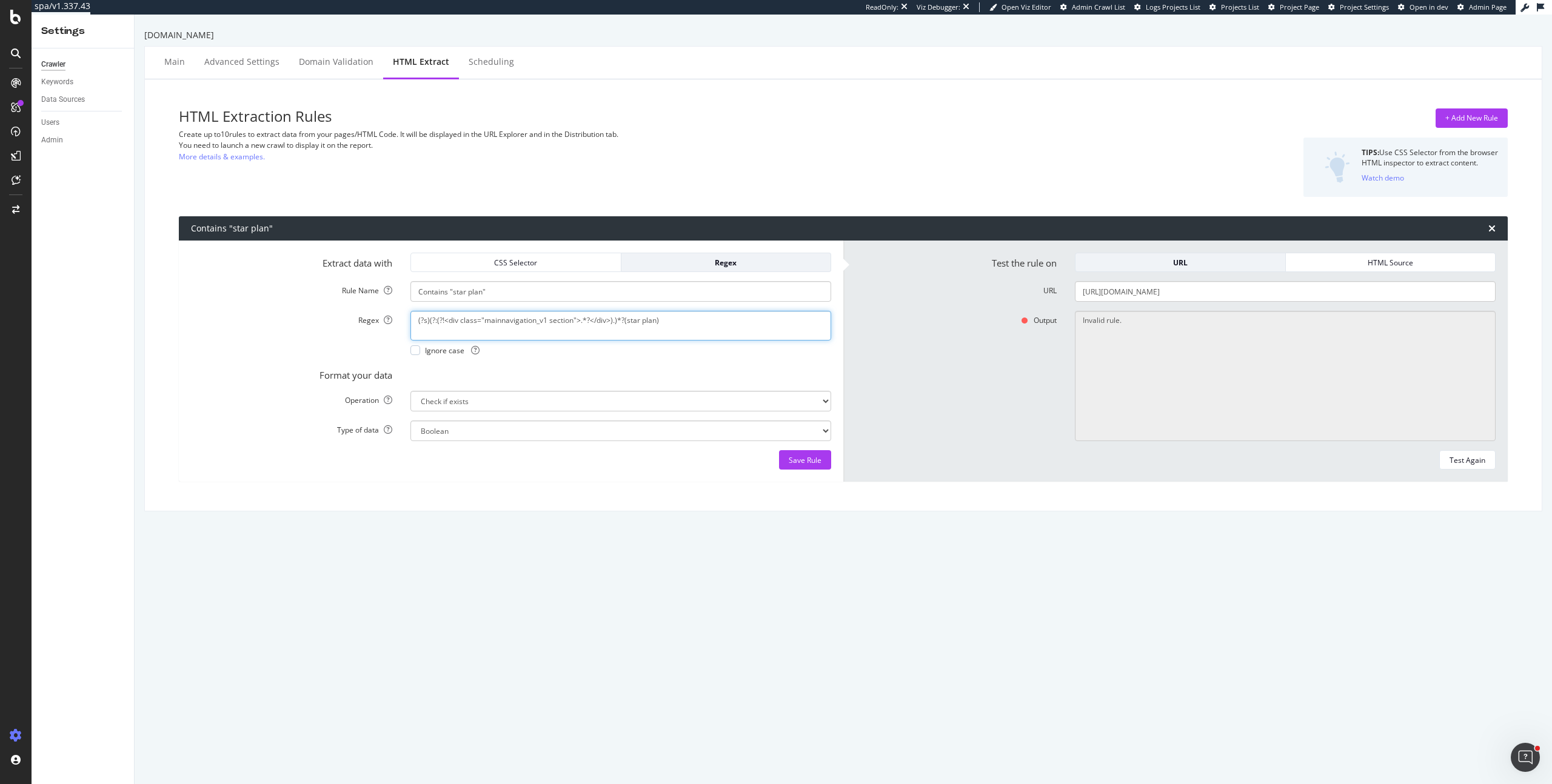
paste textarea "<div class="main-content"[^>]*>[\s\S]*?star plan[\s\S]*?</div>"
type textarea "<div class="main-content"[^>]*>[\s\S]*?star plan[\s\S]*?</div>"
click at [1439, 459] on button "Test Again" at bounding box center [1467, 459] width 56 height 20
type textarea "No"
click at [1278, 293] on input "[URL][DOMAIN_NAME]" at bounding box center [1285, 291] width 421 height 20
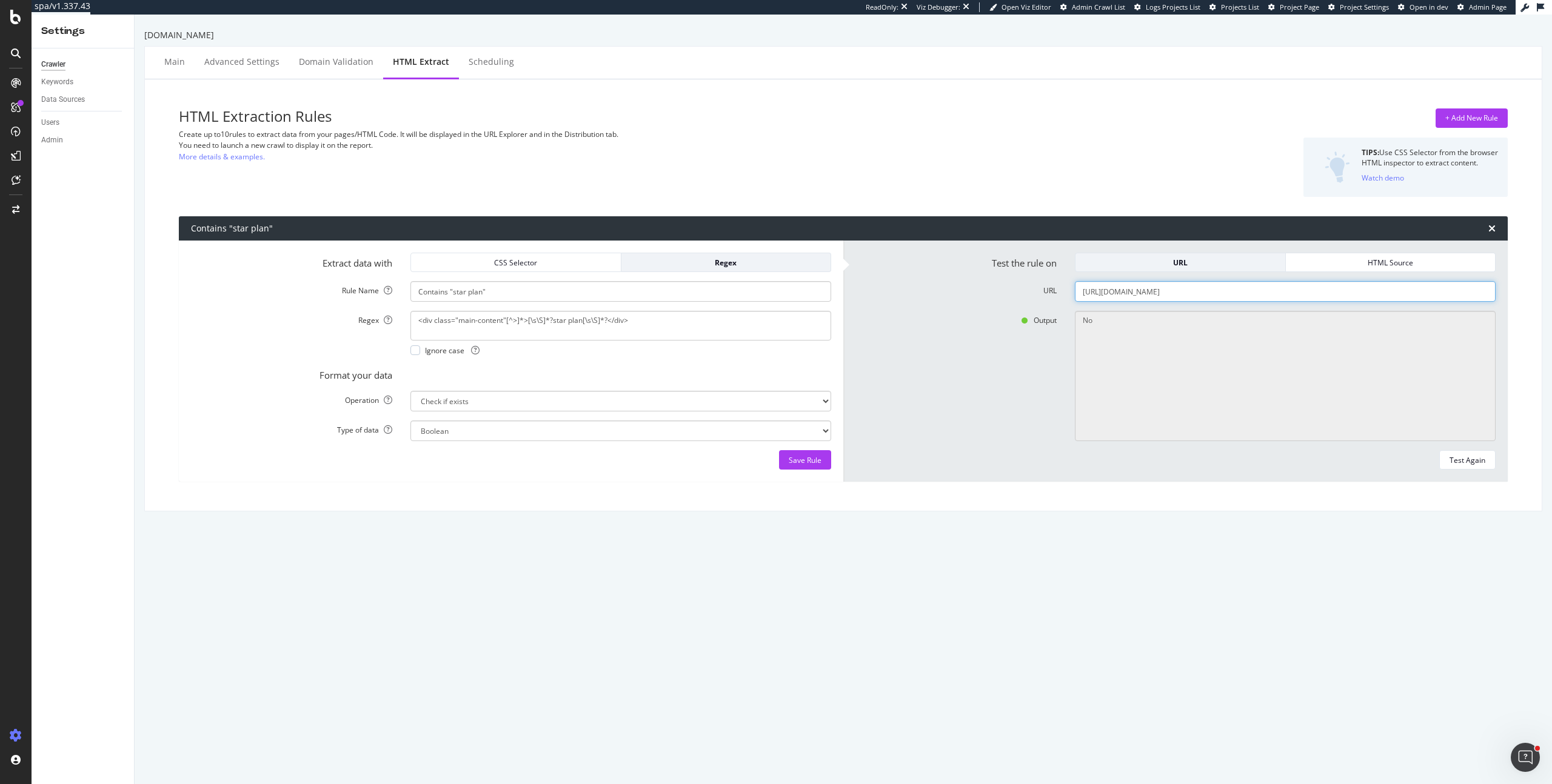
paste input "text"
type input "[URL][DOMAIN_NAME]"
click at [1450, 459] on div "Test Again" at bounding box center [1467, 460] width 36 height 10
click at [1211, 336] on textarea "No" at bounding box center [1285, 376] width 421 height 130
click at [1361, 265] on div "HTML Source" at bounding box center [1390, 263] width 190 height 10
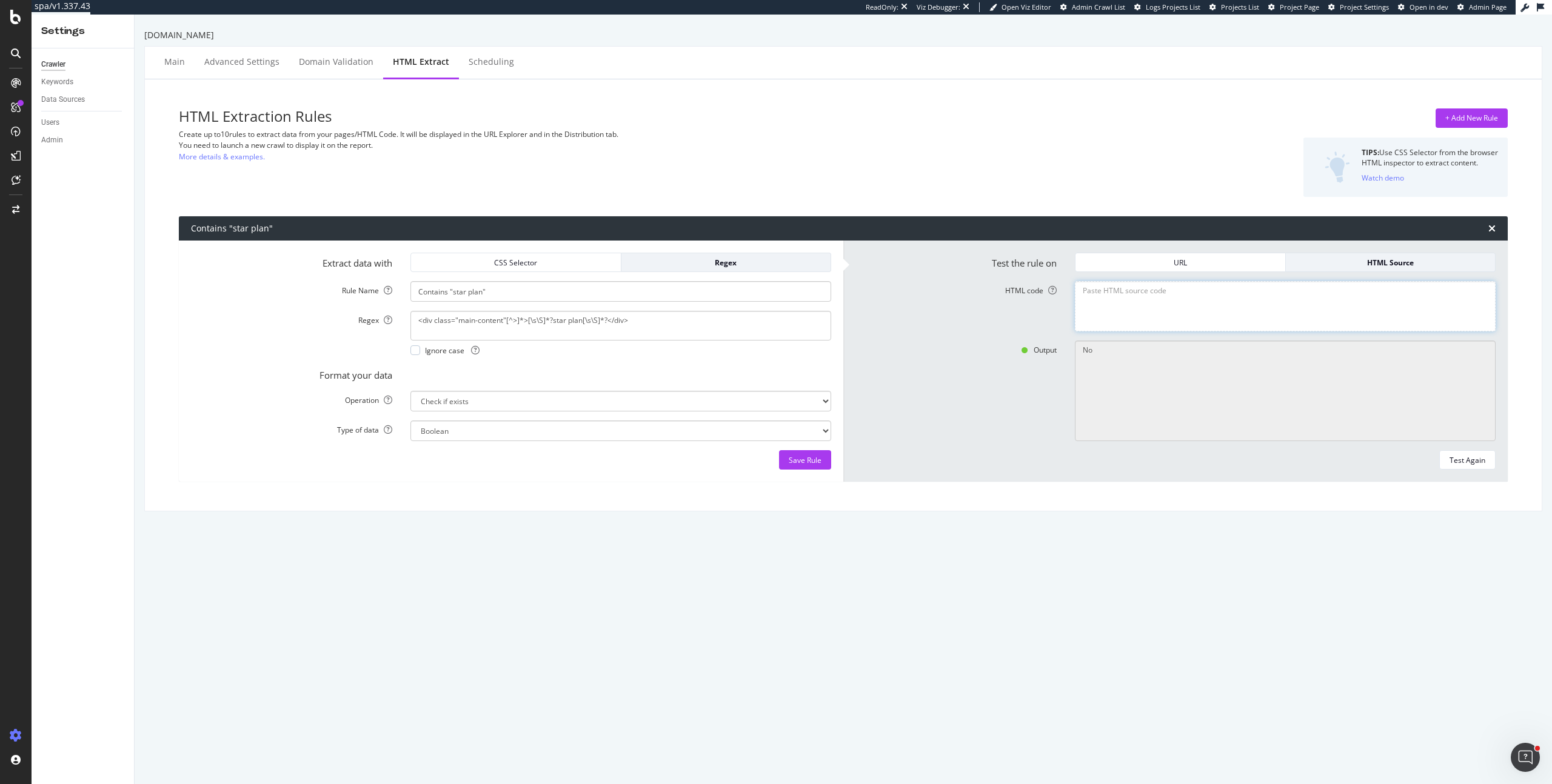
click at [1174, 302] on textarea "HTML code" at bounding box center [1285, 306] width 421 height 50
paste textarea "<div class="main-content"> <!-- <script type="text/javascript"> $(document).rea…"
type textarea "<div class="main-content"> <!-- <script type="text/javascript"> $(document).rea…"
click at [1466, 461] on div "Test Again" at bounding box center [1467, 460] width 36 height 10
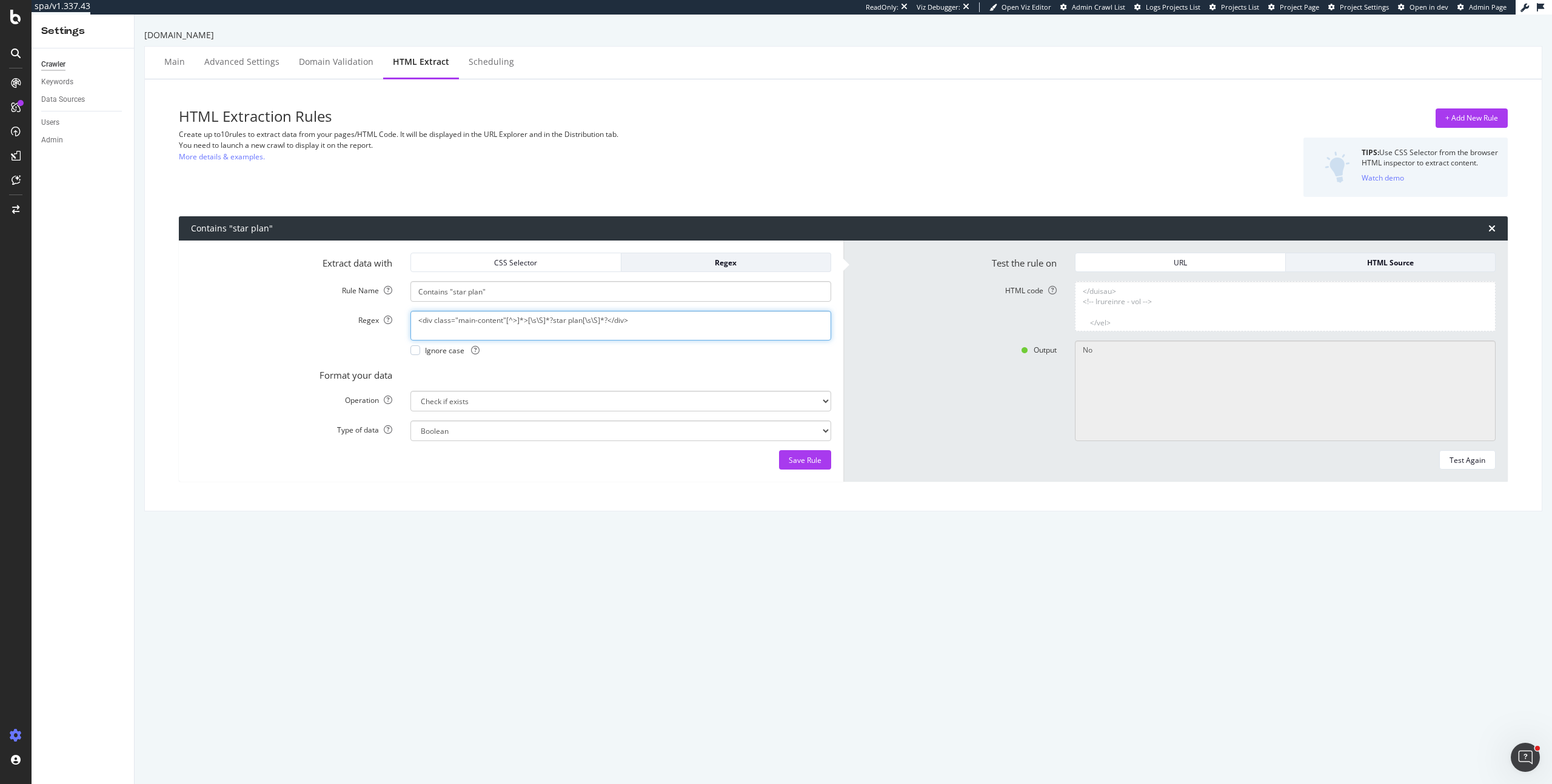
click at [625, 322] on textarea "<div class="main-content"[^>]*>[\s\S]*?star plan[\s\S]*?</div>" at bounding box center [621, 325] width 421 height 29
paste textarea "/<div class="main-content"[^>]*>[\s\S]*?star plan[\s\S]*?<\/div>/i"
click at [1455, 460] on div "Test Again" at bounding box center [1467, 460] width 36 height 10
click at [656, 323] on textarea "/<div class="main-content"[^>]*>[\s\S]*?star plan[\s\S]*?<\/div>/i" at bounding box center [621, 325] width 421 height 29
paste textarea "(?i)<div class="main-content"[^>]*>[\s\S]*?star plan[\s\S]*?</div>"
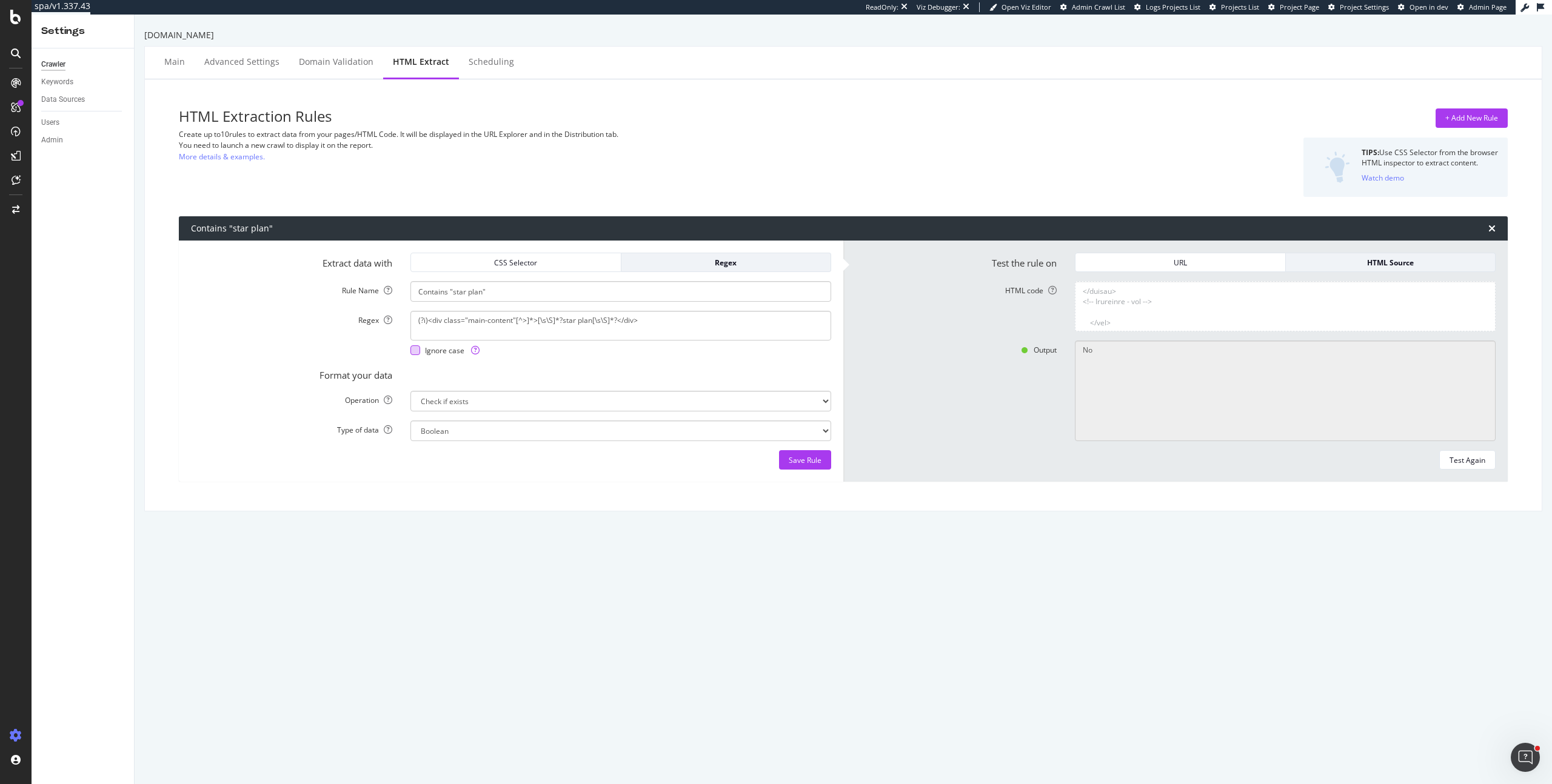
click at [430, 353] on span "Ignore case" at bounding box center [452, 350] width 55 height 10
click at [607, 329] on textarea "<div class="main-content"[^>]*>[\s\S]*?star plan[\s\S]*?</div>" at bounding box center [621, 325] width 421 height 29
click at [418, 331] on textarea "<div class="main-content"[^>]*>[\s\S]*?star plan[\s\S]*?</div>" at bounding box center [621, 325] width 421 height 29
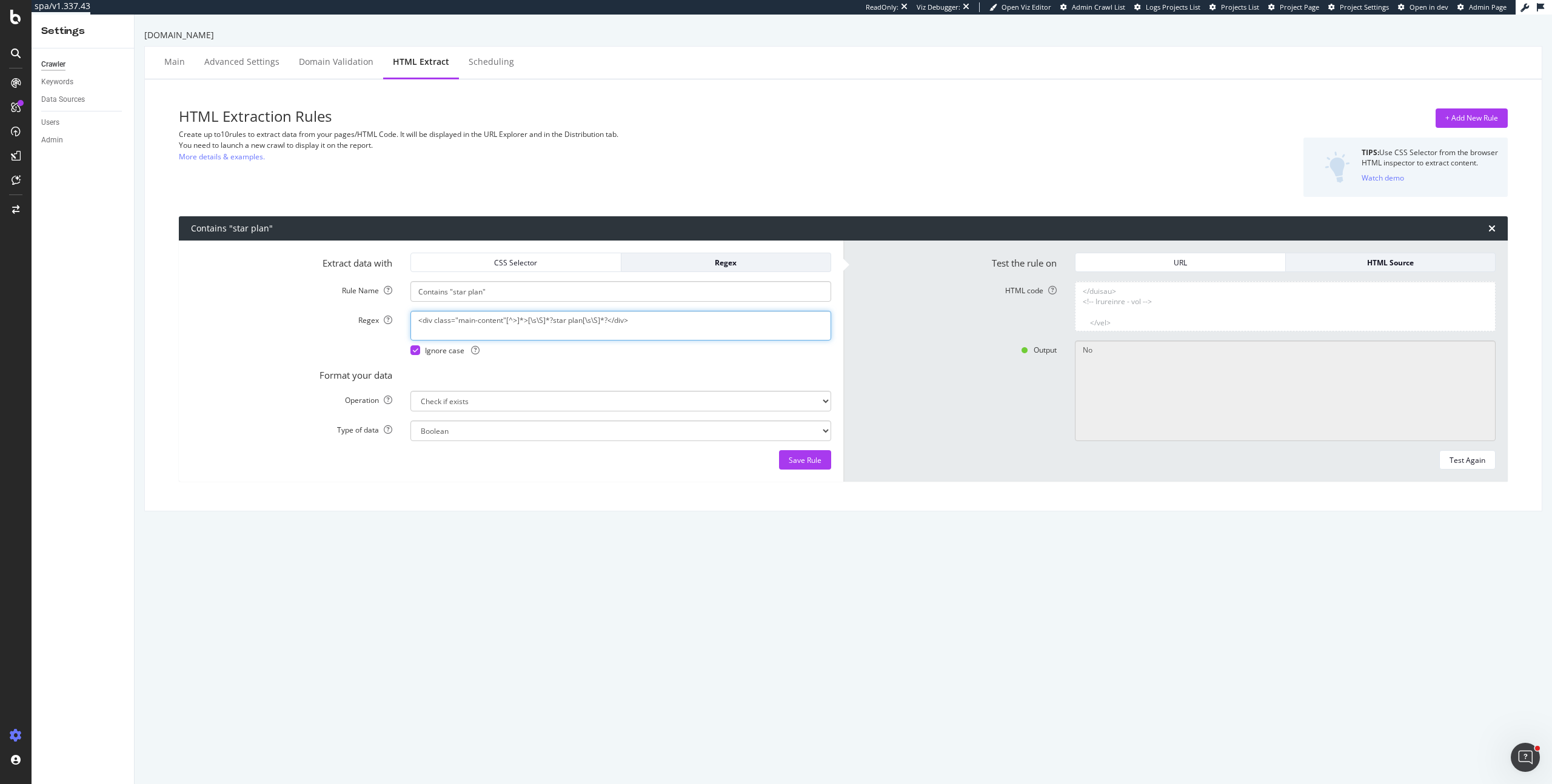
scroll to position [0, 0]
type textarea "<div class="main-content"[^>]*>[\s\S]*?star plan[\s\S]*?</div>"
click at [1475, 458] on div "Test Again" at bounding box center [1467, 460] width 36 height 10
type textarea "Yes"
click at [1187, 288] on textarea "HTML code" at bounding box center [1285, 306] width 421 height 50
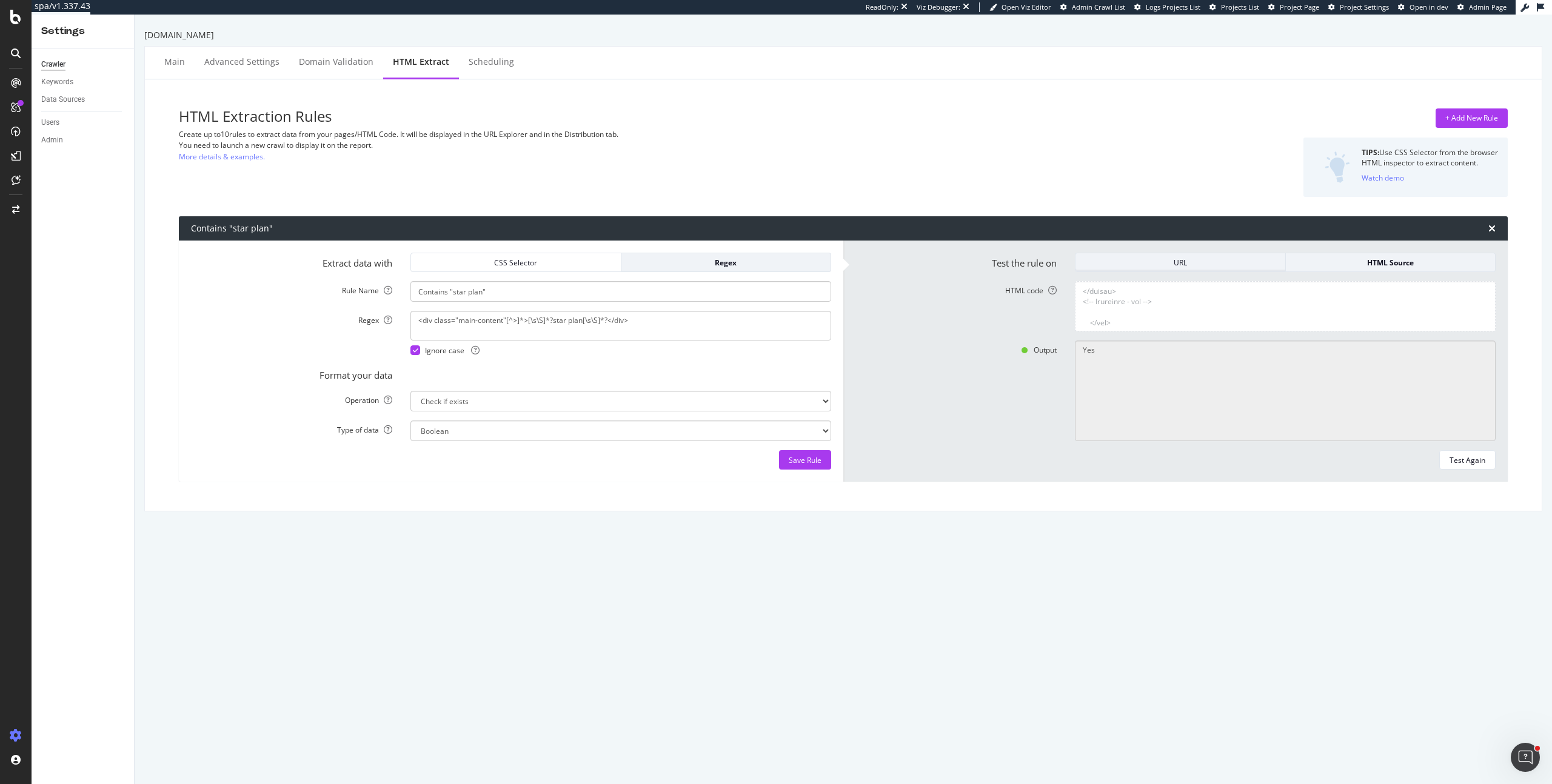
click at [1186, 260] on div "URL" at bounding box center [1180, 263] width 190 height 10
click at [1327, 253] on button "HTML Source" at bounding box center [1390, 262] width 210 height 20
click at [1160, 262] on div "URL" at bounding box center [1180, 263] width 190 height 10
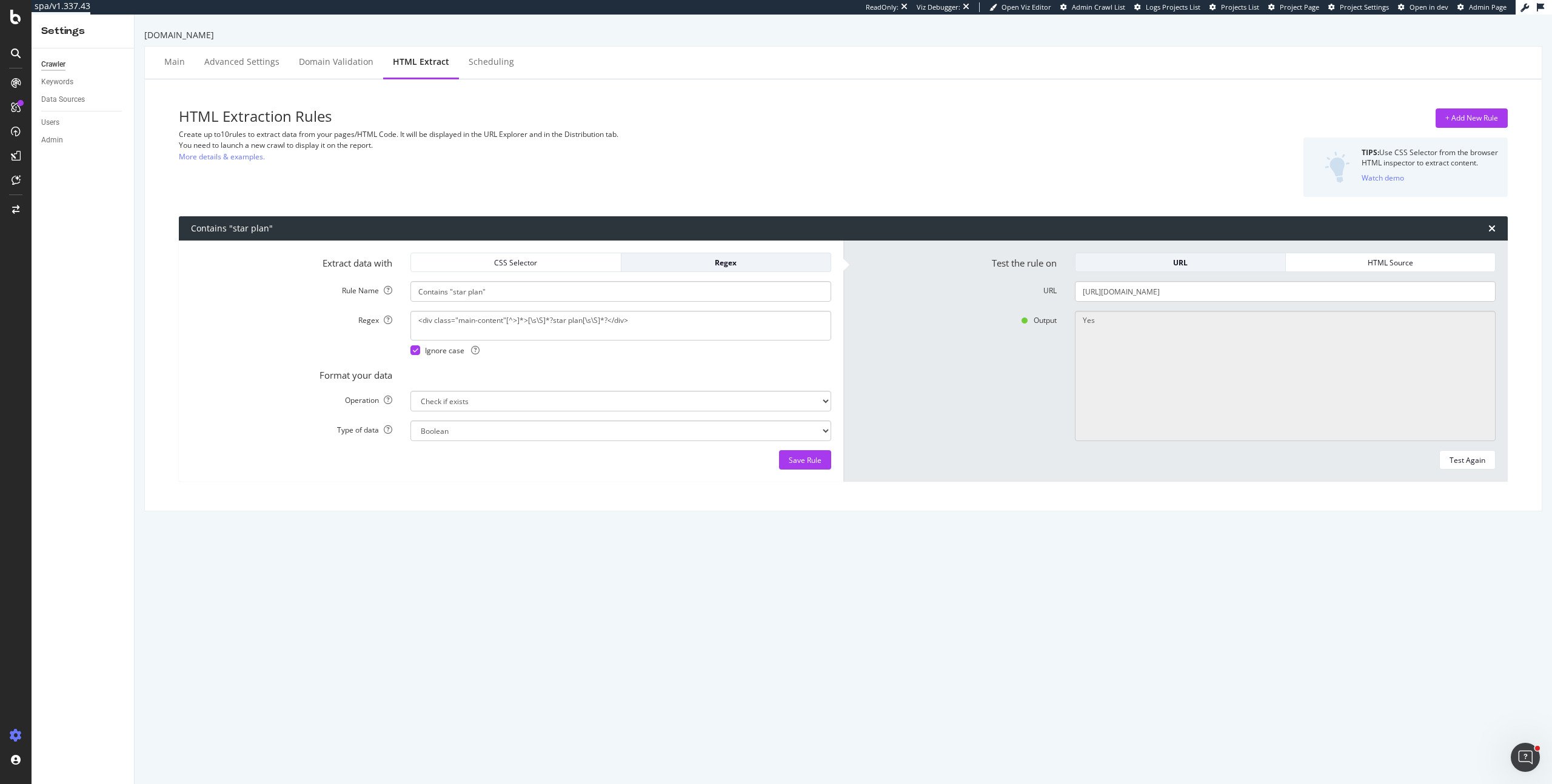
click at [1167, 303] on form "Test the rule on URL HTML Source URL [URL][DOMAIN_NAME] Output Yes Test Again" at bounding box center [1175, 361] width 640 height 217
click at [1187, 287] on input "[URL][DOMAIN_NAME]" at bounding box center [1285, 291] width 421 height 20
paste input "/broadband"
type input "[URL][DOMAIN_NAME]"
click at [1471, 466] on div "Test Again" at bounding box center [1467, 459] width 36 height 17
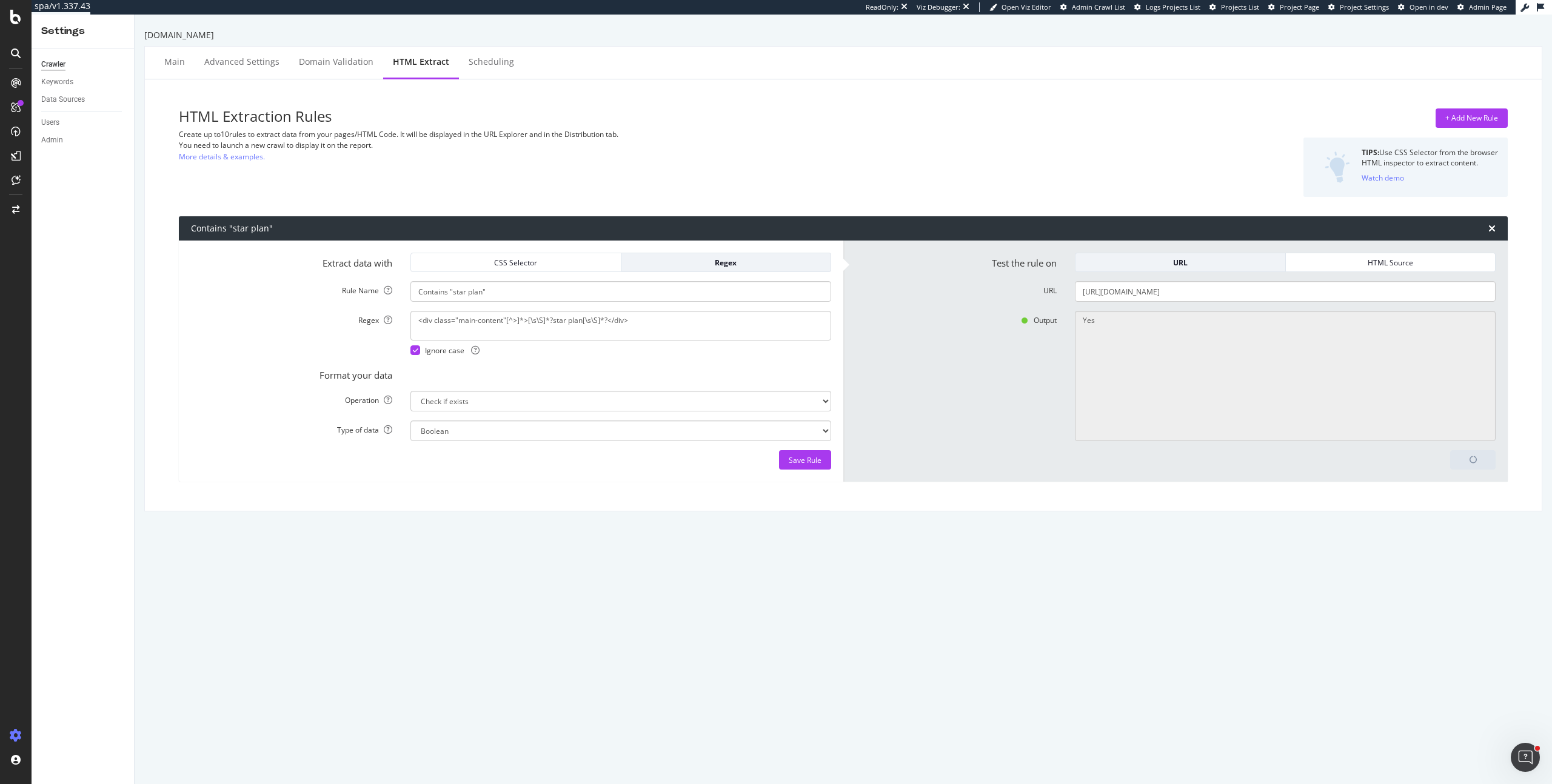
type textarea "No"
click at [1223, 298] on input "[URL][DOMAIN_NAME]" at bounding box center [1285, 291] width 421 height 20
paste input "text"
type input "[URL][DOMAIN_NAME]"
click at [1439, 461] on button "Test Again" at bounding box center [1467, 459] width 56 height 20
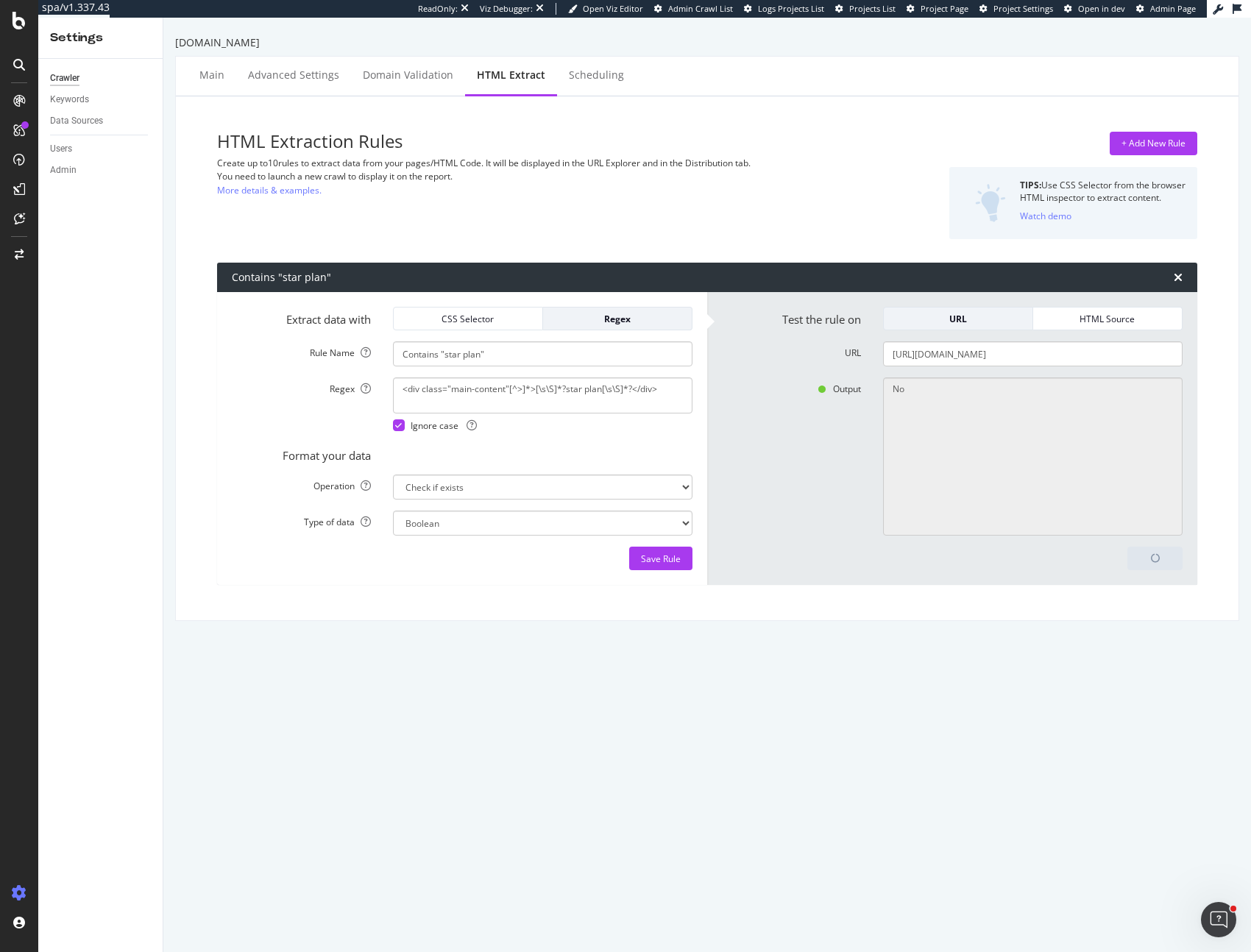
type textarea "Yes"
click at [1075, 353] on input "[URL][DOMAIN_NAME]" at bounding box center [1032, 353] width 299 height 25
paste input "/broadband"
type input "[URL][DOMAIN_NAME]"
click at [1137, 561] on div "Test Again" at bounding box center [1148, 559] width 44 height 12
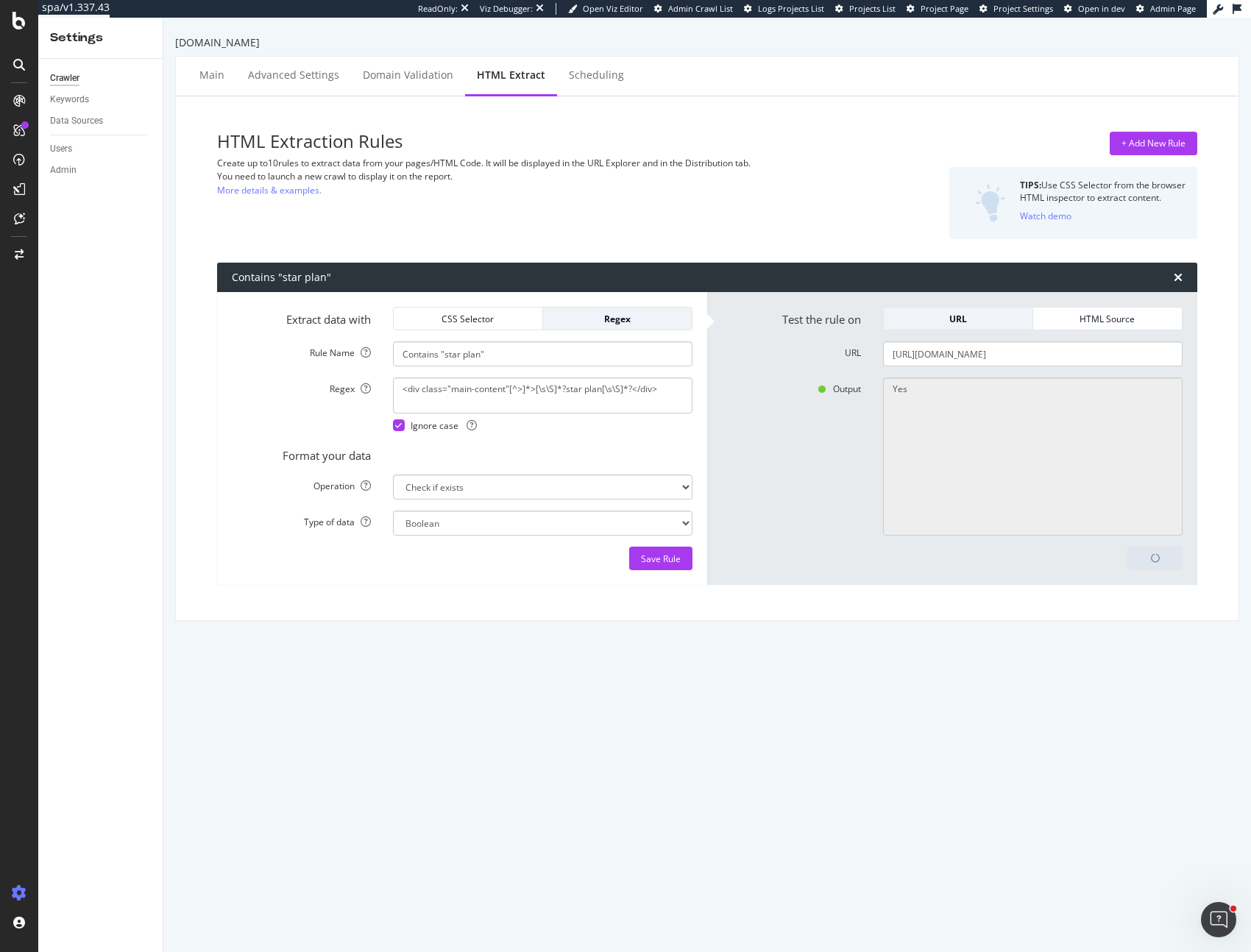
type textarea "No"
click at [645, 557] on div "Save Rule" at bounding box center [661, 559] width 40 height 12
type input "[URL][DOMAIN_NAME]"
type textarea "(?s)(?:(?!<div class="mainnavigation_v1 section">.*?</div>).)*?(foo)"
type textarea "<body[^>]*>.*?\b[Ss]tar\s[Pp]lan\b.*?</body>"
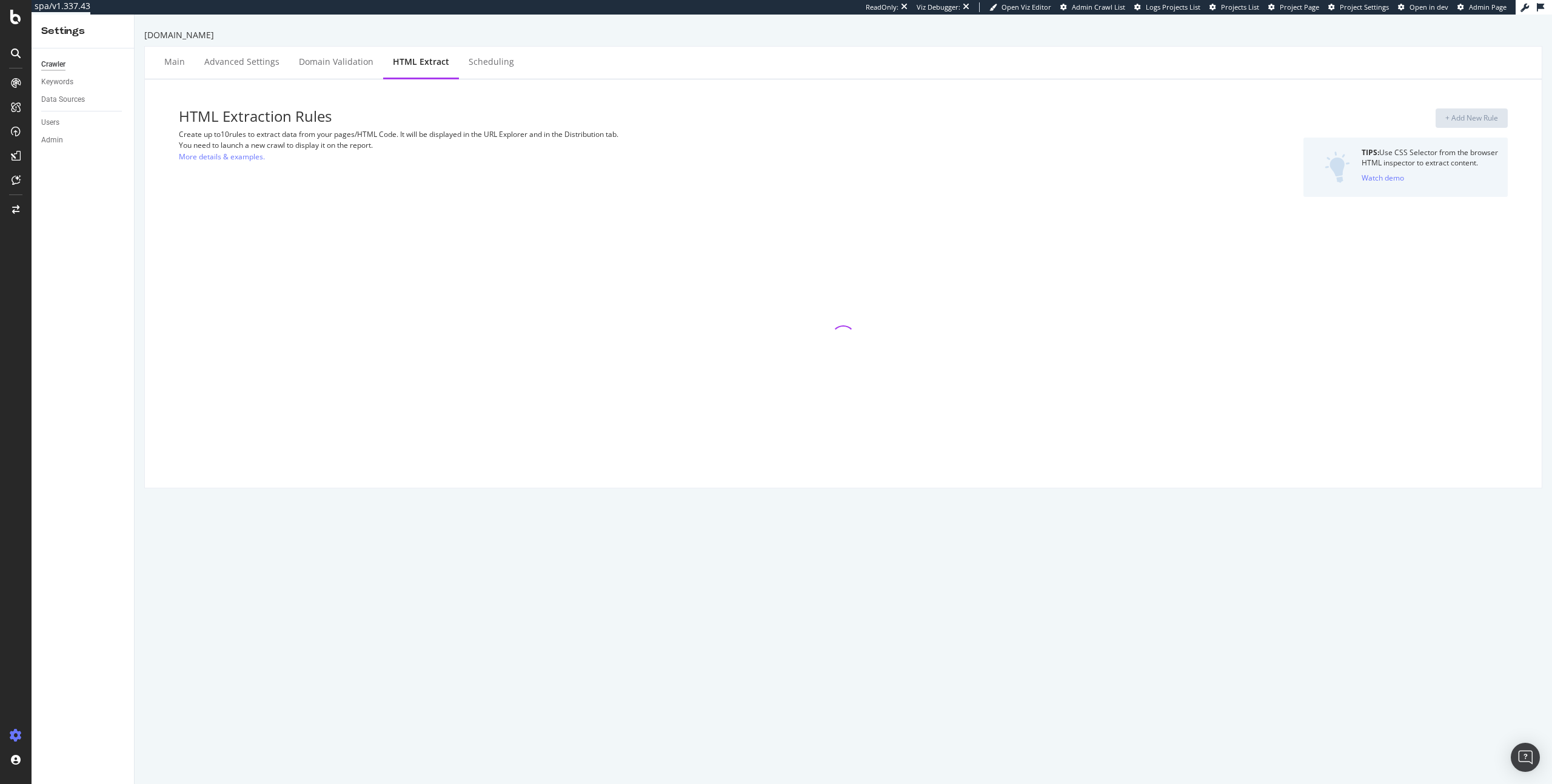
select select "exist"
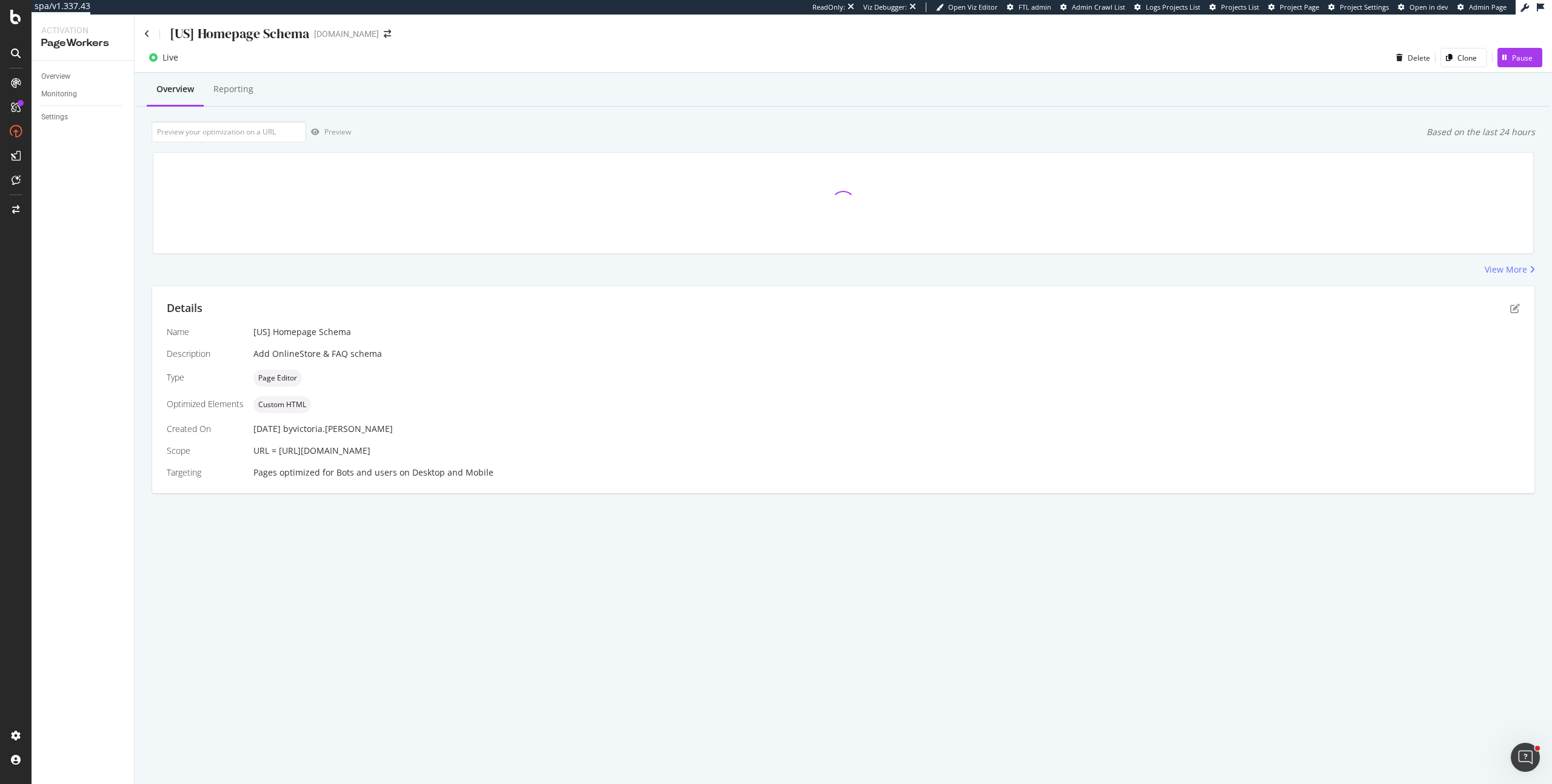
click at [1516, 317] on div "Details Name [US] Homepage Schema Description Add OnlineStore & FAQ schema Type…" at bounding box center [843, 389] width 1382 height 207
click at [1513, 309] on icon "pen-to-square" at bounding box center [1514, 308] width 10 height 10
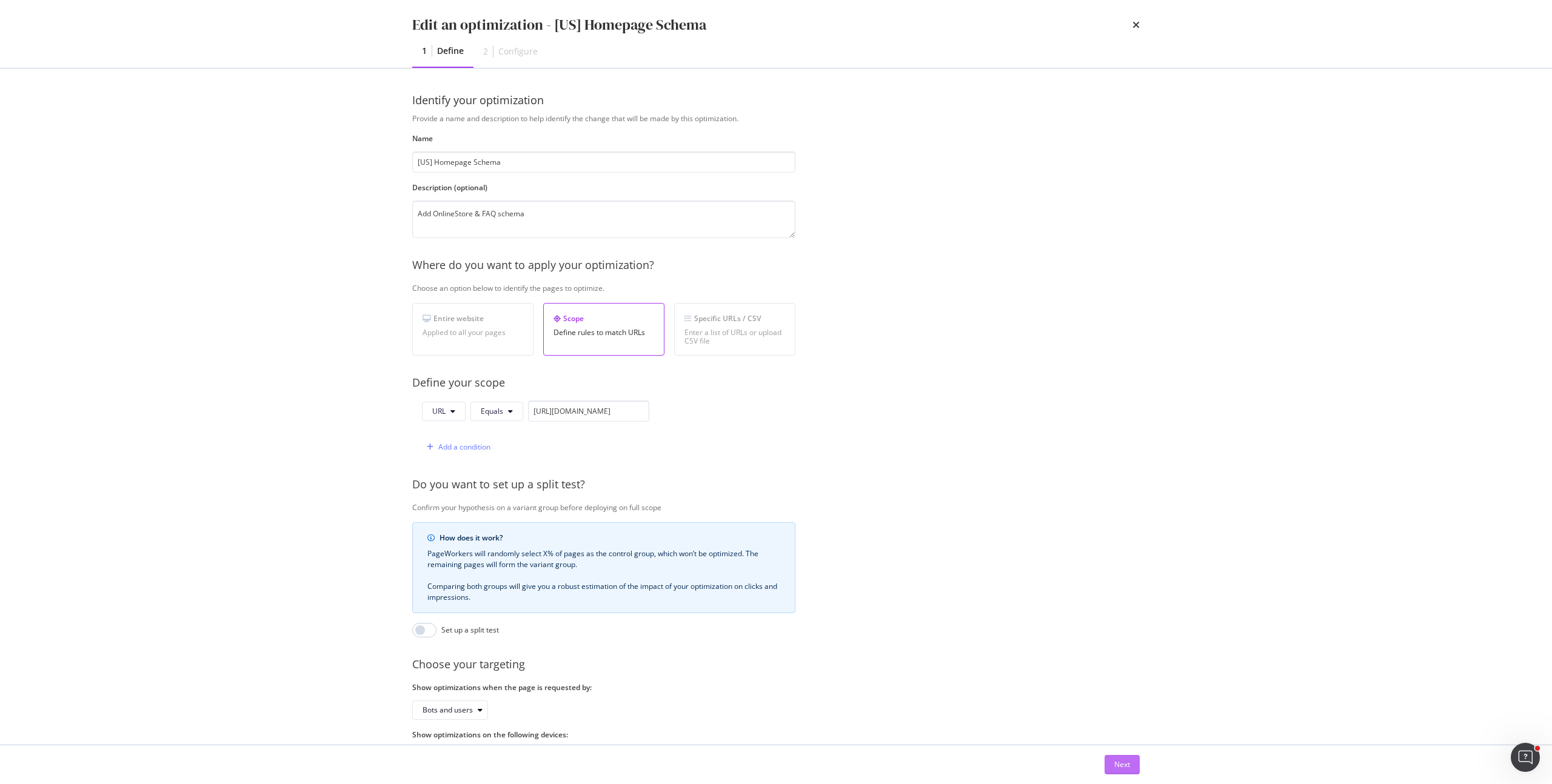
click at [1134, 772] on button "Next" at bounding box center [1122, 764] width 35 height 20
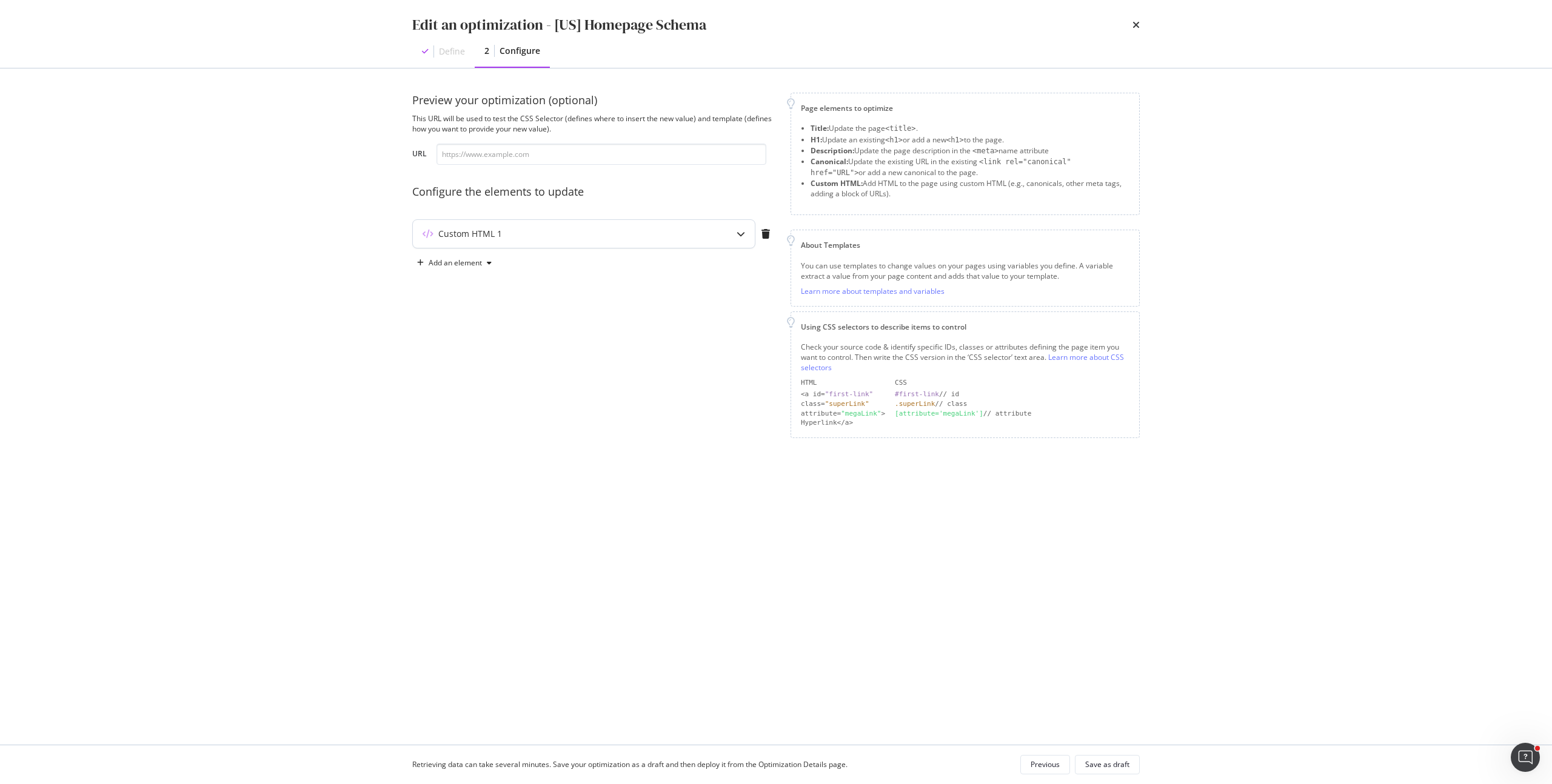
click at [680, 235] on div "Custom HTML 1" at bounding box center [560, 233] width 294 height 12
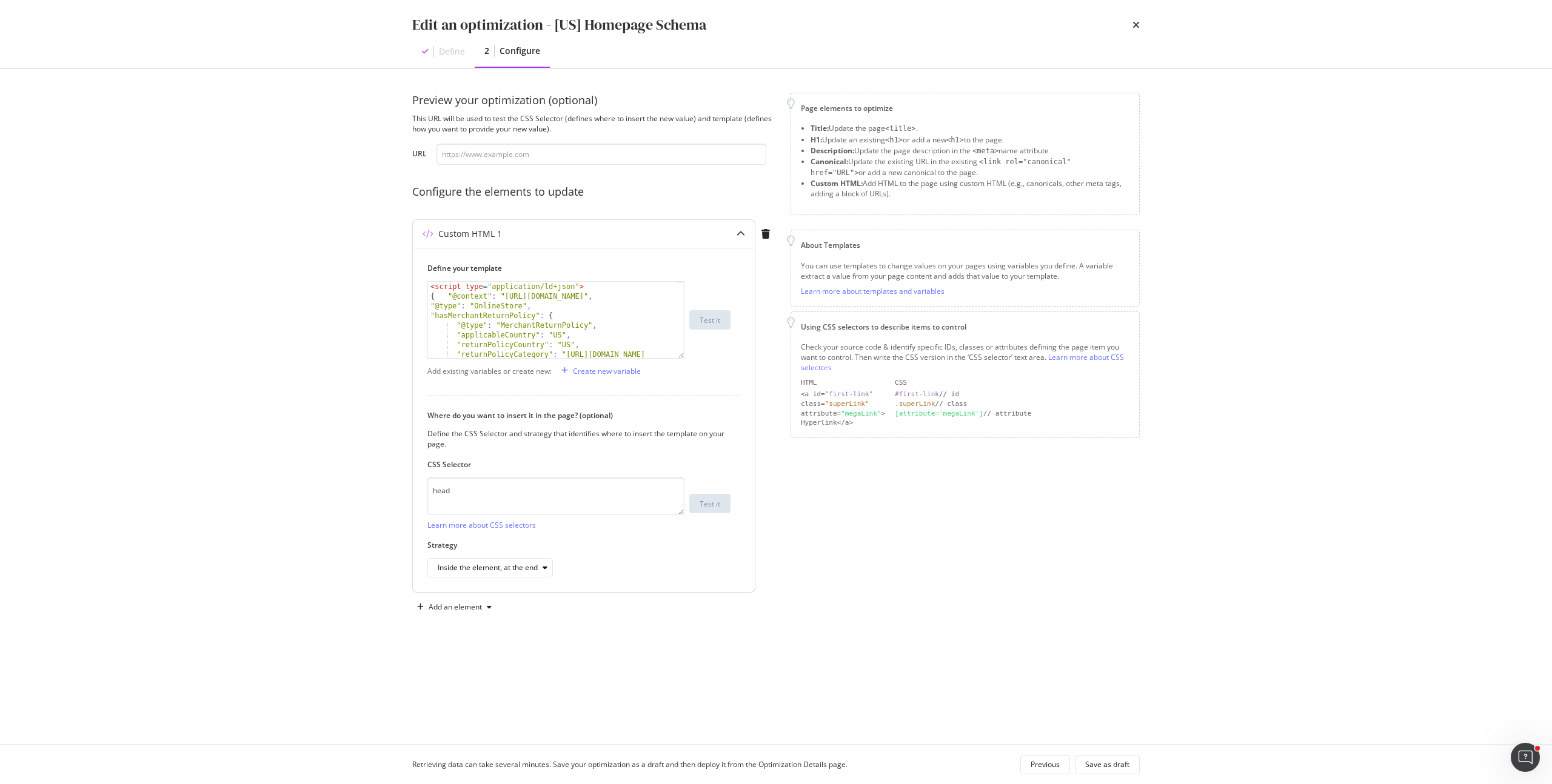
scroll to position [67, 0]
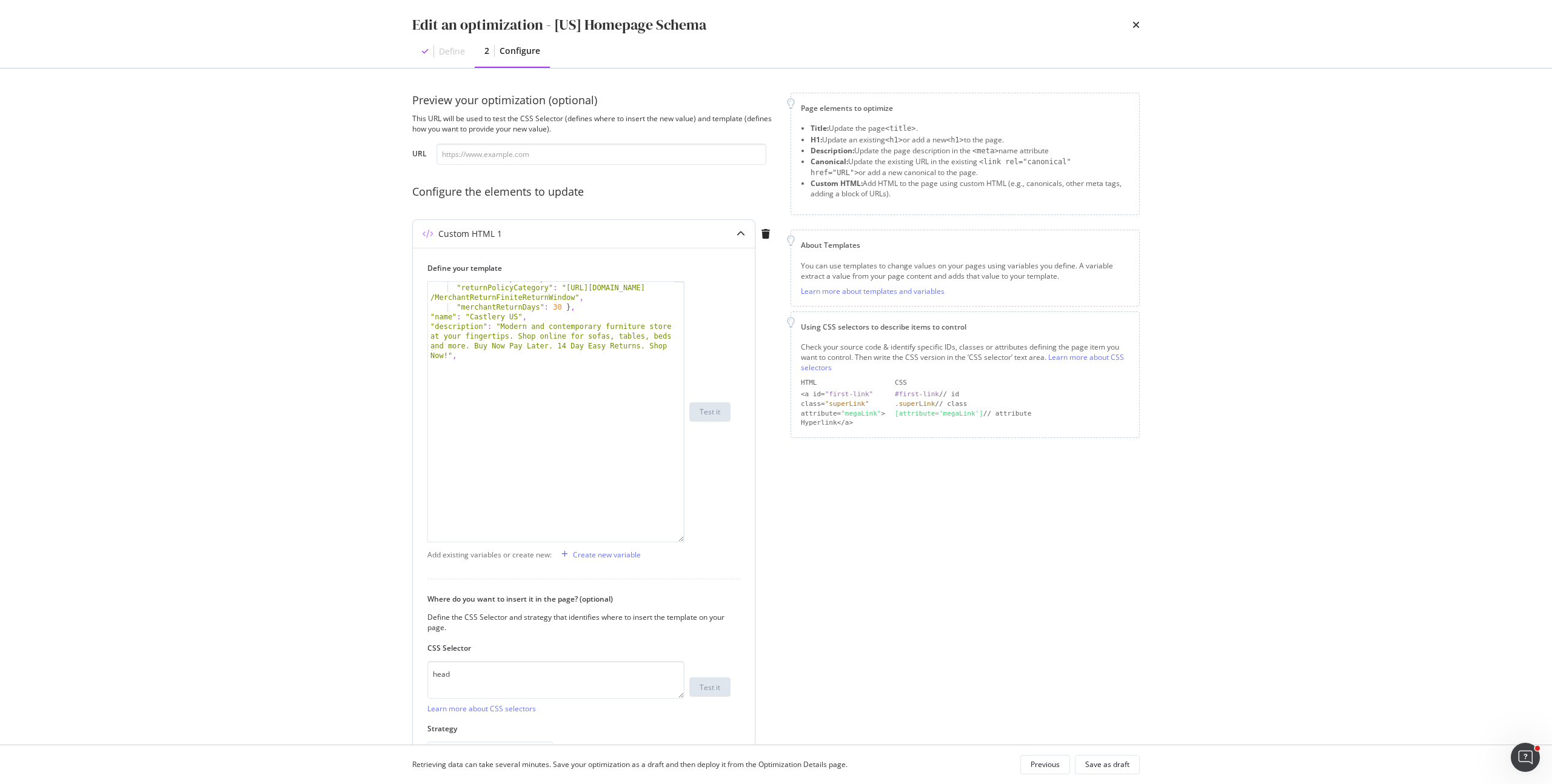
drag, startPoint x: 681, startPoint y: 356, endPoint x: 693, endPoint y: 540, distance: 184.4
click at [693, 540] on div ""returnPolicyCountry" : "US" , "returnPolicyCategory" : "[URL][DOMAIN_NAME] /Me…" at bounding box center [579, 411] width 303 height 261
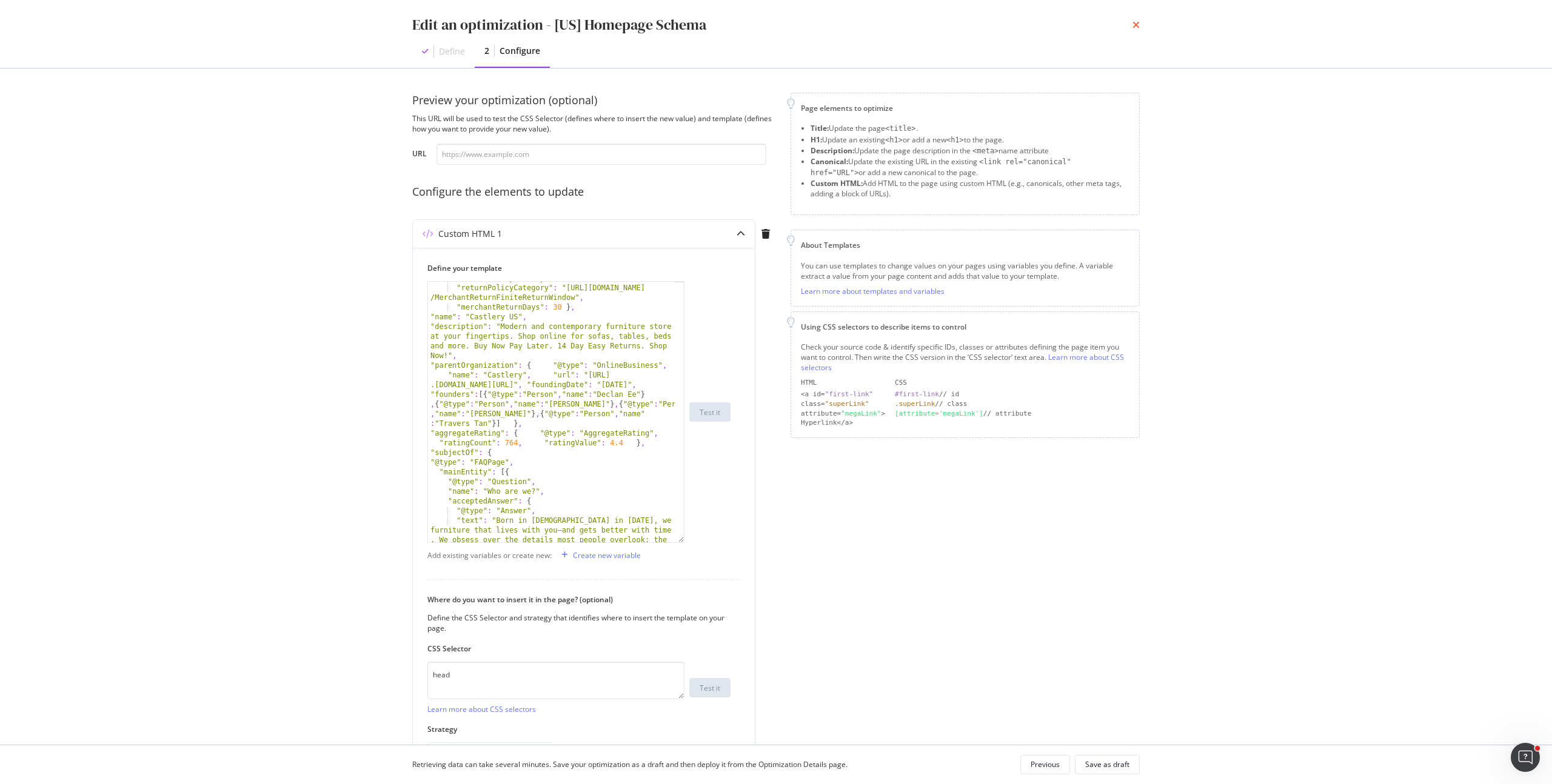
click at [1132, 23] on icon "times" at bounding box center [1136, 24] width 7 height 10
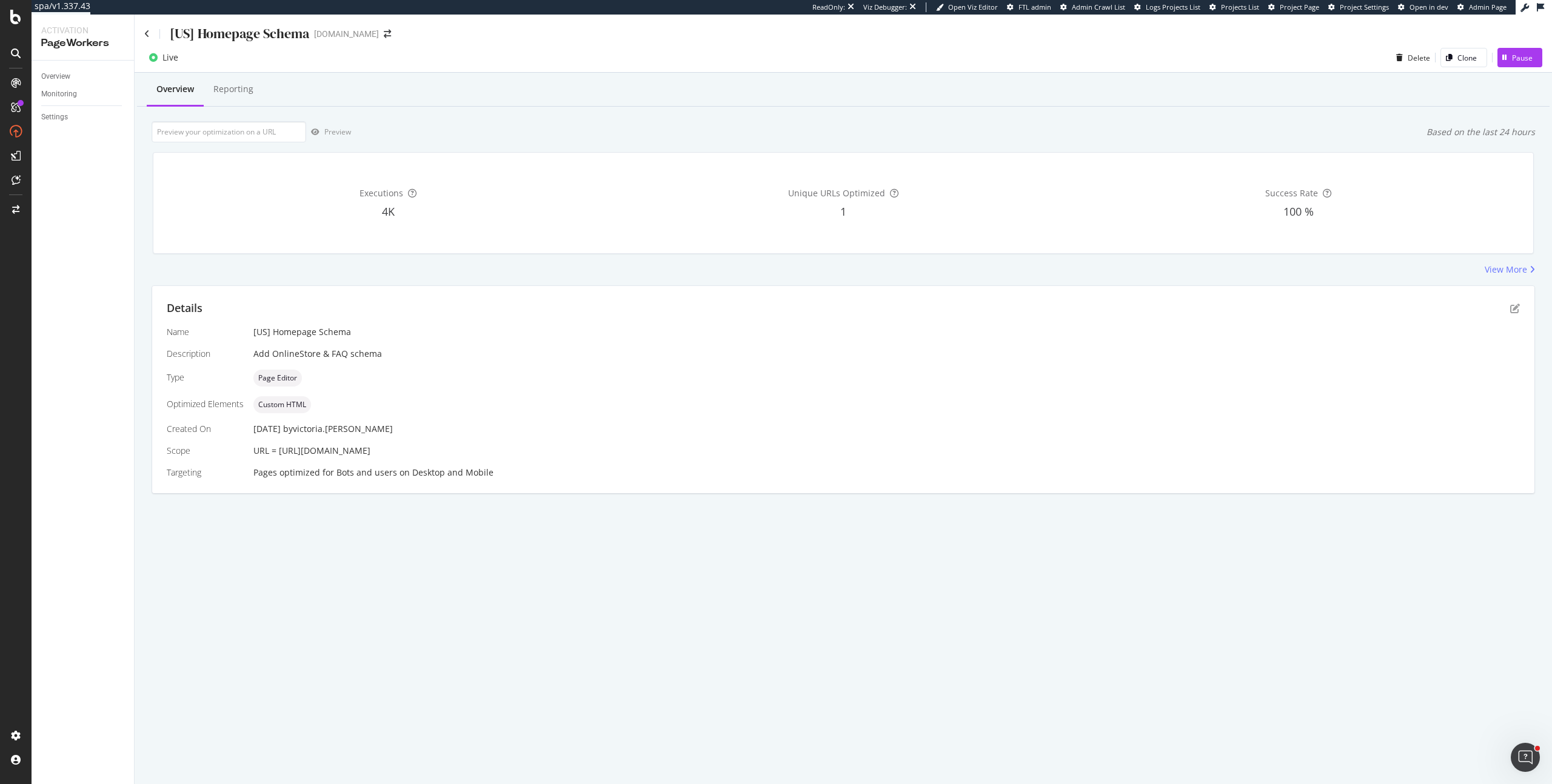
drag, startPoint x: 414, startPoint y: 456, endPoint x: 278, endPoint y: 450, distance: 136.1
click at [278, 450] on div "URL = [URL][DOMAIN_NAME]" at bounding box center [886, 451] width 1266 height 12
copy span "[URL][DOMAIN_NAME]"
click at [282, 127] on input "url" at bounding box center [228, 132] width 154 height 21
paste input "[URL][DOMAIN_NAME]"
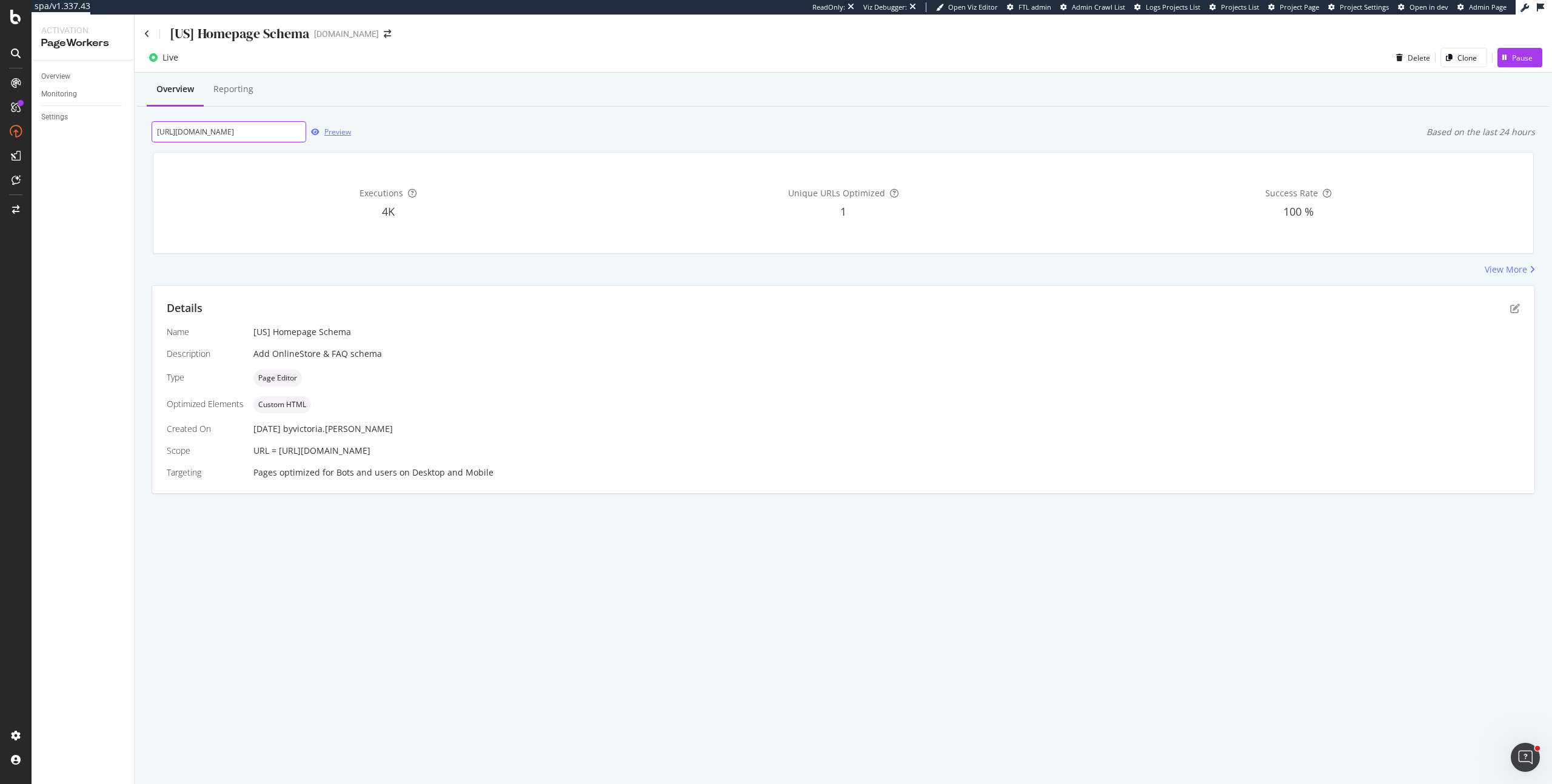
type input "[URL][DOMAIN_NAME]"
click at [335, 135] on div "Preview" at bounding box center [337, 132] width 26 height 10
click at [1517, 310] on icon "pen-to-square" at bounding box center [1514, 308] width 10 height 10
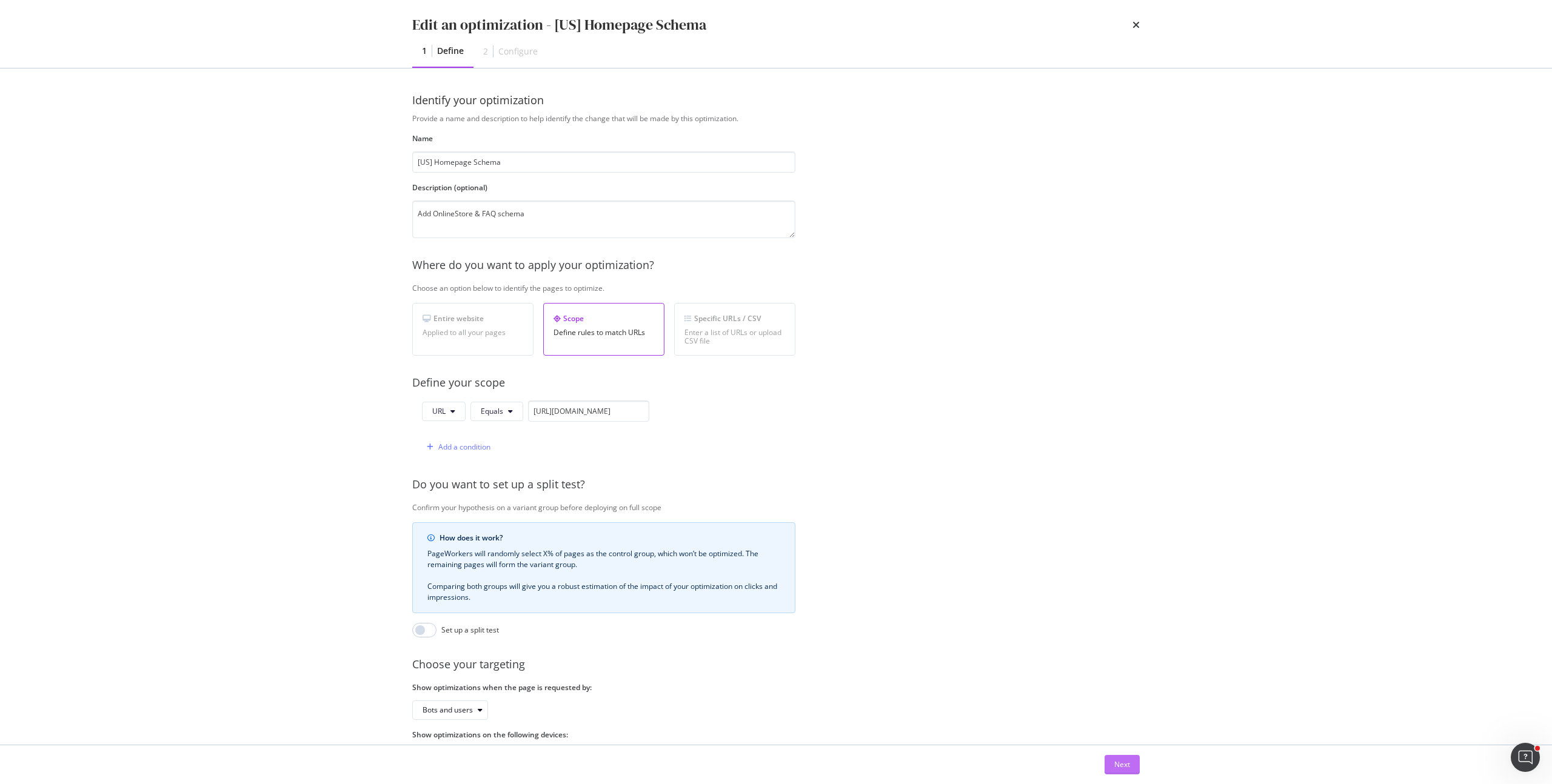
click at [1114, 763] on div "Next" at bounding box center [1122, 764] width 16 height 10
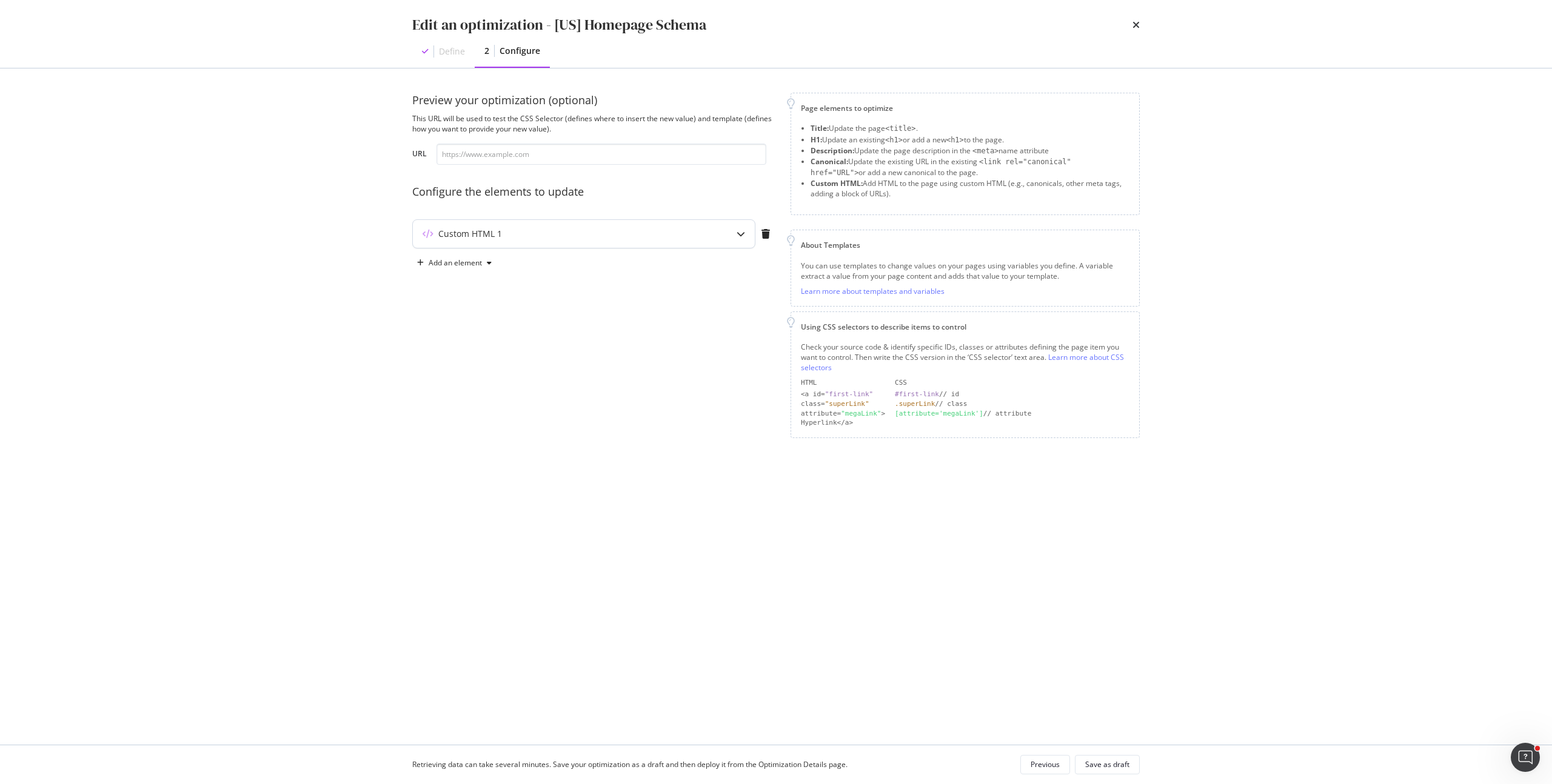
click at [500, 239] on div "Custom HTML 1" at bounding box center [470, 233] width 64 height 12
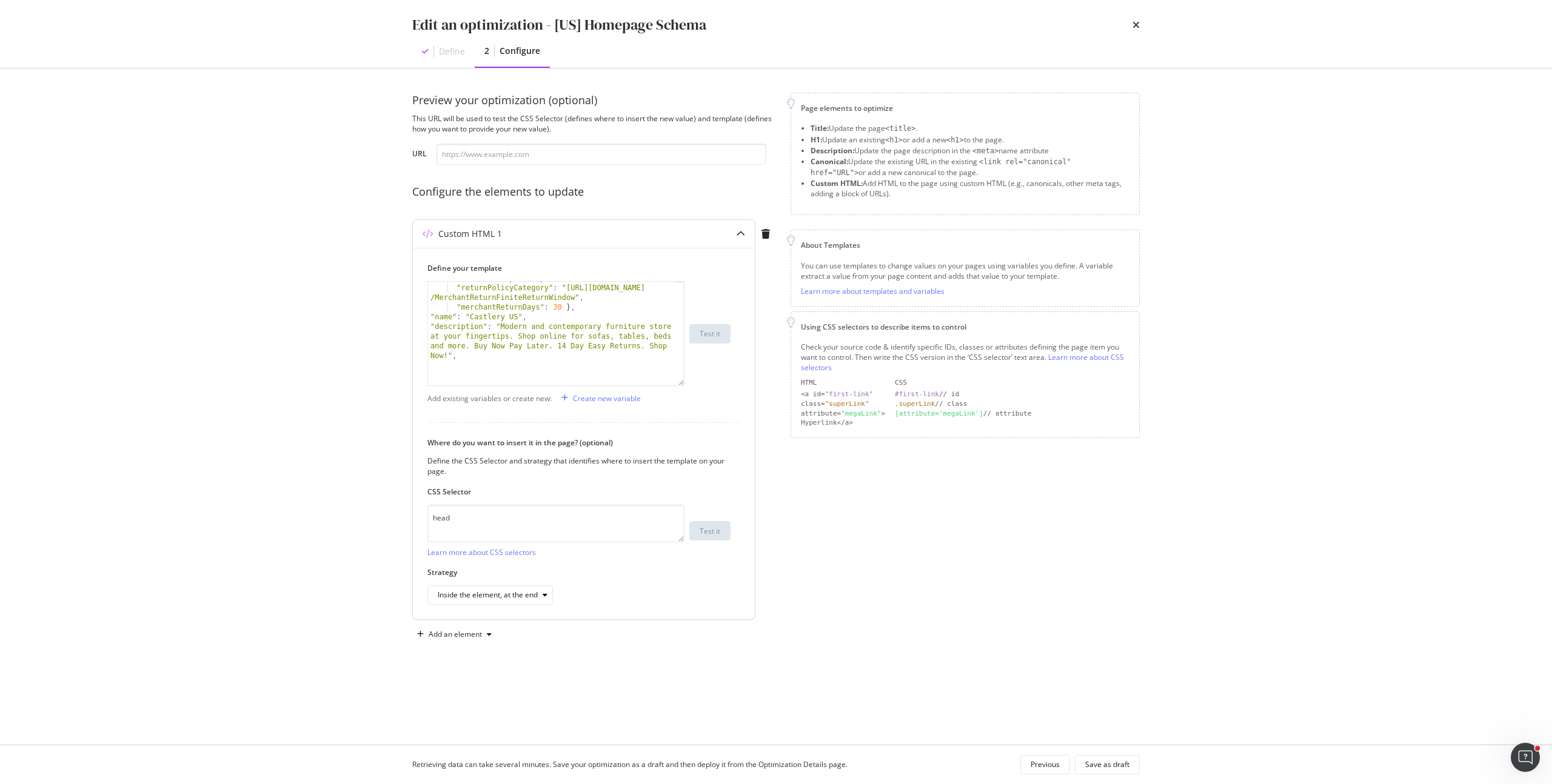
scroll to position [84, 0]
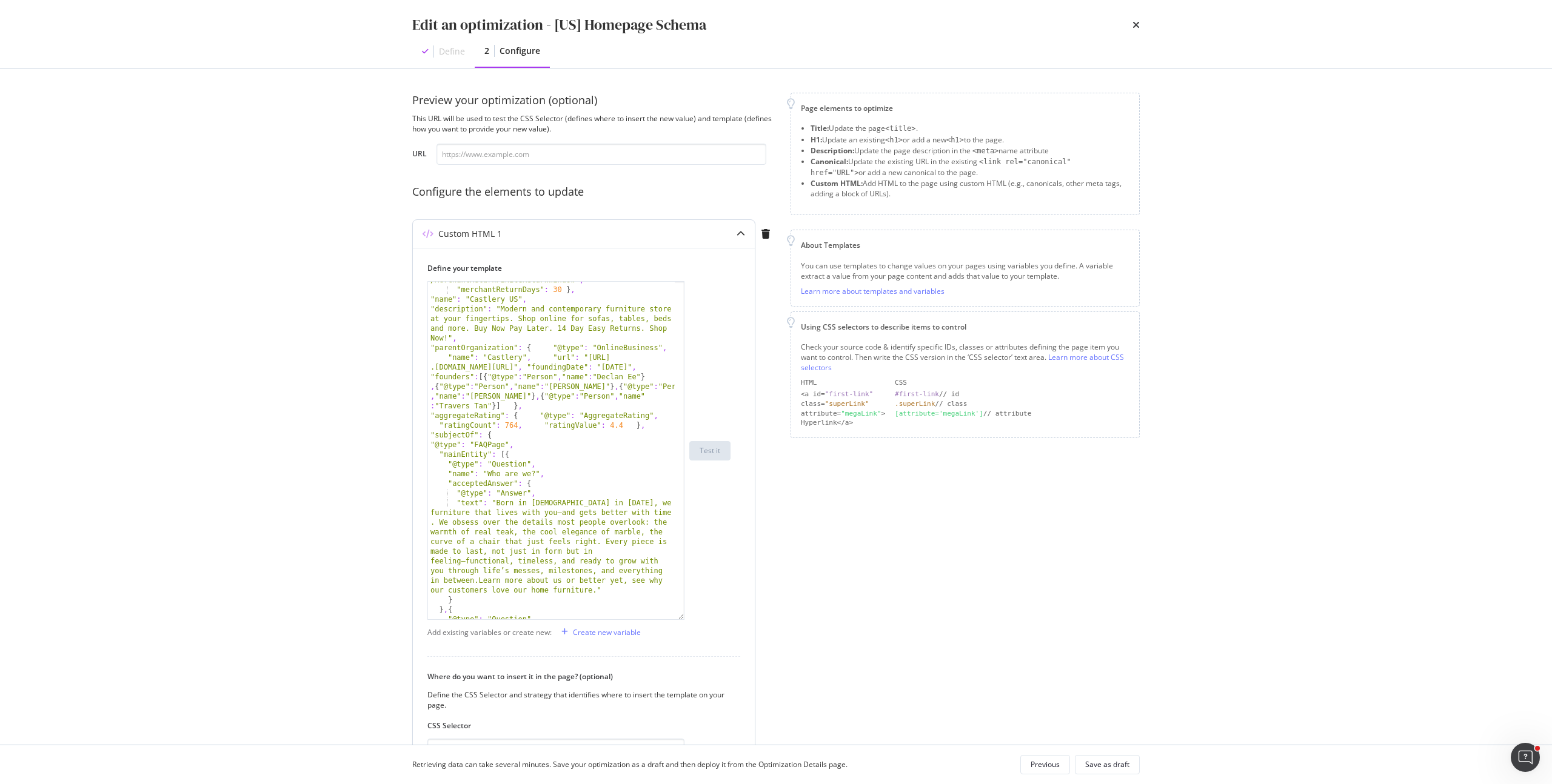
drag, startPoint x: 681, startPoint y: 356, endPoint x: 670, endPoint y: 617, distance: 261.2
click at [670, 617] on div ""returnPolicyCategory" : "[URL][DOMAIN_NAME] /MerchantReturnFiniteReturnWindow"…" at bounding box center [555, 450] width 257 height 339
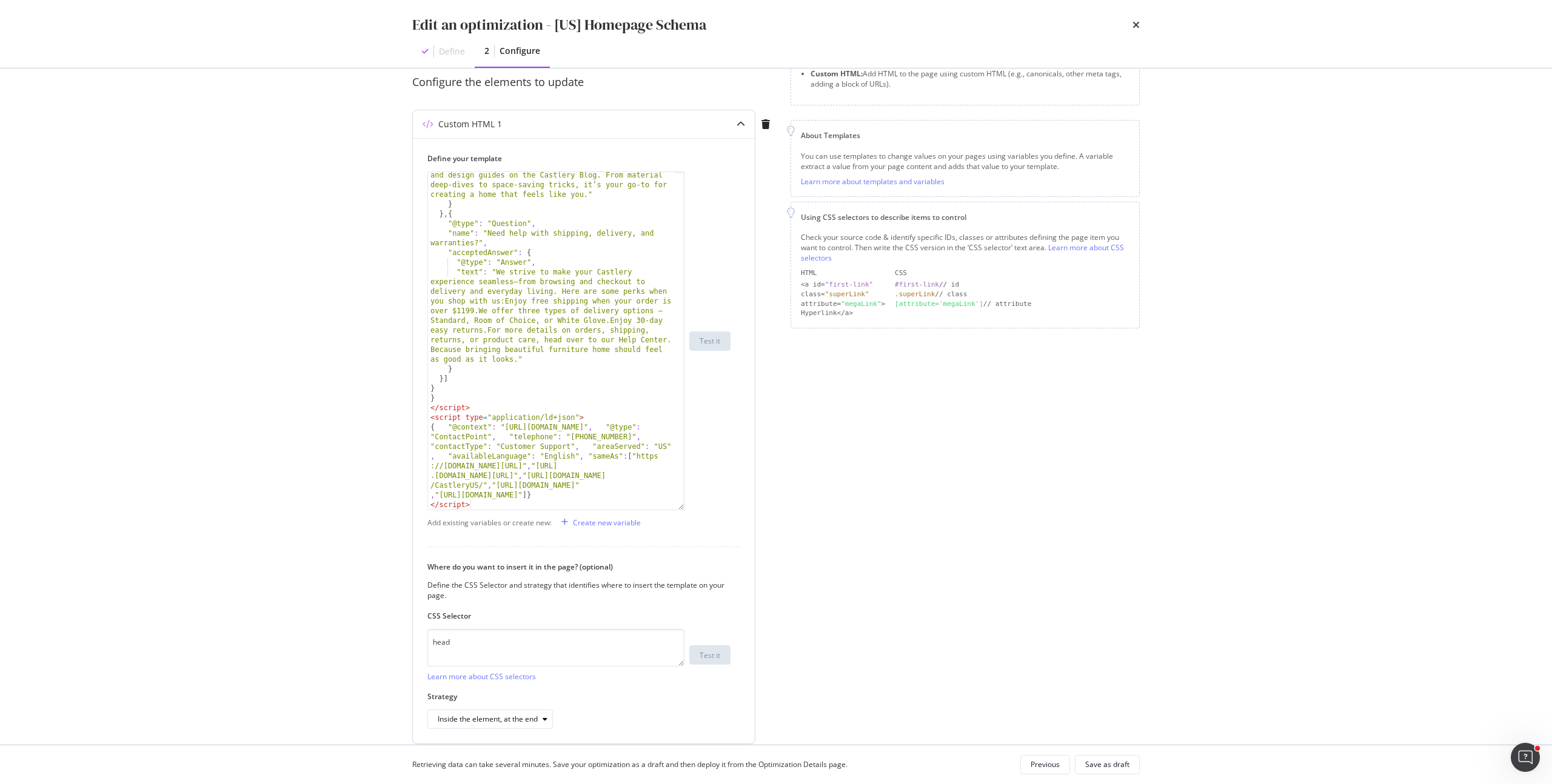
scroll to position [157, 0]
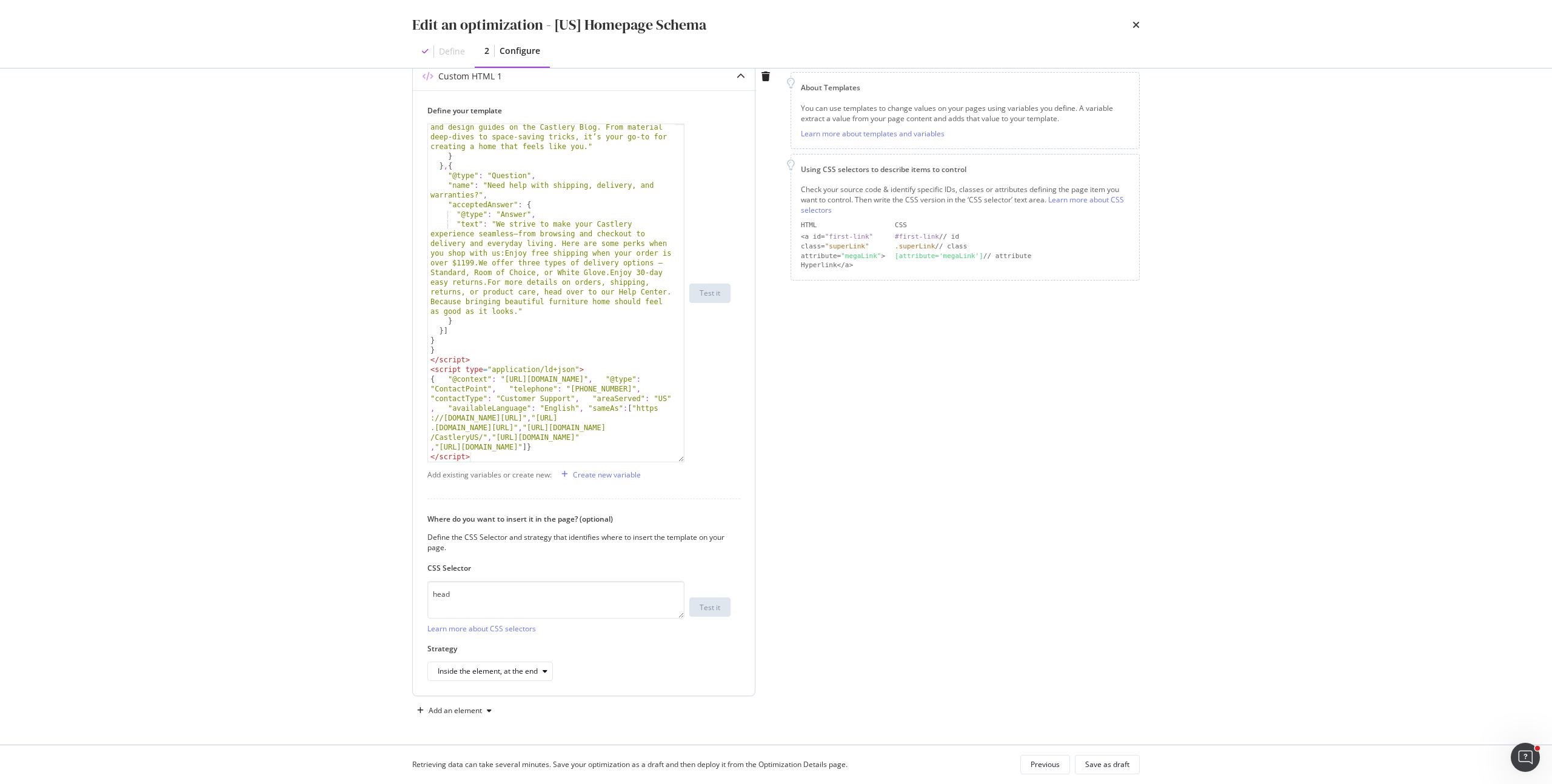
click at [479, 358] on div ""text" : "With Castlery’s Room Designer Tool, you can plan your furniture layou…" at bounding box center [551, 282] width 247 height 434
click at [785, 429] on div "Preview your optimization (optional) This URL will be used to test the CSS Sele…" at bounding box center [776, 328] width 727 height 785
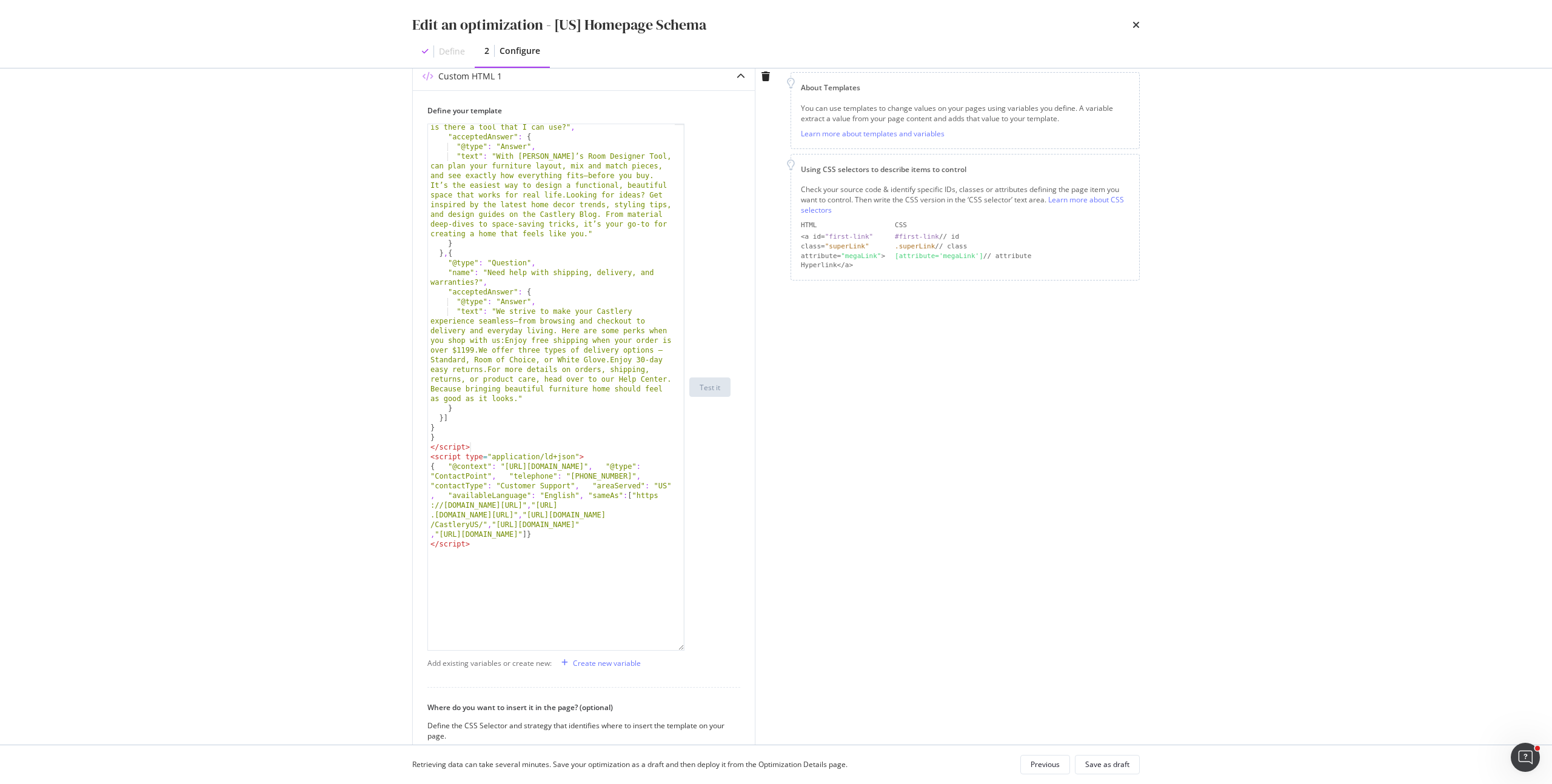
scroll to position [589, 0]
drag, startPoint x: 681, startPoint y: 459, endPoint x: 807, endPoint y: 667, distance: 243.2
click at [807, 667] on div "Preview your optimization (optional) This URL will be used to test the CSS Sele…" at bounding box center [776, 421] width 727 height 973
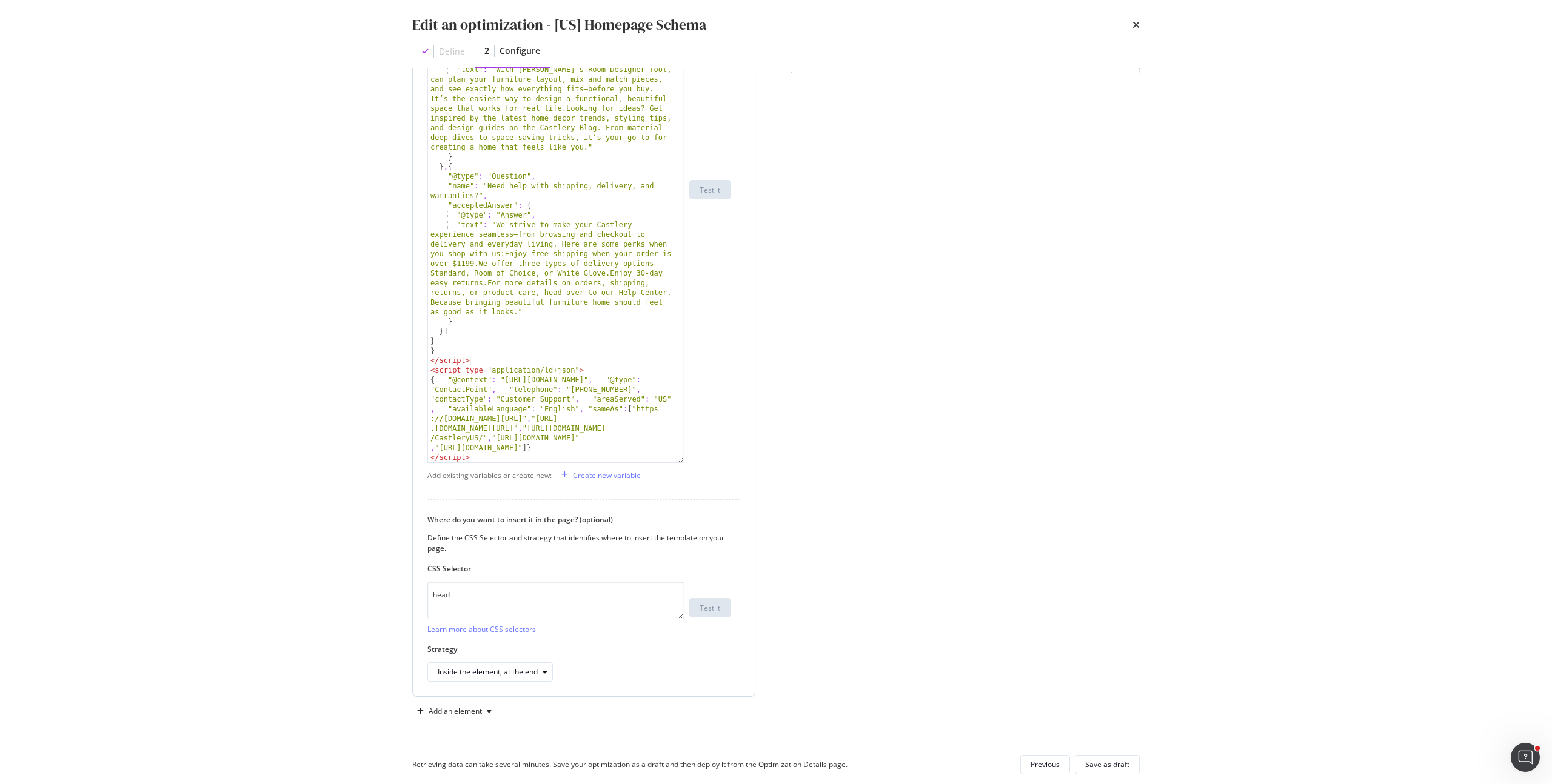
scroll to position [366, 0]
type textarea ""text": "We strive to make your Castlery experience seamless—from browsing and …"
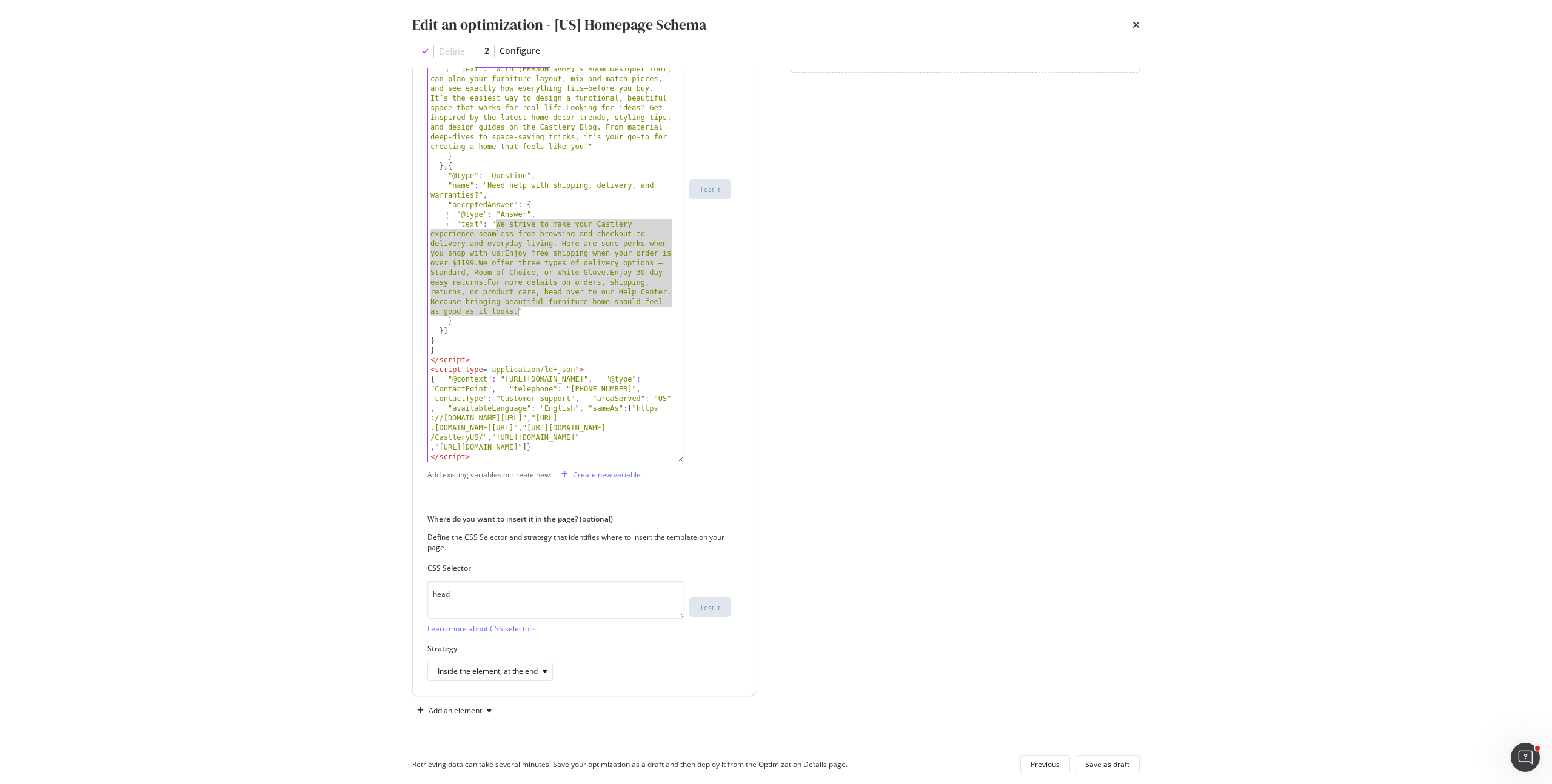
drag, startPoint x: 496, startPoint y: 224, endPoint x: 517, endPoint y: 315, distance: 93.4
click at [517, 315] on div ""text" : "Explore our range of thoughtfully designed furniture for every room i…" at bounding box center [551, 172] width 247 height 758
drag, startPoint x: 459, startPoint y: 221, endPoint x: 571, endPoint y: 309, distance: 142.4
click at [571, 309] on div ""text" : "Explore our range of thoughtfully designed furniture for every room i…" at bounding box center [551, 172] width 247 height 758
click at [481, 358] on div ""text" : "Explore our range of thoughtfully designed furniture for every room i…" at bounding box center [551, 172] width 247 height 758
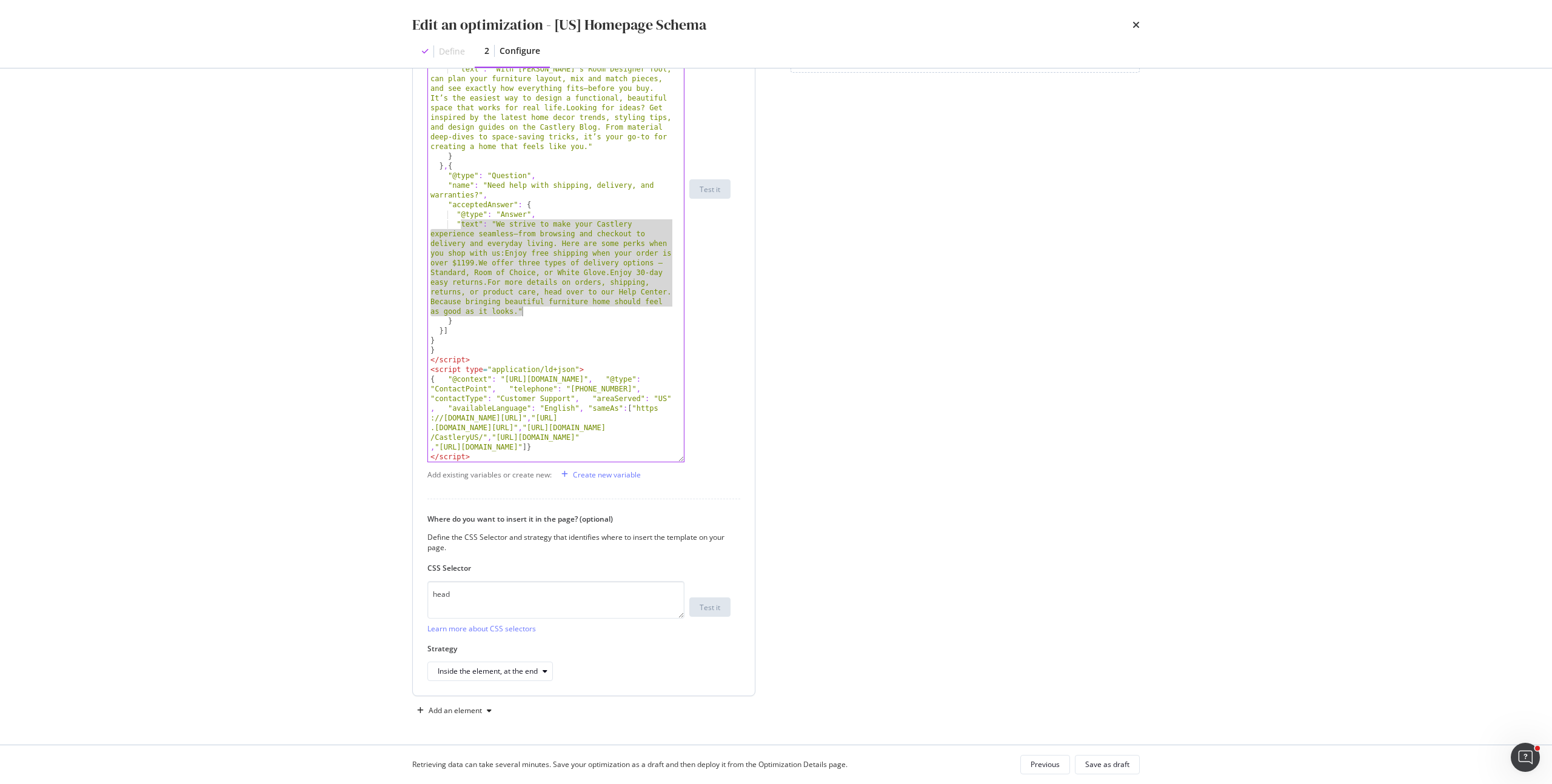
type textarea "</script>"
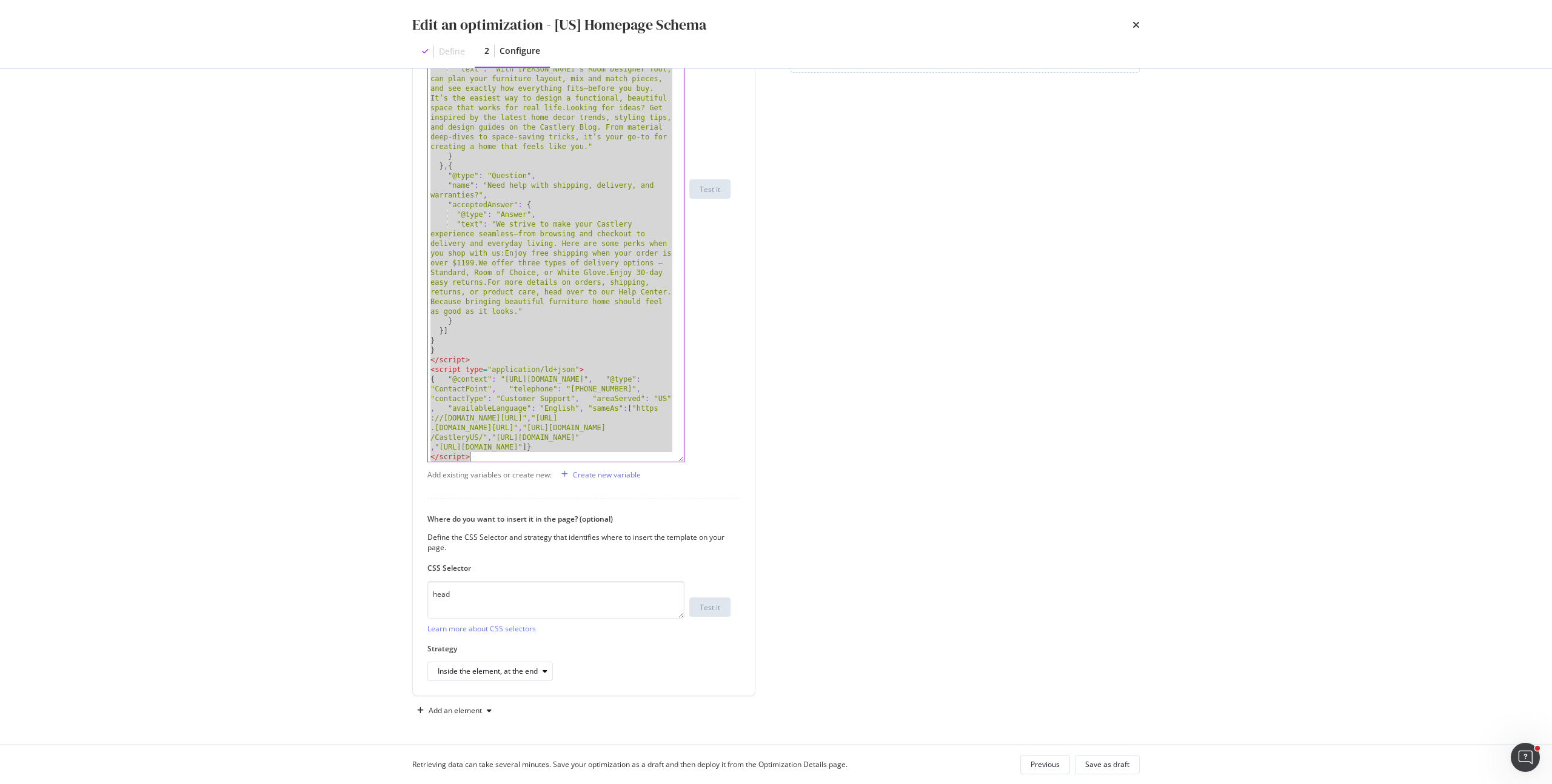
click at [783, 442] on div "Preview your optimization (optional) This URL will be used to test the CSS Sele…" at bounding box center [776, 224] width 727 height 993
click at [1136, 29] on icon "times" at bounding box center [1136, 24] width 7 height 10
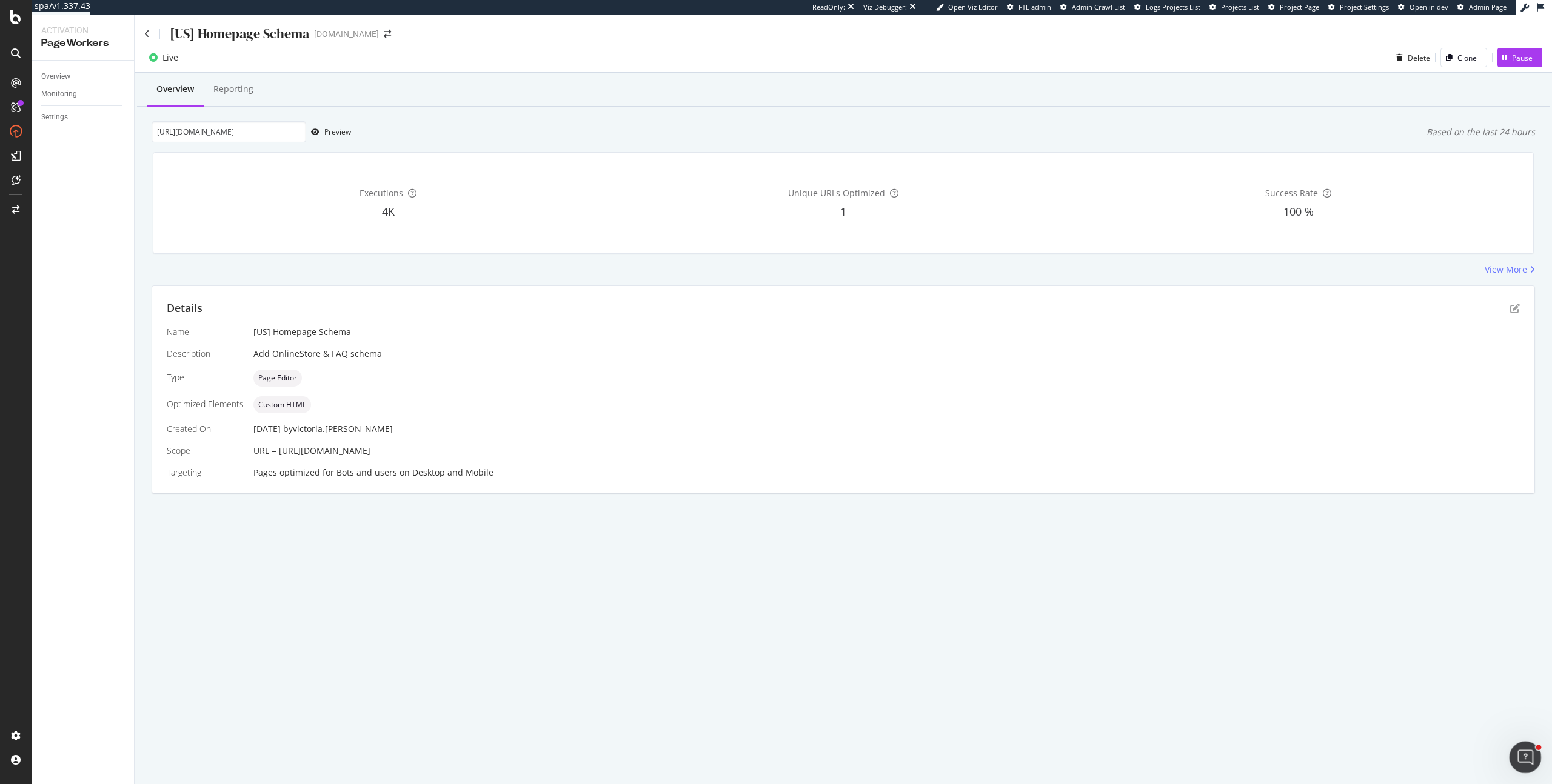
click at [1527, 750] on icon "Open Intercom Messenger" at bounding box center [1523, 755] width 20 height 20
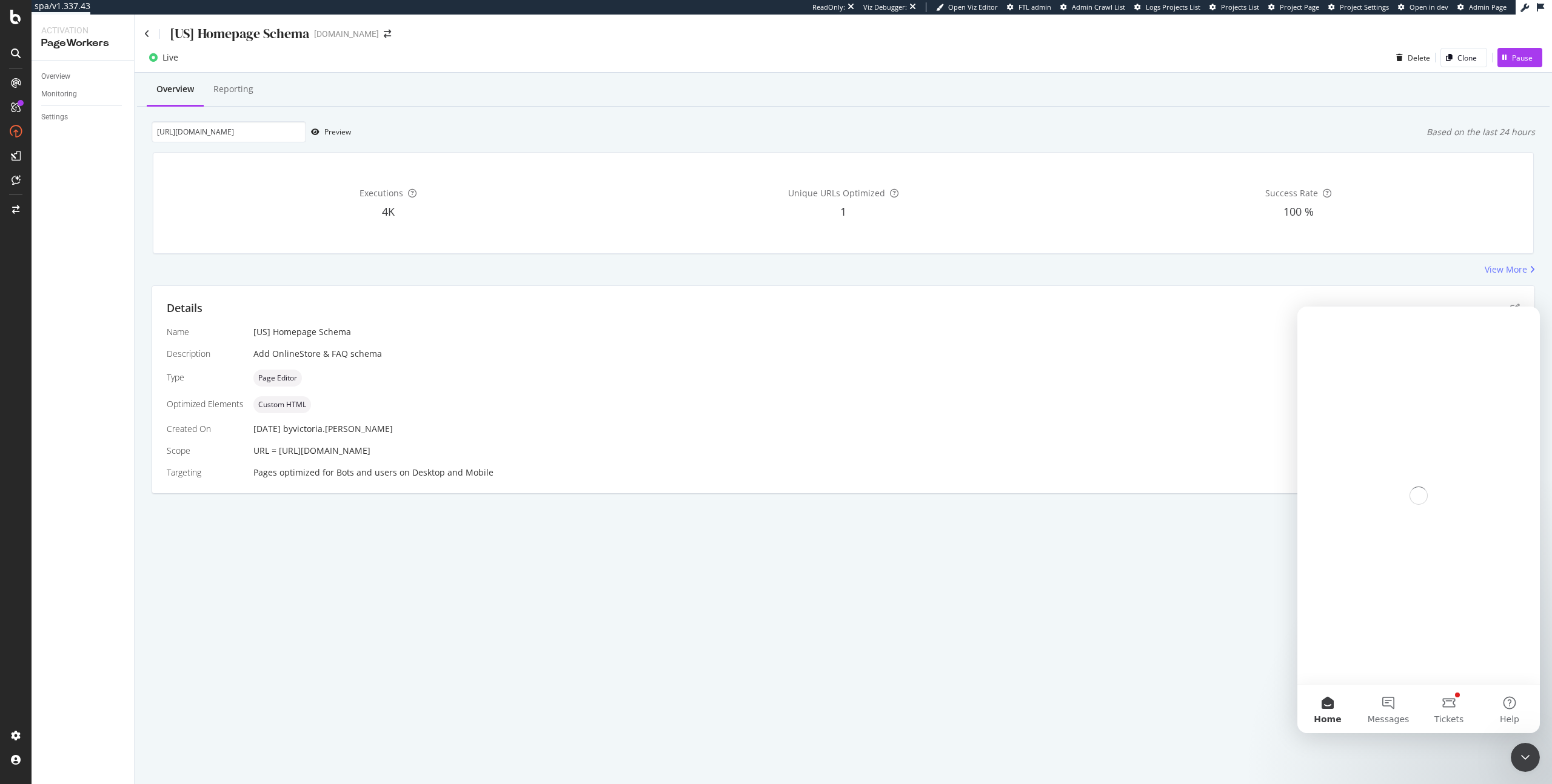
scroll to position [0, 0]
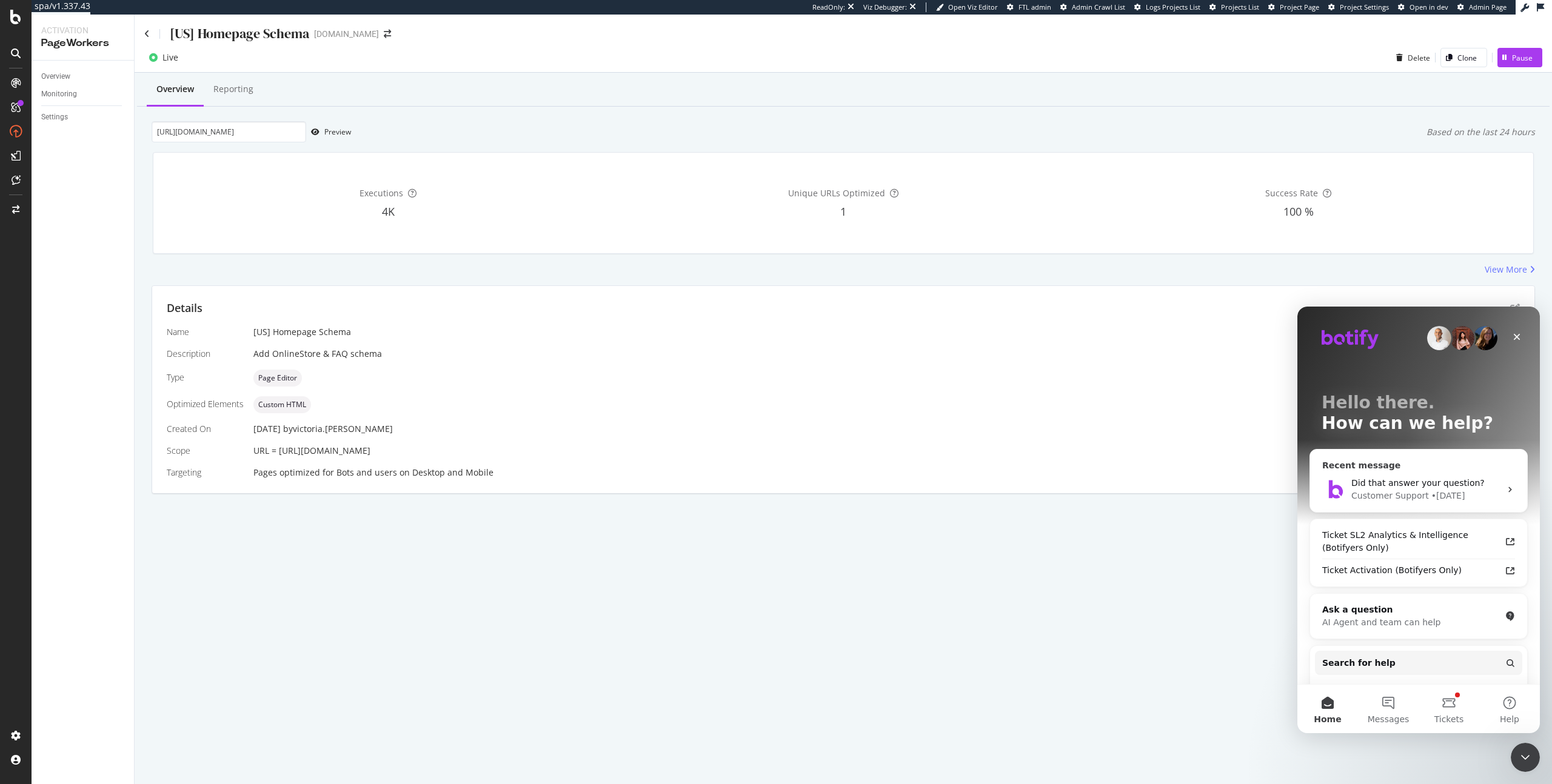
click at [1474, 485] on div "Did that answer your question?" at bounding box center [1425, 483] width 149 height 12
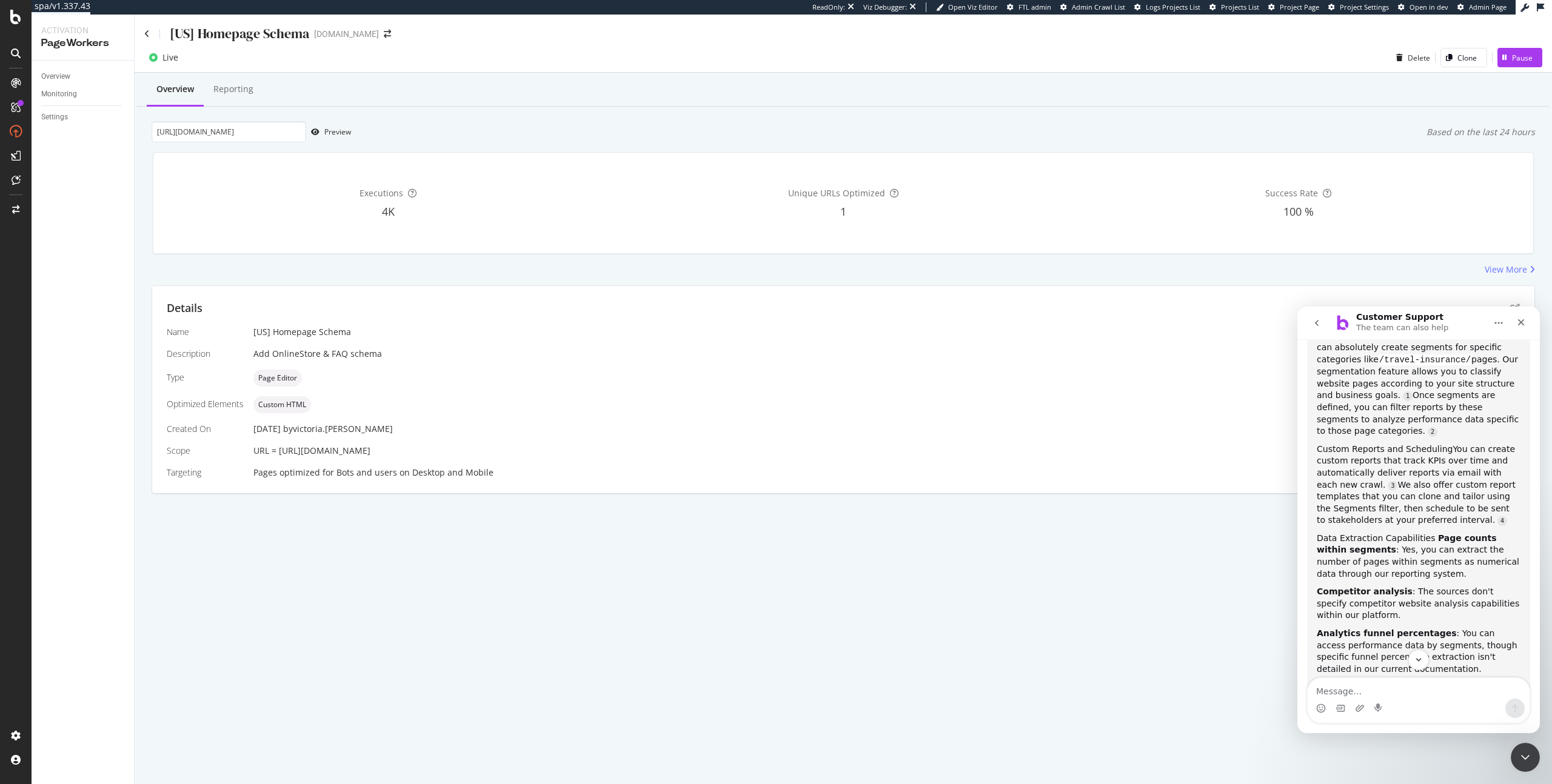
scroll to position [717, 0]
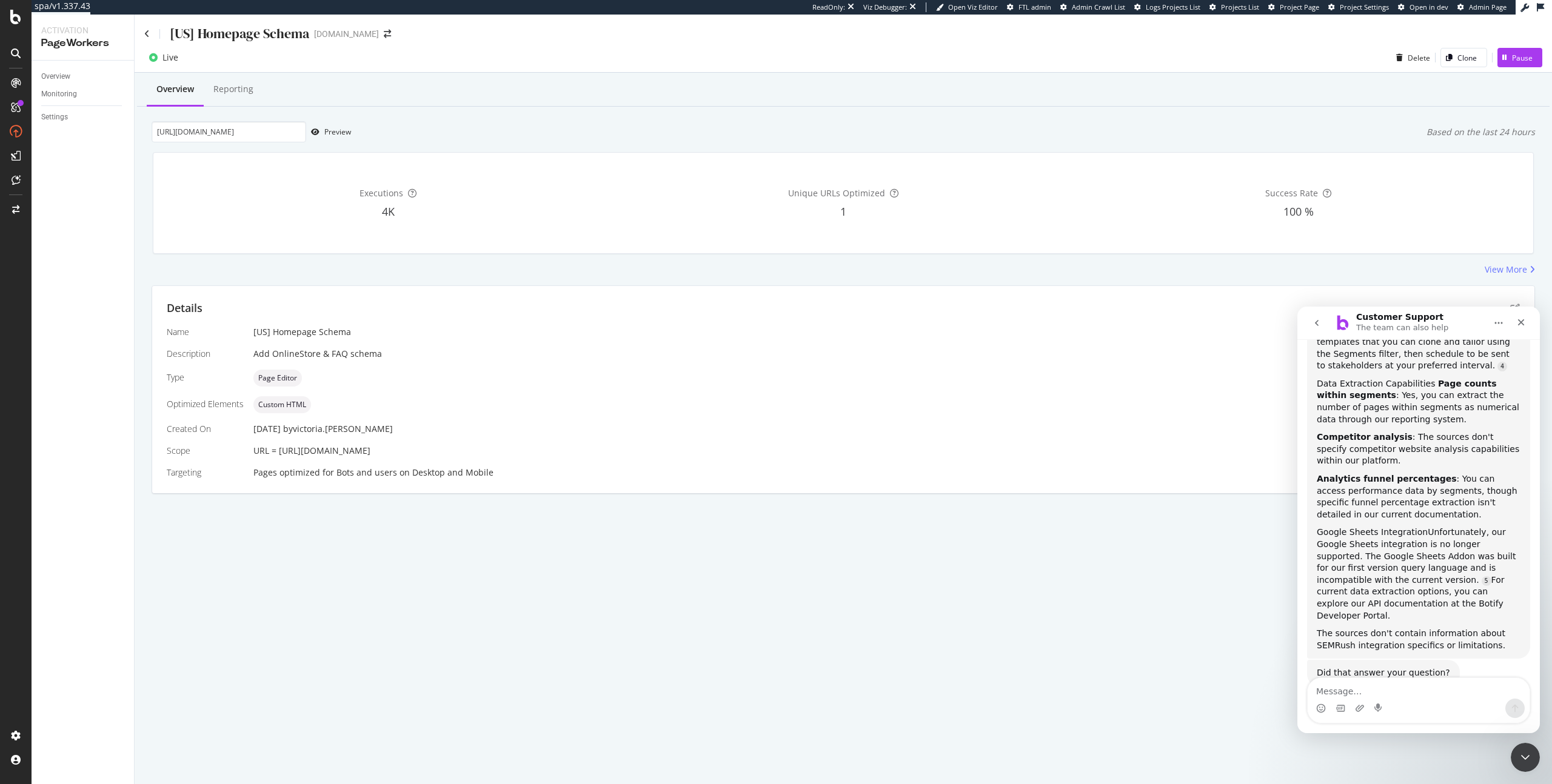
click at [1322, 320] on button "go back" at bounding box center [1316, 323] width 23 height 23
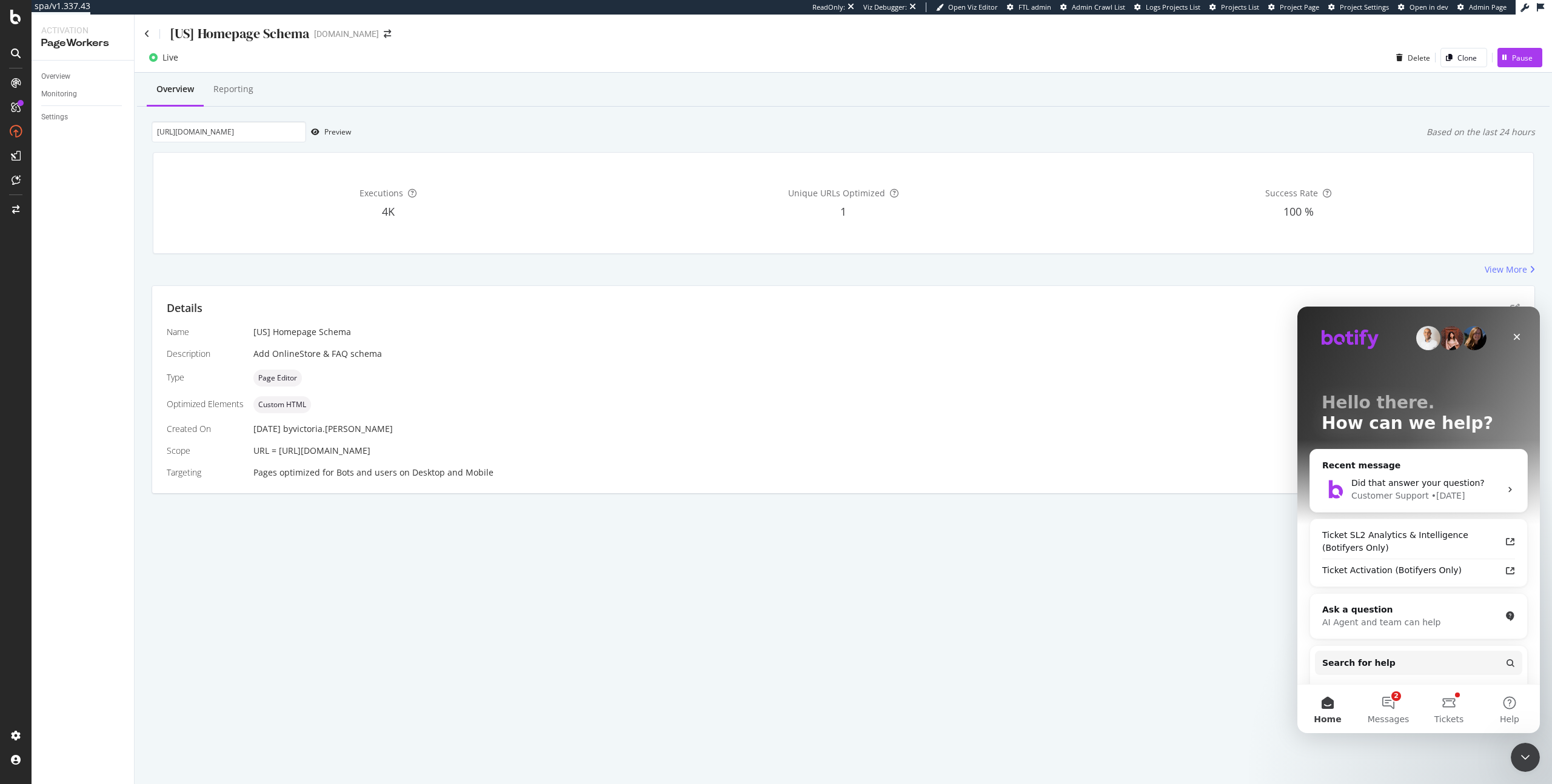
scroll to position [0, 0]
click at [1401, 481] on span "Did that answer your question?" at bounding box center [1417, 483] width 133 height 10
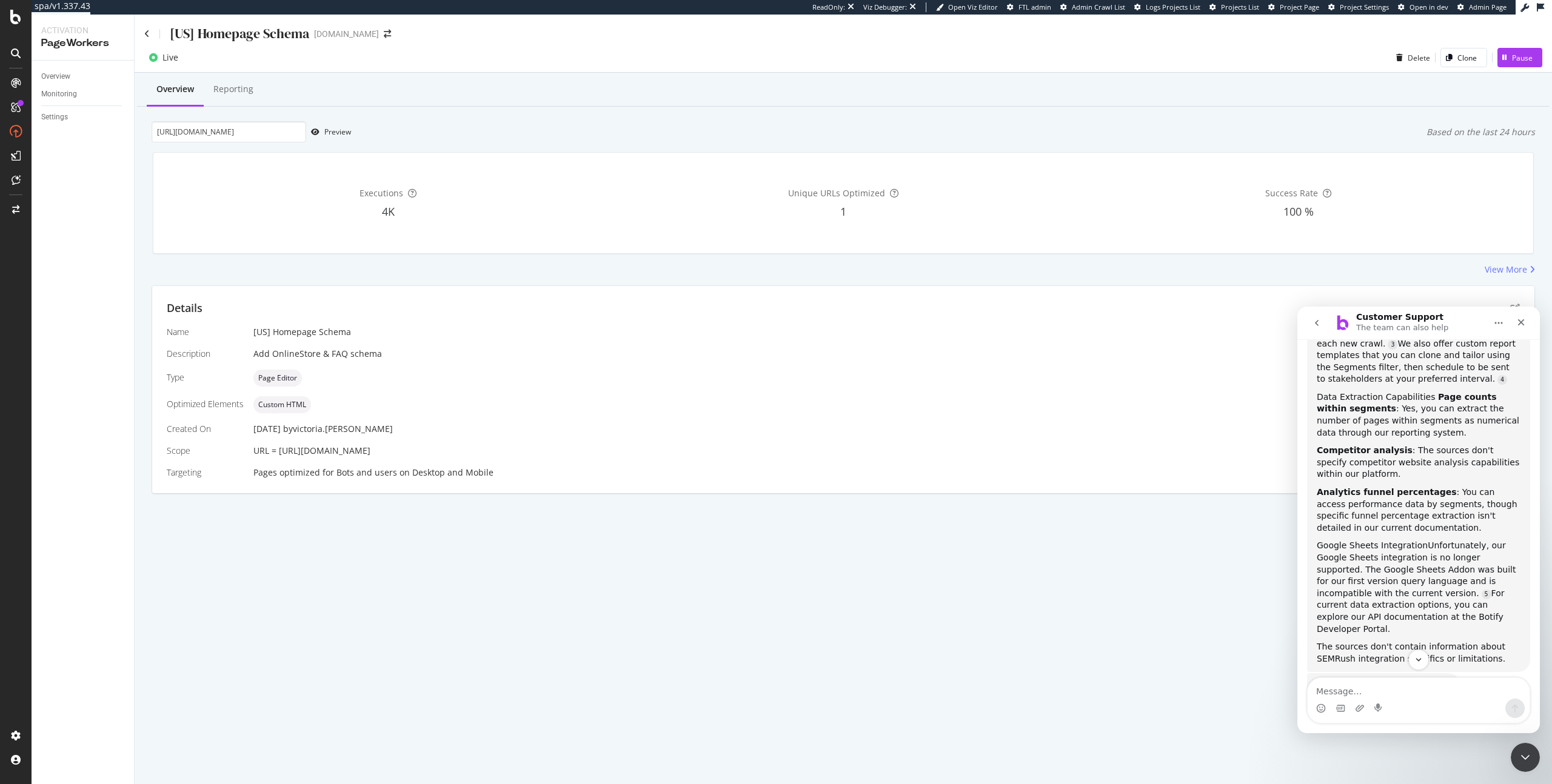
scroll to position [737, 0]
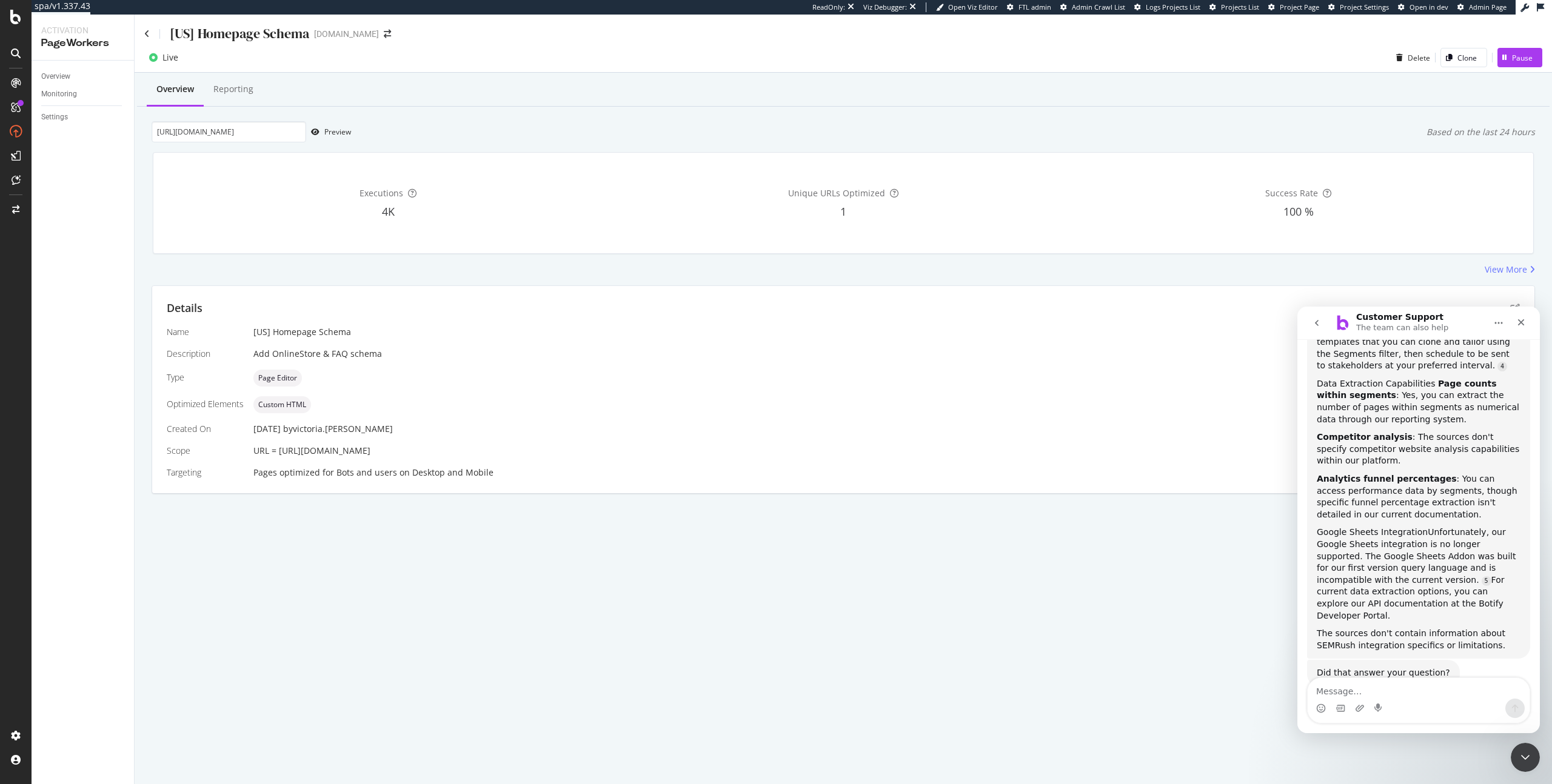
click at [1428, 667] on div "Did that answer your question?" at bounding box center [1383, 673] width 133 height 12
click at [1496, 326] on icon "Home" at bounding box center [1498, 323] width 10 height 10
click at [1474, 357] on div "Expand window" at bounding box center [1464, 353] width 86 height 12
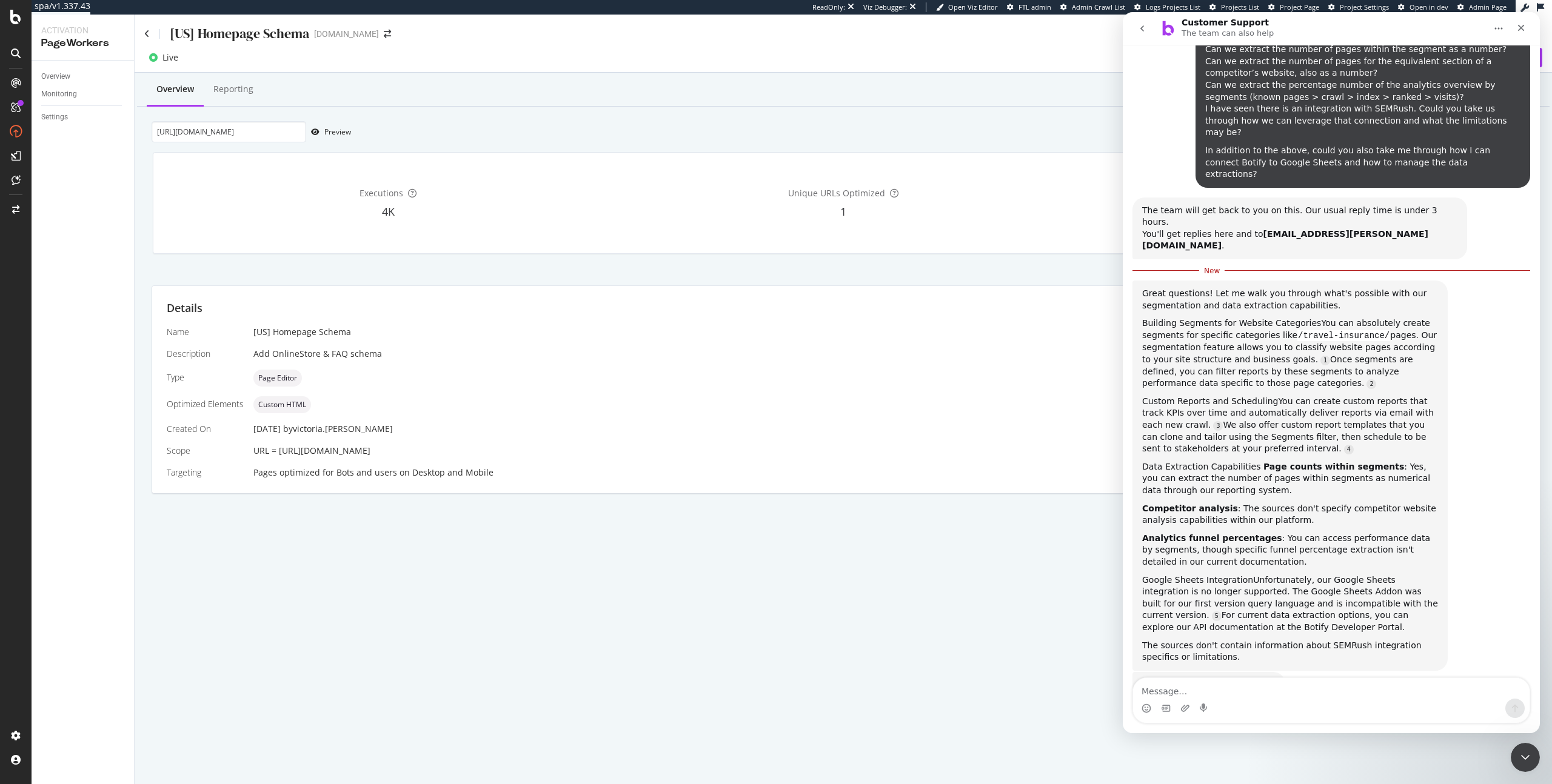
scroll to position [146, 0]
click at [1137, 26] on icon "go back" at bounding box center [1141, 28] width 10 height 10
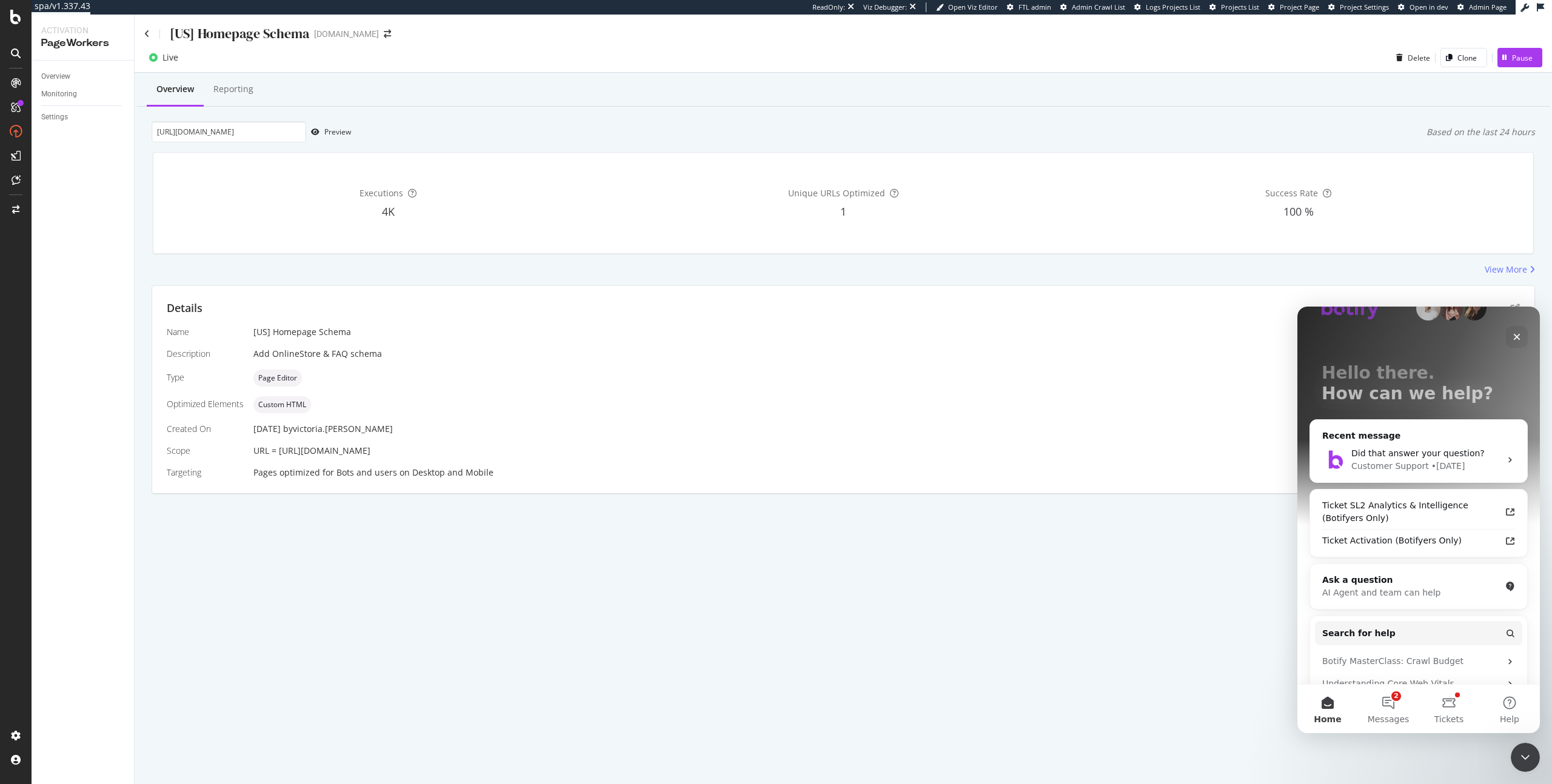
scroll to position [210, 0]
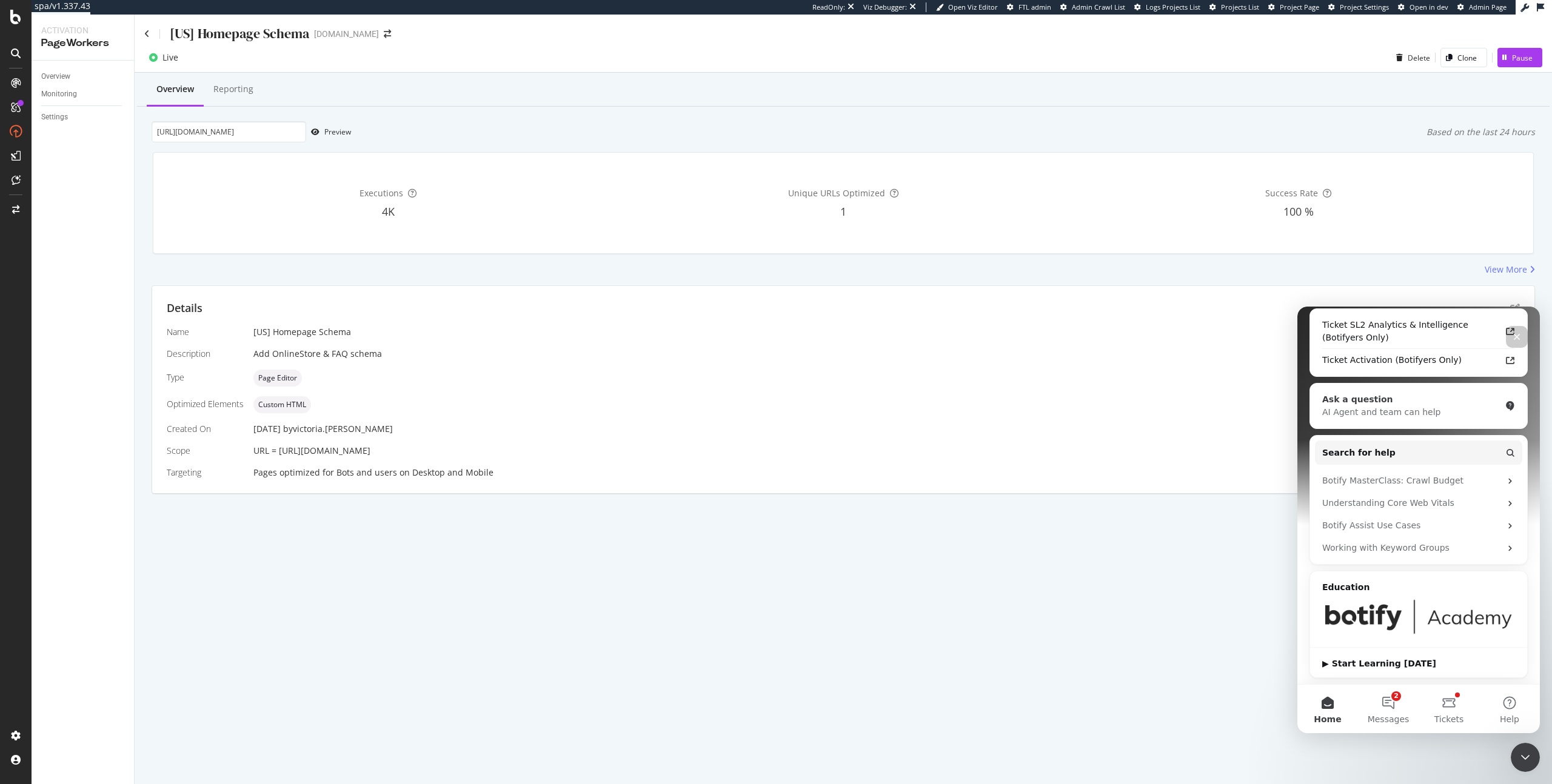
click at [1390, 411] on div "AI Agent and team can help" at bounding box center [1412, 412] width 179 height 12
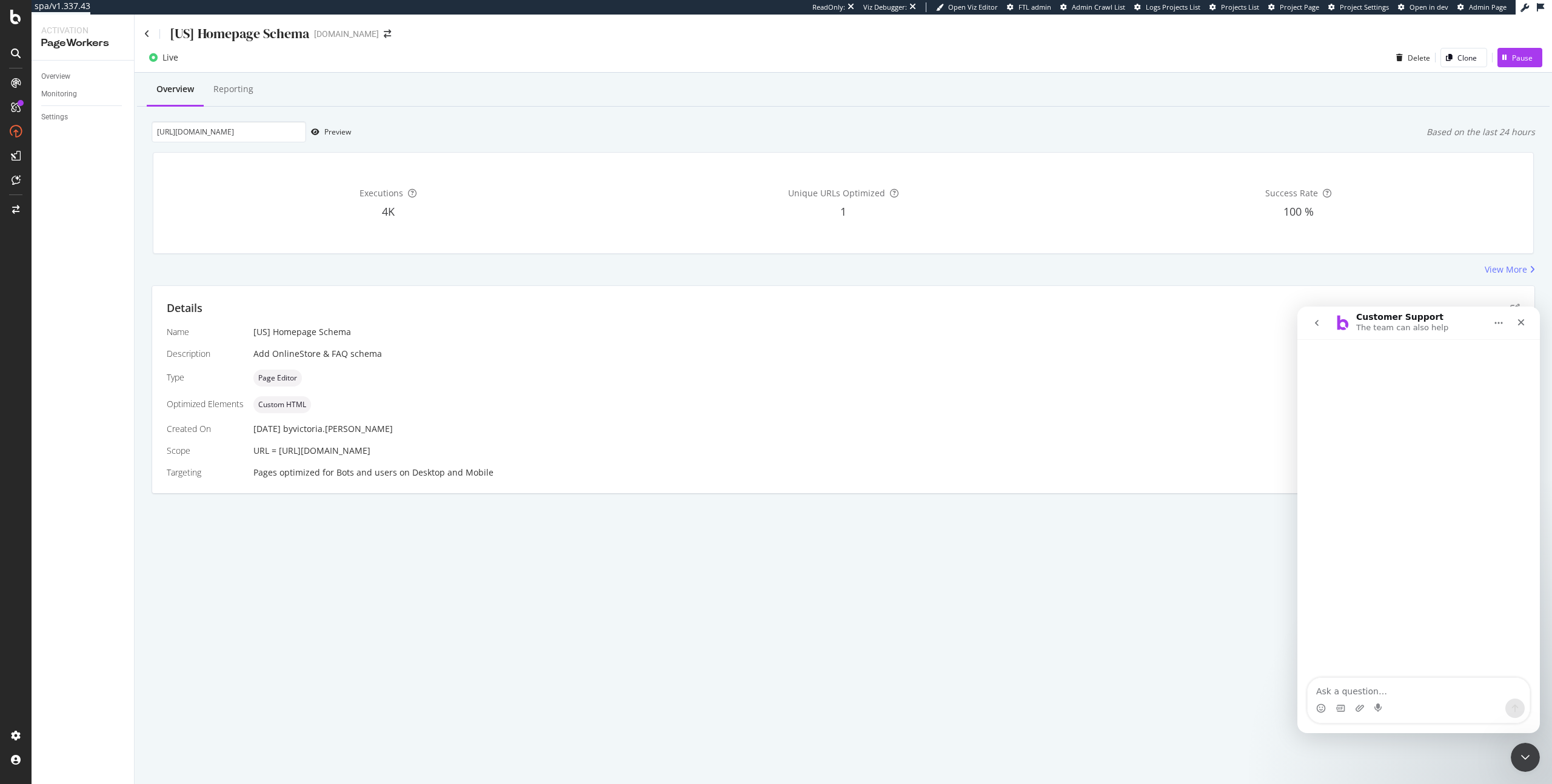
scroll to position [0, 0]
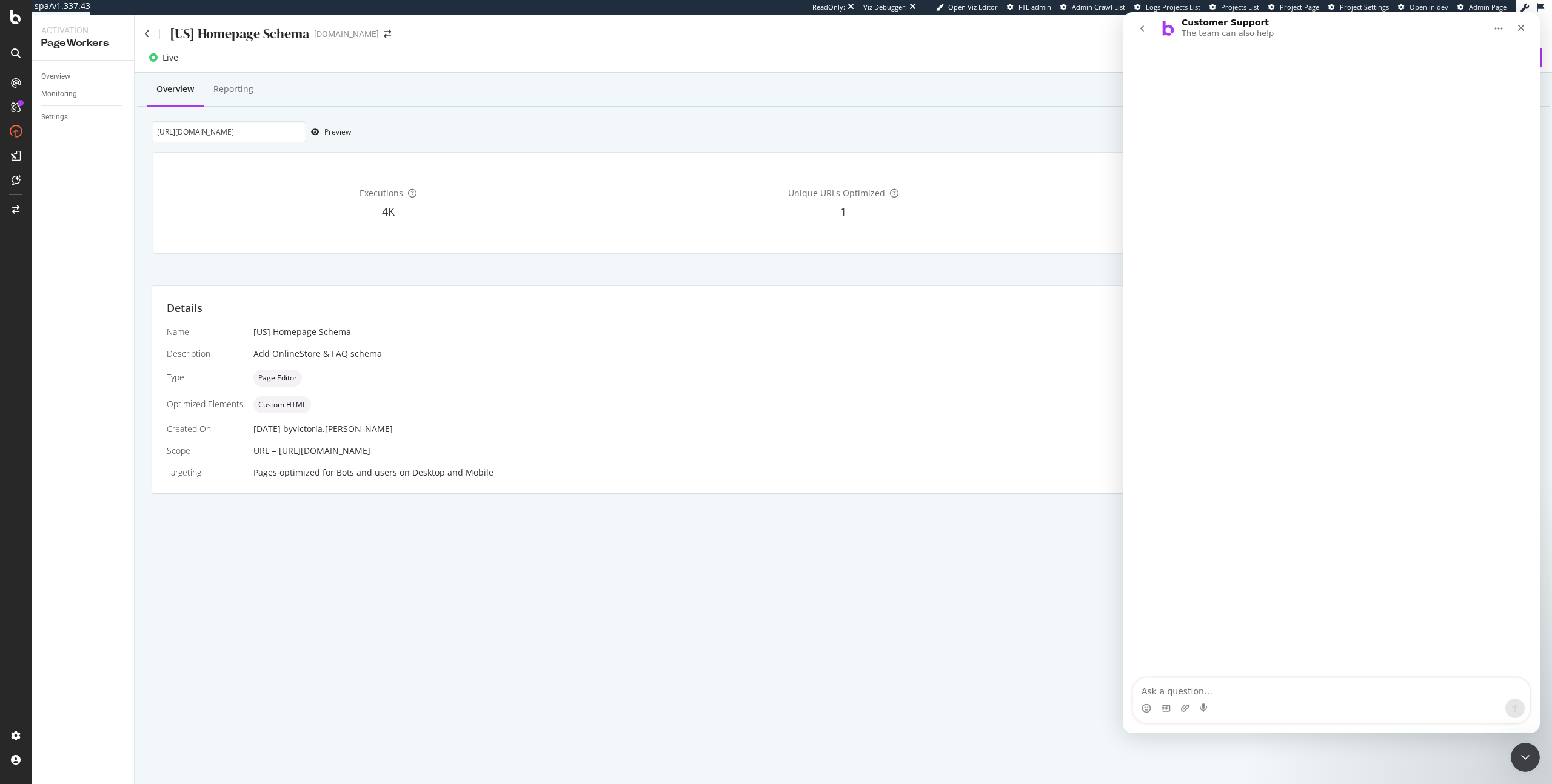
click at [1277, 693] on textarea "Ask a question…" at bounding box center [1331, 688] width 397 height 20
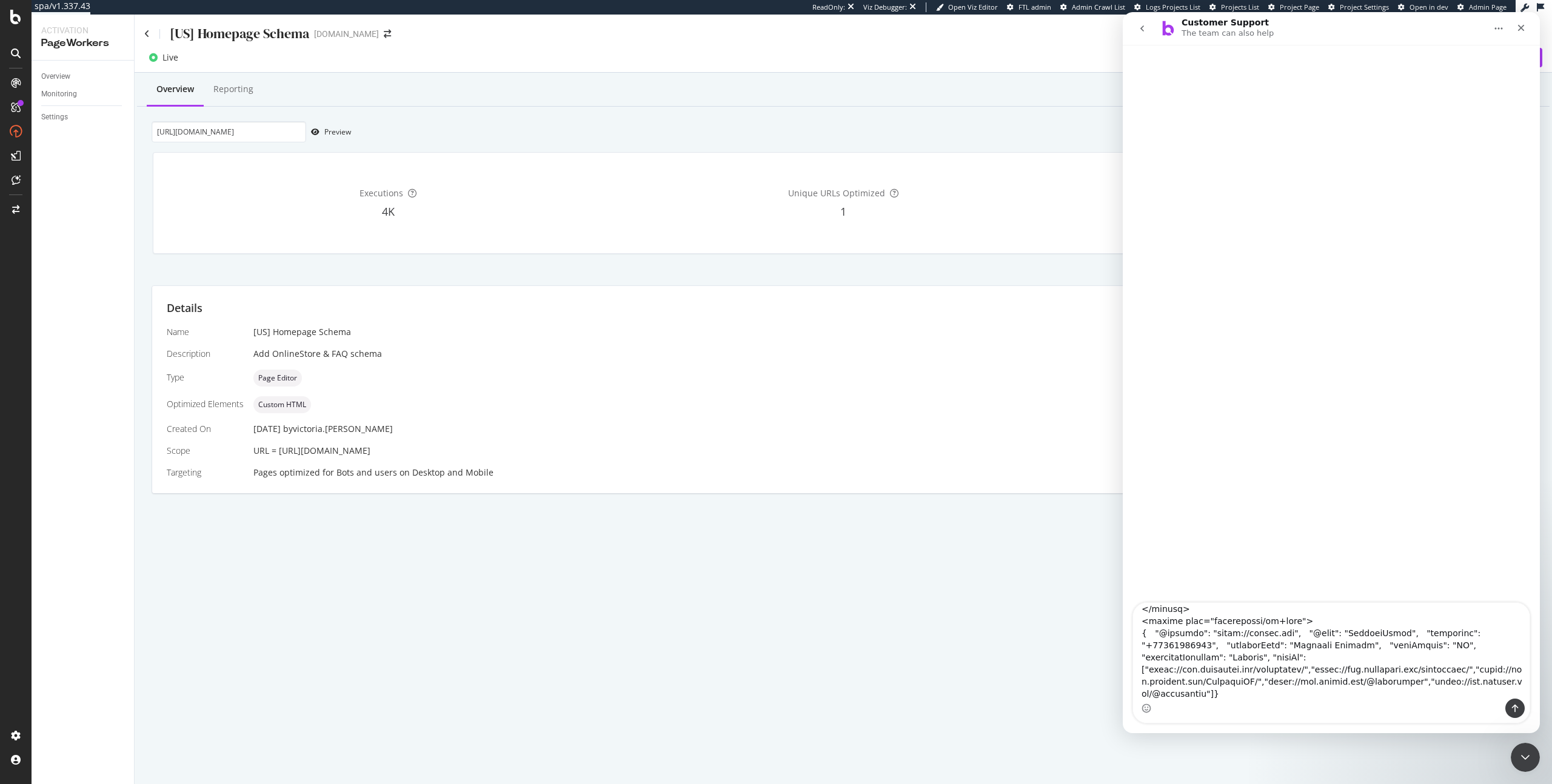
scroll to position [976, 0]
click at [1341, 697] on textarea "Ask a question…" at bounding box center [1331, 650] width 397 height 96
click at [1395, 695] on textarea "Ask a question…" at bounding box center [1331, 650] width 397 height 96
click at [1370, 695] on textarea "Ask a question…" at bounding box center [1331, 650] width 397 height 96
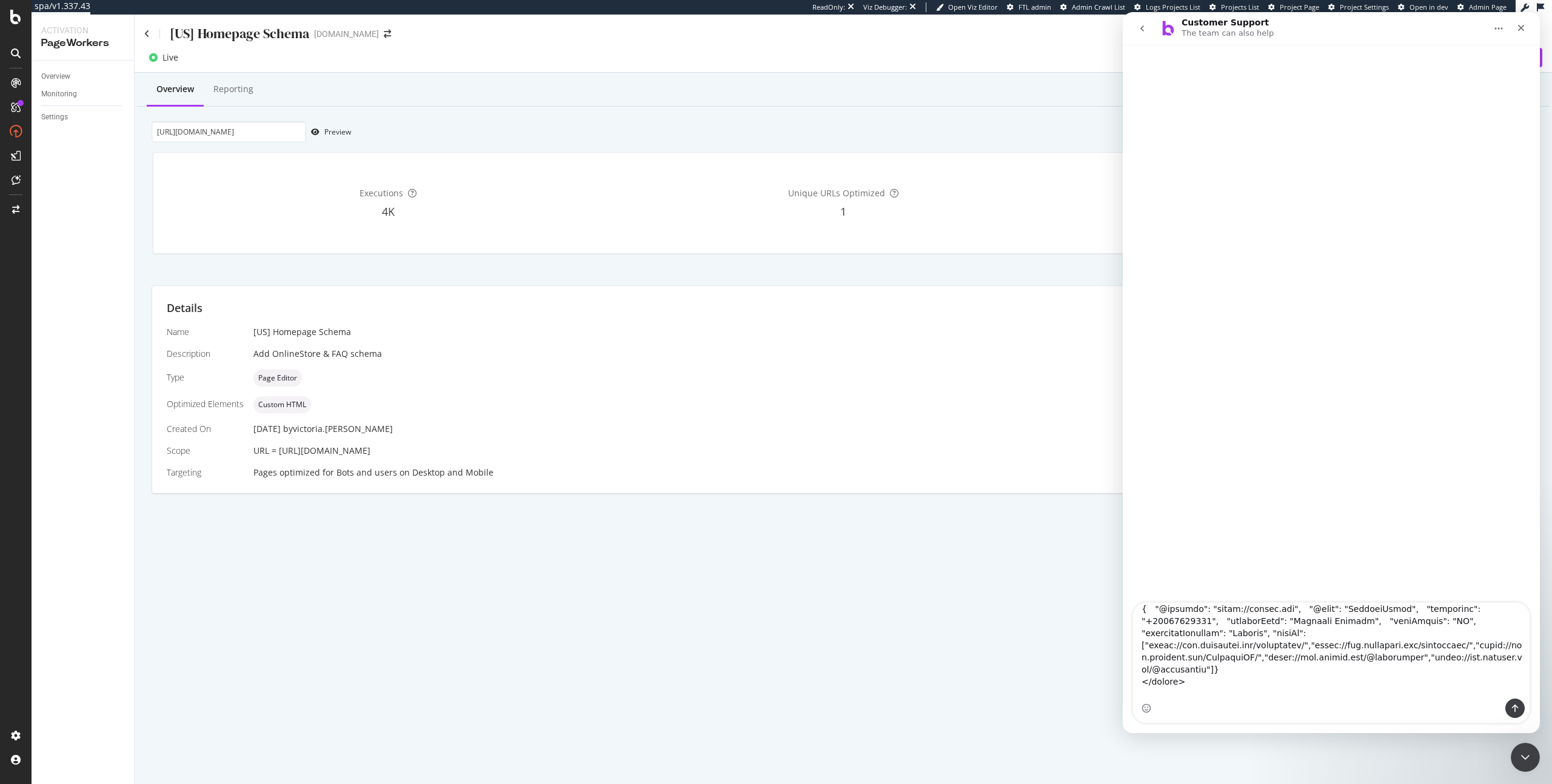
click at [1436, 682] on textarea "Ask a question…" at bounding box center [1331, 650] width 397 height 96
type textarea "<script type="application/ld+json"> { "@context": "https://schema.org", "@type"…"
click at [1333, 696] on textarea "Ask a question…" at bounding box center [1331, 650] width 397 height 96
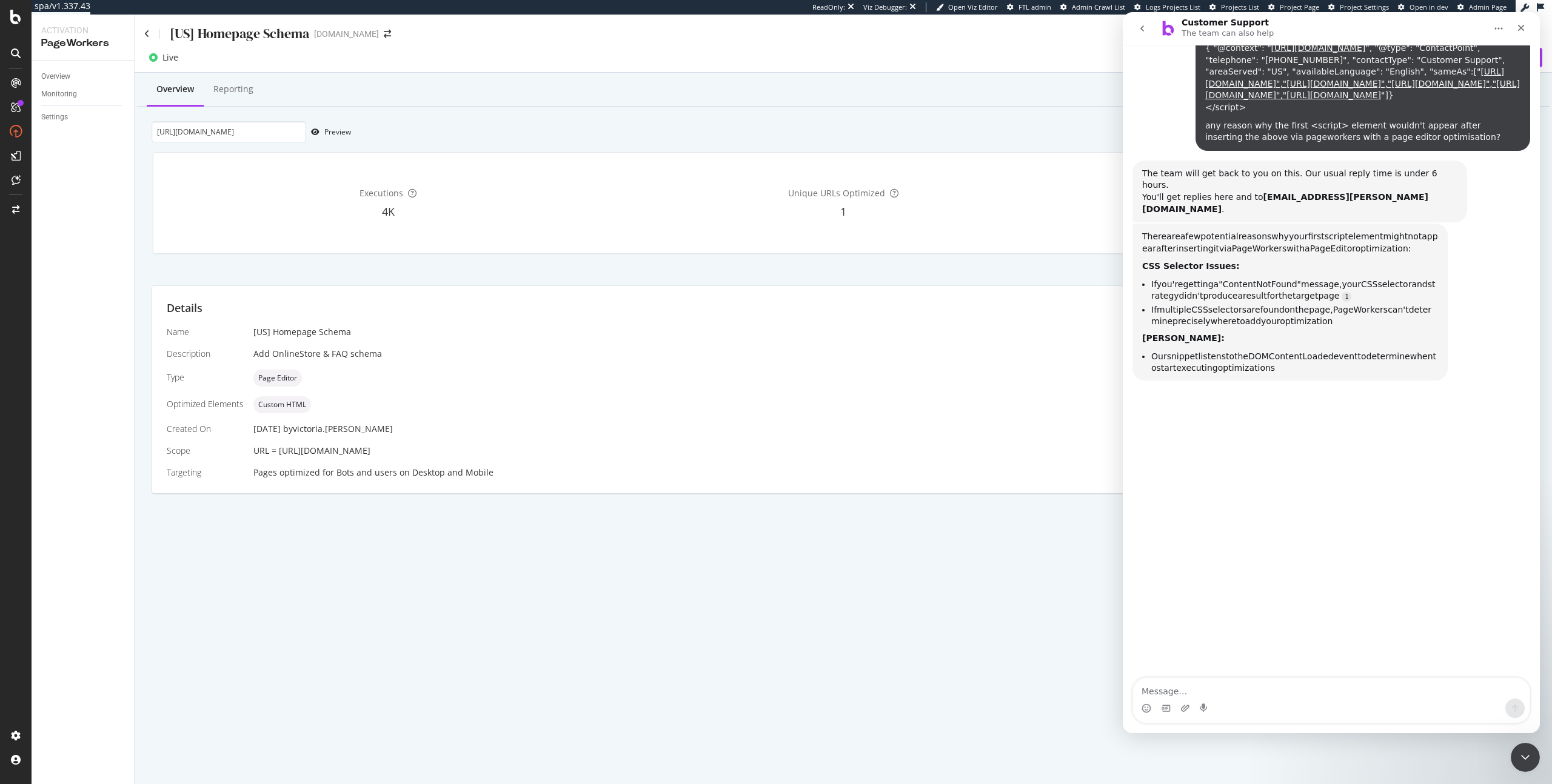
scroll to position [1136, 0]
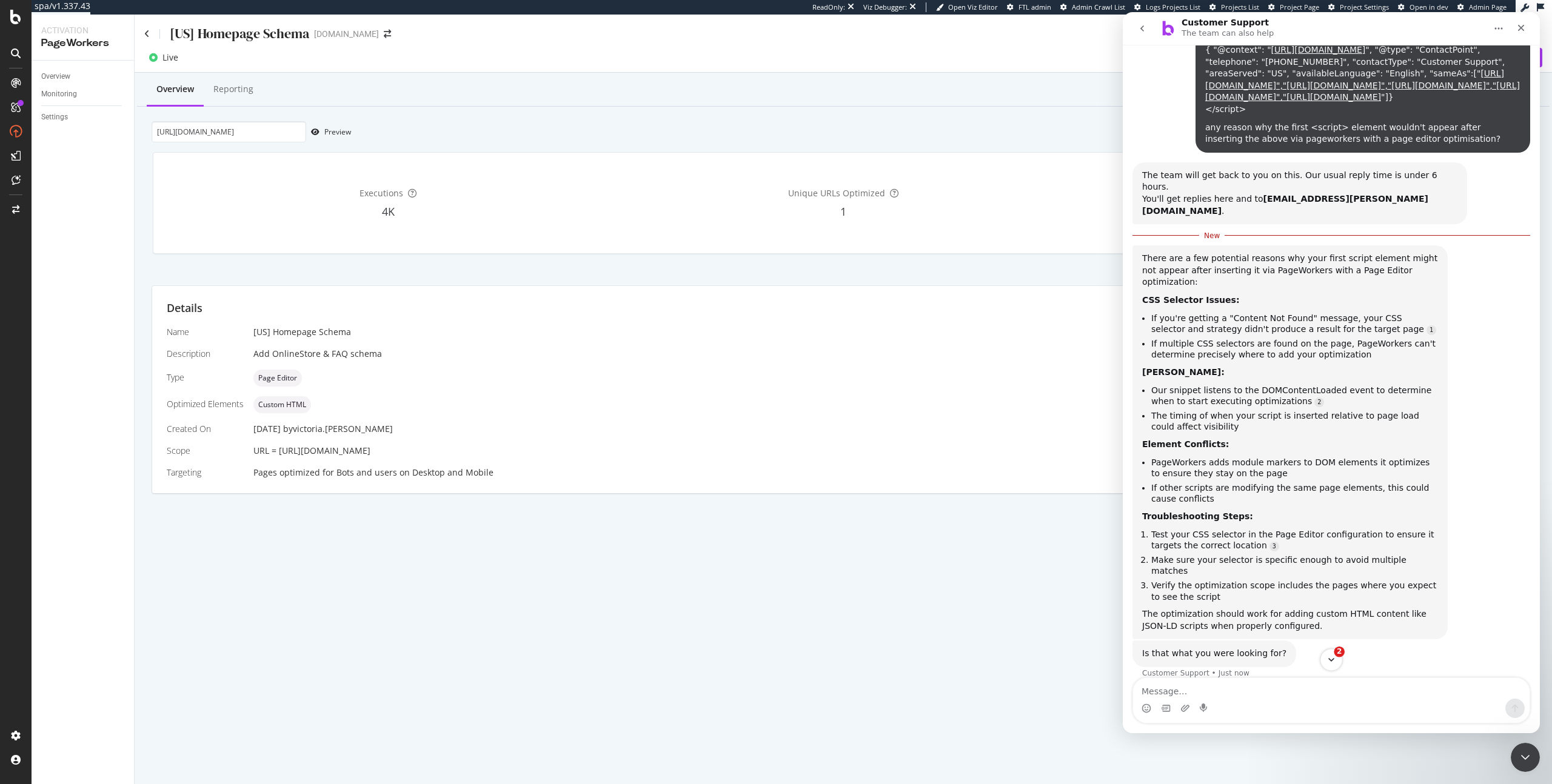
click at [1333, 655] on icon "Scroll to bottom" at bounding box center [1331, 660] width 11 height 11
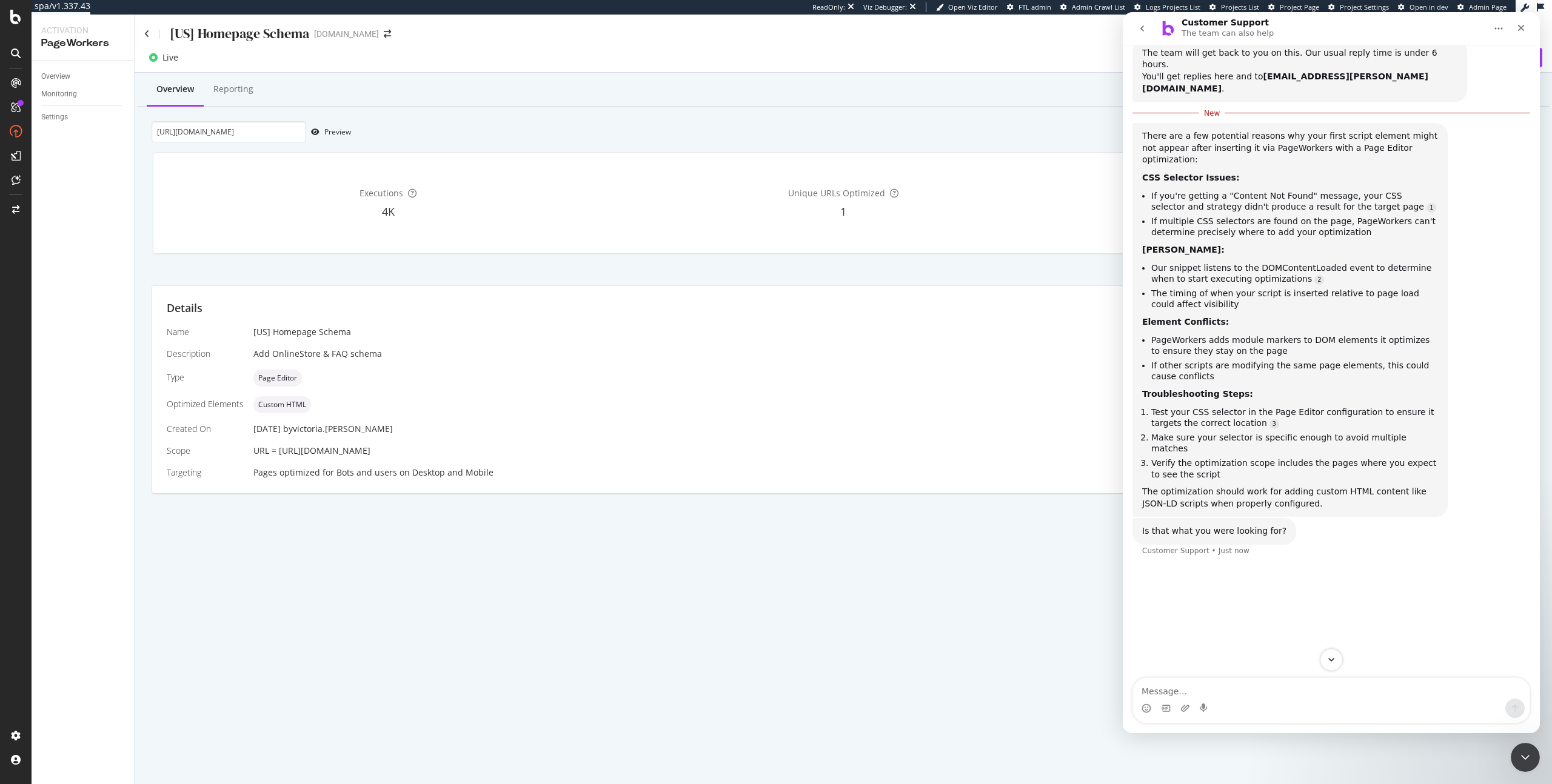
scroll to position [1261, 0]
click at [1523, 30] on icon "Close" at bounding box center [1521, 28] width 7 height 7
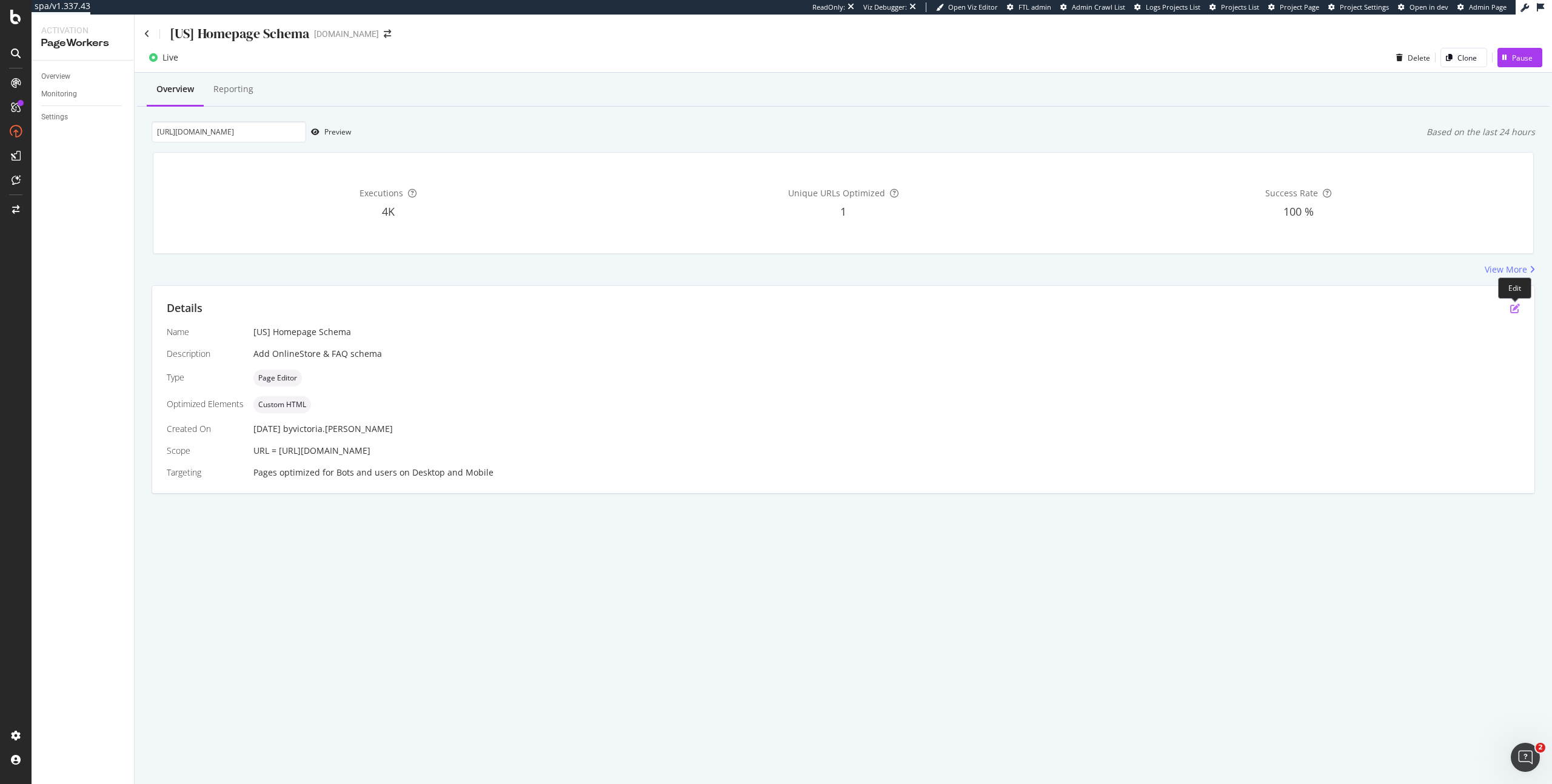
scroll to position [1070, 0]
click at [1518, 308] on icon "pen-to-square" at bounding box center [1514, 308] width 10 height 10
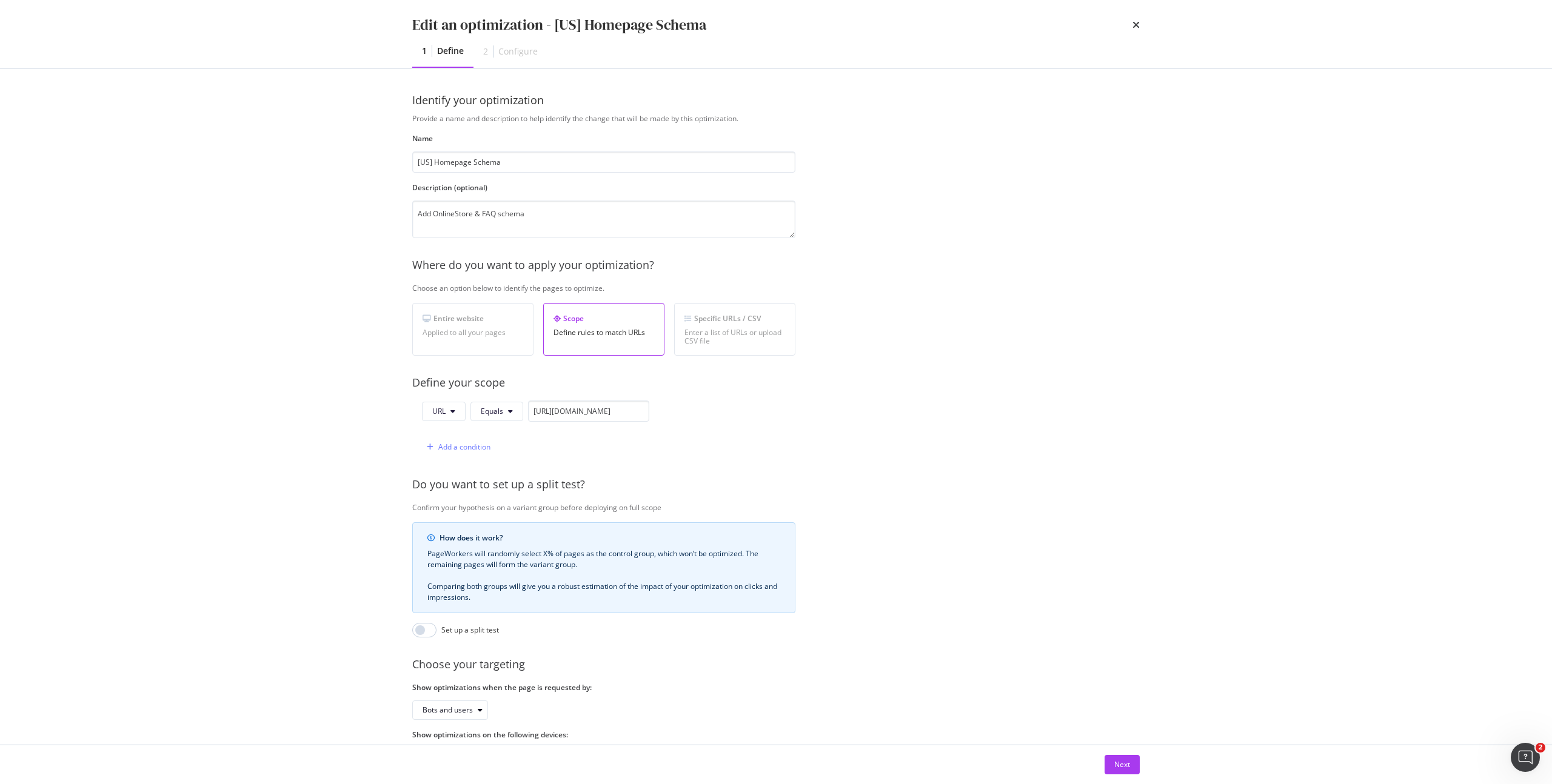
scroll to position [56, 0]
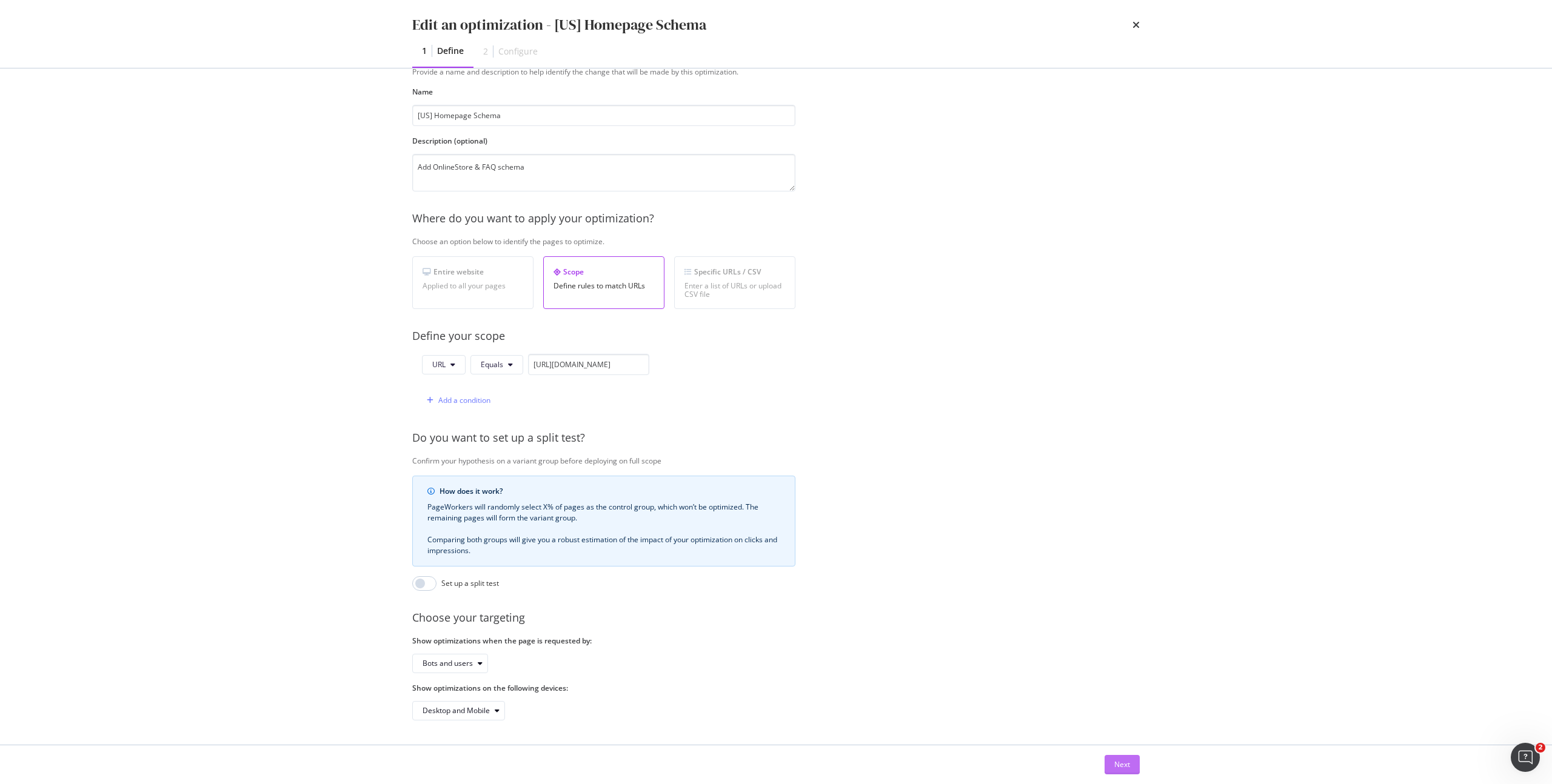
click at [1122, 761] on div "Next" at bounding box center [1122, 764] width 16 height 10
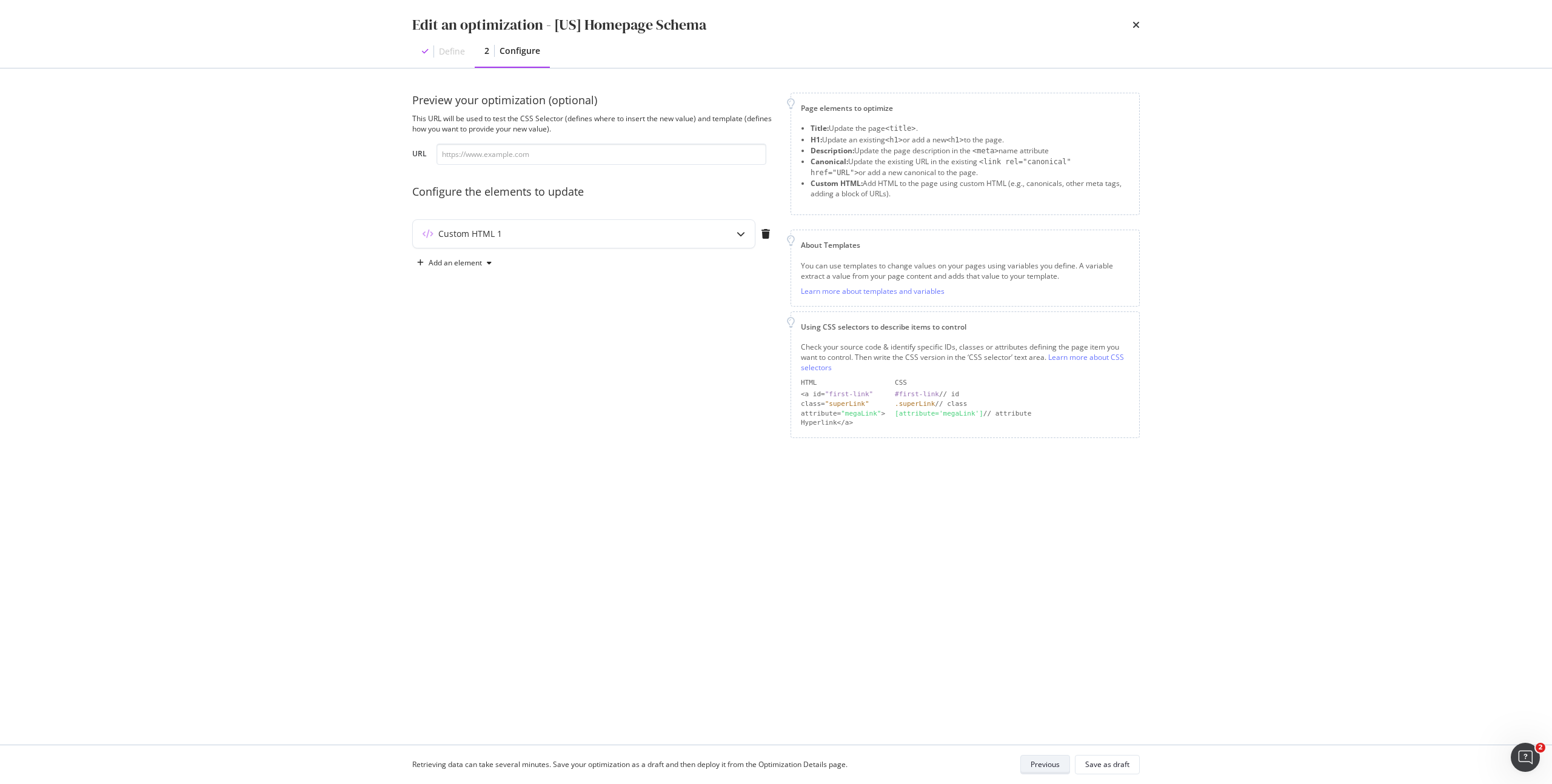
scroll to position [0, 0]
click at [667, 242] on div "Custom HTML 1" at bounding box center [583, 234] width 342 height 28
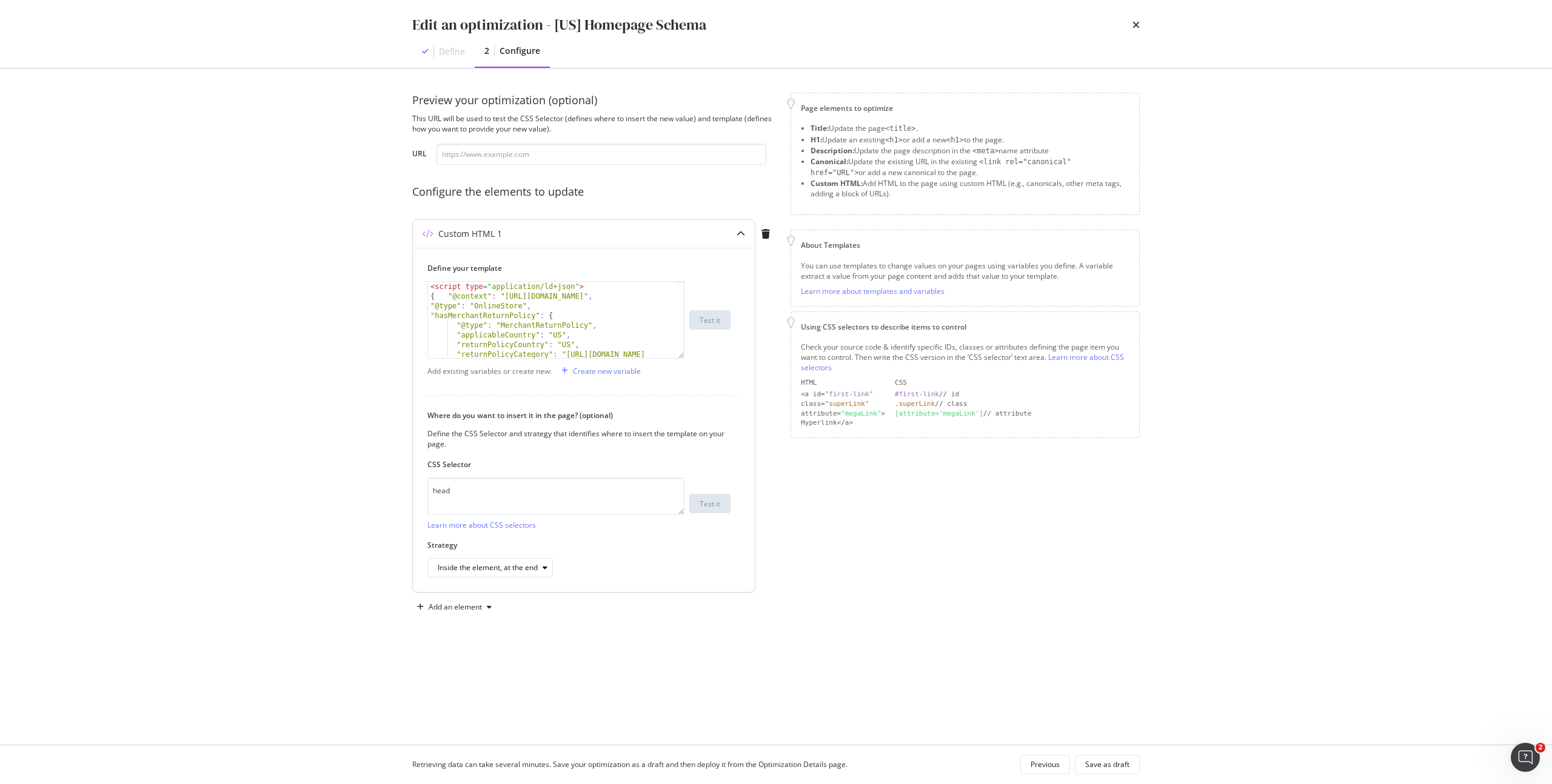
scroll to position [67, 0]
drag, startPoint x: 681, startPoint y: 358, endPoint x: 680, endPoint y: 383, distance: 25.0
click at [677, 396] on div "Define your template "returnPolicyCountry" : "US" , "returnPolicyCategory" : "h…" at bounding box center [583, 420] width 342 height 344
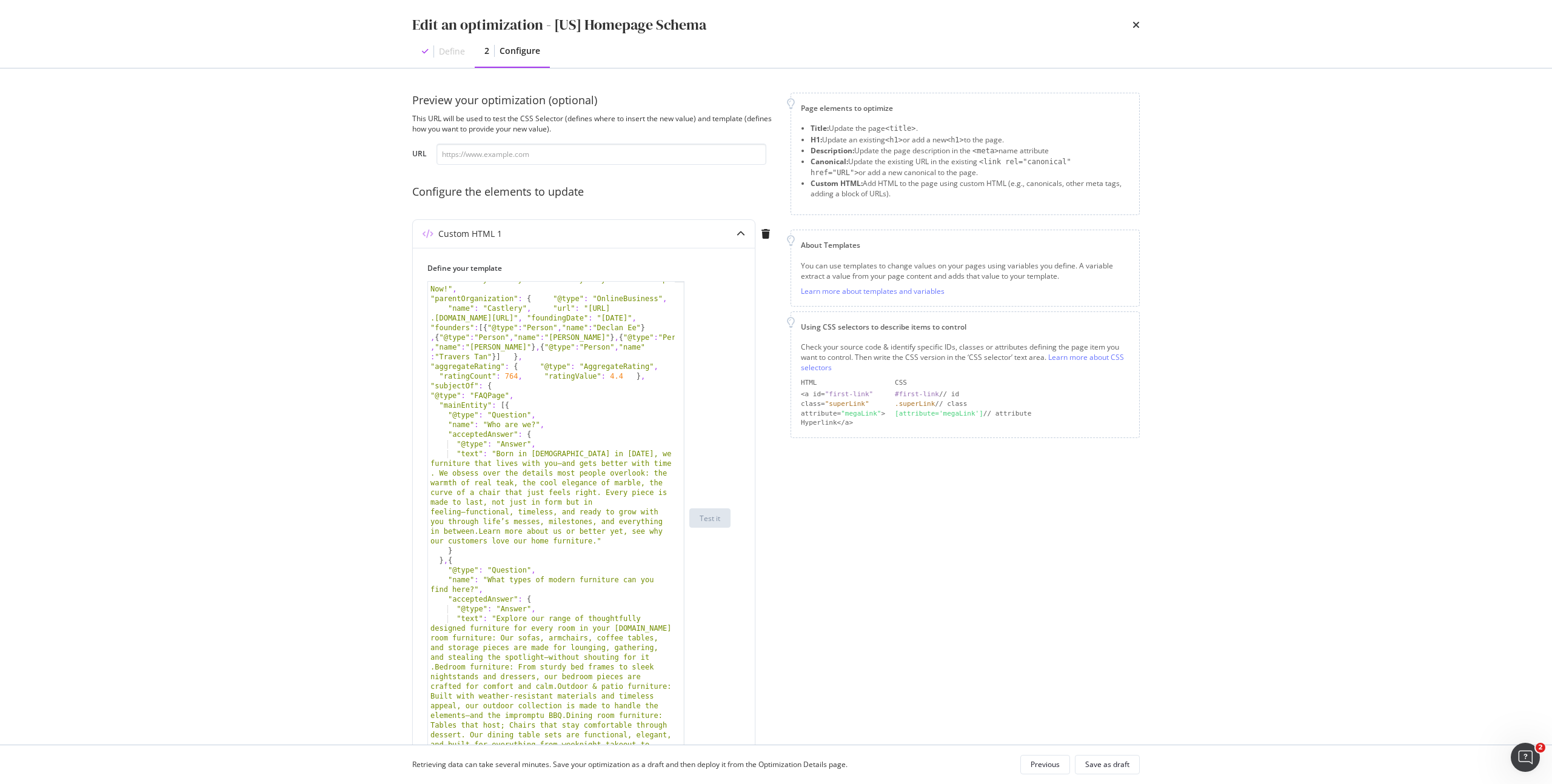
drag, startPoint x: 680, startPoint y: 355, endPoint x: 688, endPoint y: 753, distance: 398.1
click at [688, 753] on div "Edit an optimization - [US] Homepage Schema Define 2 Configure Preview your opt…" at bounding box center [776, 392] width 1552 height 784
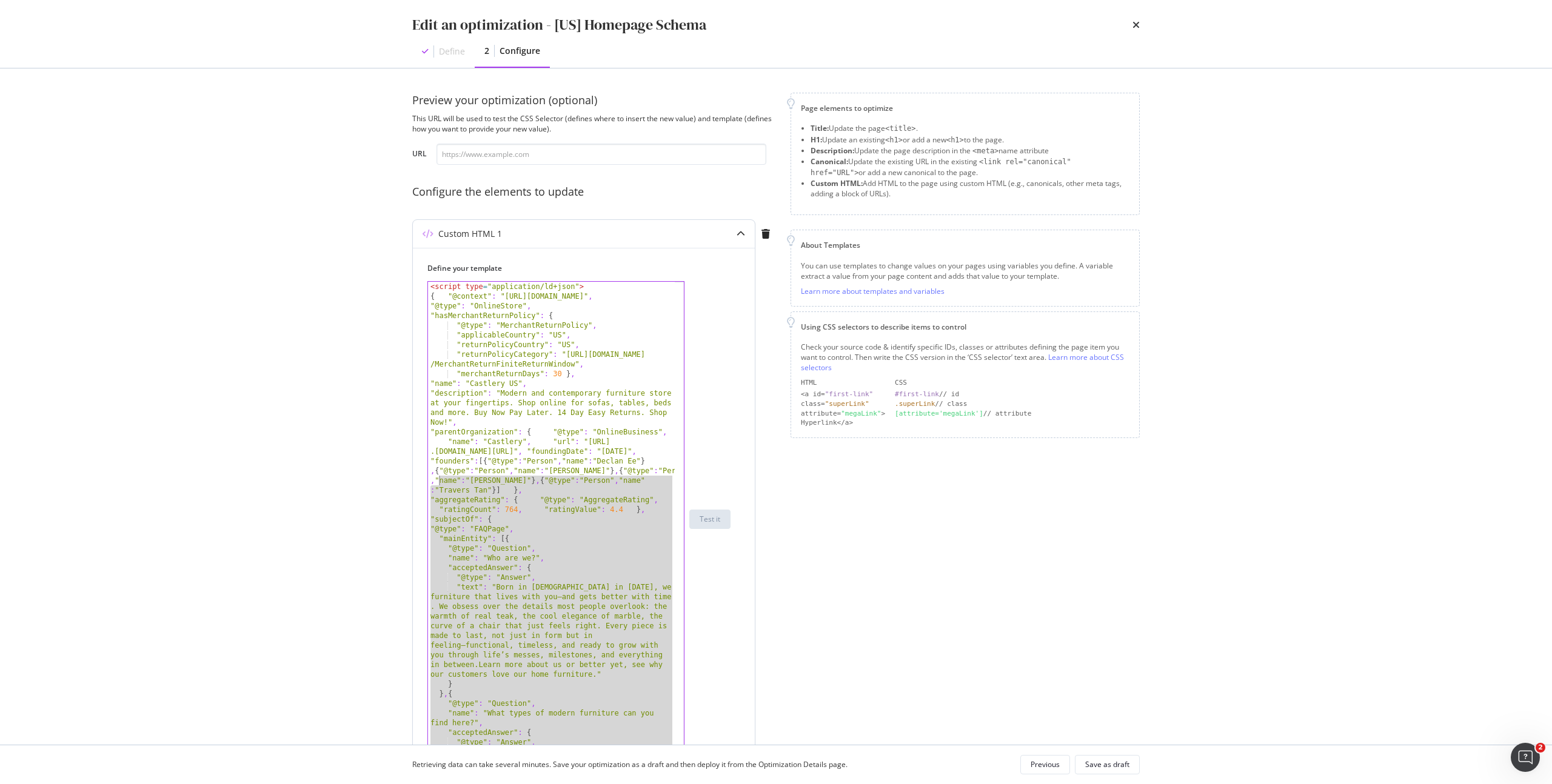
scroll to position [0, 0]
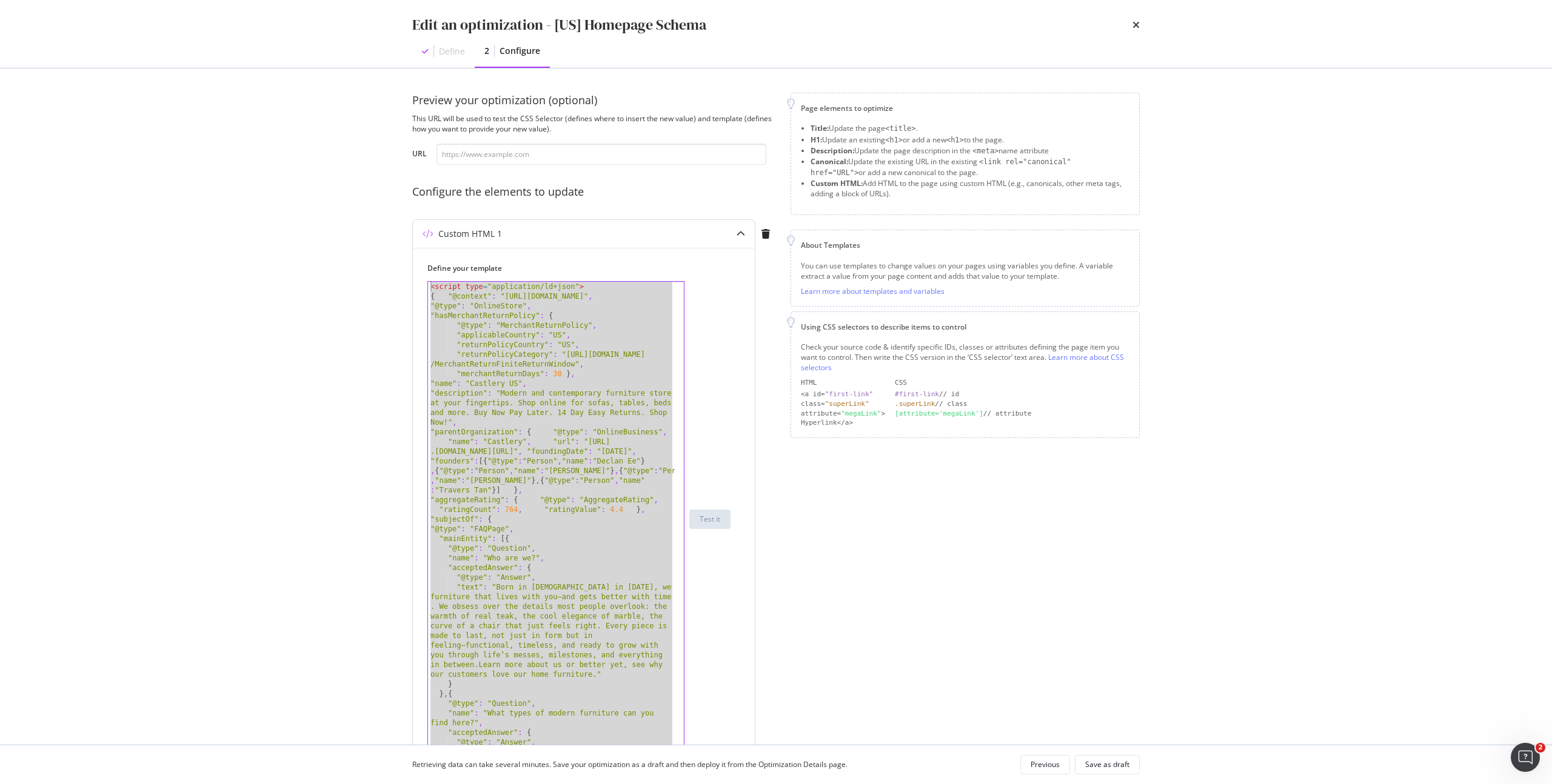
drag, startPoint x: 482, startPoint y: 653, endPoint x: 420, endPoint y: 280, distance: 378.1
click at [420, 280] on div "Define your template </script> < script type = "application/ld+json" > { "@cont…" at bounding box center [583, 619] width 342 height 742
type textarea "<script type="application/ld+json"> { "@context": "https://schema.org","
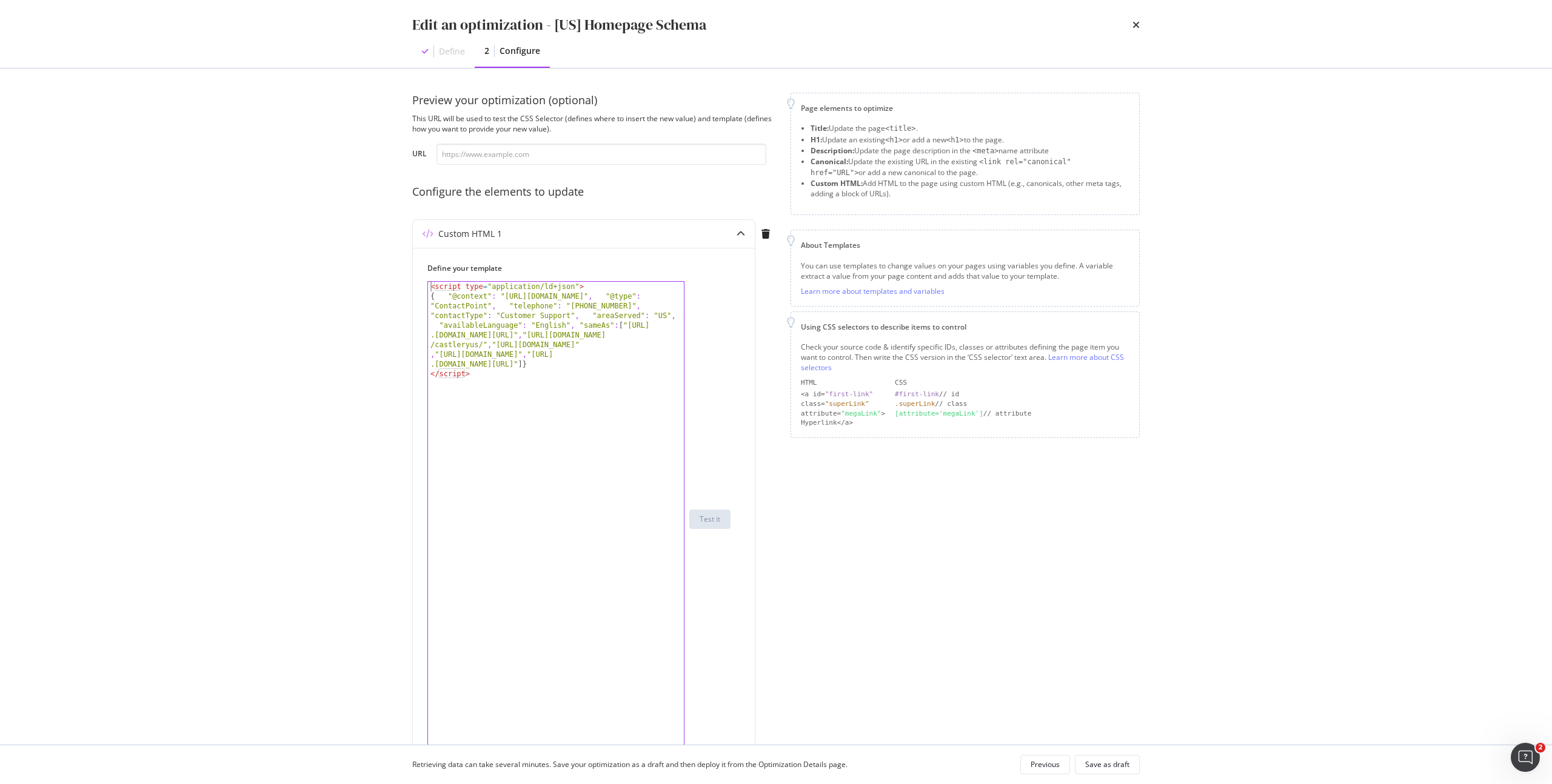
click at [803, 488] on div "Page elements to optimize Title: Update the page <title> . H1: Update an existi…" at bounding box center [964, 554] width 349 height 922
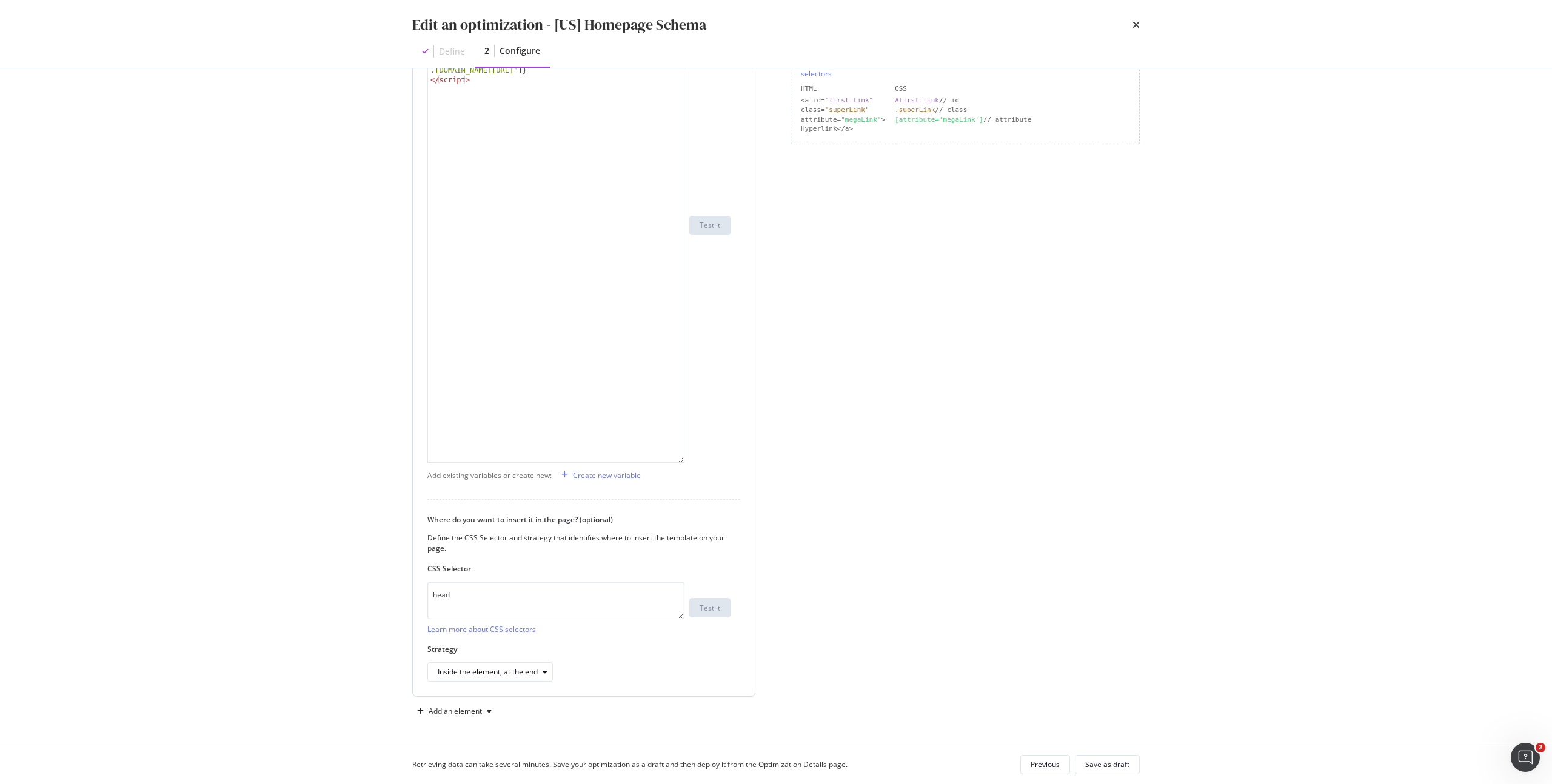
scroll to position [295, 0]
type textarea "</script>"
click at [682, 461] on div "</script> < script type = "application/ld+json" > { "@context" : "https://schem…" at bounding box center [555, 225] width 257 height 475
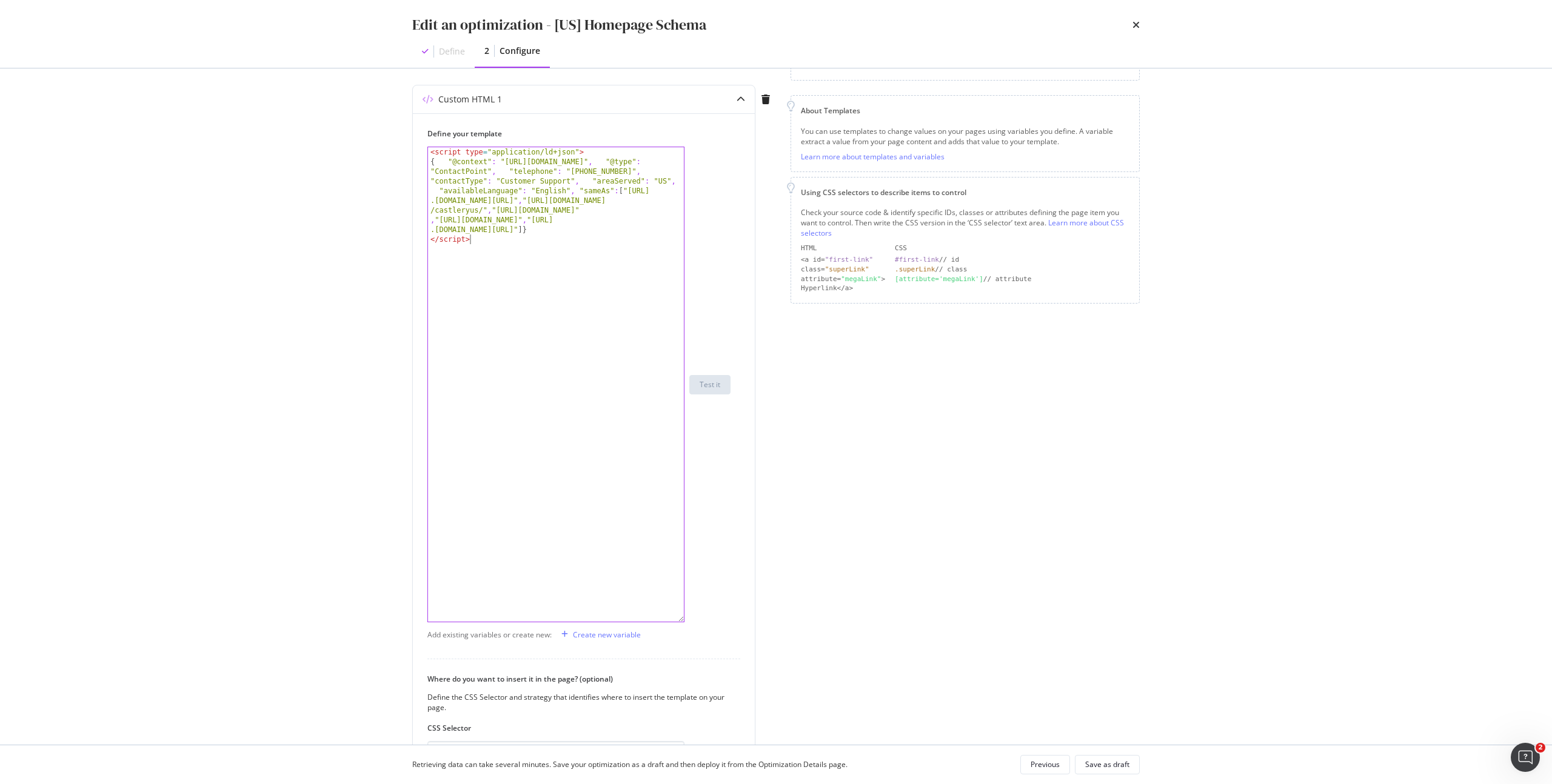
scroll to position [0, 0]
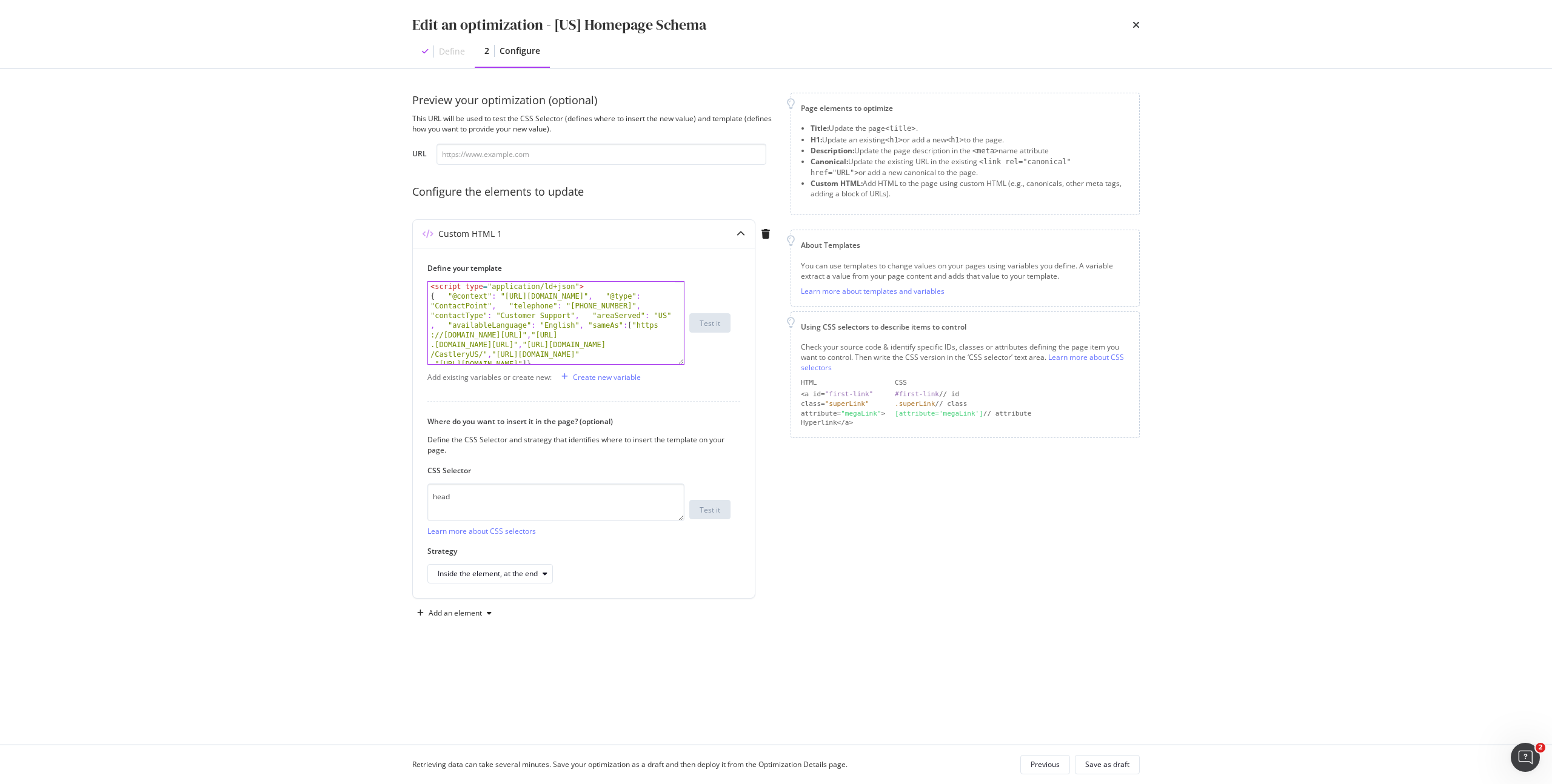
drag, startPoint x: 680, startPoint y: 459, endPoint x: 671, endPoint y: 67, distance: 392.1
click at [671, 67] on div "Edit an optimization - [US] Homepage Schema Define 2 Configure Preview your opt…" at bounding box center [776, 392] width 1552 height 784
click at [468, 613] on div "Add an element" at bounding box center [455, 613] width 53 height 7
click at [457, 719] on div "Custom HTML" at bounding box center [468, 716] width 48 height 10
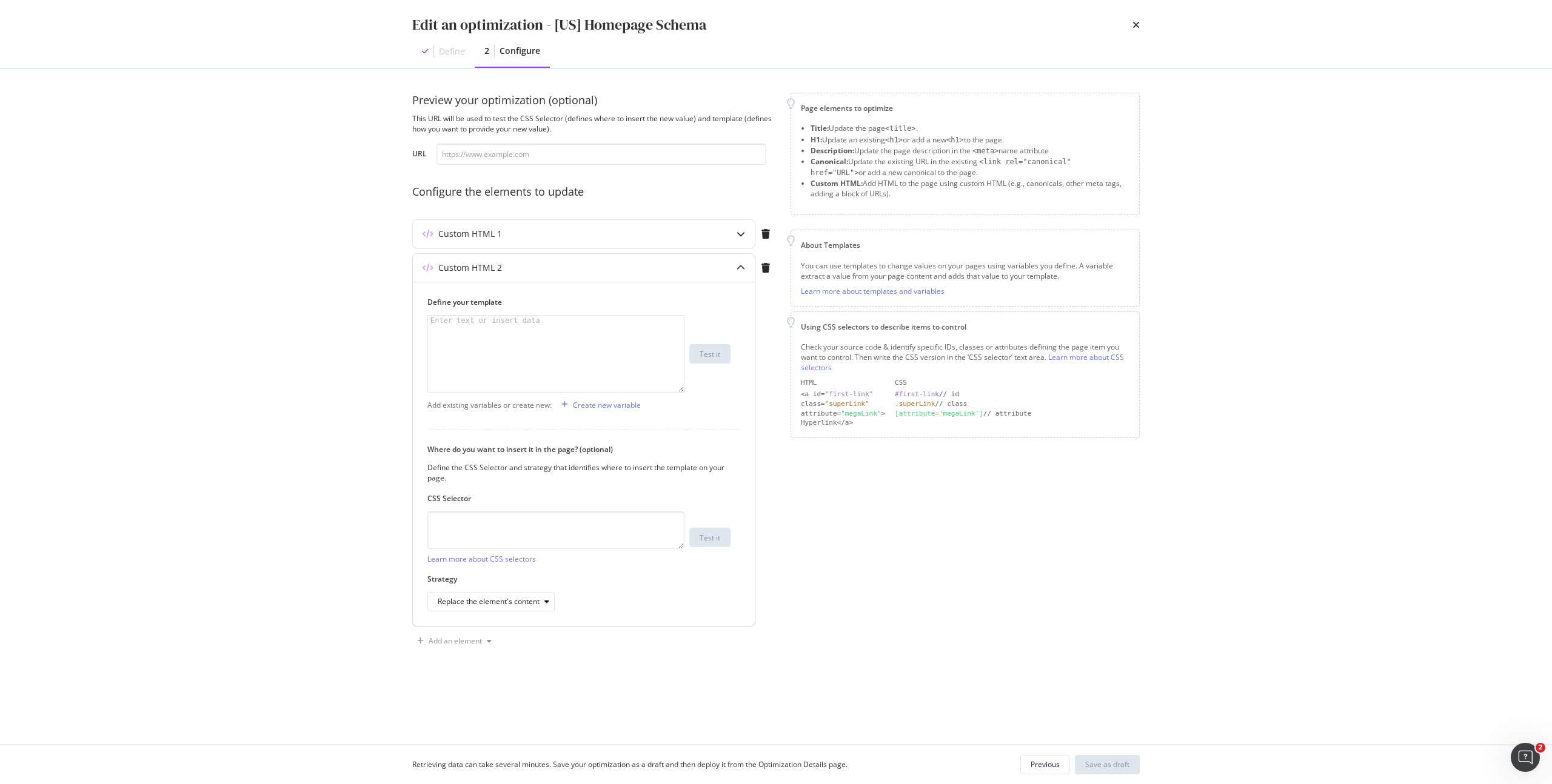
click at [496, 369] on div "modal" at bounding box center [556, 363] width 256 height 96
paste textarea "</script>"
type textarea "</script>"
click at [498, 519] on textarea "modal" at bounding box center [555, 529] width 257 height 37
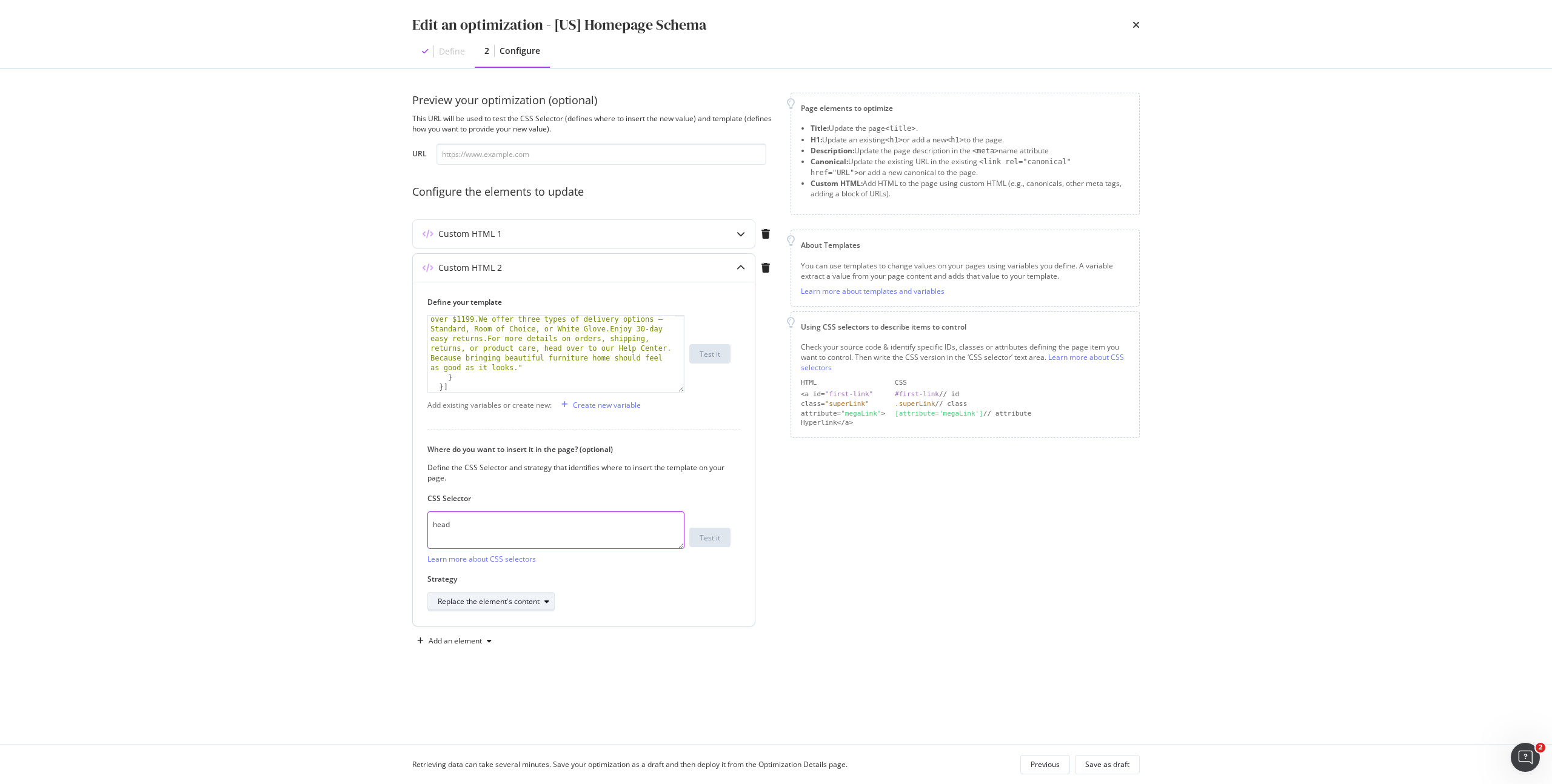
type textarea "head"
click at [501, 599] on div "Replace the element's content" at bounding box center [488, 602] width 102 height 7
click at [517, 639] on div "Inside the element, at the end" at bounding box center [492, 642] width 100 height 10
click at [1136, 619] on div "Page elements to optimize Title: Update the page <title> . H1: Update an existi…" at bounding box center [964, 372] width 349 height 558
click at [1098, 759] on div "Save as draft" at bounding box center [1107, 764] width 44 height 10
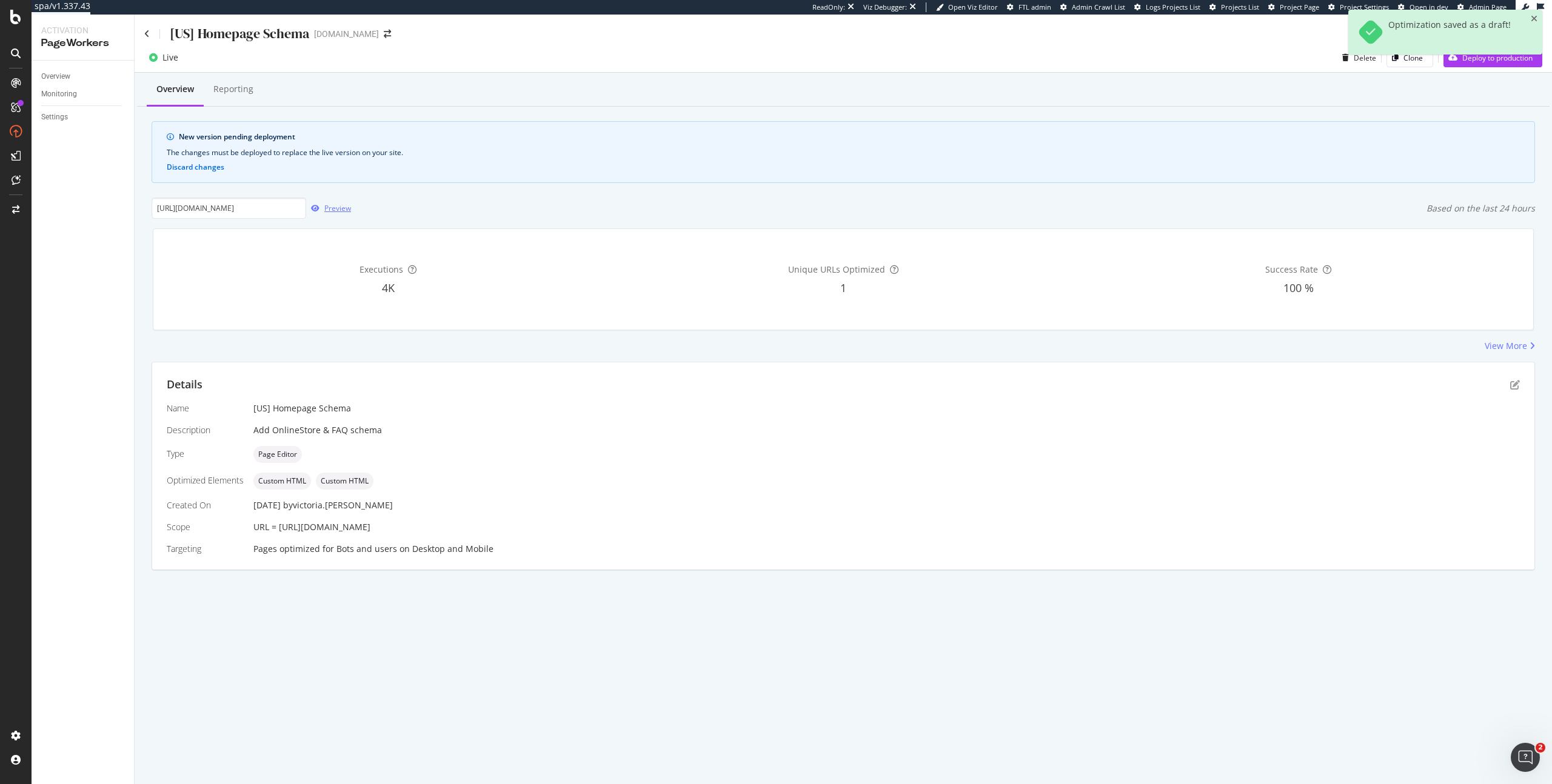
click at [329, 203] on div "Preview" at bounding box center [337, 208] width 26 height 10
click at [634, 116] on div "Overview Reporting New version pending deployment The changes must be deployed …" at bounding box center [843, 342] width 1417 height 540
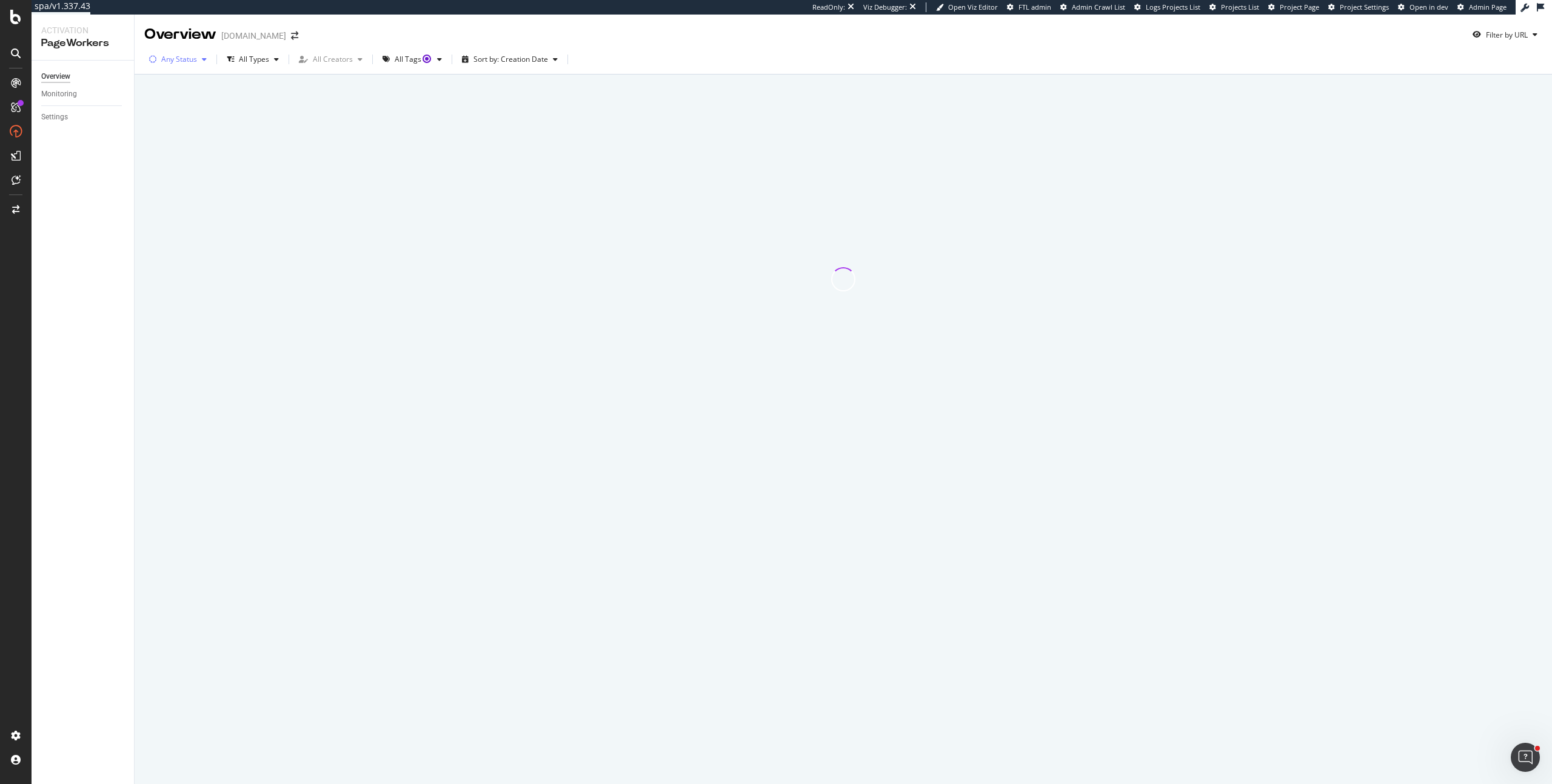
click at [192, 59] on div "Any Status" at bounding box center [179, 59] width 36 height 7
click at [641, 51] on div "Any Status All Types All Creators All Tags Sort by: Creation Date" at bounding box center [843, 61] width 1417 height 24
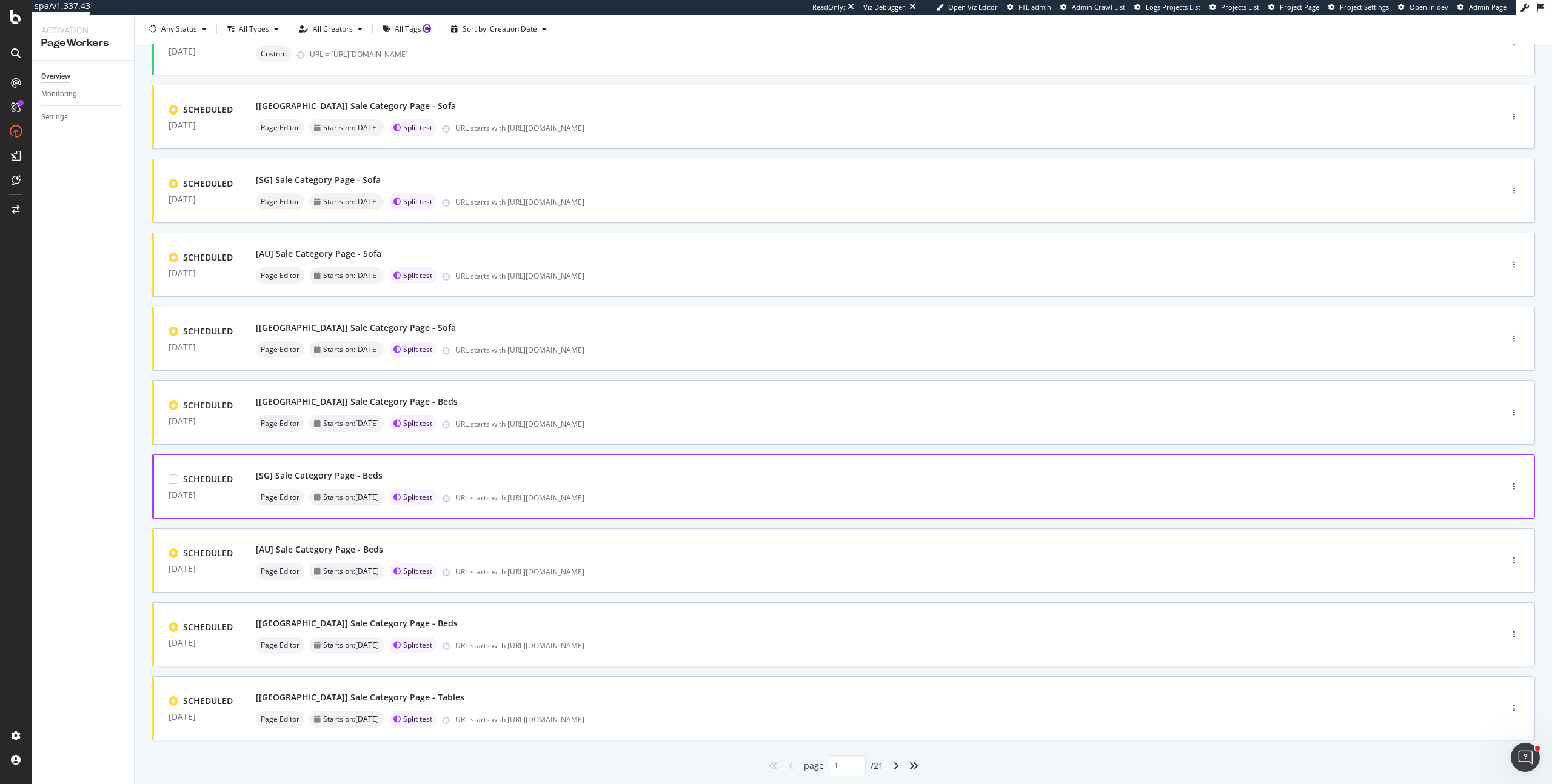
scroll to position [148, 0]
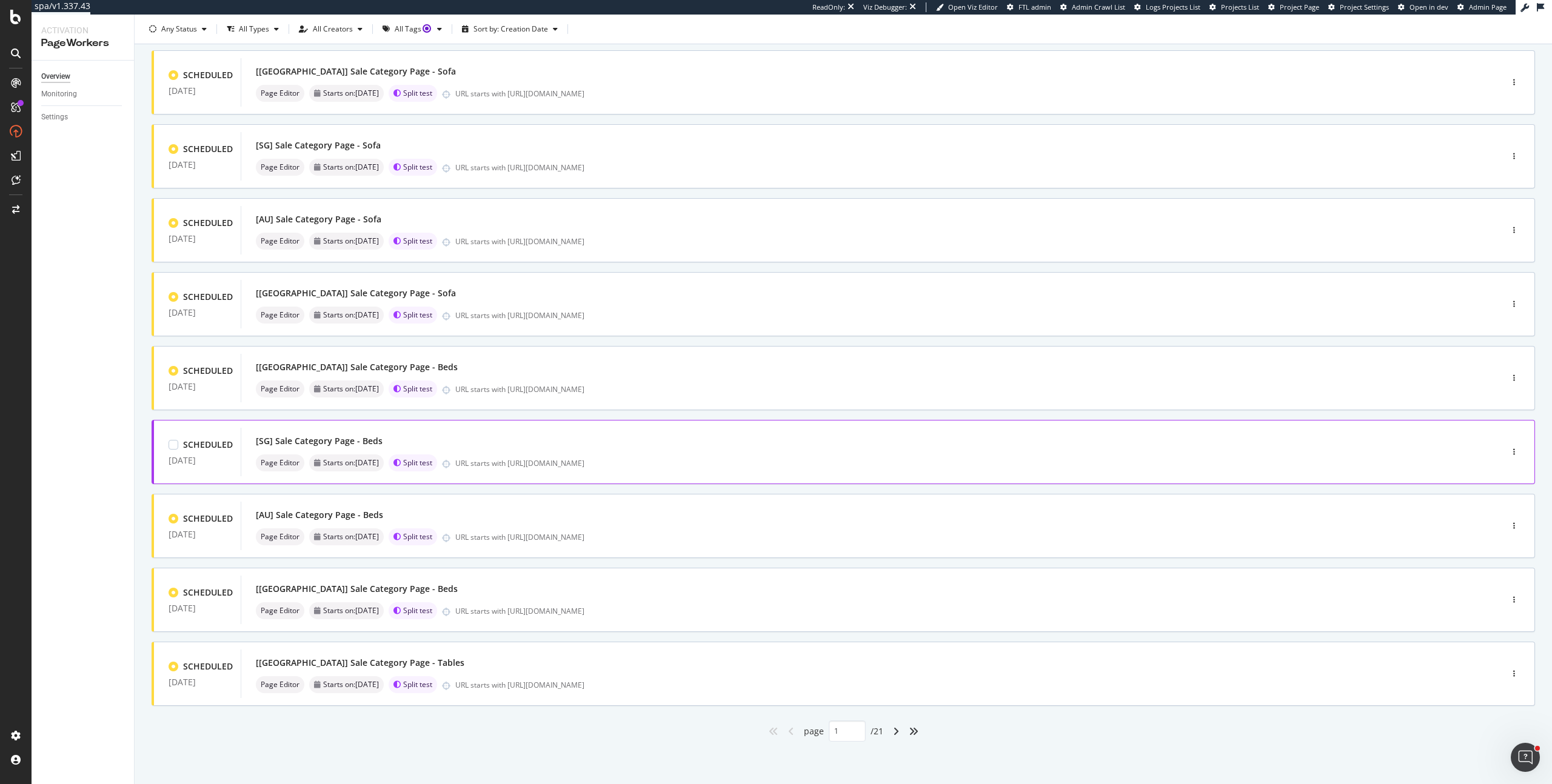
click at [687, 440] on div "[SG] Sale Category Page - Beds" at bounding box center [853, 440] width 1194 height 17
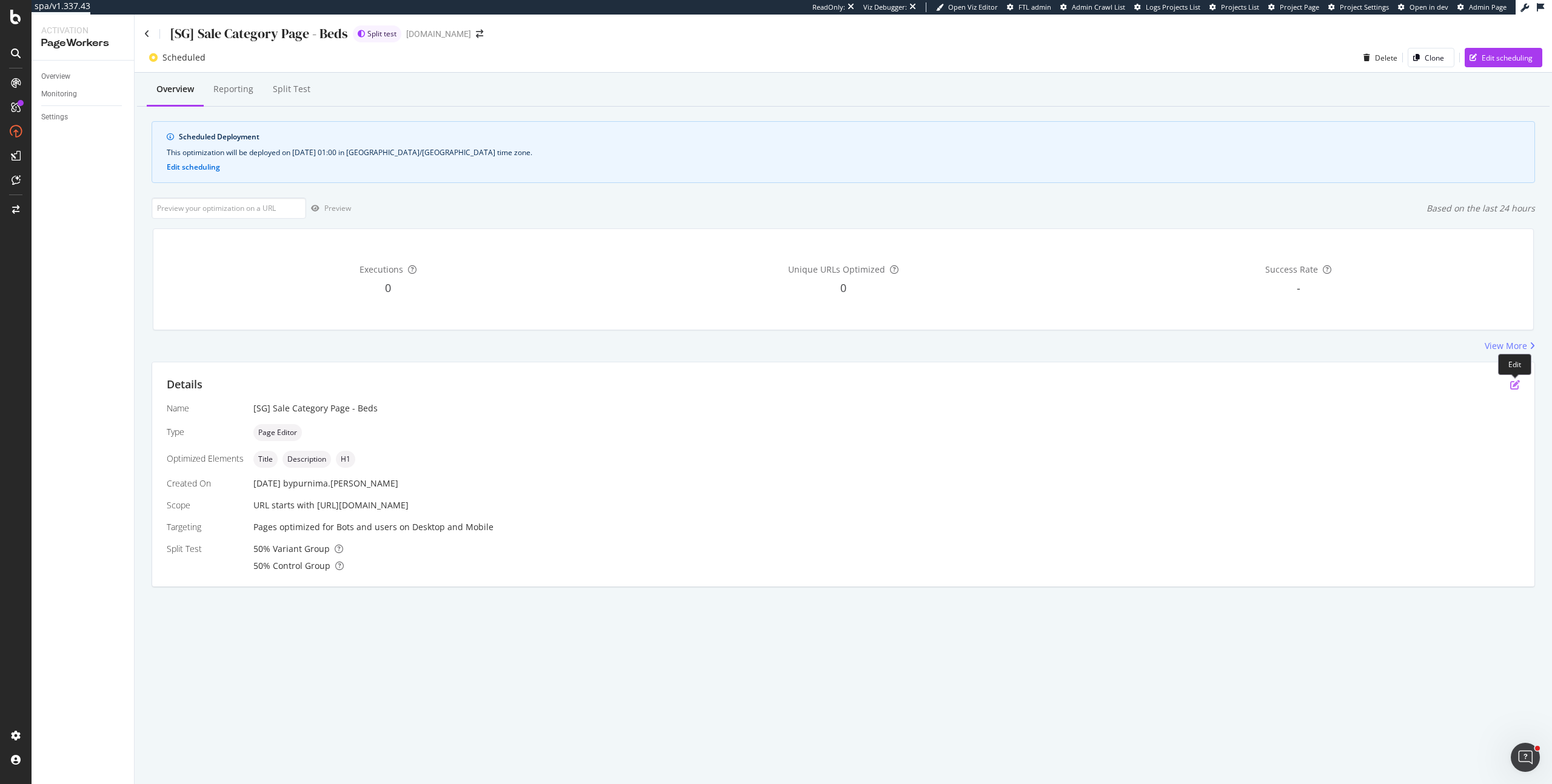
click at [1512, 385] on icon "pen-to-square" at bounding box center [1514, 384] width 10 height 10
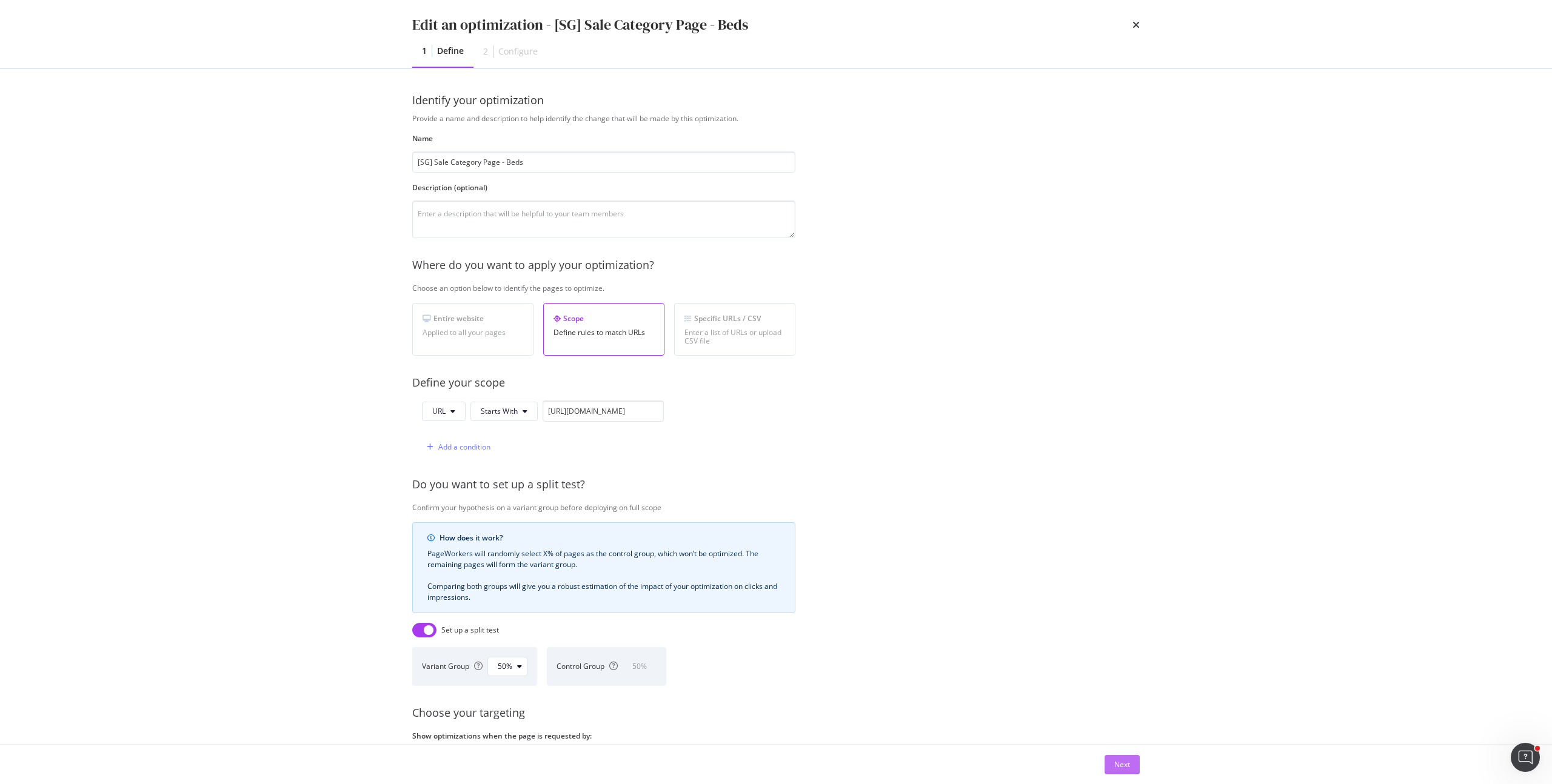
click at [1114, 763] on div "Next" at bounding box center [1122, 764] width 16 height 10
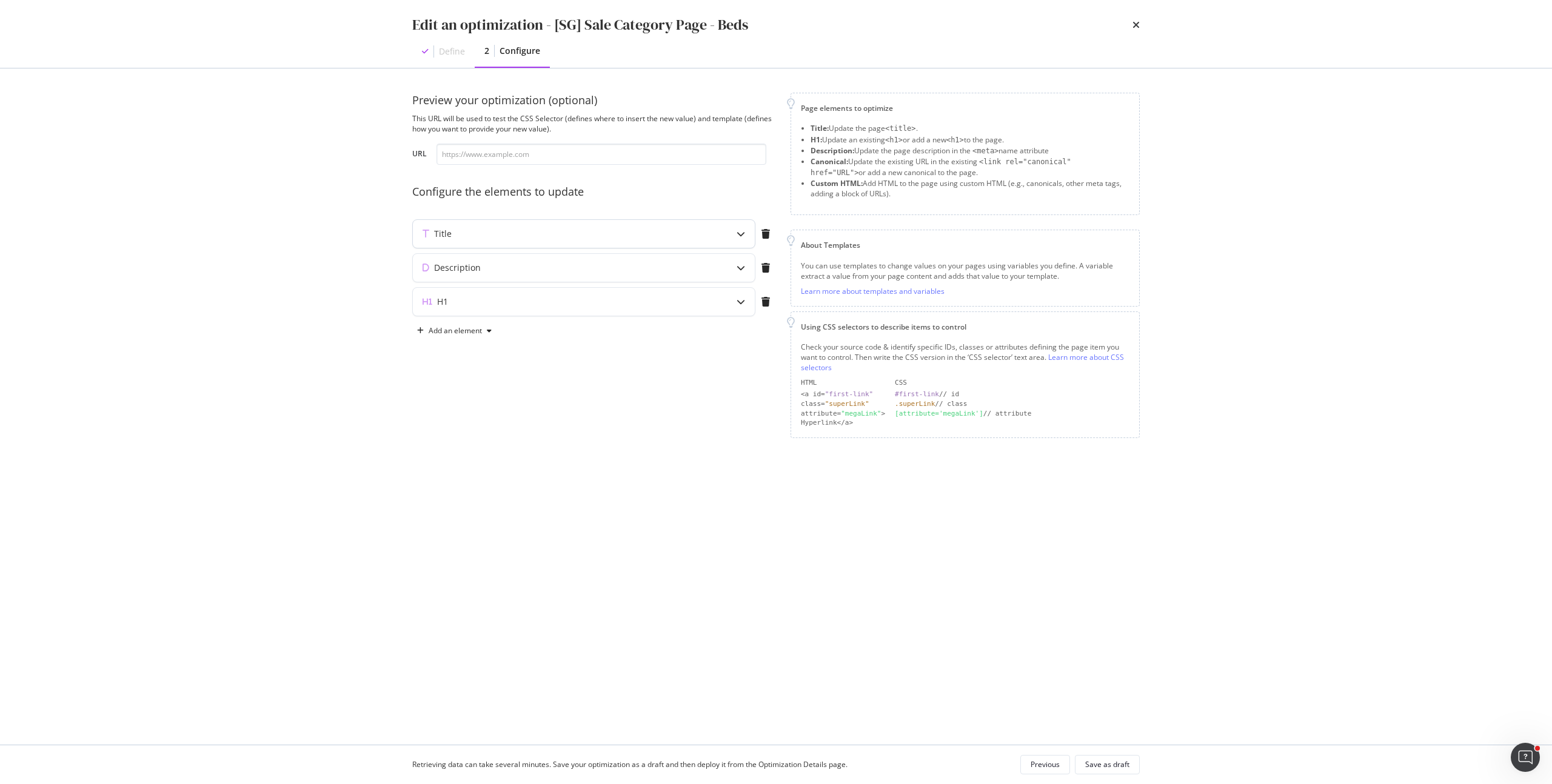
click at [725, 234] on div "Title" at bounding box center [583, 234] width 342 height 28
click at [670, 423] on div "Description" at bounding box center [560, 417] width 294 height 12
click at [683, 458] on div "H1" at bounding box center [583, 451] width 342 height 28
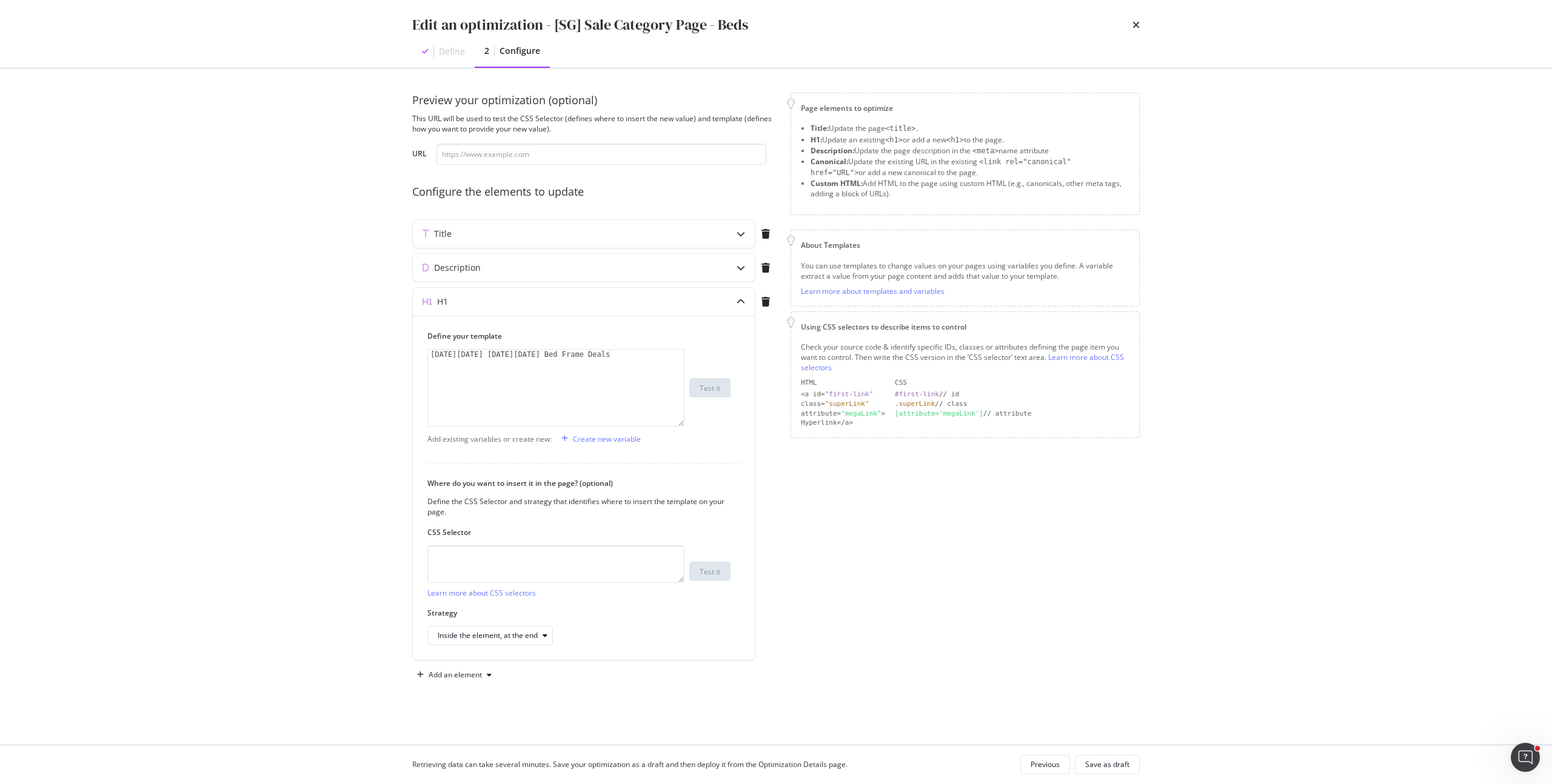
click at [933, 577] on div "Page elements to optimize Title: Update the page <title> . H1: Update an existi…" at bounding box center [964, 388] width 349 height 592
